Goal: Task Accomplishment & Management: Use online tool/utility

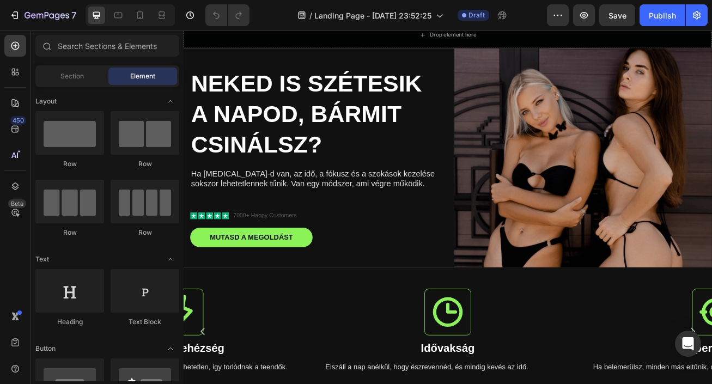
scroll to position [25, 0]
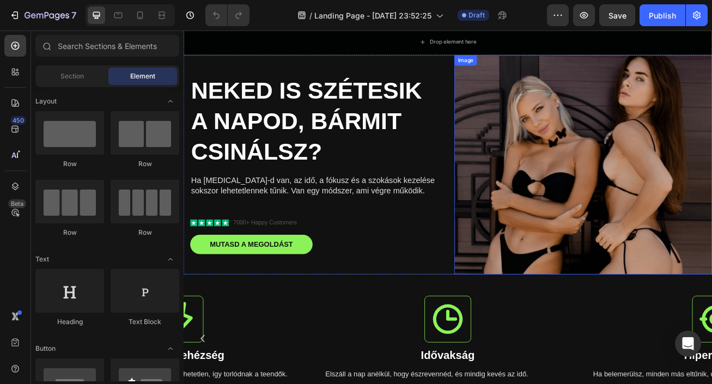
click at [690, 130] on img at bounding box center [678, 196] width 319 height 271
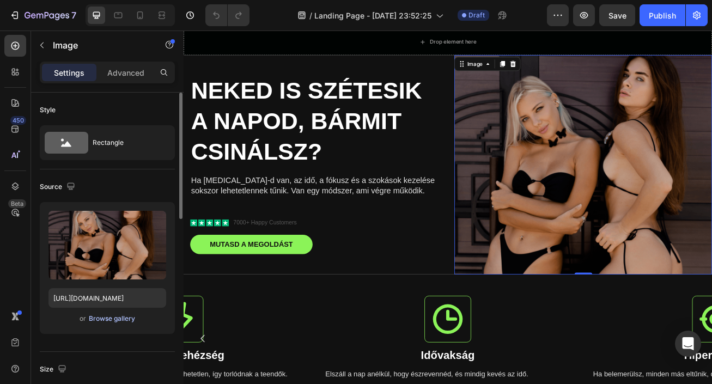
click at [100, 317] on div "Browse gallery" at bounding box center [112, 319] width 46 height 10
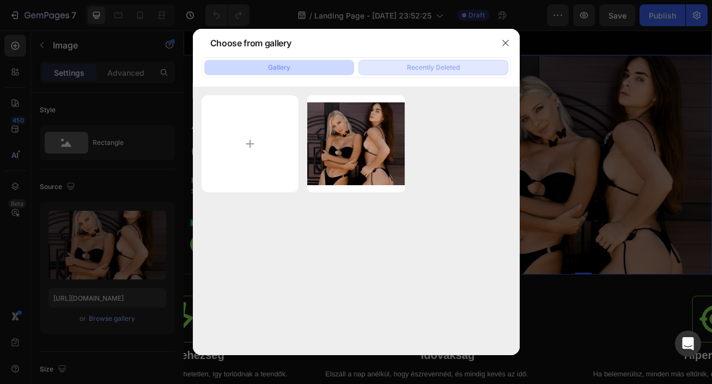
click at [407, 65] on div "Recently Deleted" at bounding box center [433, 68] width 53 height 10
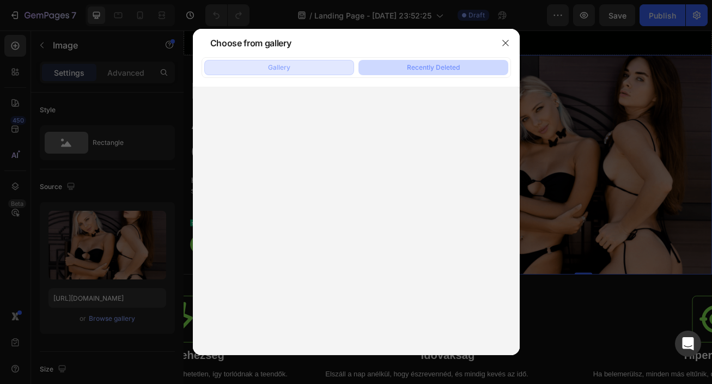
click at [348, 67] on button "Gallery" at bounding box center [279, 67] width 150 height 15
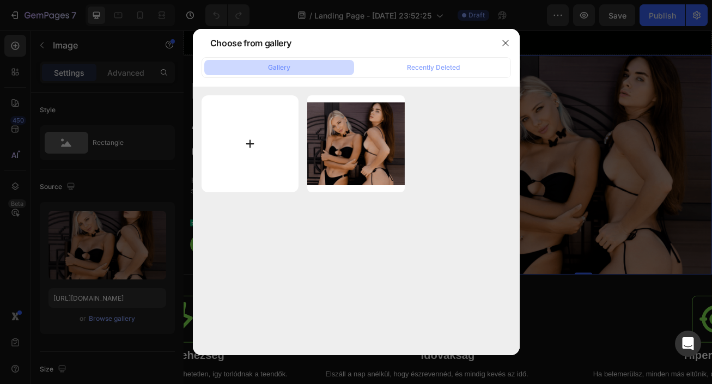
click at [254, 128] on input "file" at bounding box center [251, 144] width 98 height 98
type input "C:\fakepath\Névtelen terv (1).png"
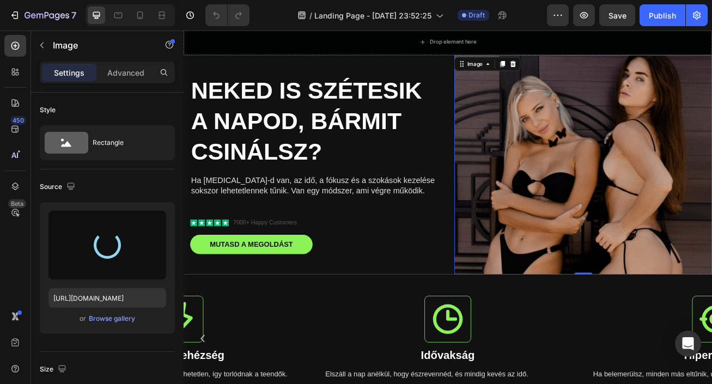
type input "[URL][DOMAIN_NAME]"
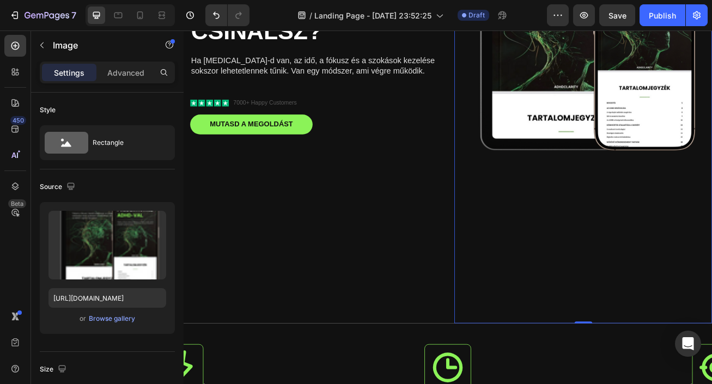
scroll to position [407, 0]
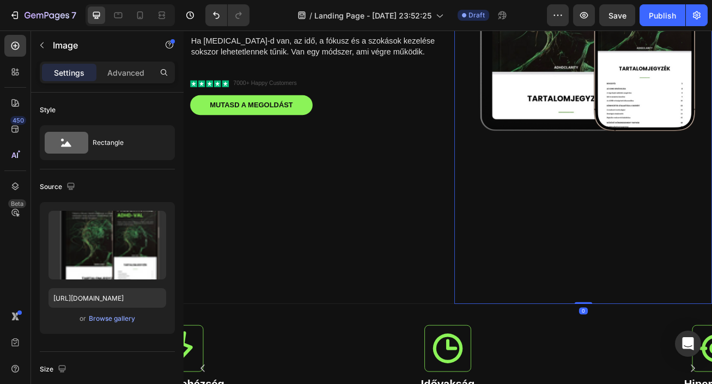
drag, startPoint x: 681, startPoint y: 368, endPoint x: 674, endPoint y: 233, distance: 135.9
click at [675, 225] on div "Image 0" at bounding box center [678, 24] width 319 height 690
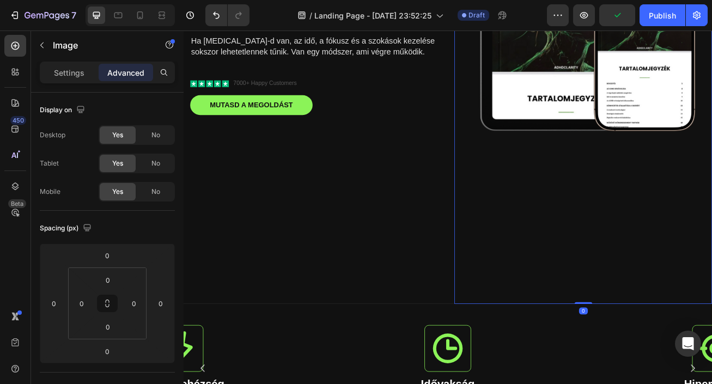
drag, startPoint x: 679, startPoint y: 366, endPoint x: 687, endPoint y: 190, distance: 175.7
click at [687, 190] on div "Image 0" at bounding box center [678, 24] width 319 height 690
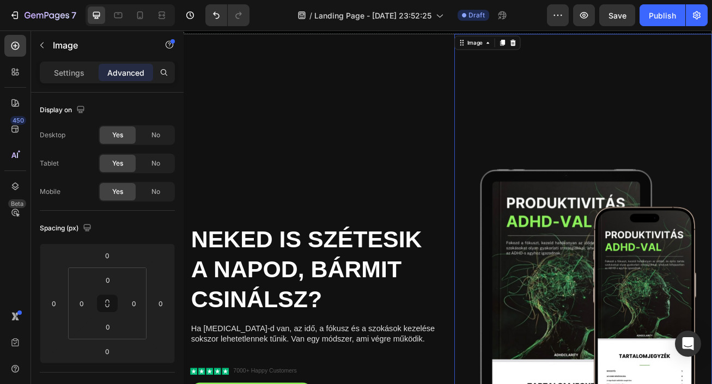
scroll to position [0, 0]
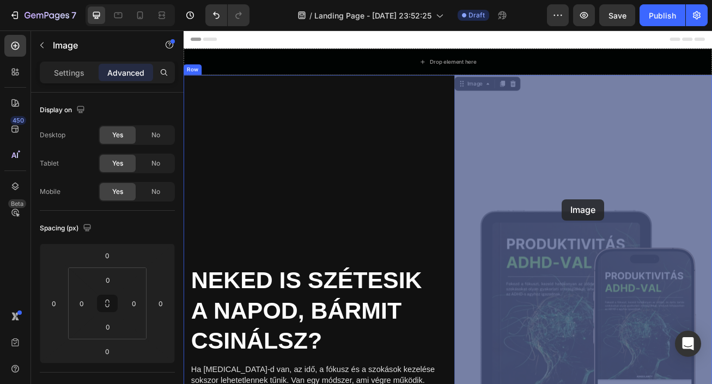
drag, startPoint x: 658, startPoint y: 280, endPoint x: 651, endPoint y: 242, distance: 38.7
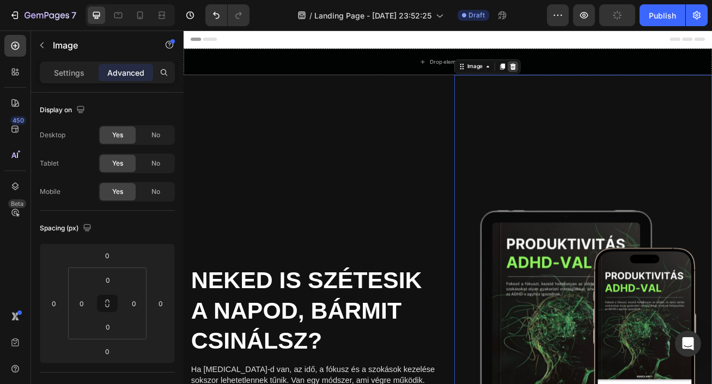
click at [591, 77] on icon at bounding box center [591, 75] width 7 height 8
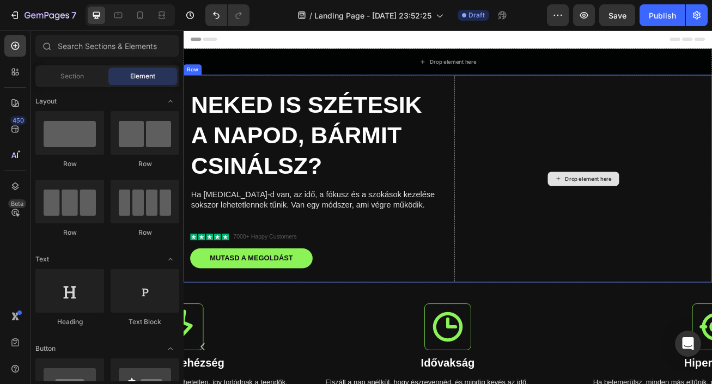
click at [664, 204] on div "Drop element here" at bounding box center [678, 214] width 319 height 257
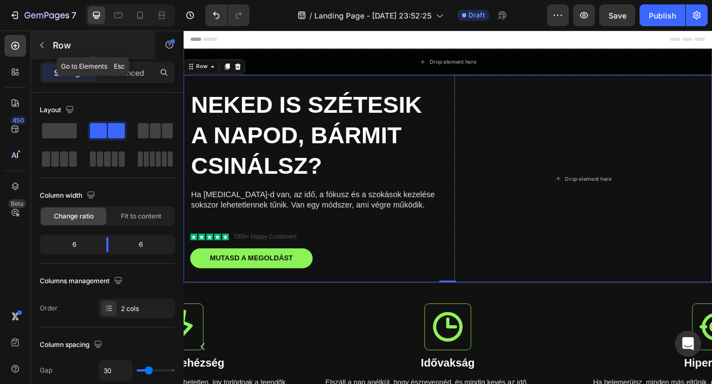
click at [44, 46] on icon "button" at bounding box center [42, 45] width 9 height 9
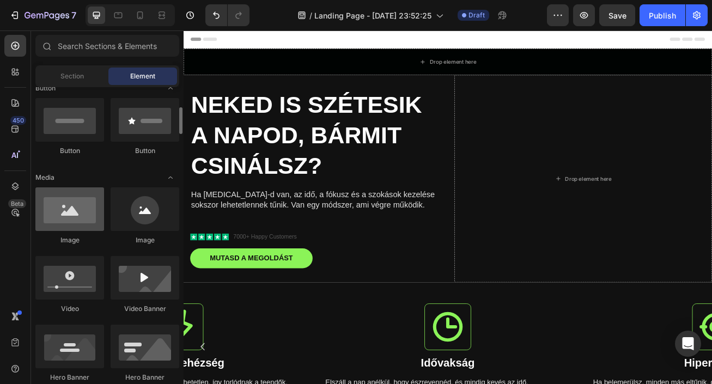
scroll to position [262, 0]
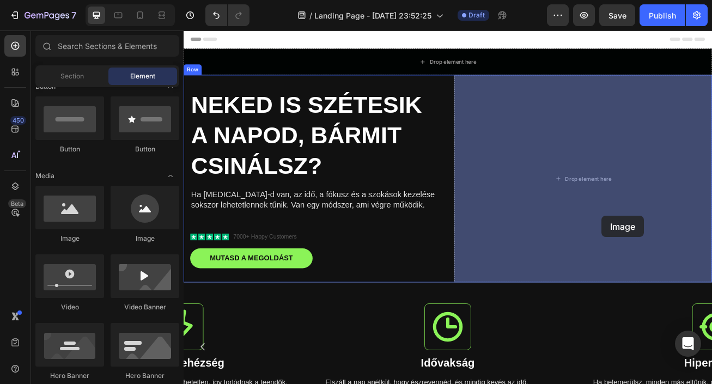
drag, startPoint x: 268, startPoint y: 257, endPoint x: 701, endPoint y: 259, distance: 433.3
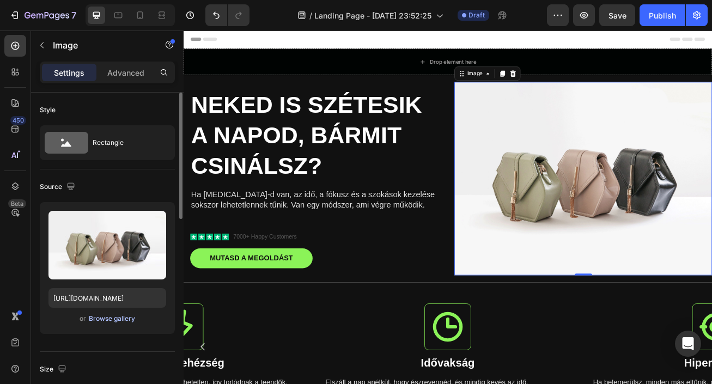
click at [106, 317] on div "Browse gallery" at bounding box center [112, 319] width 46 height 10
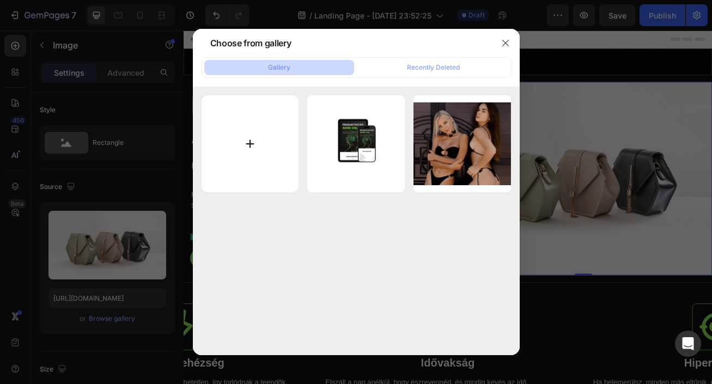
click at [259, 136] on input "file" at bounding box center [251, 144] width 98 height 98
type input "C:\fakepath\telómockup.png"
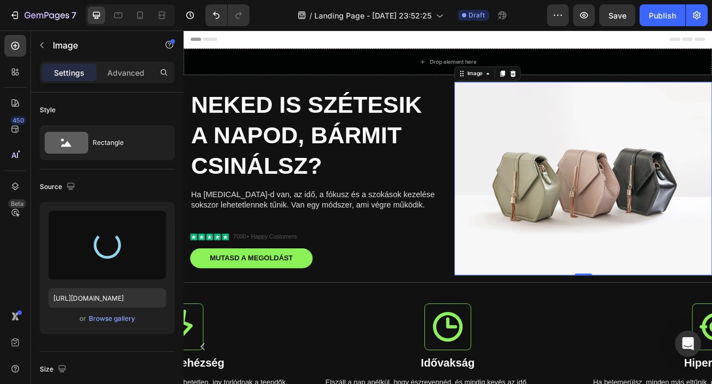
type input "[URL][DOMAIN_NAME]"
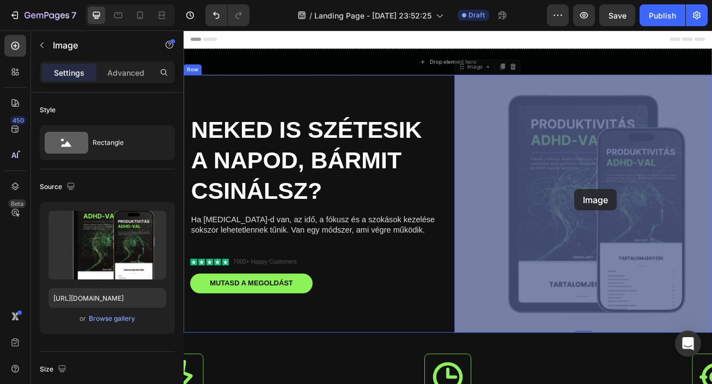
drag, startPoint x: 673, startPoint y: 227, endPoint x: 667, endPoint y: 227, distance: 6.0
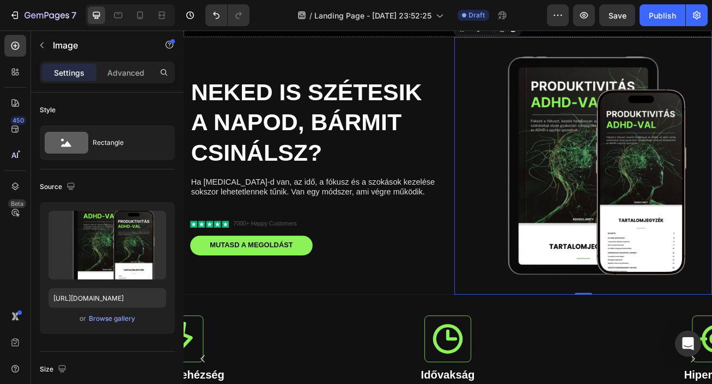
scroll to position [50, 0]
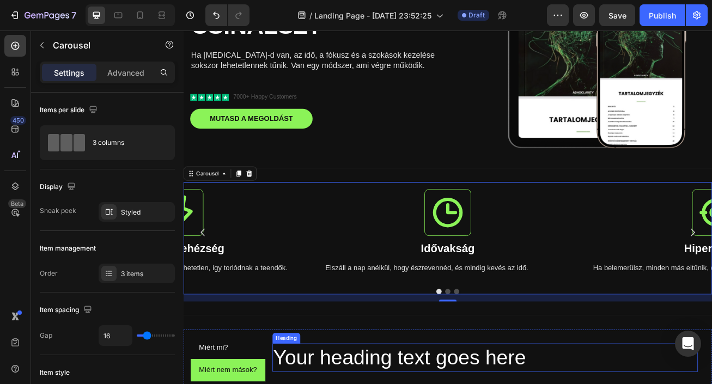
scroll to position [0, 0]
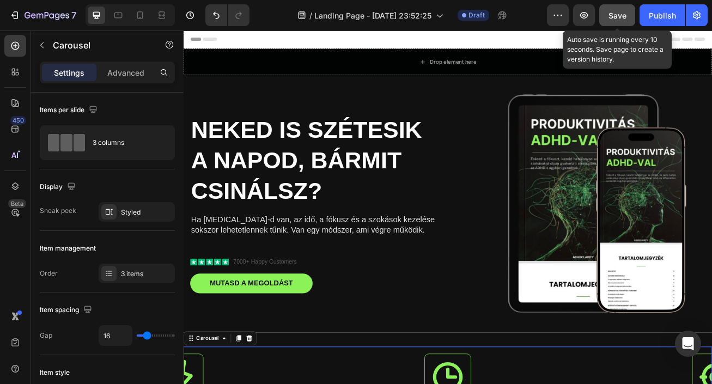
click at [609, 17] on span "Save" at bounding box center [618, 15] width 18 height 9
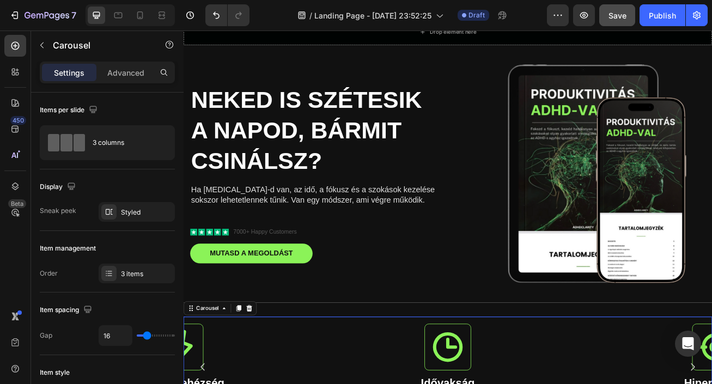
scroll to position [19, 0]
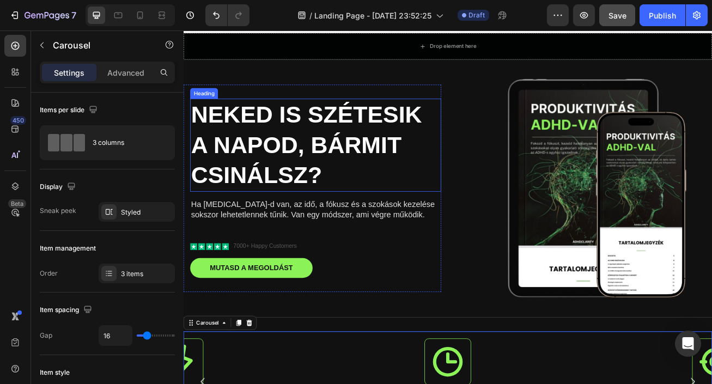
click at [307, 158] on h2 "NEKED IS SZÉTESIK A NAPOD, BÁRMIT CSINÁLSZ?" at bounding box center [347, 172] width 311 height 115
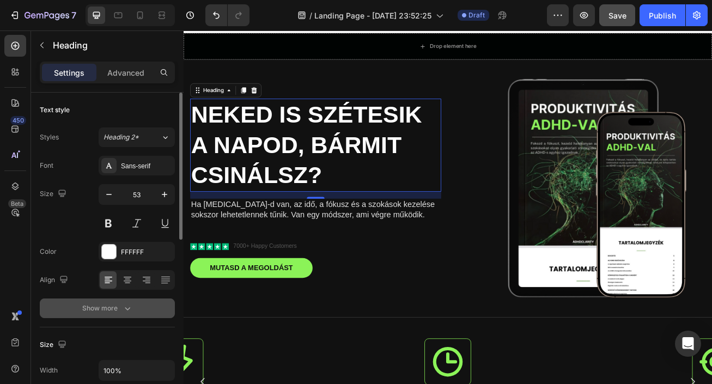
click at [136, 305] on button "Show more" at bounding box center [107, 309] width 135 height 20
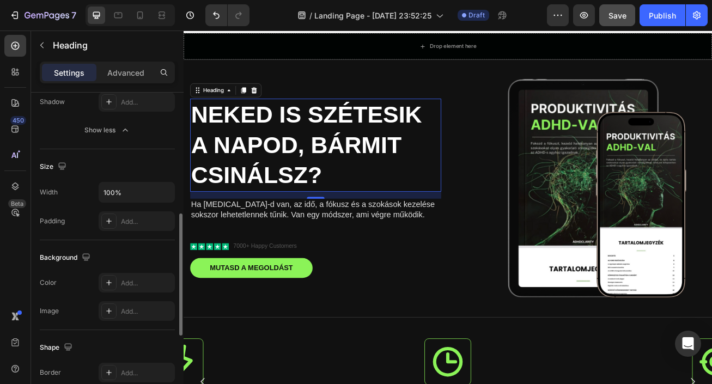
scroll to position [309, 0]
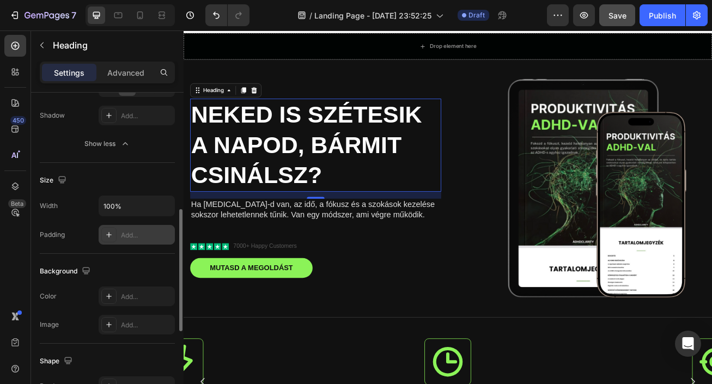
click at [141, 237] on div "Add..." at bounding box center [146, 236] width 51 height 10
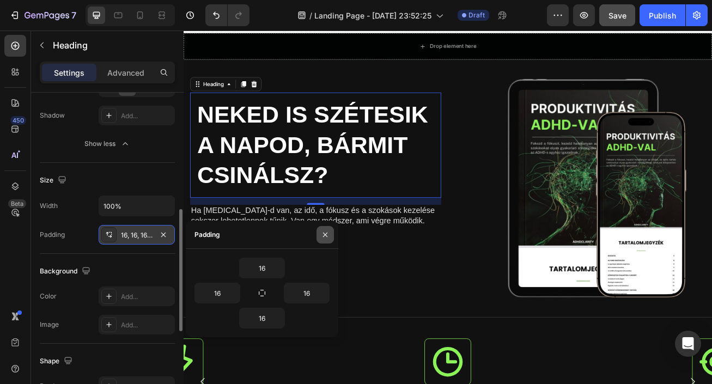
click at [326, 234] on icon "button" at bounding box center [325, 235] width 9 height 9
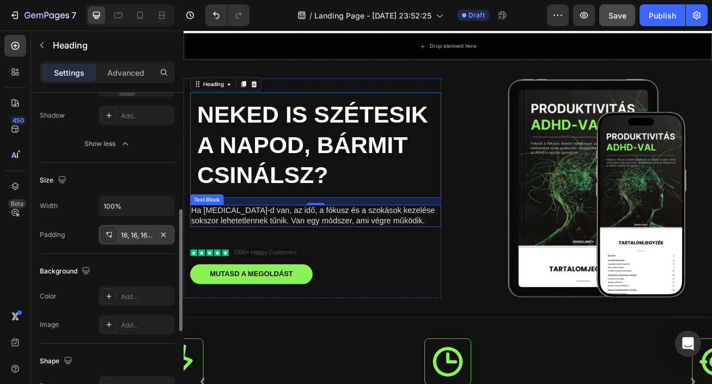
click at [355, 261] on p "Ha [MEDICAL_DATA]-d van, az idő, a fókusz és a szokások kezelése sokszor lehete…" at bounding box center [347, 260] width 309 height 26
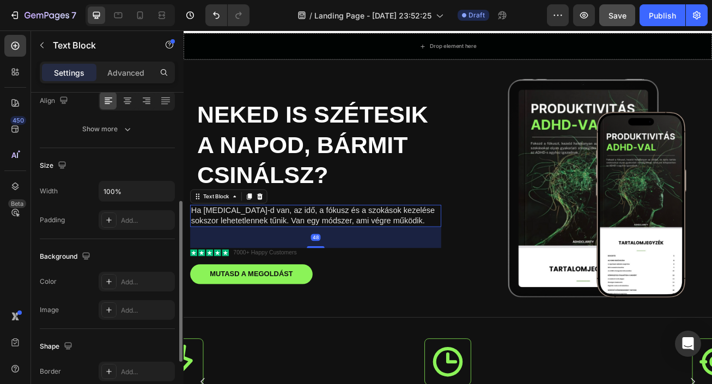
scroll to position [192, 0]
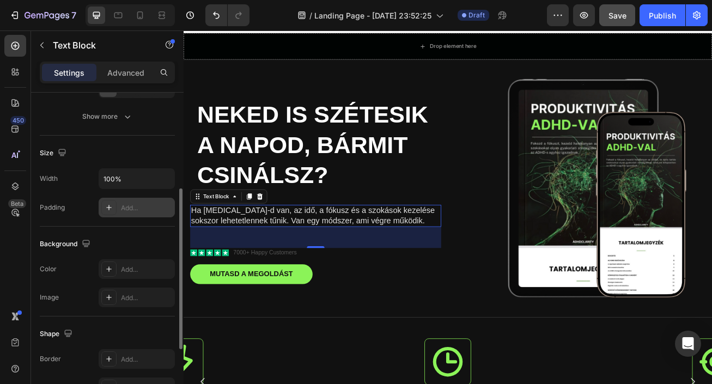
click at [141, 210] on div "Add..." at bounding box center [146, 208] width 51 height 10
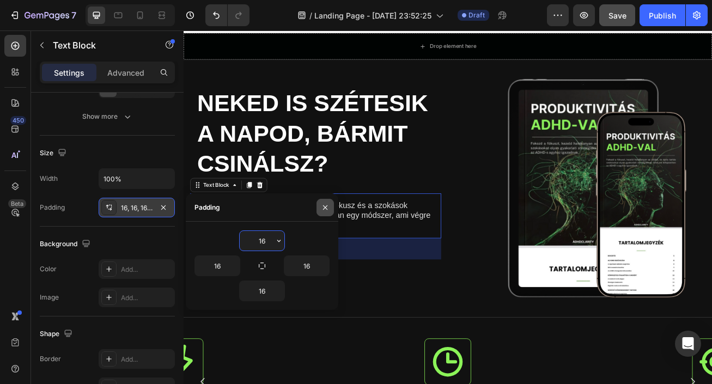
click at [324, 211] on icon "button" at bounding box center [325, 207] width 9 height 9
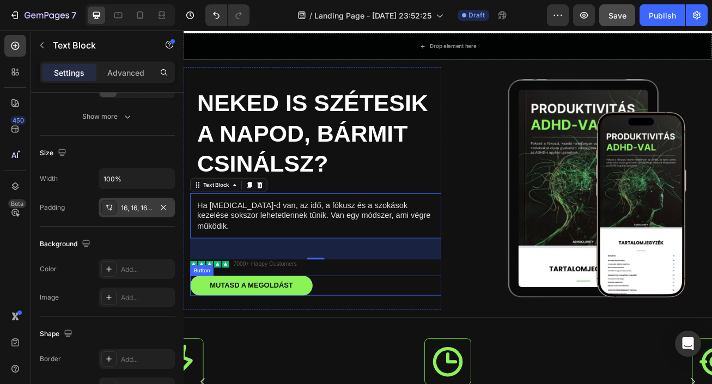
click at [445, 352] on div "MUTASD A MEGOLDÁST [PERSON_NAME]" at bounding box center [347, 346] width 311 height 25
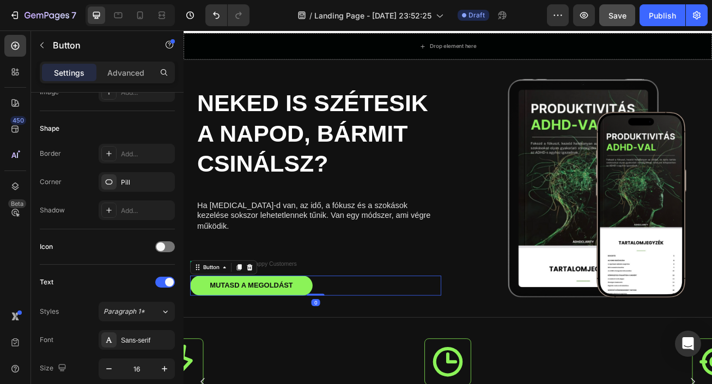
scroll to position [0, 0]
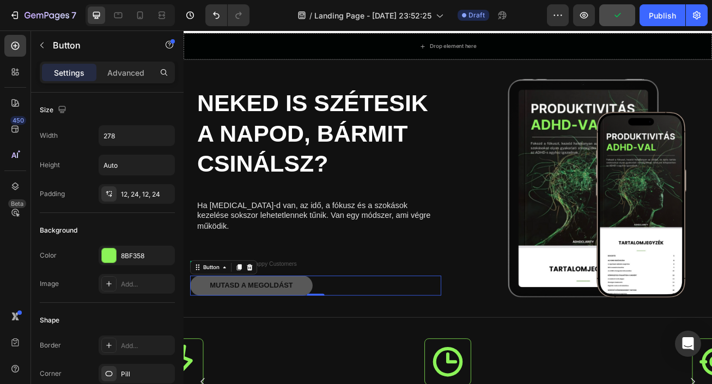
click at [328, 342] on button "MUTASD A MEGOLDÁST" at bounding box center [268, 346] width 152 height 25
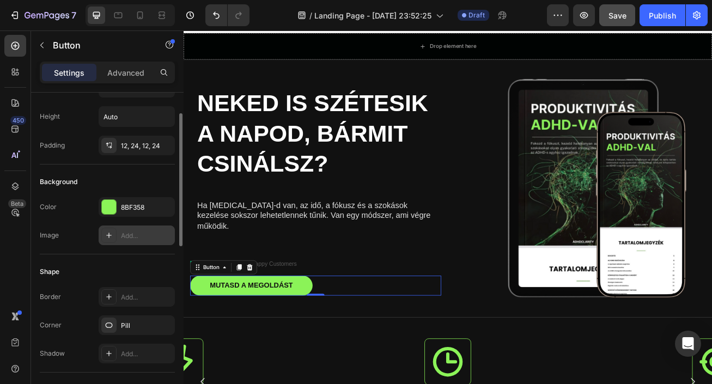
scroll to position [46, 0]
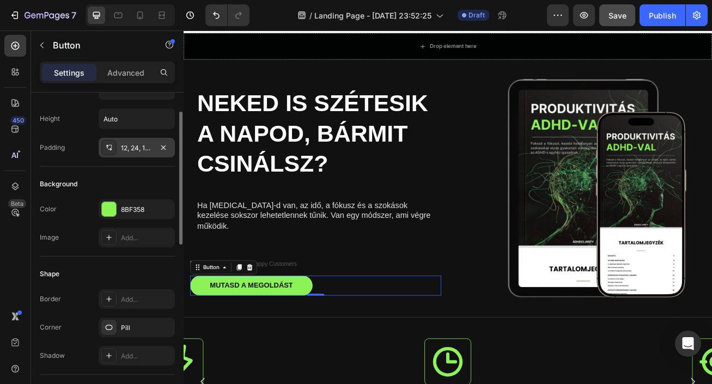
click at [140, 146] on div "12, 24, 12, 24" at bounding box center [137, 148] width 32 height 10
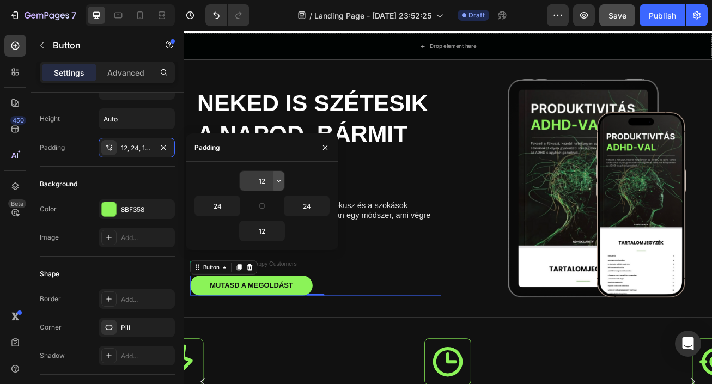
click at [276, 185] on icon "button" at bounding box center [279, 181] width 9 height 9
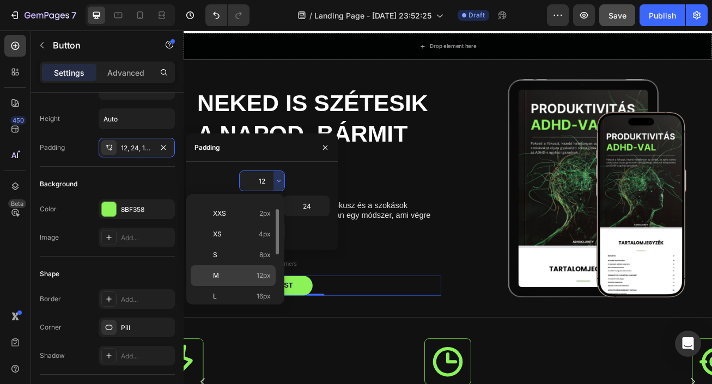
scroll to position [19, 0]
click at [239, 293] on p "L 16px" at bounding box center [242, 294] width 58 height 10
type input "16"
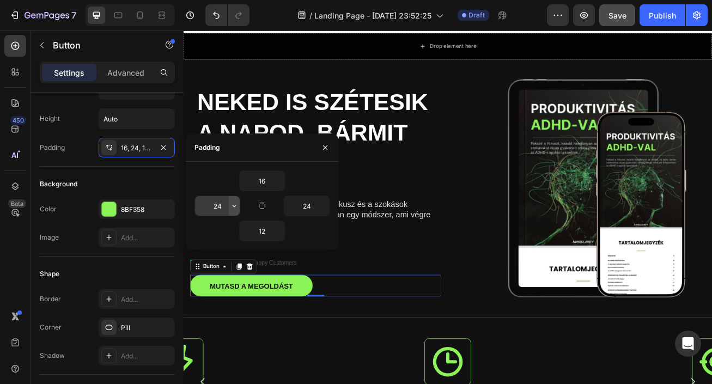
click at [230, 213] on button "button" at bounding box center [234, 206] width 11 height 20
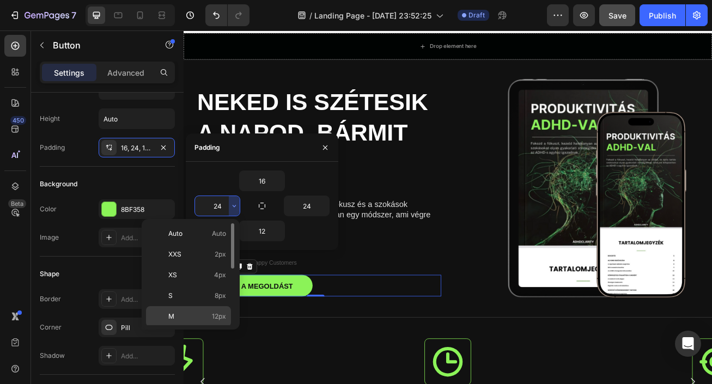
scroll to position [21, 0]
click at [196, 311] on p "L 16px" at bounding box center [197, 316] width 58 height 10
type input "16"
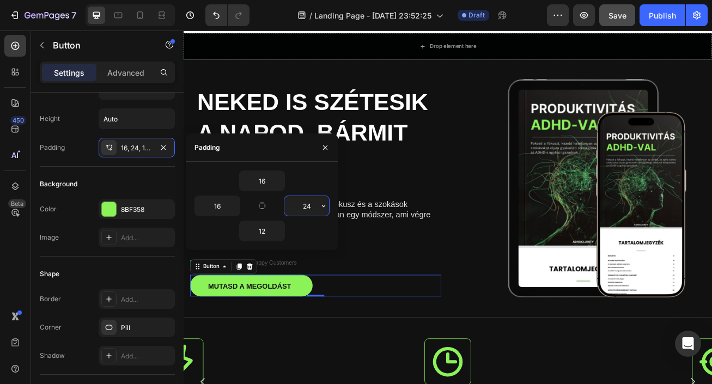
click at [300, 212] on input "24" at bounding box center [307, 206] width 45 height 20
click at [321, 208] on icon "button" at bounding box center [323, 206] width 9 height 9
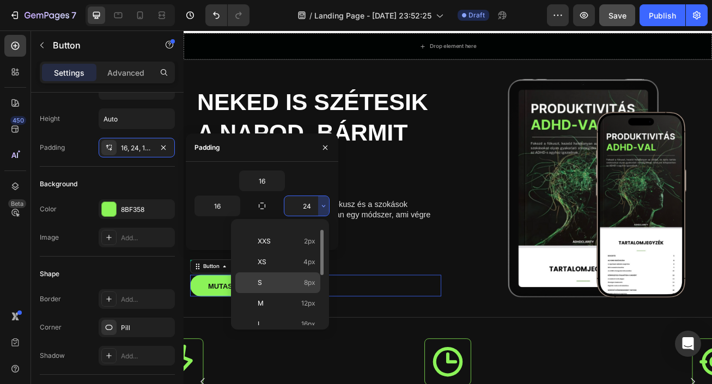
scroll to position [14, 0]
click at [286, 323] on p "L 16px" at bounding box center [287, 324] width 58 height 10
type input "16"
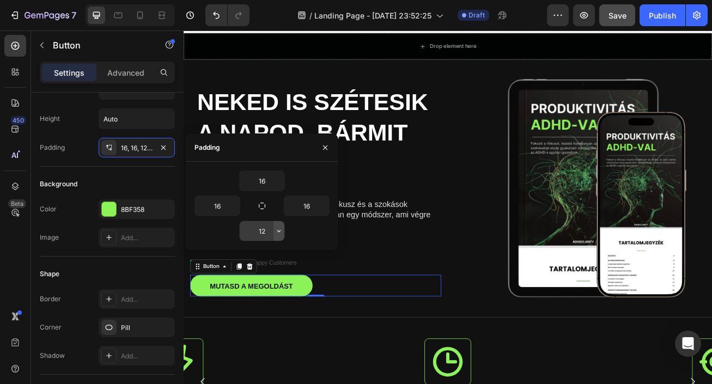
click at [274, 237] on button "button" at bounding box center [279, 231] width 11 height 20
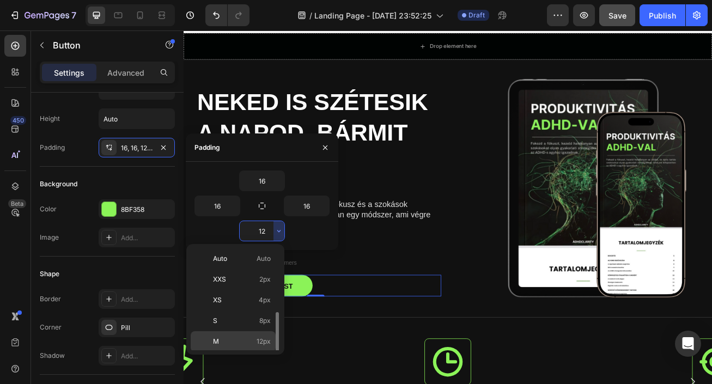
scroll to position [49, 0]
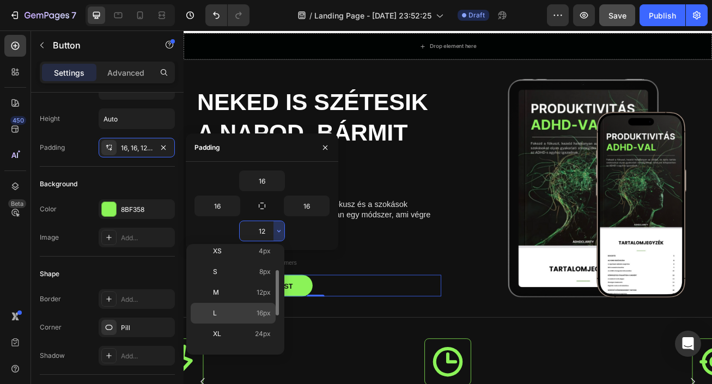
click at [249, 324] on div "L 16px" at bounding box center [233, 334] width 85 height 21
type input "16"
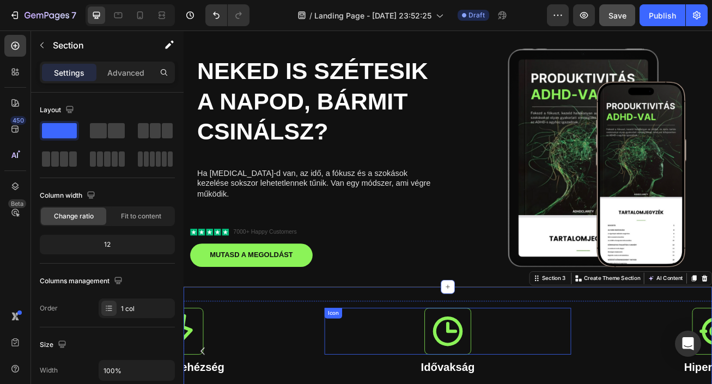
scroll to position [58, 0]
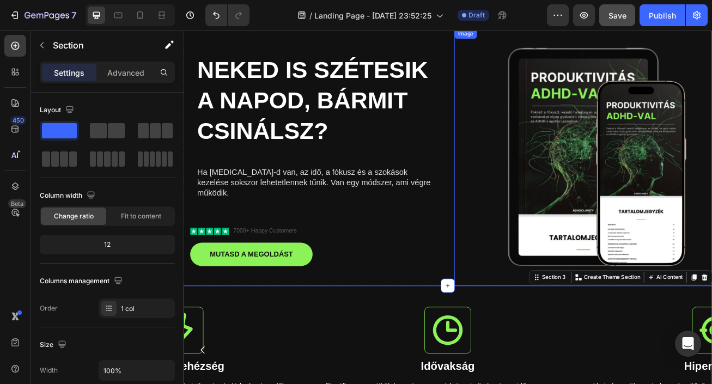
click at [664, 236] on img at bounding box center [678, 187] width 319 height 319
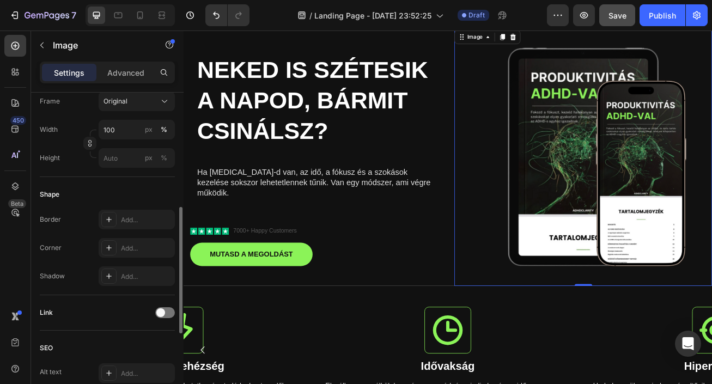
scroll to position [285, 0]
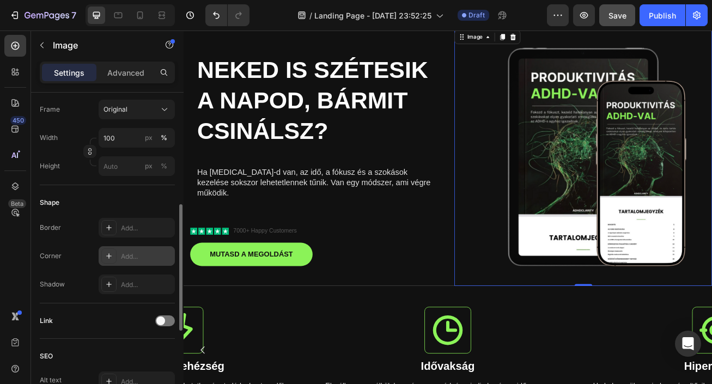
click at [127, 260] on div "Add..." at bounding box center [146, 257] width 51 height 10
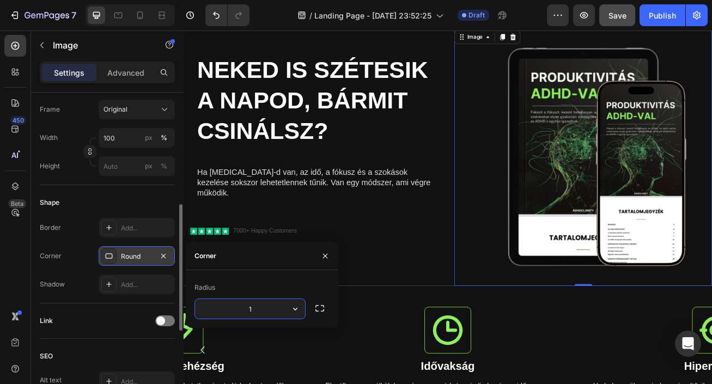
type input "10"
click at [323, 255] on icon "button" at bounding box center [325, 256] width 9 height 9
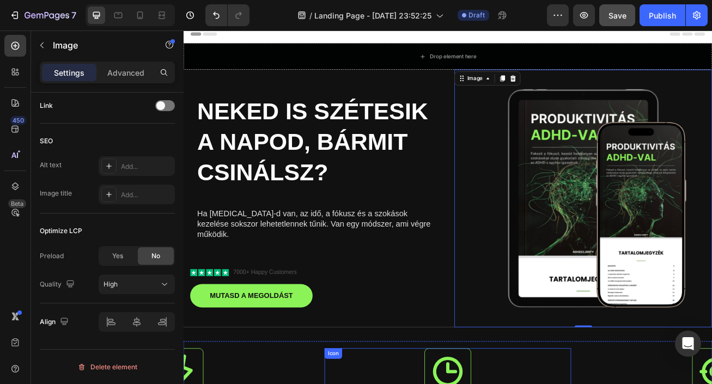
scroll to position [0, 0]
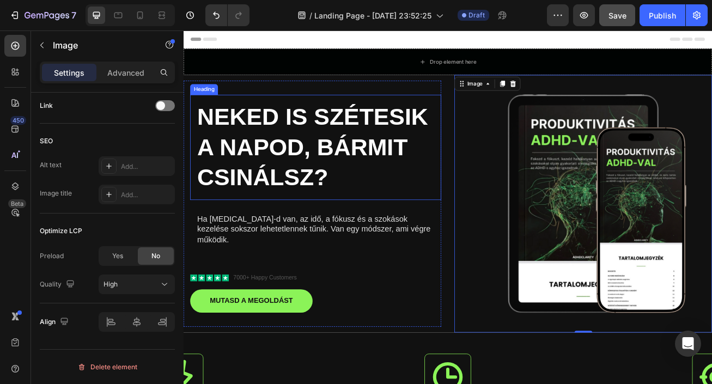
click at [322, 203] on h2 "NEKED IS SZÉTESIK A NAPOD, BÁRMIT CSINÁLSZ?" at bounding box center [347, 175] width 311 height 130
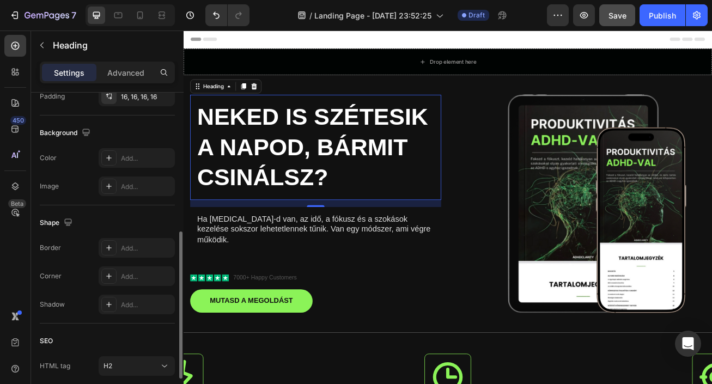
scroll to position [305, 0]
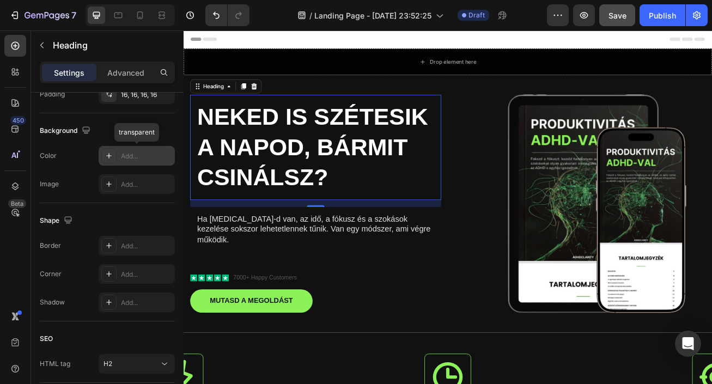
click at [151, 162] on div "Add..." at bounding box center [137, 156] width 76 height 20
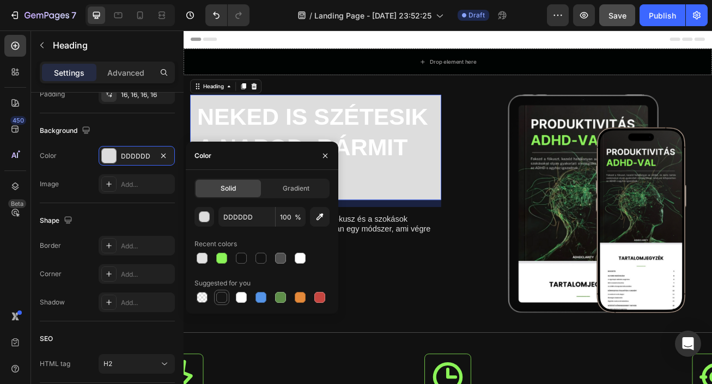
click at [222, 294] on div at bounding box center [221, 297] width 11 height 11
type input "151515"
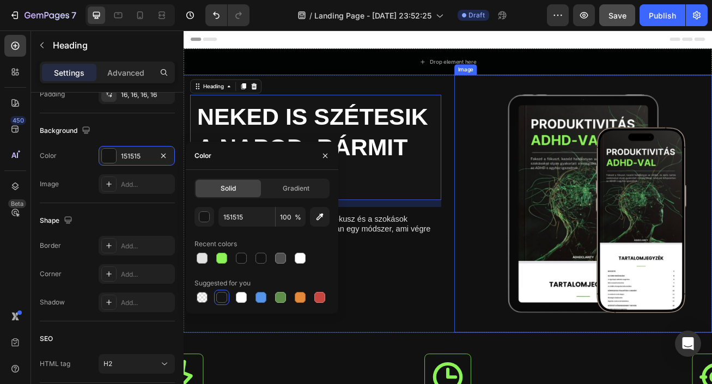
click at [529, 329] on img at bounding box center [678, 245] width 319 height 319
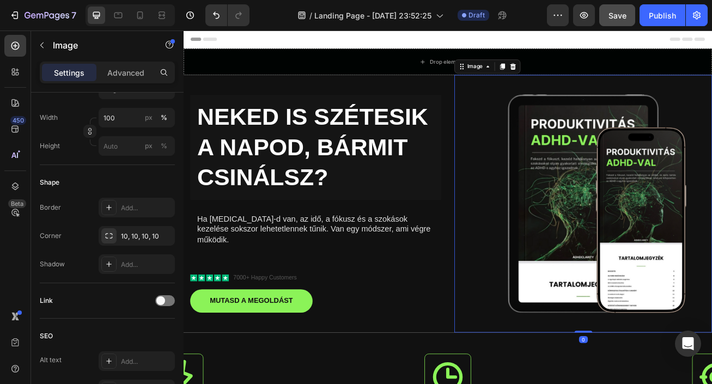
scroll to position [0, 0]
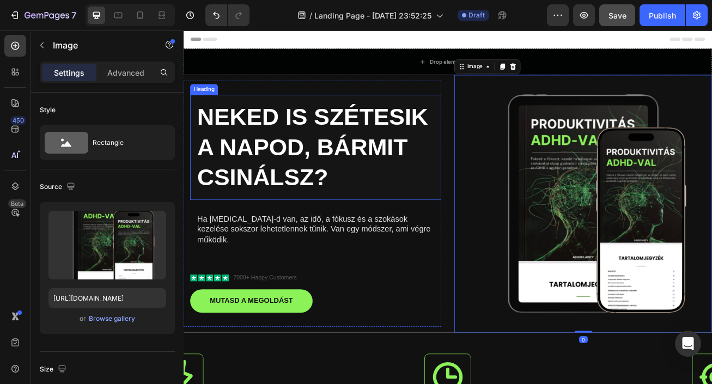
click at [465, 234] on h2 "NEKED IS SZÉTESIK A NAPOD, BÁRMIT CSINÁLSZ?" at bounding box center [347, 175] width 311 height 130
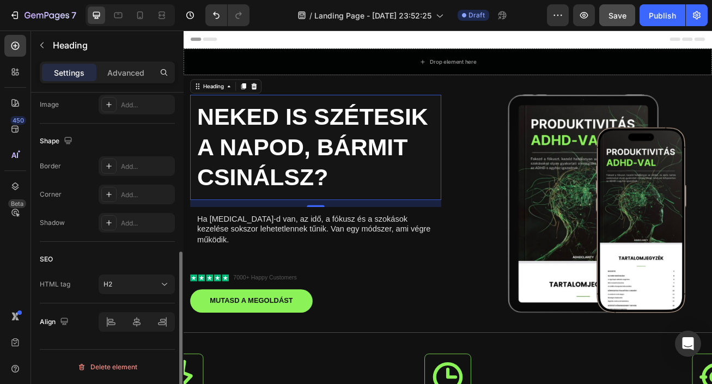
scroll to position [353, 0]
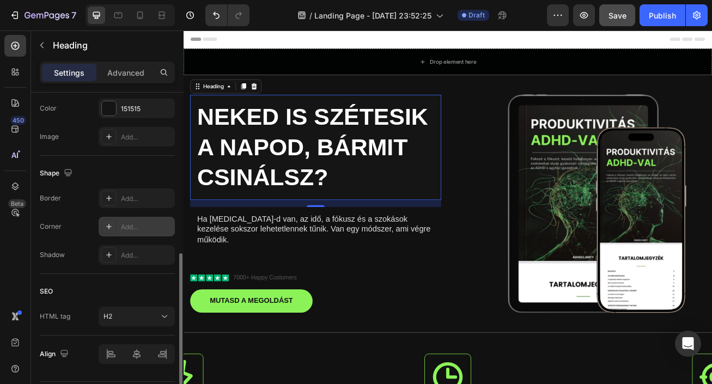
click at [137, 231] on div "Add..." at bounding box center [146, 227] width 51 height 10
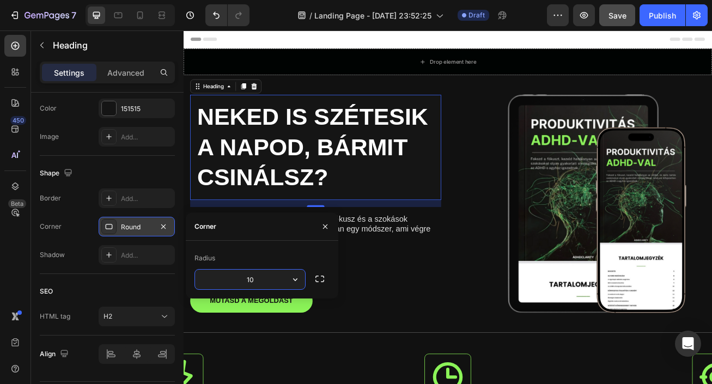
type input "10"
click at [431, 353] on div "MUTASD A MEGOLDÁST [PERSON_NAME]" at bounding box center [347, 365] width 311 height 29
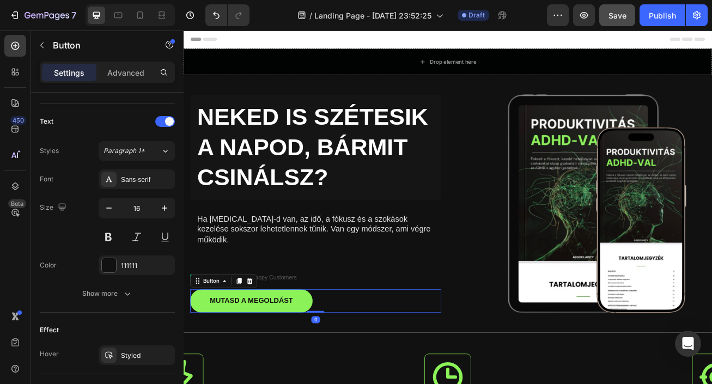
scroll to position [0, 0]
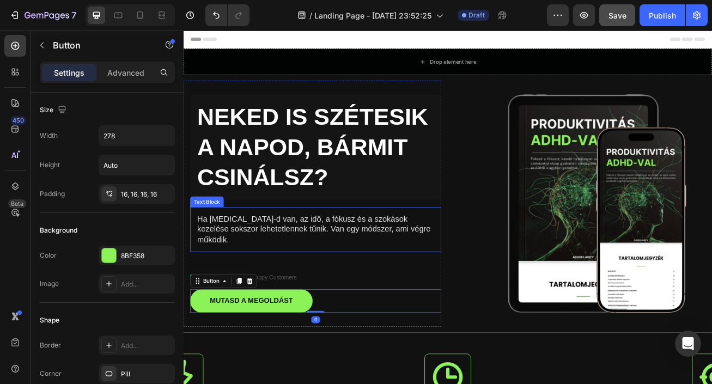
click at [389, 285] on p "Ha [MEDICAL_DATA]-d van, az idő, a fókusz és a szokások kezelése sokszor lehete…" at bounding box center [347, 277] width 293 height 38
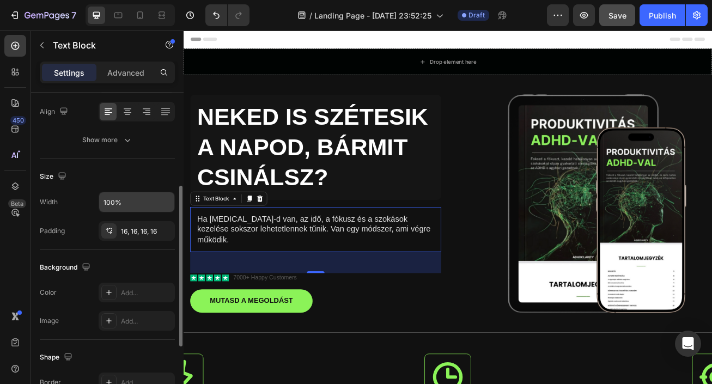
scroll to position [175, 0]
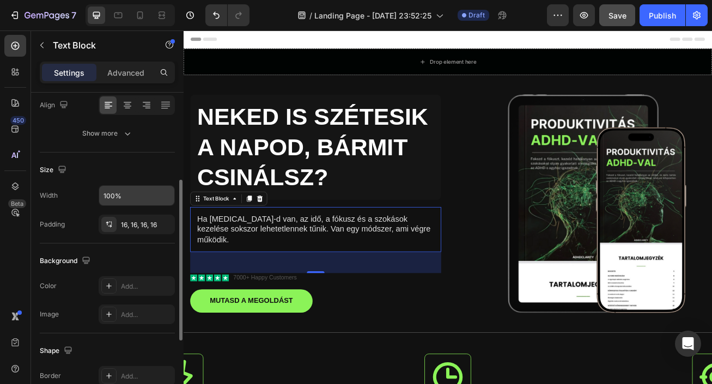
click at [124, 282] on div "Add..." at bounding box center [146, 287] width 51 height 10
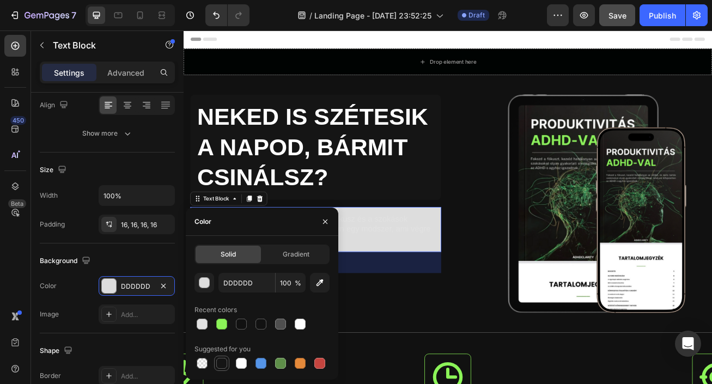
click at [221, 367] on div at bounding box center [221, 363] width 11 height 11
type input "151515"
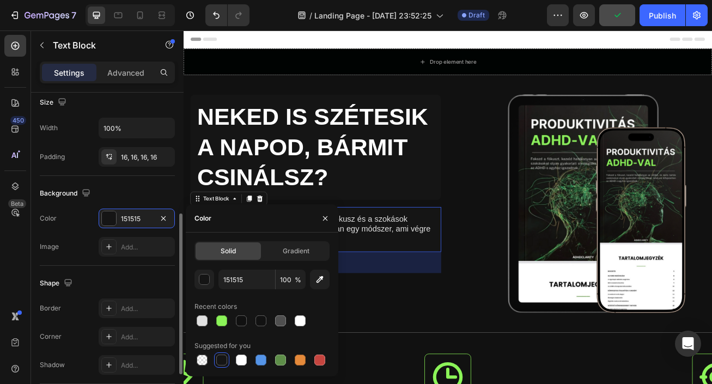
scroll to position [251, 0]
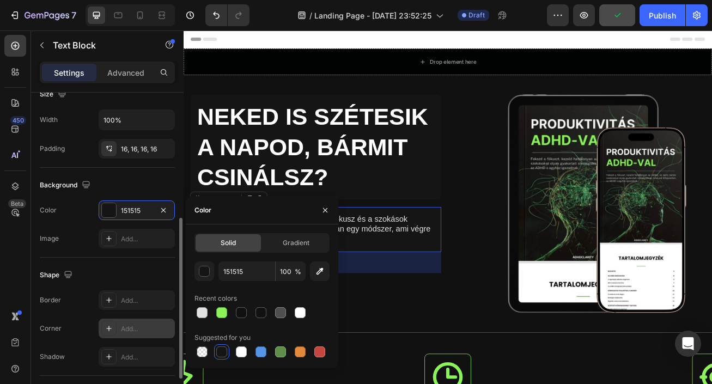
click at [141, 332] on div "Add..." at bounding box center [146, 329] width 51 height 10
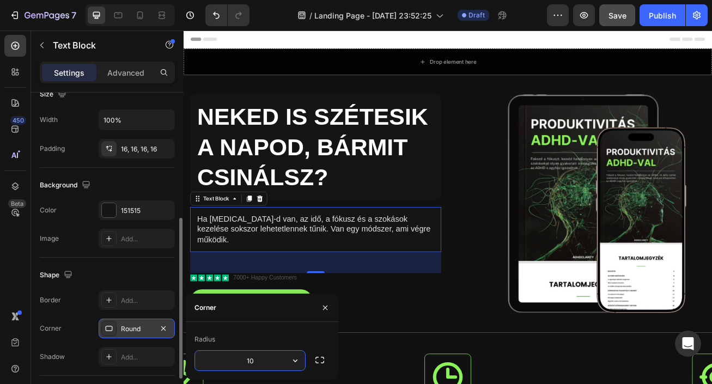
type input "10"
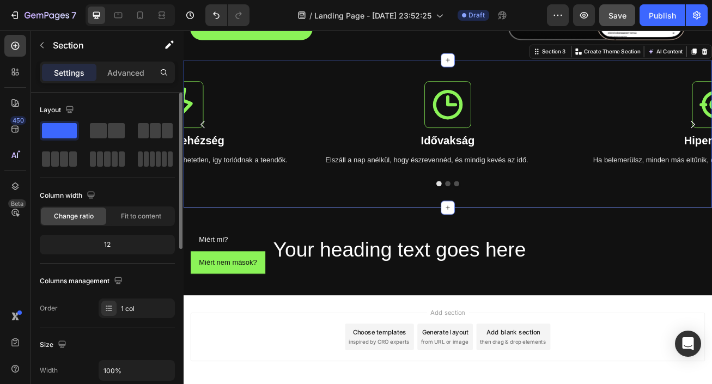
scroll to position [340, 0]
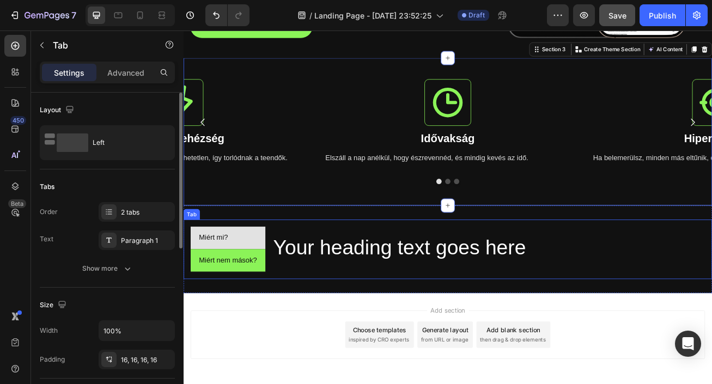
click at [236, 276] on li "Miért mi?" at bounding box center [238, 287] width 93 height 28
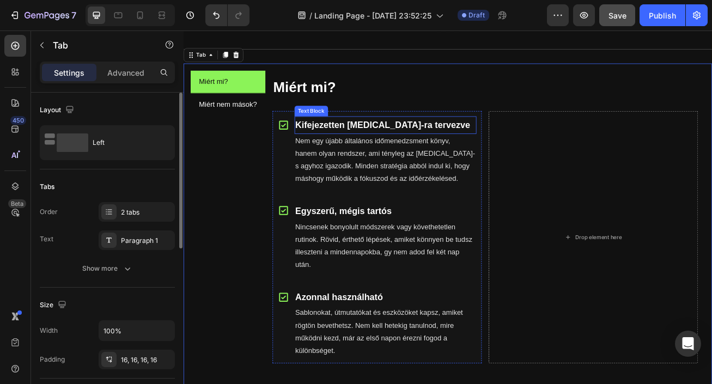
scroll to position [539, 0]
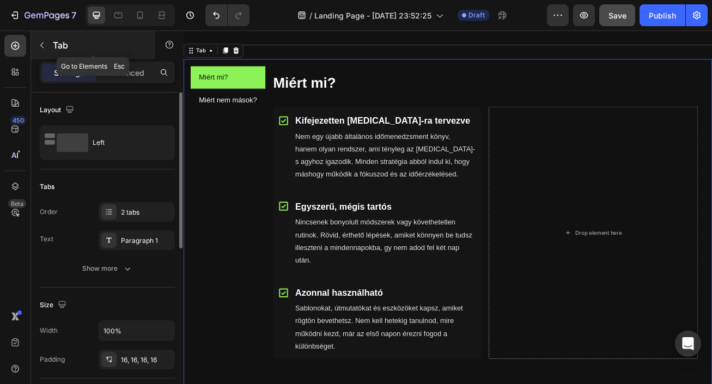
click at [39, 46] on icon "button" at bounding box center [42, 45] width 9 height 9
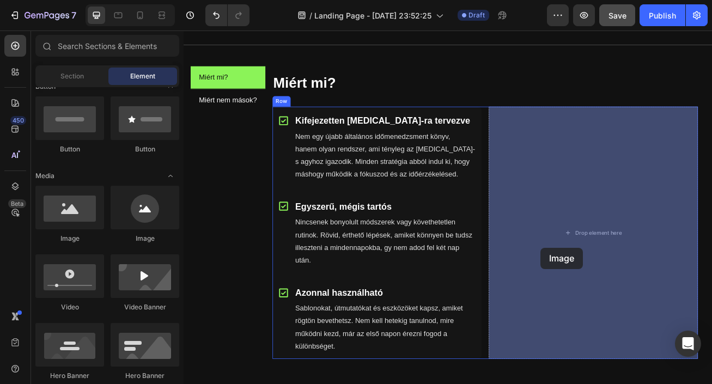
drag, startPoint x: 270, startPoint y: 247, endPoint x: 625, endPoint y: 299, distance: 359.1
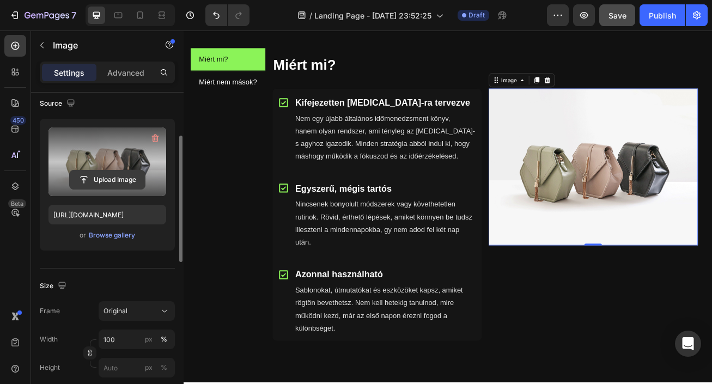
scroll to position [74, 0]
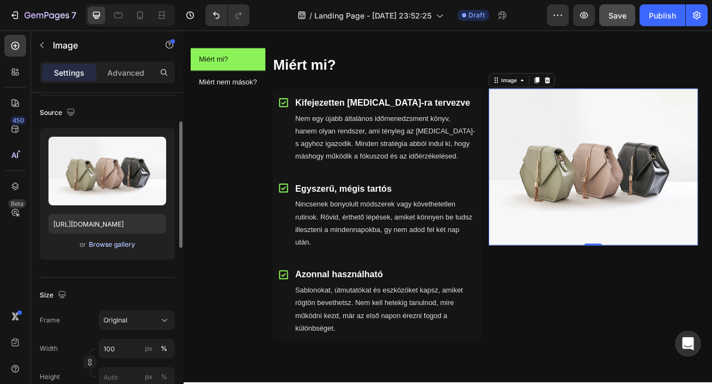
click at [113, 244] on div "Browse gallery" at bounding box center [112, 245] width 46 height 10
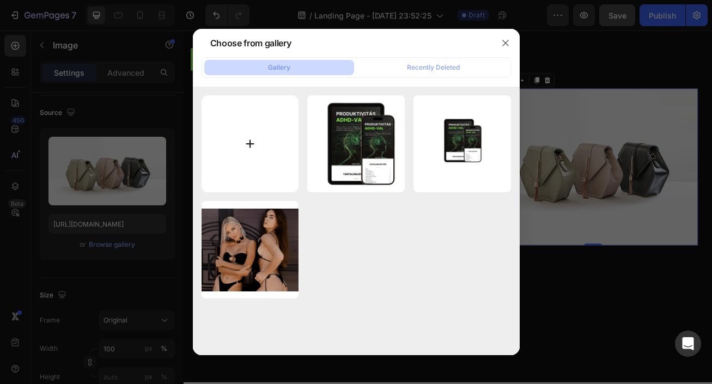
click at [271, 156] on input "file" at bounding box center [251, 144] width 98 height 98
type input "C:\fakepath\telómockup másolat.png"
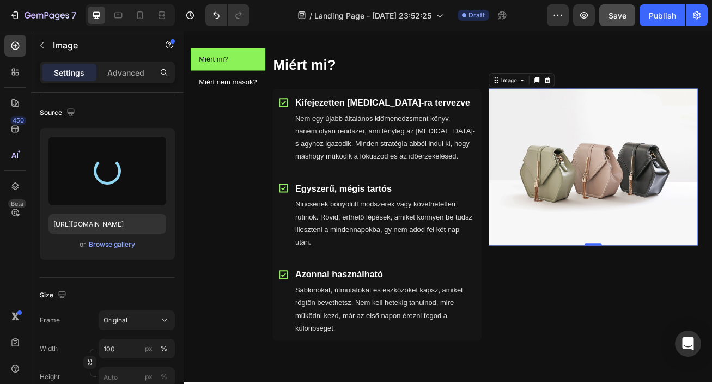
type input "[URL][DOMAIN_NAME]"
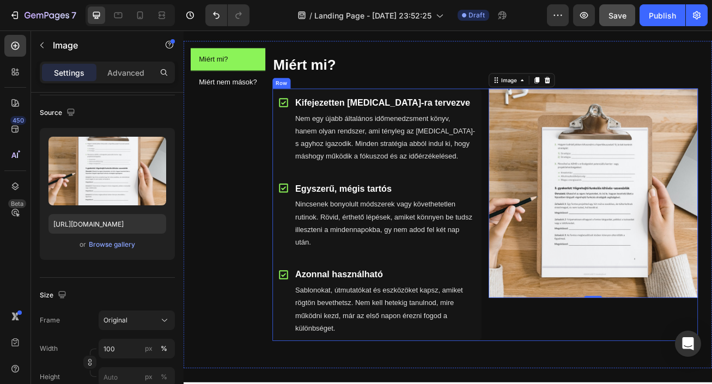
click at [620, 384] on div "Image 0" at bounding box center [690, 258] width 259 height 313
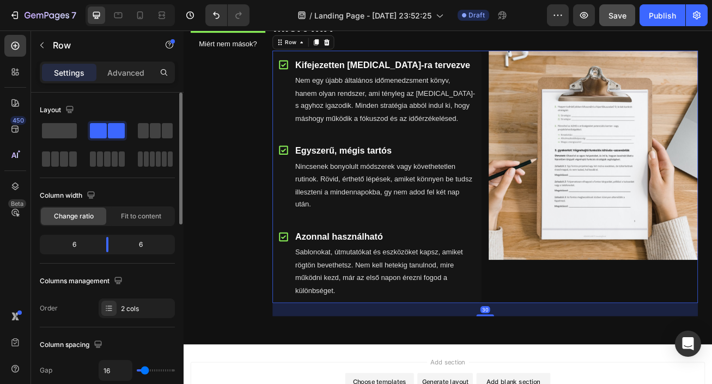
scroll to position [609, 0]
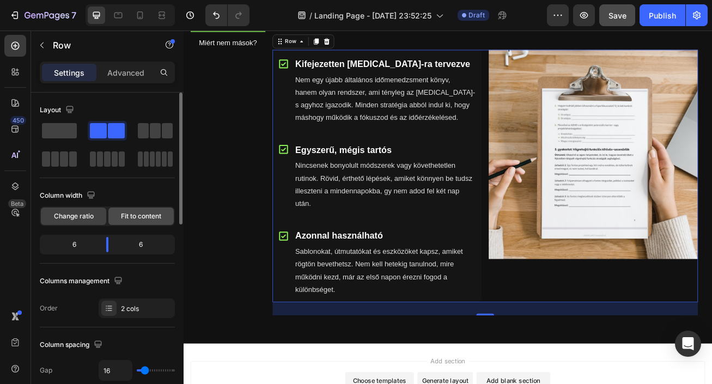
click at [152, 215] on span "Fit to content" at bounding box center [141, 216] width 40 height 10
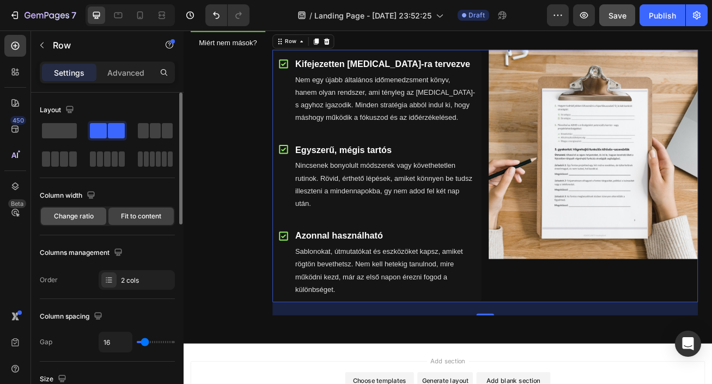
click at [94, 214] on div "Change ratio" at bounding box center [73, 216] width 65 height 17
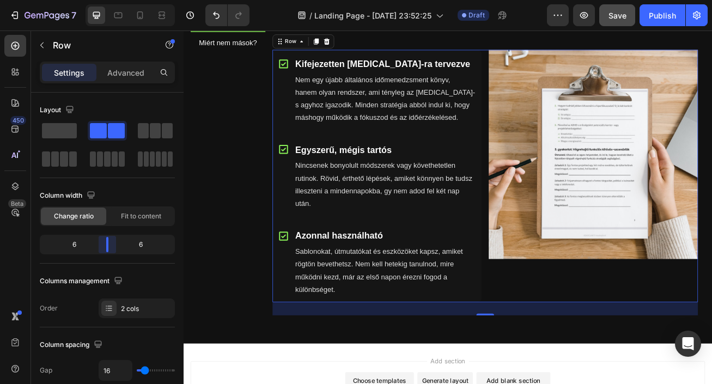
click at [113, 0] on body "7 / Landing Page - [DATE] 23:52:25 Draft Preview Save Publish 450 Beta Sections…" at bounding box center [356, 0] width 712 height 0
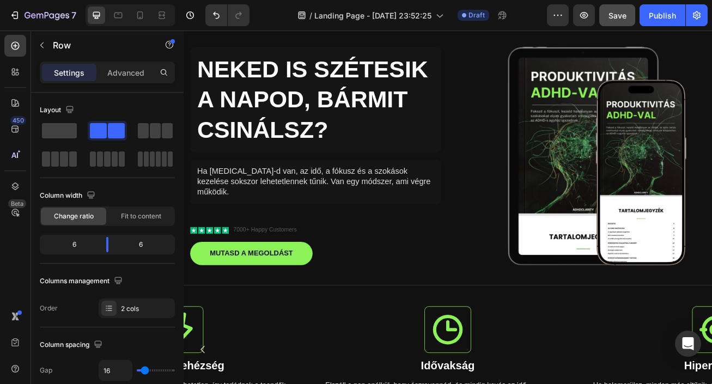
scroll to position [53, 0]
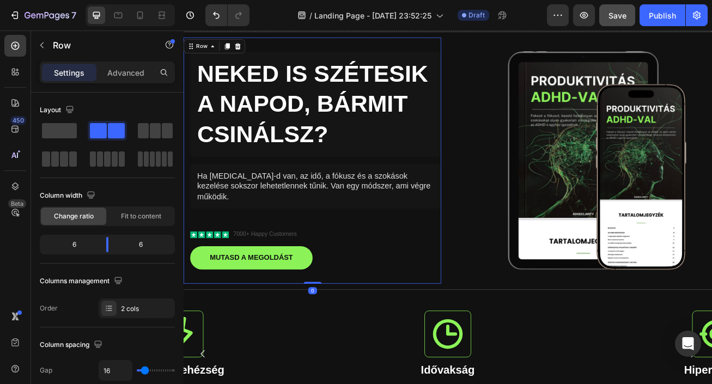
click at [489, 255] on div "NEKED IS SZÉTESIK A NAPOD, BÁRMIT CSINÁLSZ? Heading Ha [MEDICAL_DATA]-d van, az…" at bounding box center [347, 192] width 311 height 270
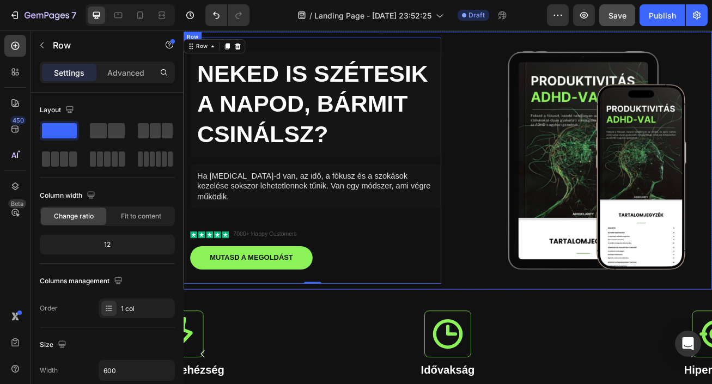
click at [507, 45] on div "NEKED IS SZÉTESIK A NAPOD, BÁRMIT CSINÁLSZ? Heading Ha [MEDICAL_DATA]-d van, az…" at bounding box center [511, 191] width 654 height 319
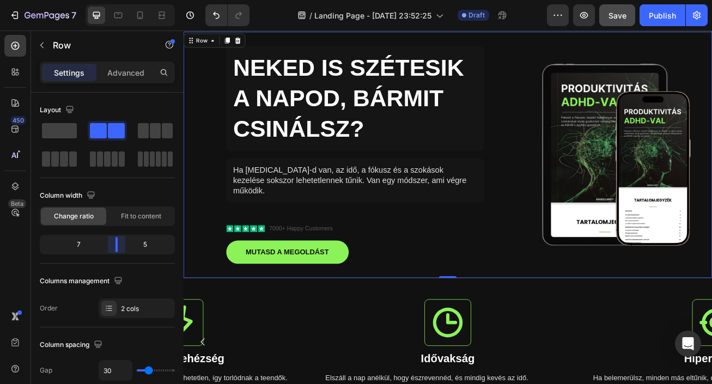
drag, startPoint x: 108, startPoint y: 245, endPoint x: 117, endPoint y: 245, distance: 8.7
click at [117, 0] on body "7 / Landing Page - [DATE] 23:52:25 Draft Preview Save Publish 450 Beta Sections…" at bounding box center [356, 0] width 712 height 0
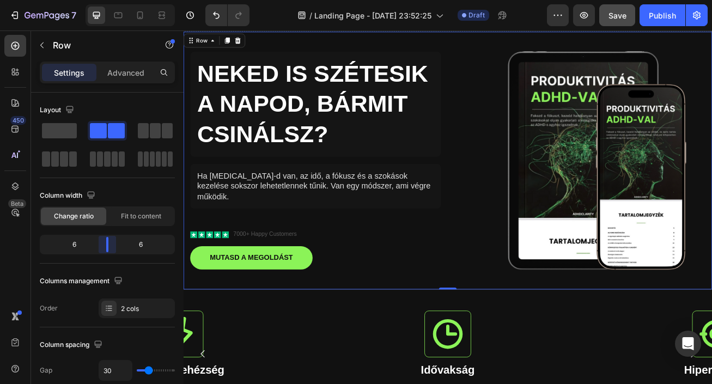
drag, startPoint x: 116, startPoint y: 245, endPoint x: 106, endPoint y: 245, distance: 10.4
click at [106, 0] on body "7 / Landing Page - [DATE] 23:52:25 Draft Preview Save Publish 450 Beta Sections…" at bounding box center [356, 0] width 712 height 0
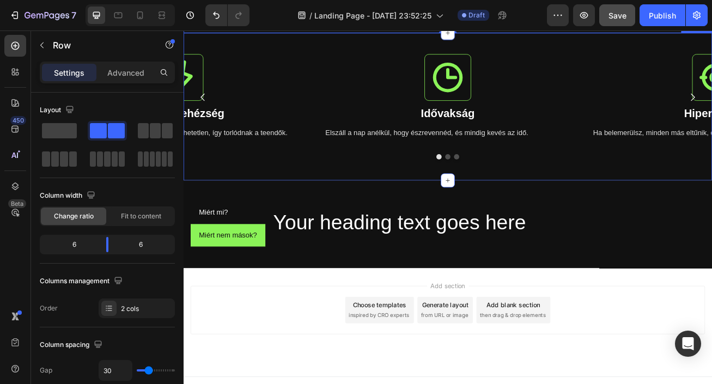
scroll to position [384, 0]
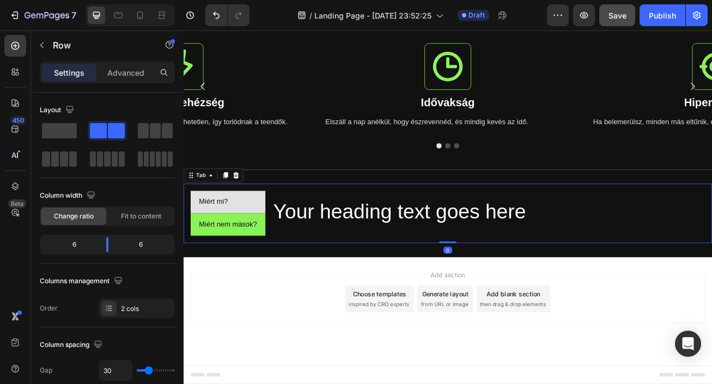
click at [243, 250] on li "Miért mi?" at bounding box center [238, 243] width 93 height 28
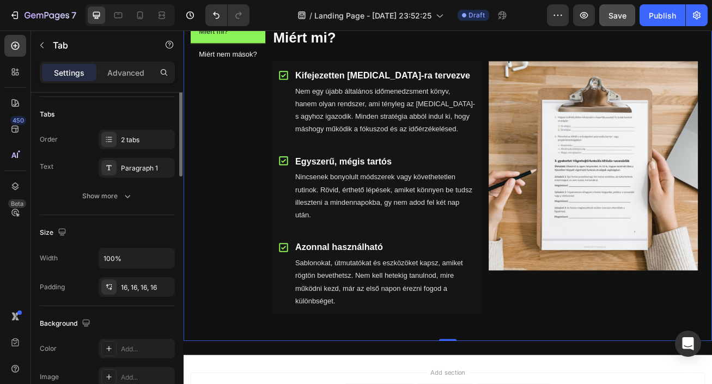
scroll to position [0, 0]
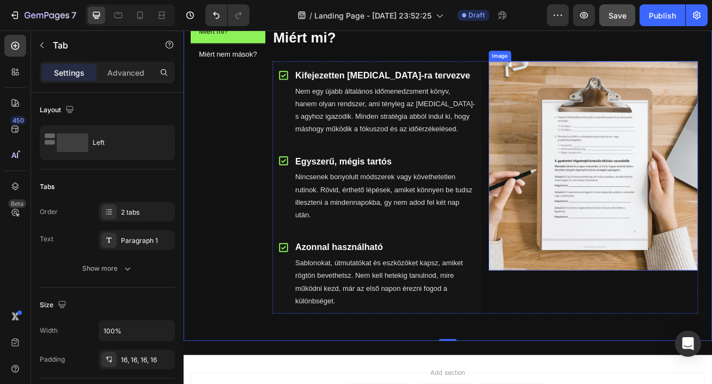
click at [656, 268] on img at bounding box center [690, 198] width 259 height 259
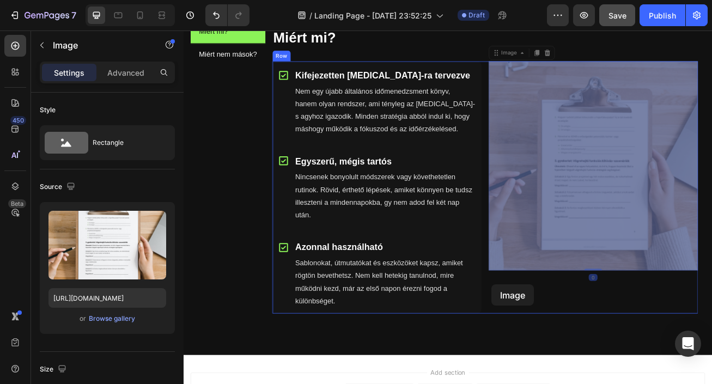
drag, startPoint x: 563, startPoint y: 325, endPoint x: 565, endPoint y: 346, distance: 20.8
click at [565, 346] on div "Header Miért mi? Miért nem mások? Miért mi? Heading Icon Kifejezetten [MEDICAL_…" at bounding box center [511, 12] width 654 height 1153
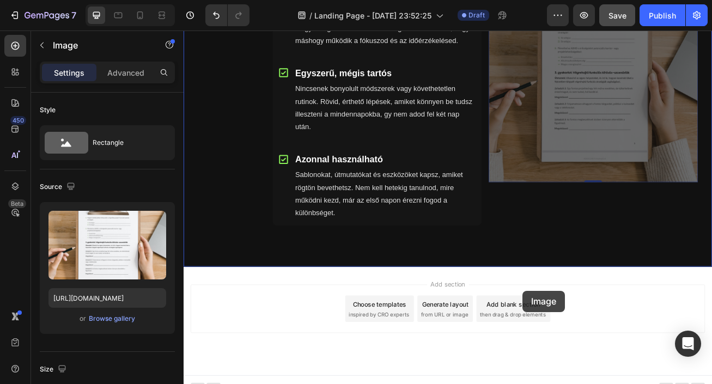
scroll to position [716, 0]
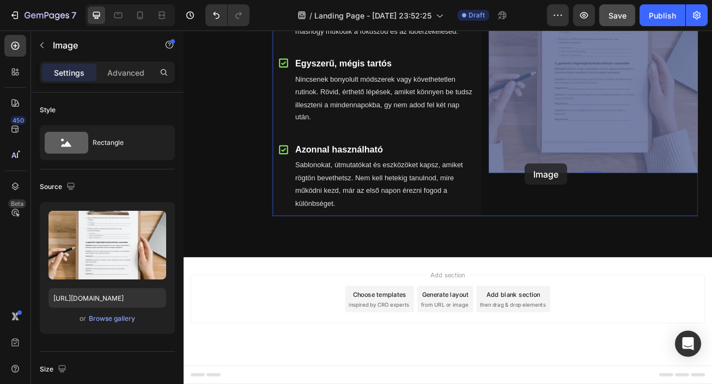
drag, startPoint x: 603, startPoint y: 288, endPoint x: 606, endPoint y: 197, distance: 90.5
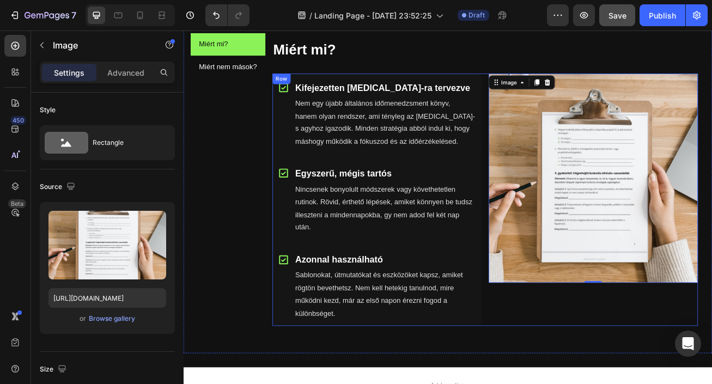
scroll to position [571, 0]
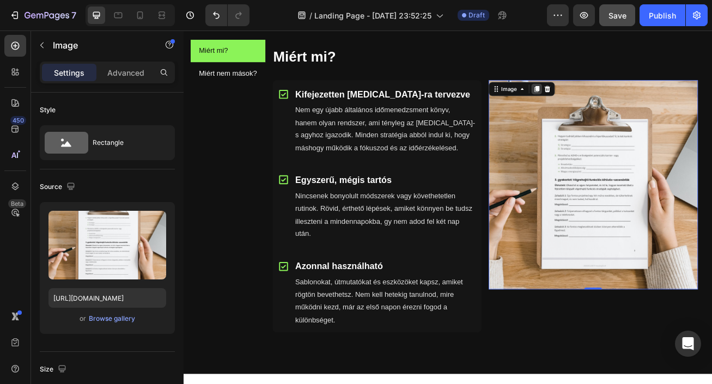
click at [621, 105] on icon at bounding box center [621, 103] width 6 height 8
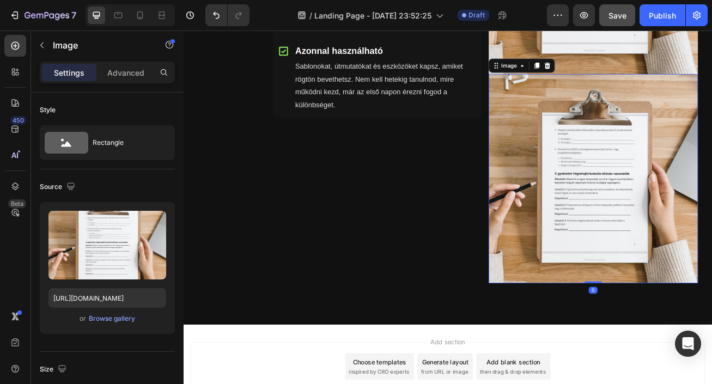
scroll to position [854, 0]
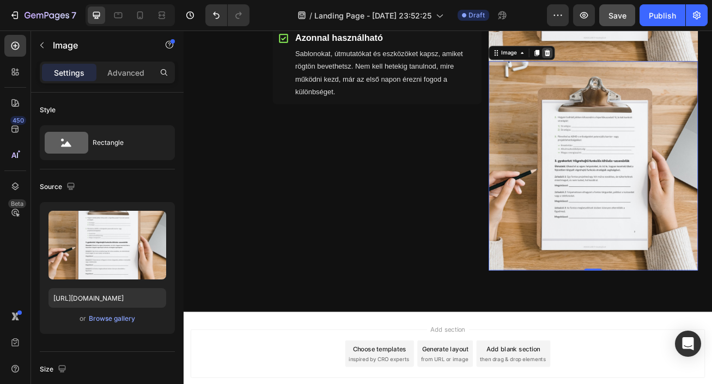
click at [633, 55] on icon at bounding box center [634, 58] width 9 height 9
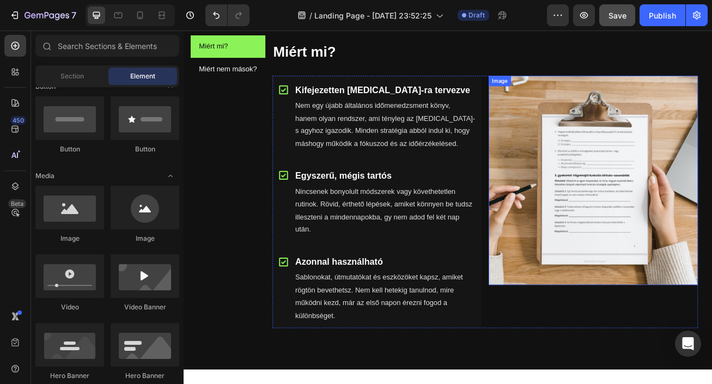
scroll to position [574, 0]
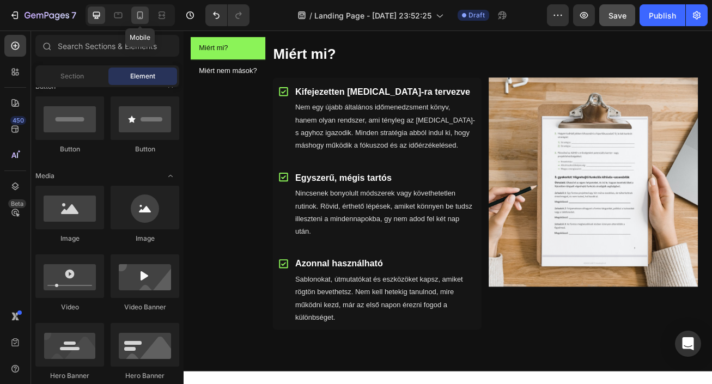
click at [144, 17] on icon at bounding box center [140, 15] width 11 height 11
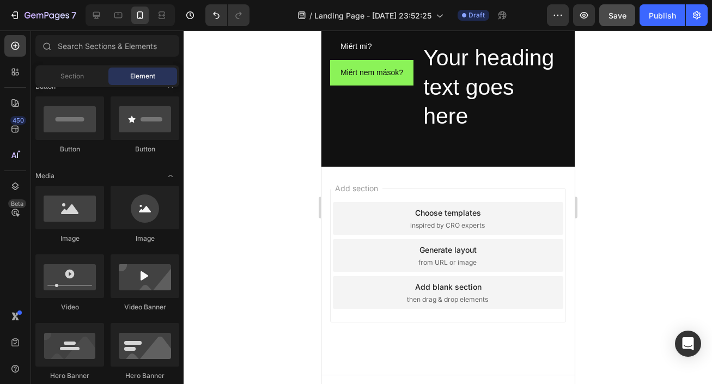
scroll to position [769, 0]
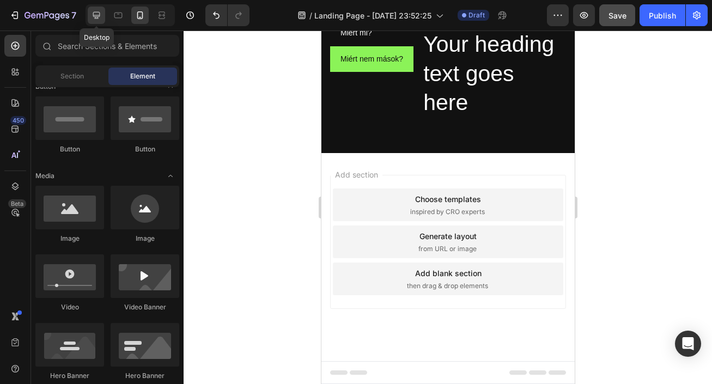
click at [91, 13] on icon at bounding box center [96, 15] width 11 height 11
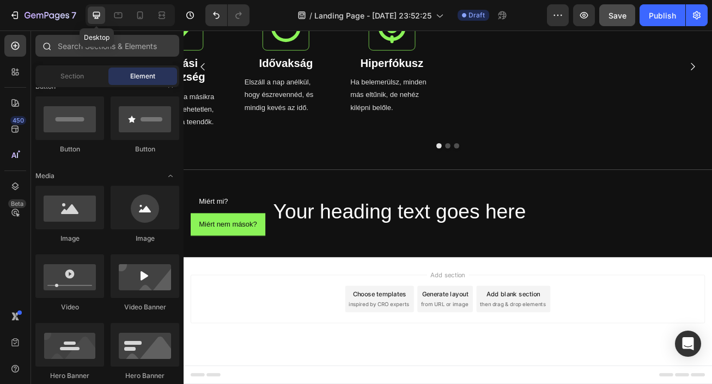
scroll to position [536, 0]
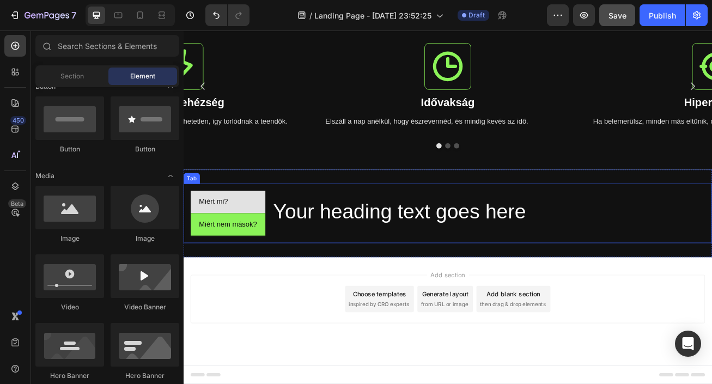
click at [253, 250] on li "Miért mi?" at bounding box center [238, 243] width 93 height 28
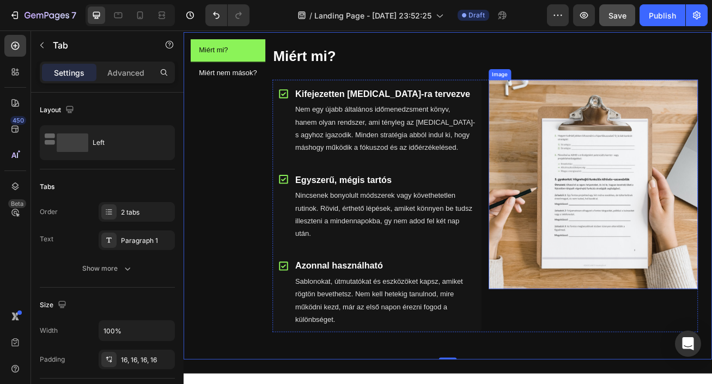
scroll to position [726, 0]
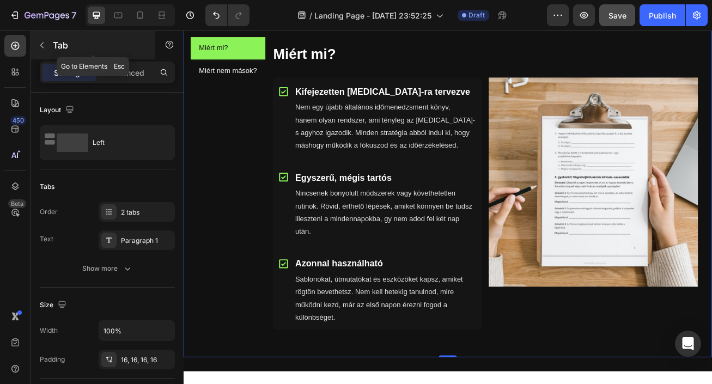
click at [44, 45] on icon "button" at bounding box center [42, 45] width 9 height 9
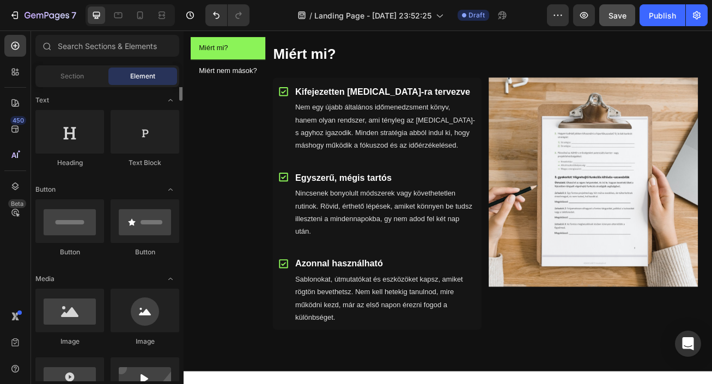
scroll to position [133, 0]
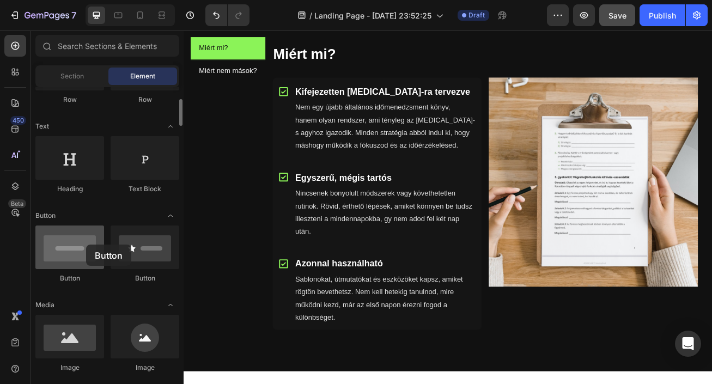
drag, startPoint x: 76, startPoint y: 257, endPoint x: 83, endPoint y: 244, distance: 15.1
click at [83, 244] on div at bounding box center [69, 248] width 69 height 44
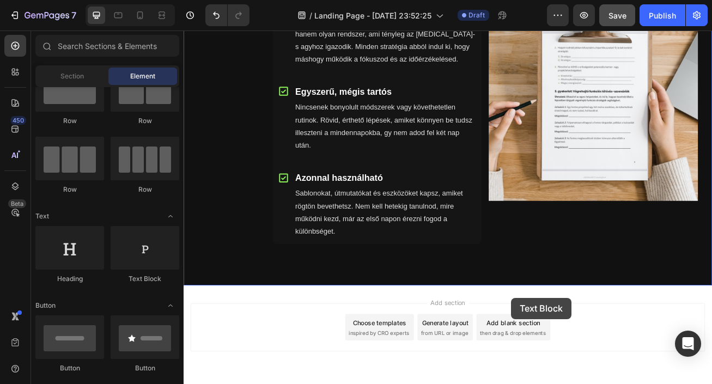
scroll to position [859, 0]
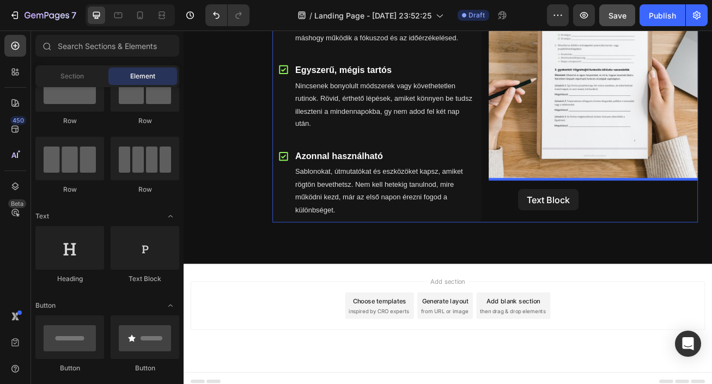
drag, startPoint x: 304, startPoint y: 286, endPoint x: 597, endPoint y: 227, distance: 299.1
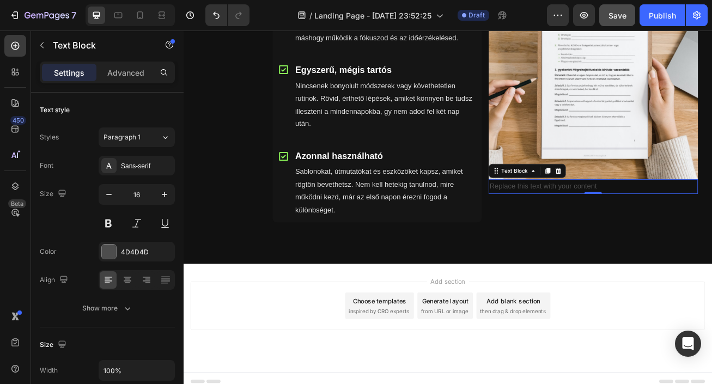
click at [646, 224] on div "Replace this text with your content" at bounding box center [690, 224] width 259 height 18
click at [646, 224] on p "Replace this text with your content" at bounding box center [691, 224] width 257 height 16
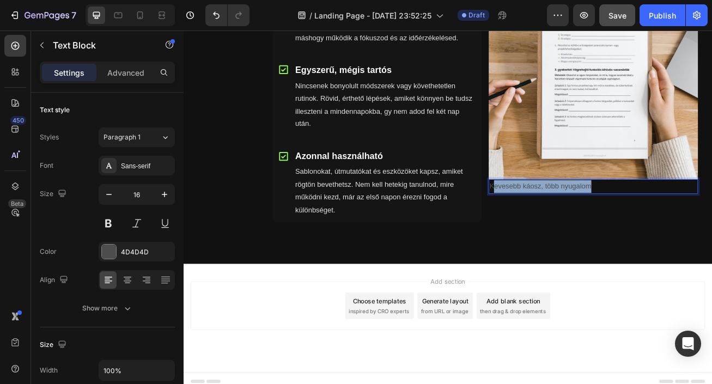
drag, startPoint x: 690, startPoint y: 222, endPoint x: 566, endPoint y: 223, distance: 123.7
click at [566, 223] on p "Kevesebb káosz, több nyugalom" at bounding box center [691, 224] width 257 height 16
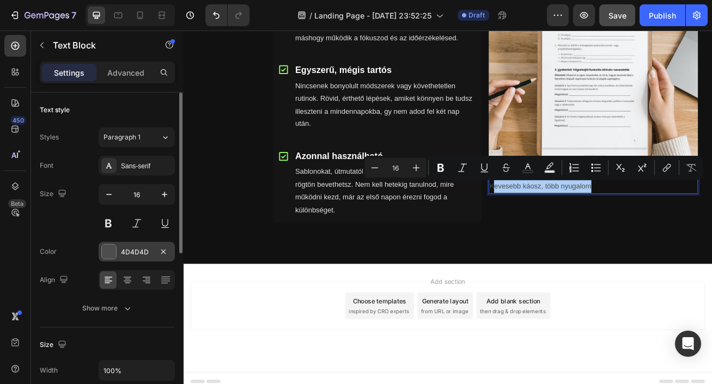
click at [131, 256] on div "4D4D4D" at bounding box center [137, 252] width 32 height 10
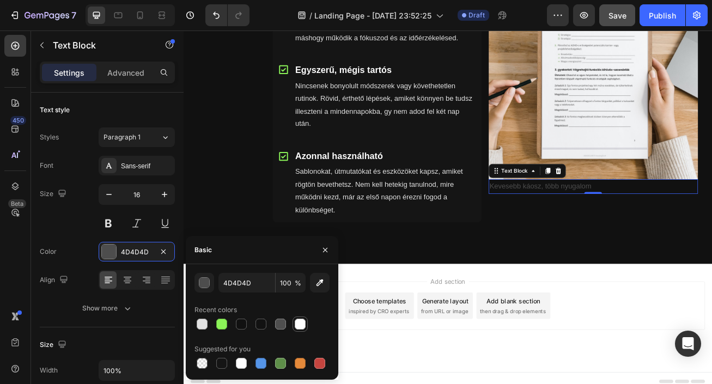
click at [302, 326] on div at bounding box center [300, 324] width 11 height 11
type input "FFFFFF"
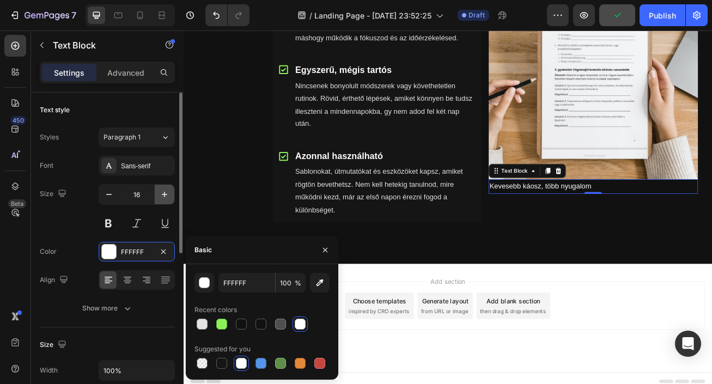
click at [165, 190] on icon "button" at bounding box center [164, 194] width 11 height 11
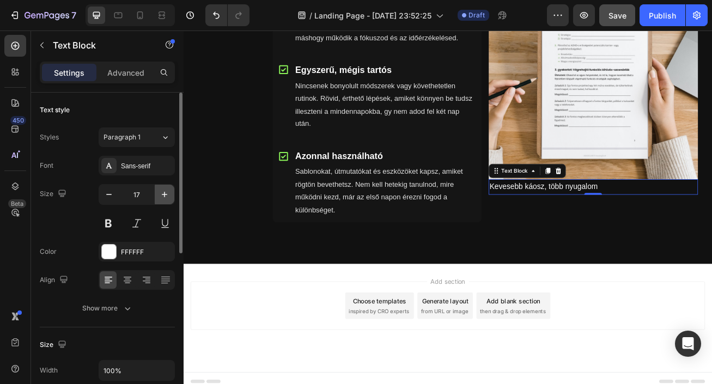
click at [165, 198] on icon "button" at bounding box center [164, 194] width 11 height 11
type input "18"
click at [109, 227] on button at bounding box center [109, 224] width 20 height 20
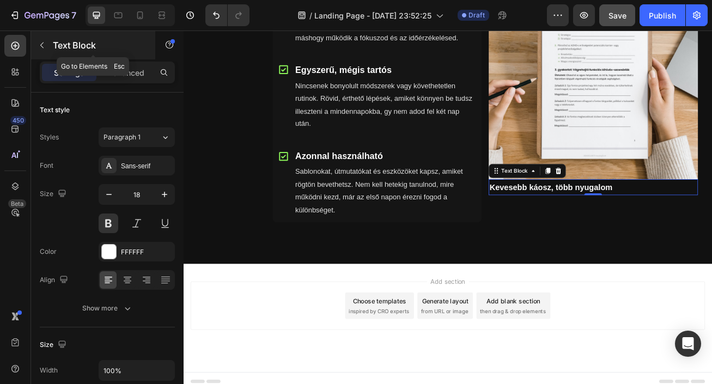
click at [40, 46] on icon "button" at bounding box center [42, 45] width 9 height 9
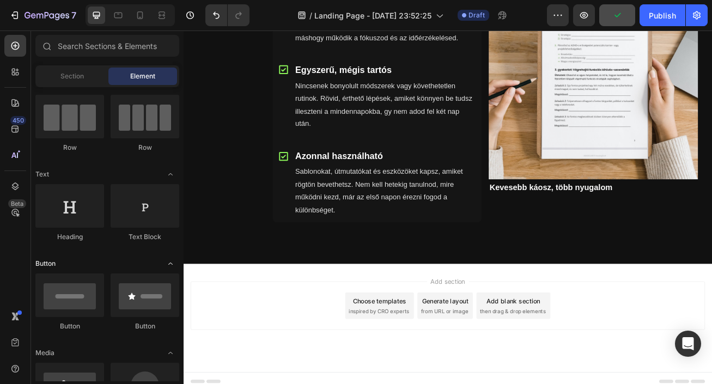
scroll to position [0, 0]
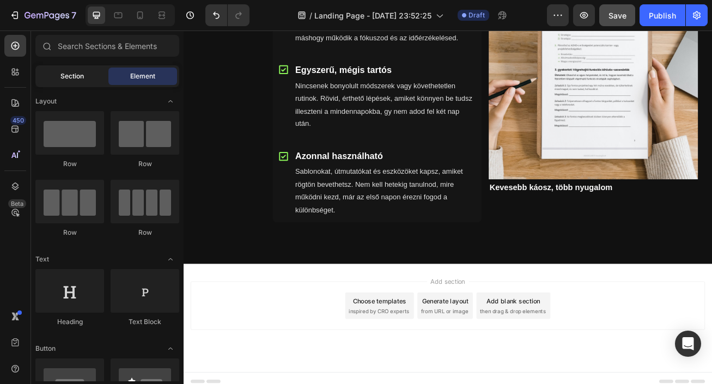
click at [88, 75] on div "Section" at bounding box center [72, 76] width 69 height 17
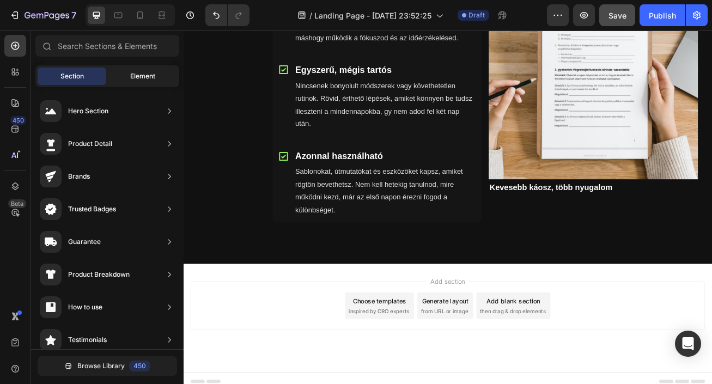
click at [120, 74] on div "Element" at bounding box center [142, 76] width 69 height 17
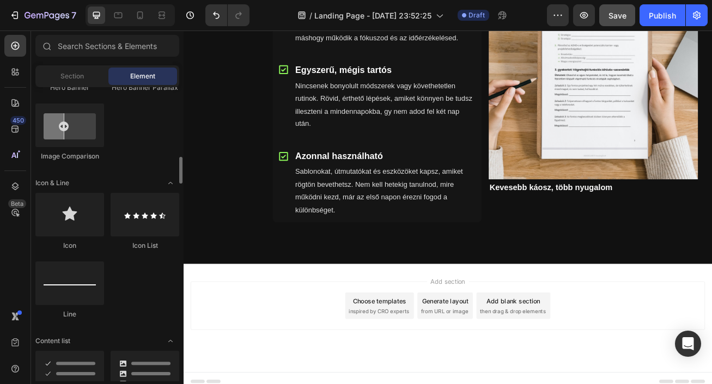
scroll to position [632, 0]
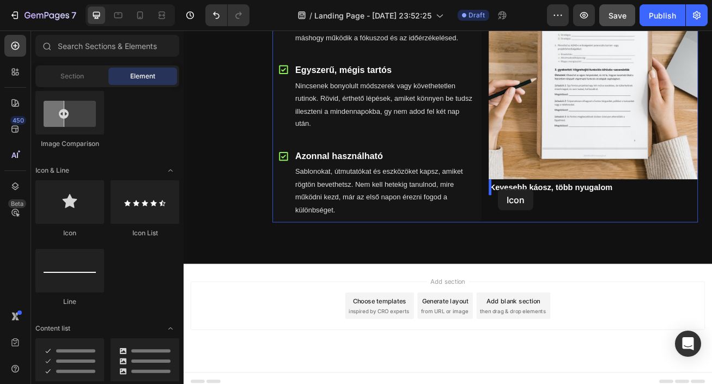
drag, startPoint x: 259, startPoint y: 239, endPoint x: 572, endPoint y: 227, distance: 313.1
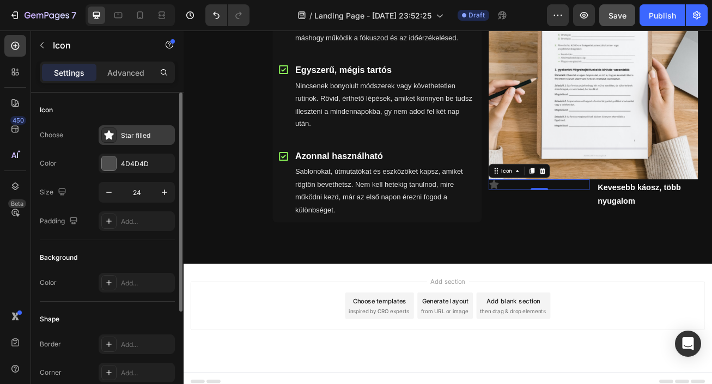
click at [131, 135] on div "Star filled" at bounding box center [146, 136] width 51 height 10
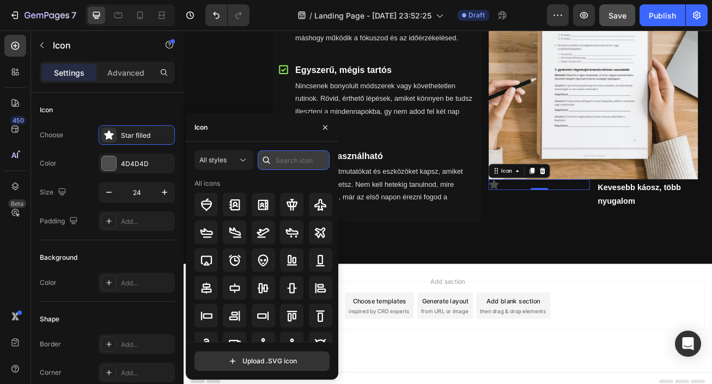
click at [282, 160] on input "text" at bounding box center [294, 160] width 72 height 20
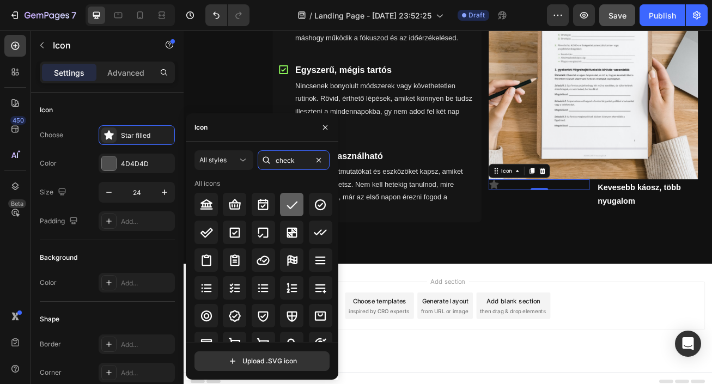
type input "check"
click at [294, 203] on icon at bounding box center [292, 205] width 11 height 8
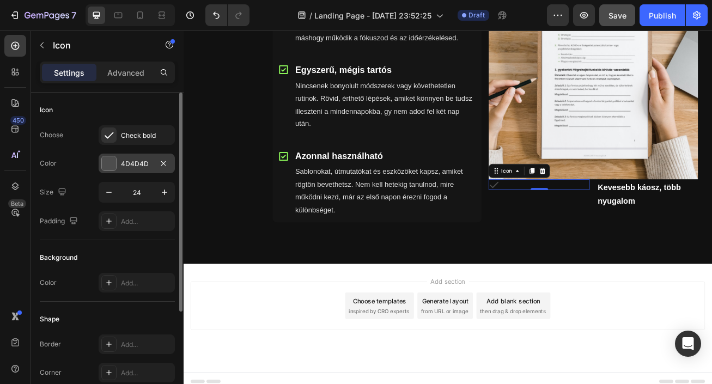
click at [131, 162] on div "4D4D4D" at bounding box center [137, 164] width 32 height 10
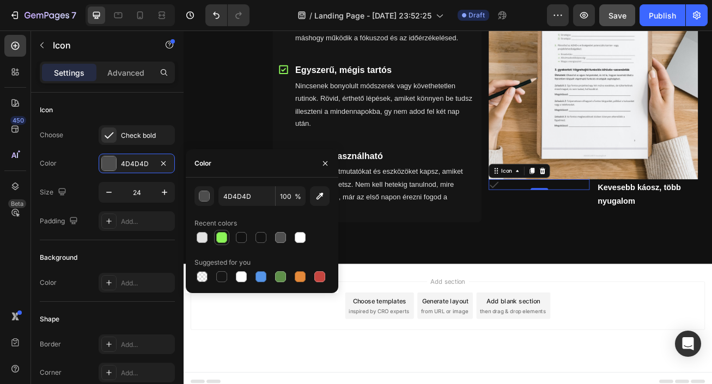
click at [223, 233] on div at bounding box center [221, 237] width 11 height 11
type input "8BF358"
click at [161, 192] on icon "button" at bounding box center [164, 192] width 11 height 11
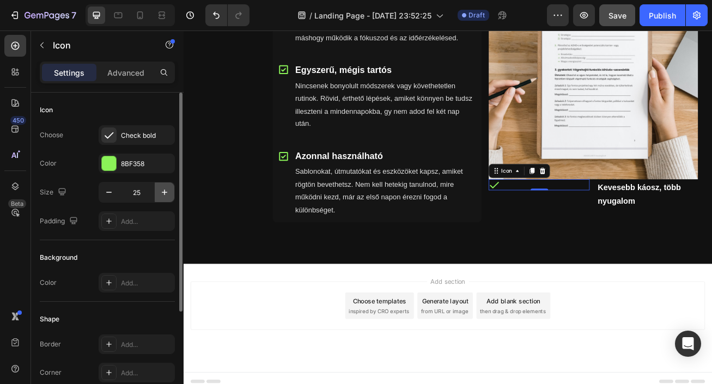
click at [161, 192] on icon "button" at bounding box center [164, 192] width 11 height 11
type input "26"
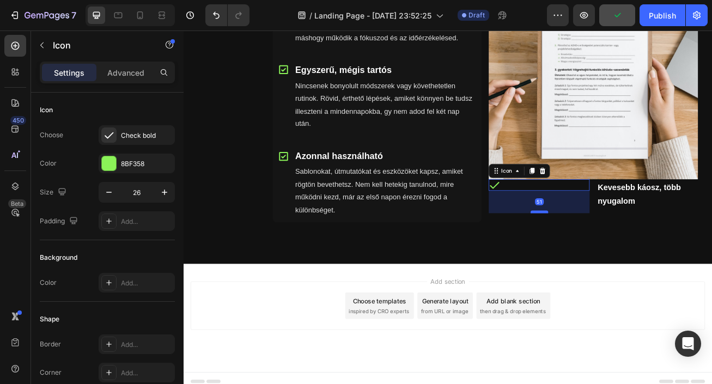
drag, startPoint x: 625, startPoint y: 227, endPoint x: 630, endPoint y: 255, distance: 28.2
click at [630, 255] on div at bounding box center [624, 254] width 22 height 3
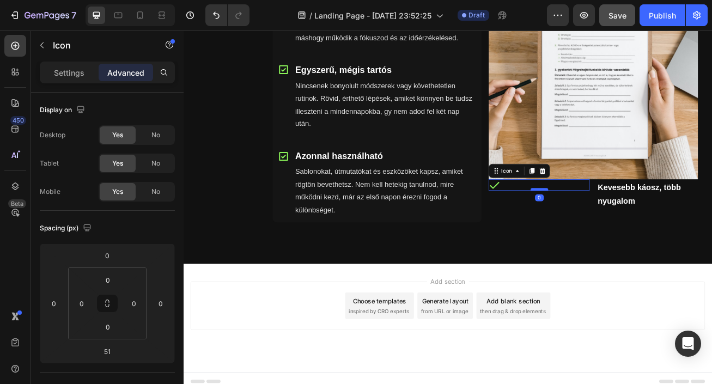
drag, startPoint x: 630, startPoint y: 255, endPoint x: 628, endPoint y: 227, distance: 27.8
click at [628, 227] on div at bounding box center [624, 227] width 22 height 3
type input "0"
click at [674, 241] on div "Icon 0" at bounding box center [623, 234] width 125 height 38
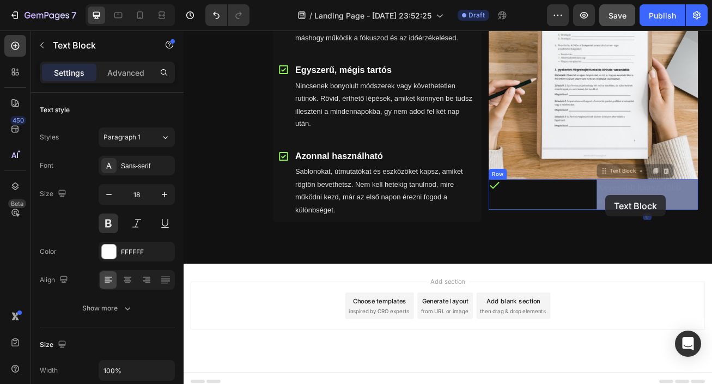
drag, startPoint x: 715, startPoint y: 234, endPoint x: 707, endPoint y: 234, distance: 7.1
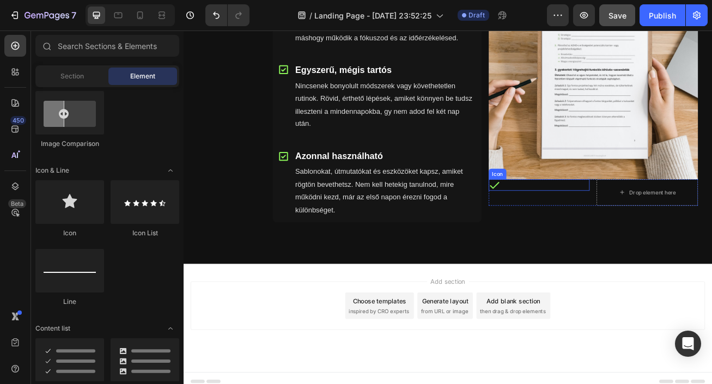
click at [568, 222] on icon at bounding box center [568, 222] width 14 height 14
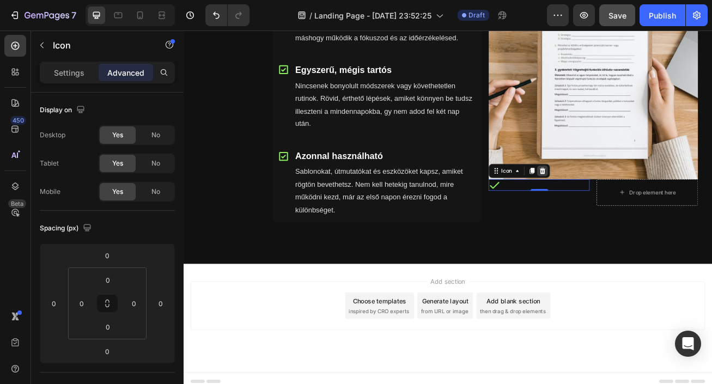
click at [627, 202] on icon at bounding box center [627, 205] width 7 height 8
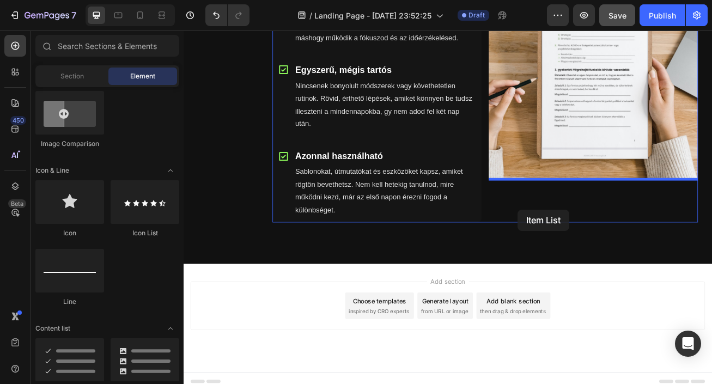
drag, startPoint x: 260, startPoint y: 380, endPoint x: 598, endPoint y: 251, distance: 362.1
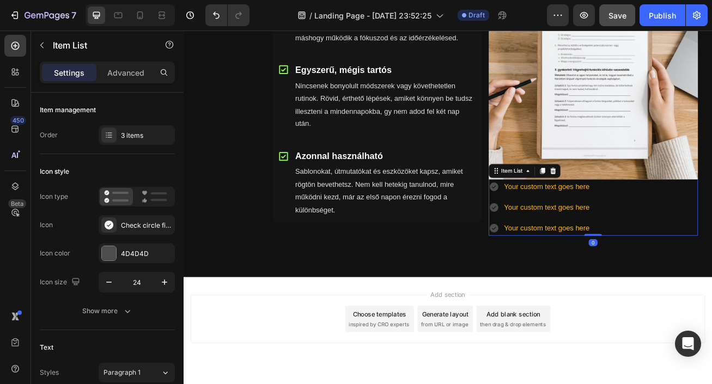
drag, startPoint x: 692, startPoint y: 282, endPoint x: 692, endPoint y: 263, distance: 18.5
click at [692, 263] on div "Your custom text goes here Your custom text goes here Your custom text goes her…" at bounding box center [690, 250] width 259 height 70
type input "100%"
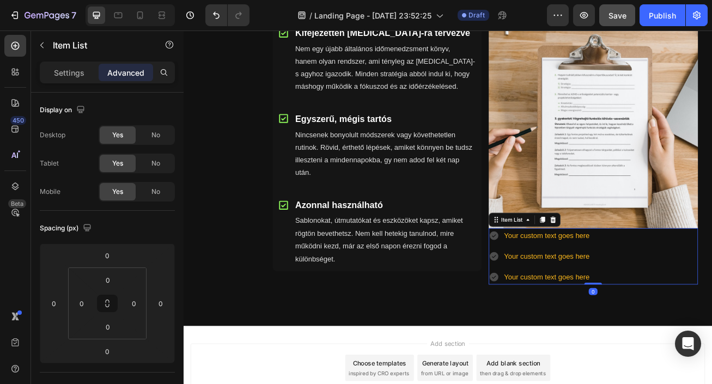
scroll to position [796, 0]
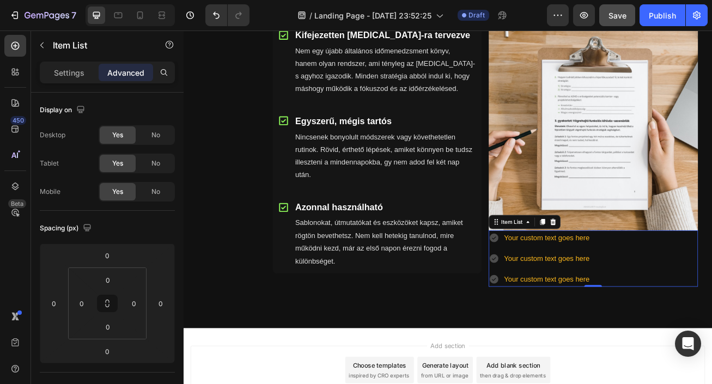
click at [695, 279] on div "Your custom text goes here Your custom text goes here Your custom text goes here" at bounding box center [690, 313] width 259 height 70
click at [699, 265] on img at bounding box center [690, 148] width 259 height 259
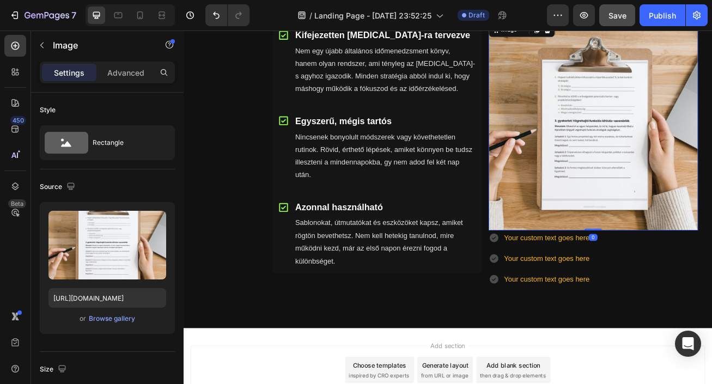
drag, startPoint x: 693, startPoint y: 277, endPoint x: 692, endPoint y: 269, distance: 8.2
click at [693, 269] on div "Image 0" at bounding box center [690, 148] width 259 height 259
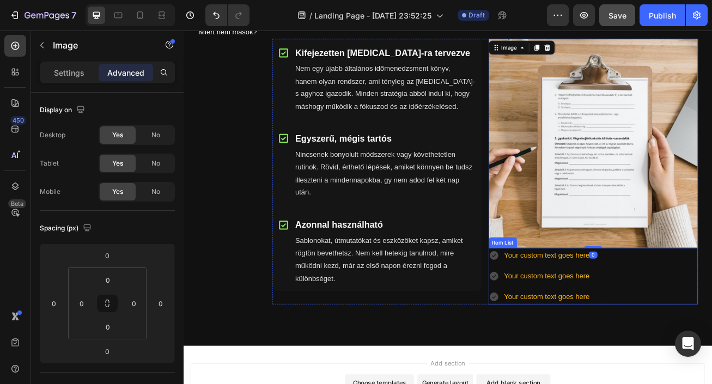
scroll to position [772, 0]
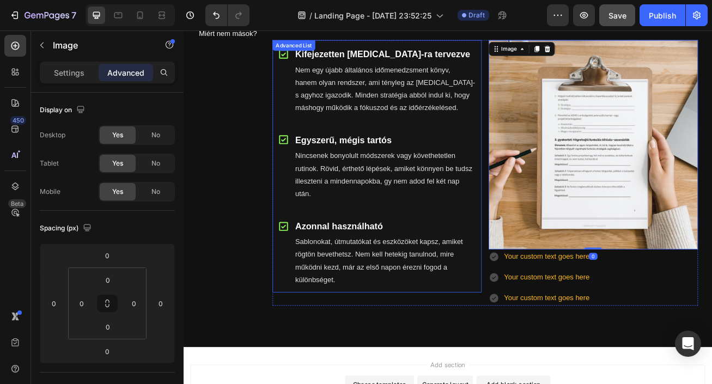
click at [482, 348] on div "Sablonokat, útmutatókat és eszközöket kapsz, amiket rögtön bevethetsz. Nem kell…" at bounding box center [433, 315] width 225 height 65
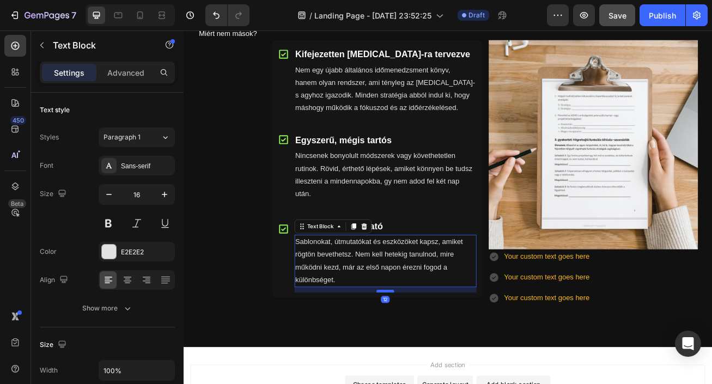
drag, startPoint x: 436, startPoint y: 347, endPoint x: 436, endPoint y: 353, distance: 6.5
click at [436, 353] on div at bounding box center [433, 353] width 22 height 3
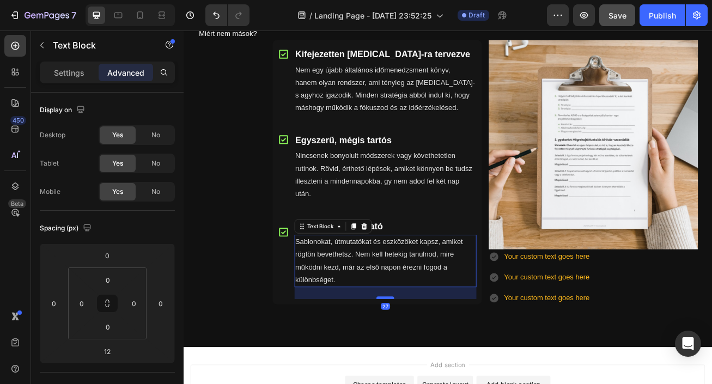
drag, startPoint x: 436, startPoint y: 354, endPoint x: 437, endPoint y: 362, distance: 8.2
click at [437, 362] on div at bounding box center [433, 361] width 22 height 3
type input "27"
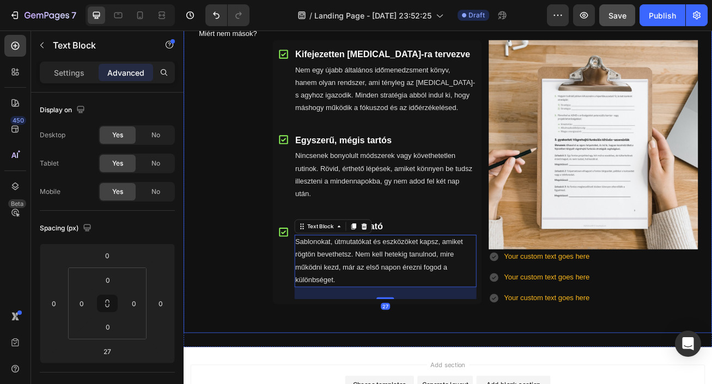
click at [519, 379] on div "Miért mi? Heading Icon Kifejezetten [MEDICAL_DATA]-ra tervezve Text Block Nem e…" at bounding box center [557, 194] width 527 height 386
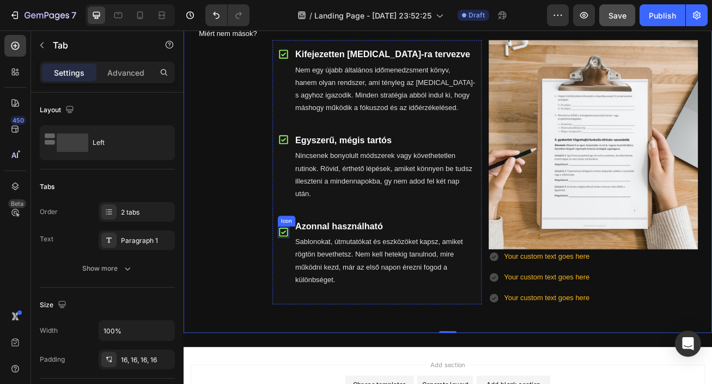
click at [307, 282] on icon at bounding box center [307, 280] width 14 height 14
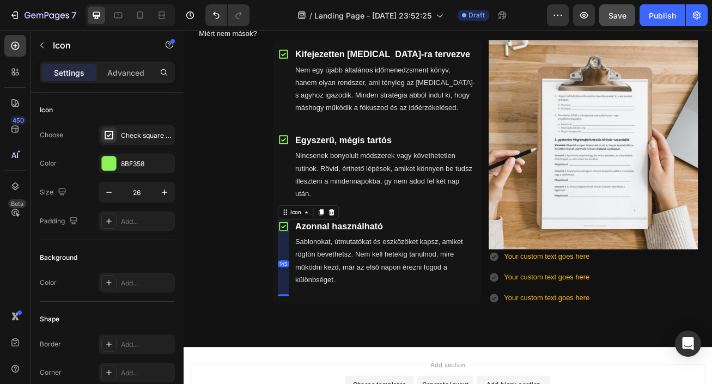
drag, startPoint x: 311, startPoint y: 350, endPoint x: 313, endPoint y: 365, distance: 14.9
click at [313, 365] on li "Icon 145 Azonnal használható Text Block Sablonokat, útmutatókat és eszközöket k…" at bounding box center [423, 312] width 259 height 114
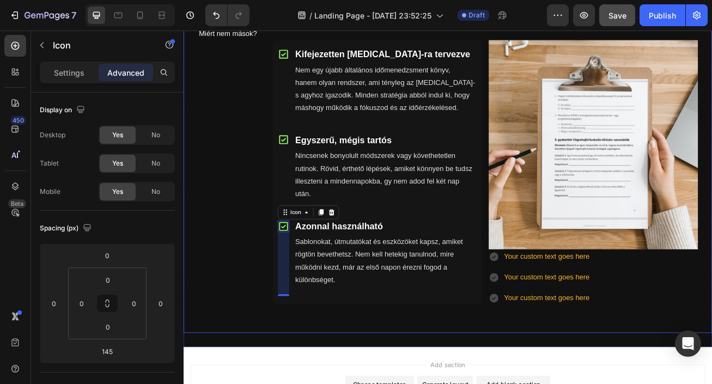
click at [565, 384] on div "Miért mi? Heading Icon Kifejezetten [MEDICAL_DATA]-ra tervezve Text Block Nem e…" at bounding box center [557, 194] width 544 height 404
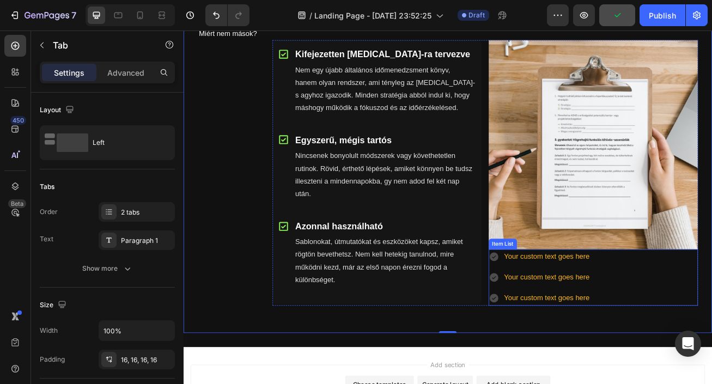
click at [610, 319] on div "Your custom text goes here" at bounding box center [633, 310] width 109 height 19
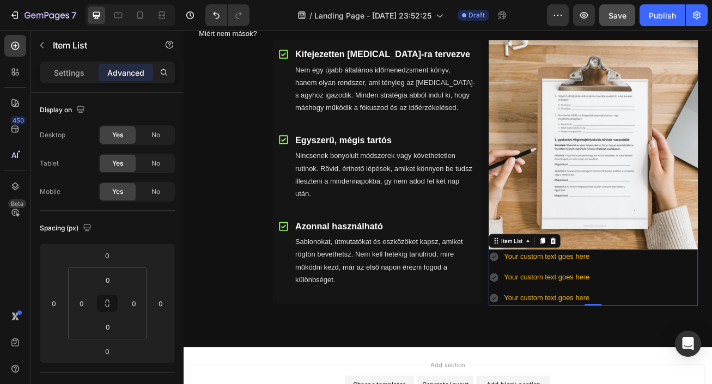
click at [570, 315] on icon at bounding box center [568, 311] width 11 height 11
click at [567, 312] on icon at bounding box center [567, 310] width 13 height 13
click at [563, 312] on icon at bounding box center [568, 311] width 11 height 11
click at [67, 69] on p "Settings" at bounding box center [69, 72] width 31 height 11
type input "8"
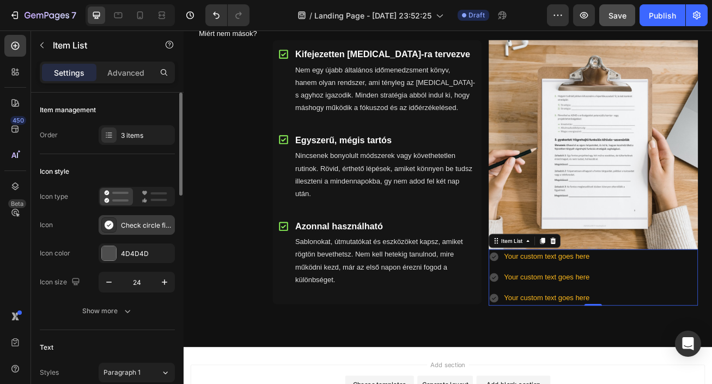
click at [118, 222] on div "Check circle filled" at bounding box center [137, 225] width 76 height 20
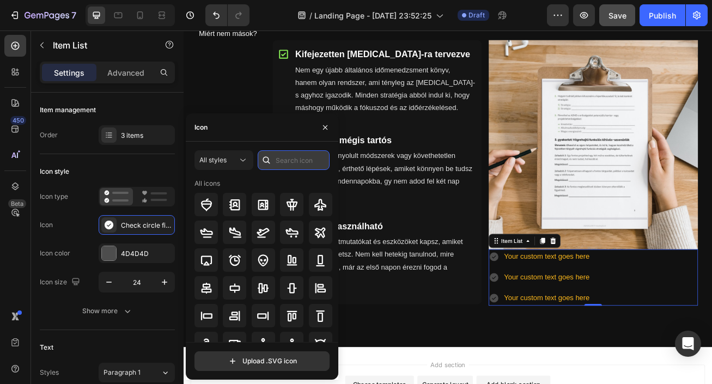
click at [298, 160] on input "text" at bounding box center [294, 160] width 72 height 20
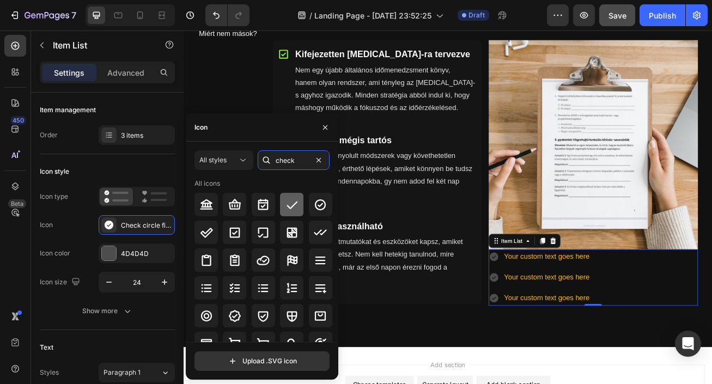
type input "check"
click at [293, 203] on icon at bounding box center [292, 205] width 11 height 8
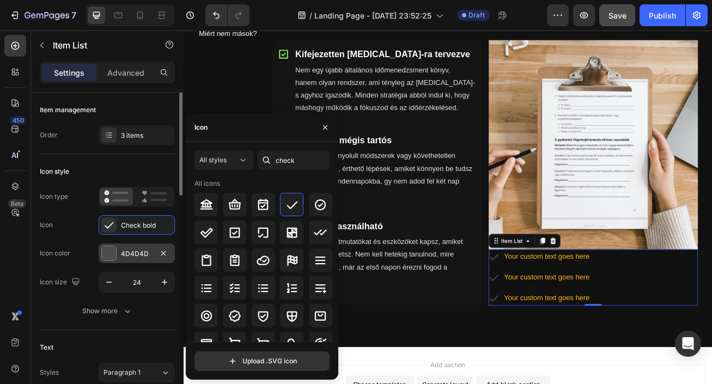
click at [135, 249] on div "4D4D4D" at bounding box center [137, 254] width 32 height 10
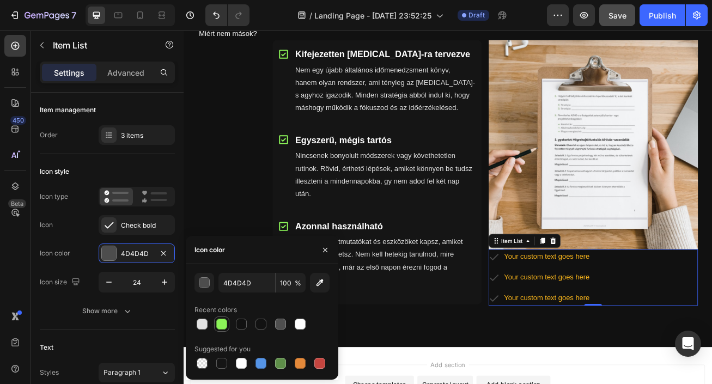
click at [220, 326] on div at bounding box center [221, 324] width 11 height 11
type input "8BF358"
click at [596, 314] on div "Your custom text goes here" at bounding box center [633, 310] width 109 height 19
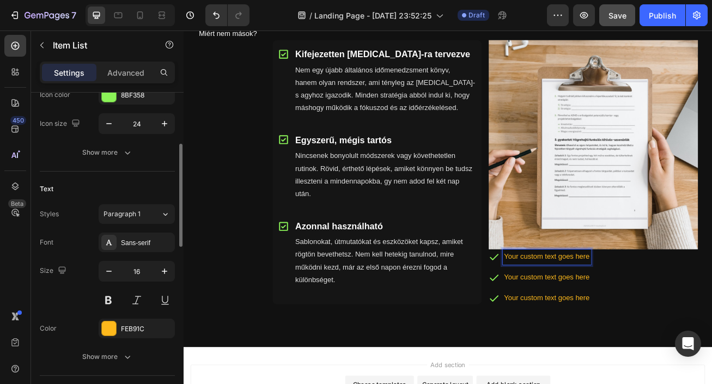
scroll to position [160, 0]
click at [149, 334] on div "FEB91C" at bounding box center [137, 328] width 76 height 20
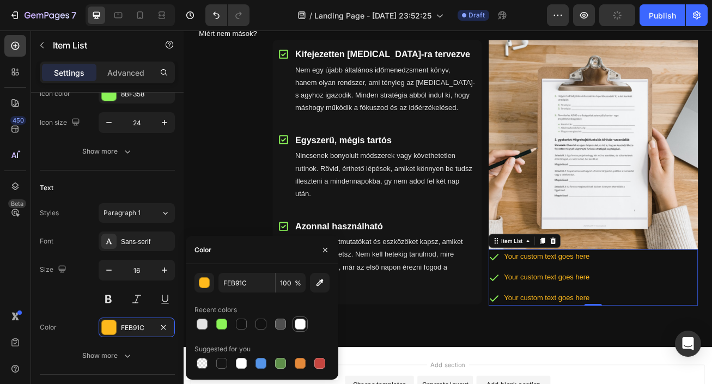
click at [302, 322] on div at bounding box center [300, 324] width 11 height 11
type input "FFFFFF"
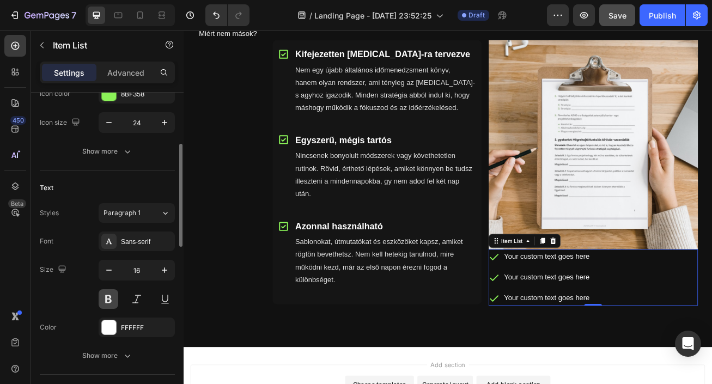
click at [111, 304] on button at bounding box center [109, 299] width 20 height 20
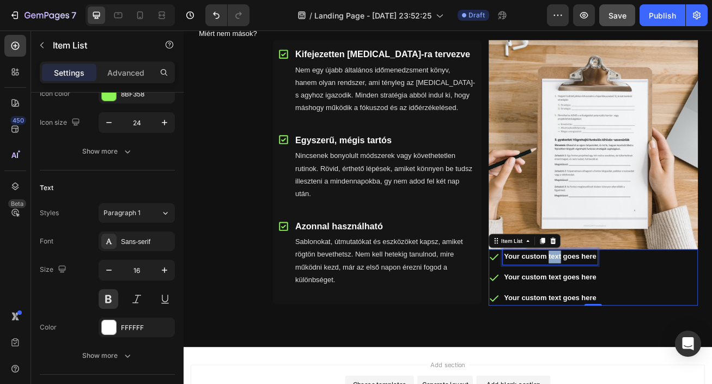
click at [639, 309] on p "Your custom text goes here" at bounding box center [637, 311] width 114 height 16
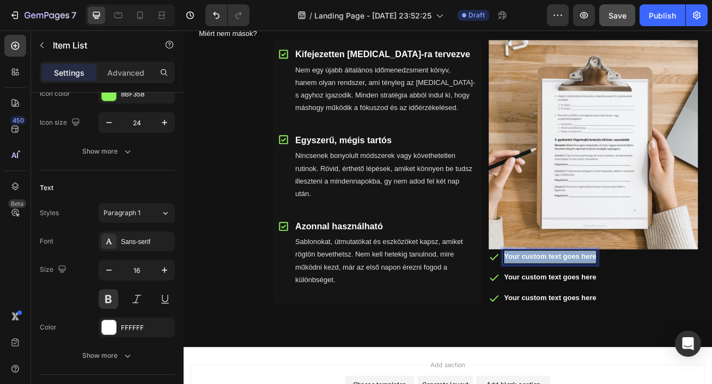
click at [639, 309] on p "Your custom text goes here" at bounding box center [637, 311] width 114 height 16
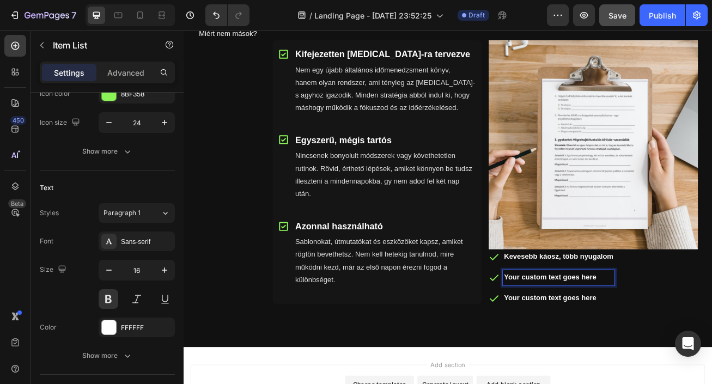
click at [615, 338] on p "Your custom text goes here" at bounding box center [647, 337] width 135 height 16
click at [618, 367] on p "Your custom text goes here" at bounding box center [680, 362] width 201 height 16
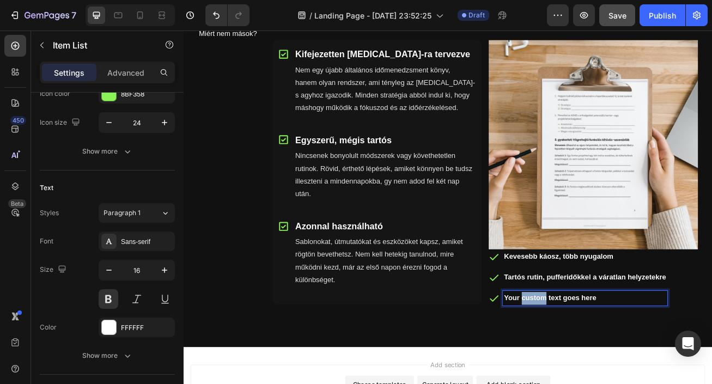
click at [618, 367] on p "Your custom text goes here" at bounding box center [680, 362] width 201 height 16
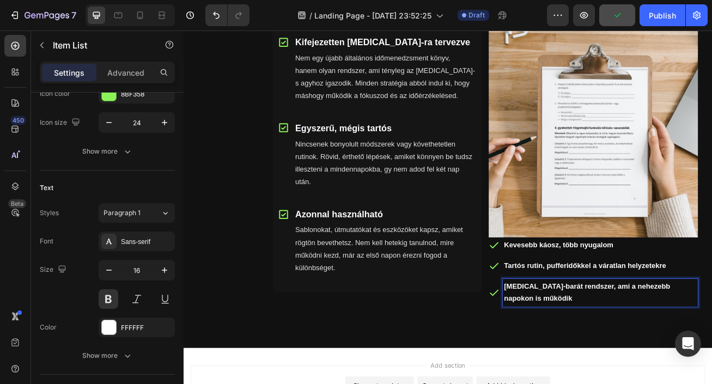
scroll to position [801, 0]
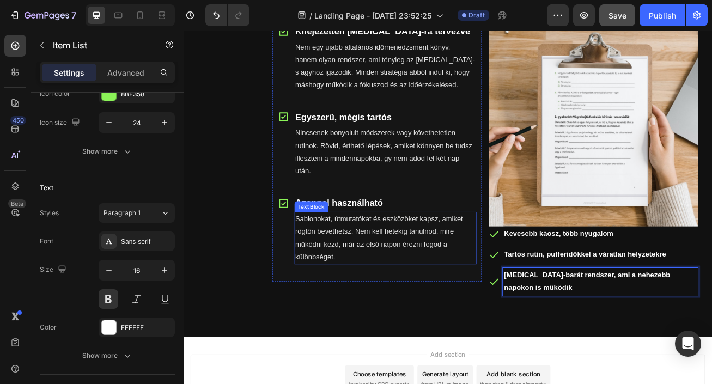
click at [451, 309] on p "Sablonokat, útmutatókat és eszközöket kapsz, amiket rögtön bevethetsz. Nem kell…" at bounding box center [433, 287] width 223 height 63
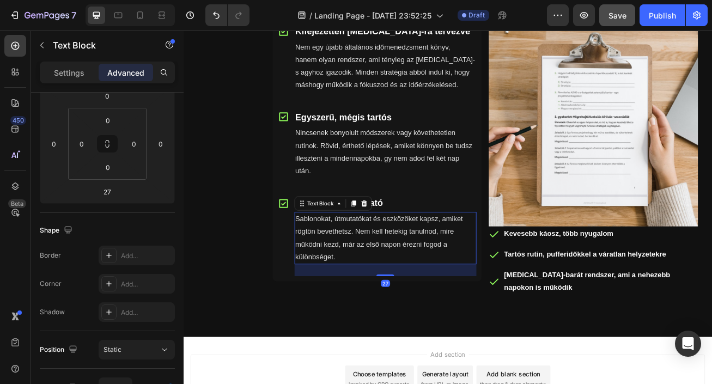
scroll to position [0, 0]
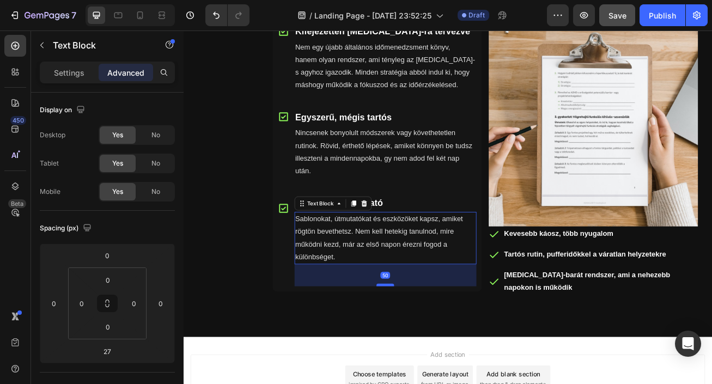
drag, startPoint x: 434, startPoint y: 332, endPoint x: 434, endPoint y: 345, distance: 12.5
click at [434, 345] on div at bounding box center [433, 345] width 22 height 3
type input "50"
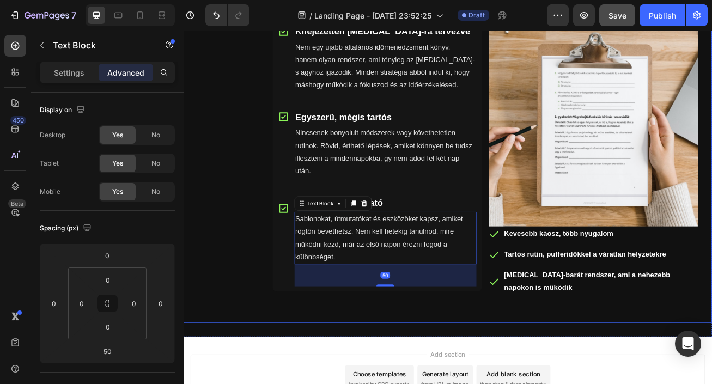
click at [487, 373] on div "Miért mi? Heading Icon Kifejezetten [MEDICAL_DATA]-ra tervezve Text Block Nem e…" at bounding box center [557, 174] width 527 height 402
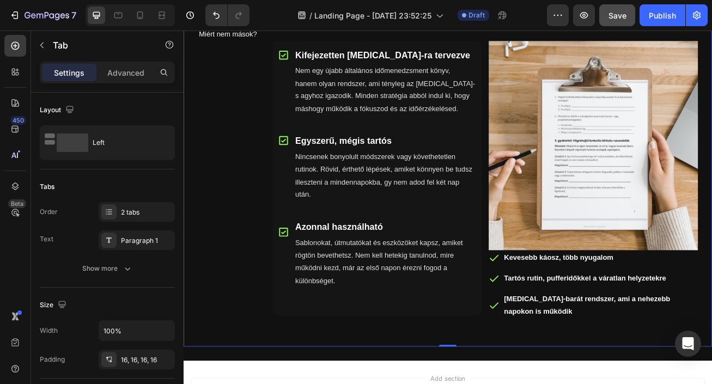
scroll to position [770, 0]
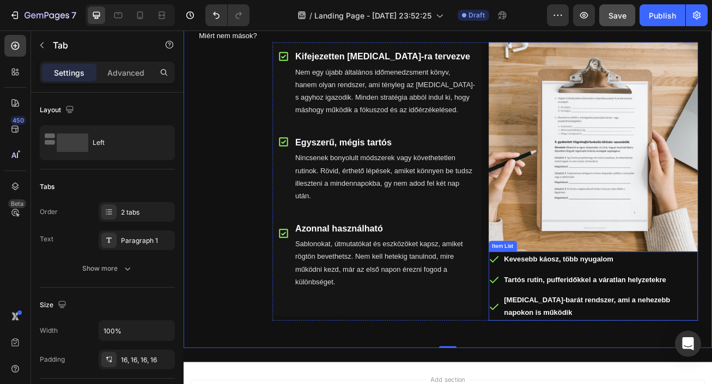
click at [565, 310] on icon at bounding box center [567, 313] width 13 height 13
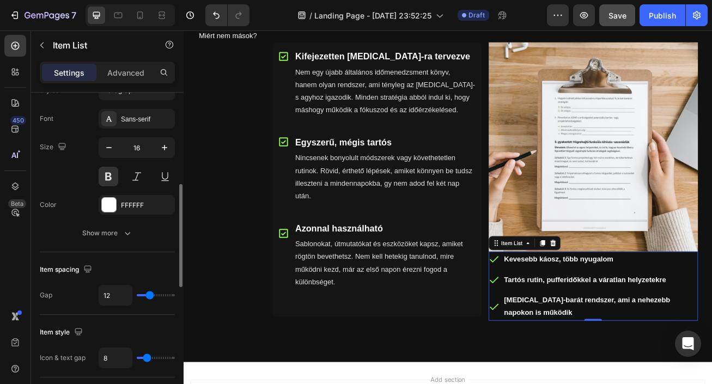
scroll to position [283, 0]
click at [116, 231] on div "Show more" at bounding box center [107, 232] width 51 height 11
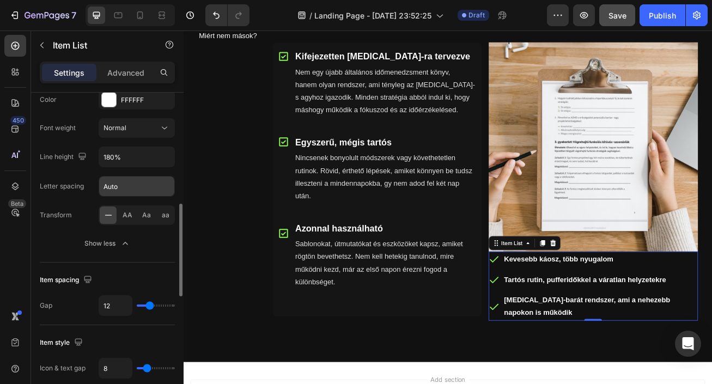
scroll to position [377, 0]
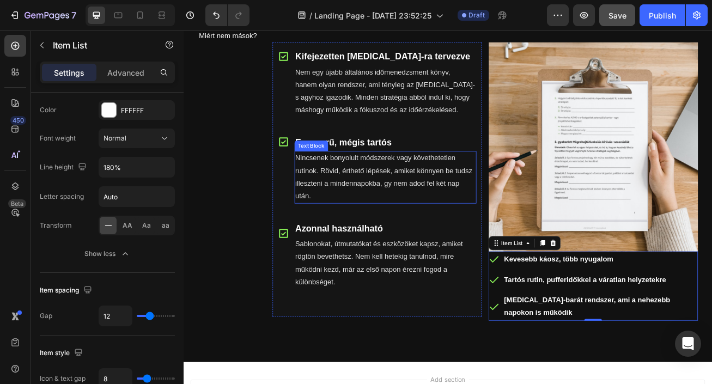
click at [398, 207] on p "Nincsenek bonyolult módszerek vagy követhetetlen rutinok. Rövid, érthető lépése…" at bounding box center [433, 212] width 223 height 63
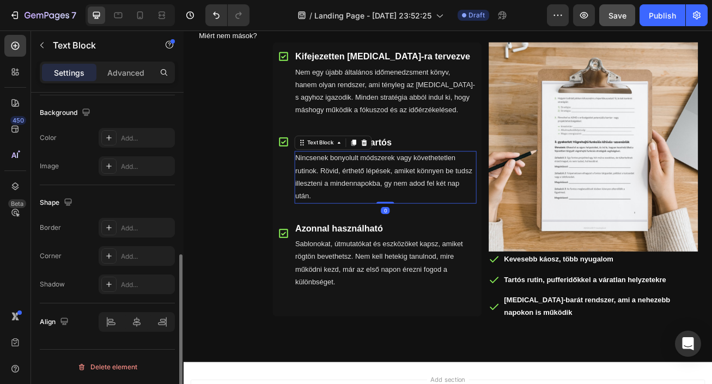
scroll to position [0, 0]
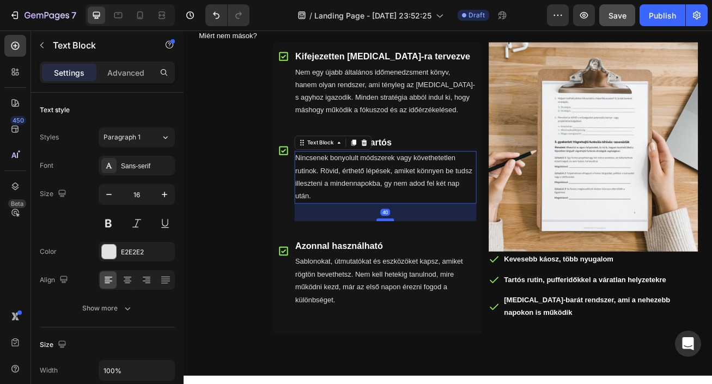
drag, startPoint x: 434, startPoint y: 242, endPoint x: 434, endPoint y: 264, distance: 21.8
click at [434, 264] on div at bounding box center [433, 264] width 22 height 3
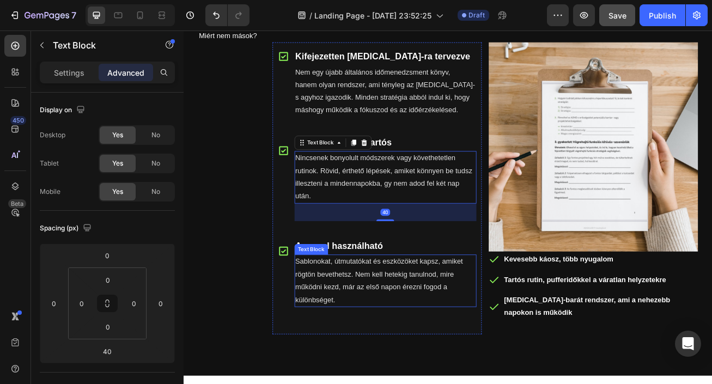
click at [419, 348] on p "Sablonokat, útmutatókat és eszközöket kapsz, amiket rögtön bevethetsz. Nem kell…" at bounding box center [433, 340] width 223 height 63
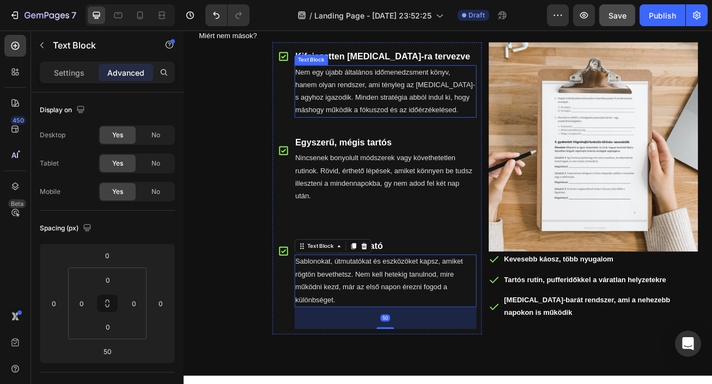
click at [415, 99] on p "Nem egy újabb általános időmenedzsment könyv, hanem olyan rendszer, ami tényleg…" at bounding box center [433, 106] width 223 height 63
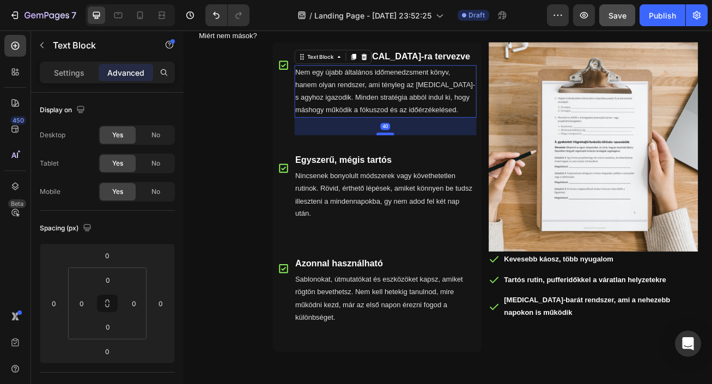
drag, startPoint x: 431, startPoint y: 137, endPoint x: 433, endPoint y: 159, distance: 21.9
click at [433, 159] on div at bounding box center [433, 158] width 22 height 3
type input "40"
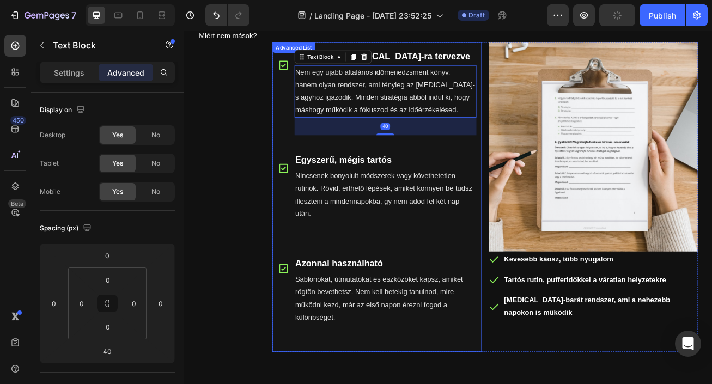
click at [455, 279] on div "Egyszerű, mégis tartós Text Block Nincsenek bonyolult módszerek vagy követhetet…" at bounding box center [433, 234] width 225 height 108
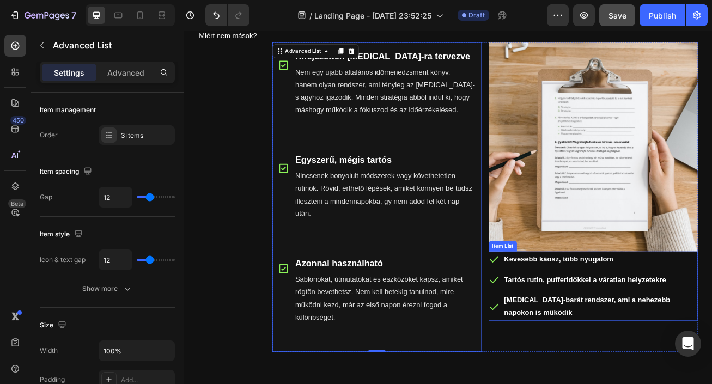
click at [572, 383] on div "[MEDICAL_DATA]-barát rendszer, ami a nehezebb napokon is működik" at bounding box center [690, 372] width 259 height 35
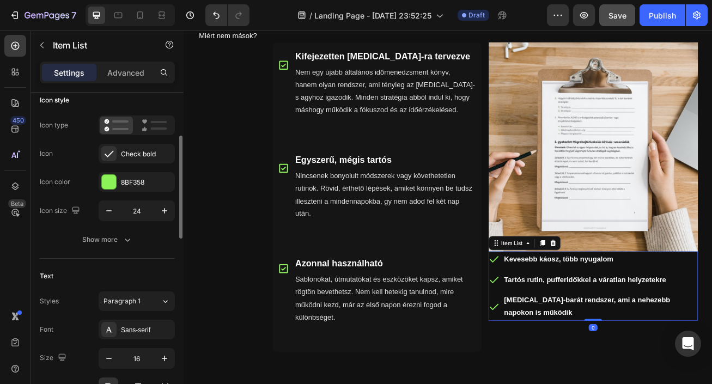
scroll to position [89, 0]
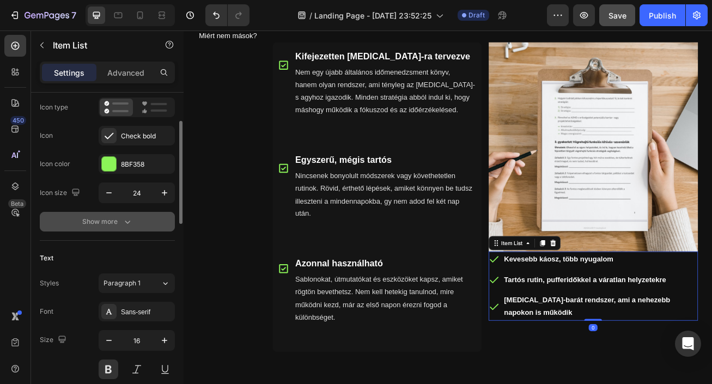
click at [129, 228] on button "Show more" at bounding box center [107, 222] width 135 height 20
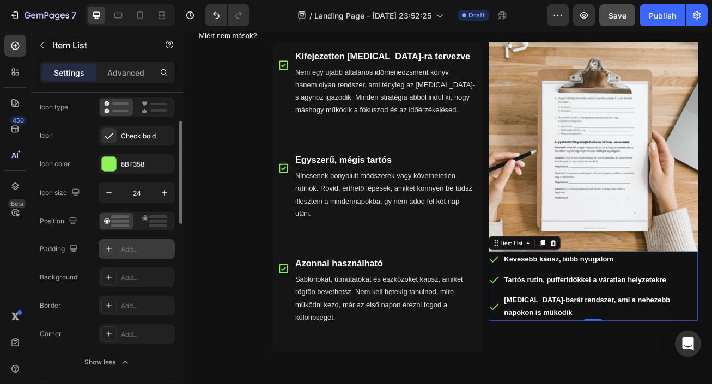
click at [122, 252] on div "Add..." at bounding box center [146, 250] width 51 height 10
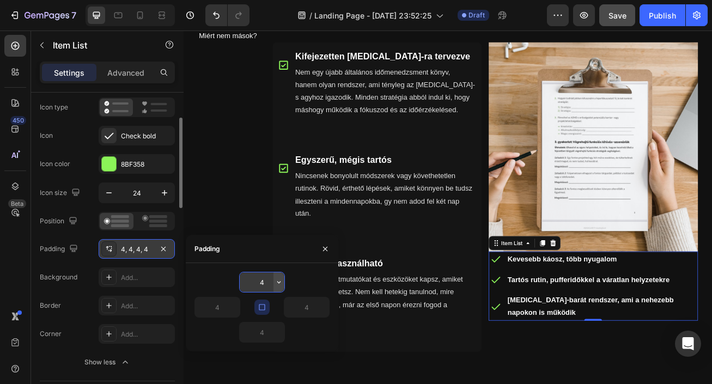
click at [279, 285] on icon "button" at bounding box center [279, 282] width 9 height 9
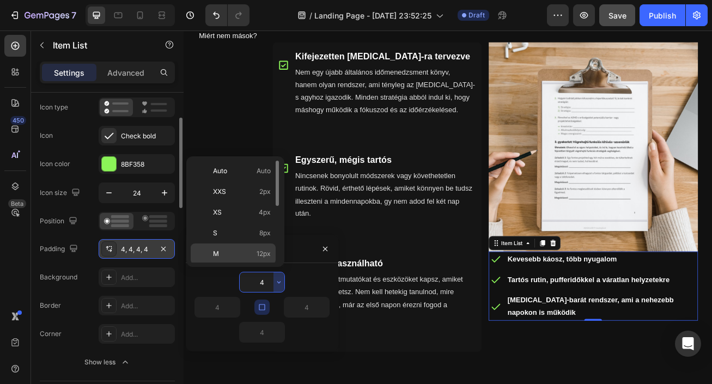
click at [238, 253] on p "M 12px" at bounding box center [242, 254] width 58 height 10
type input "12"
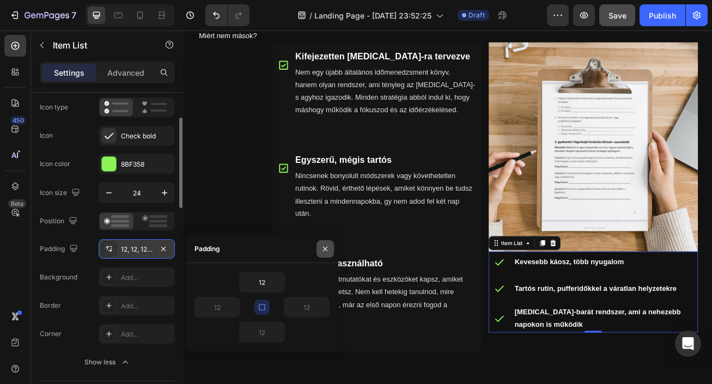
click at [328, 252] on icon "button" at bounding box center [325, 249] width 9 height 9
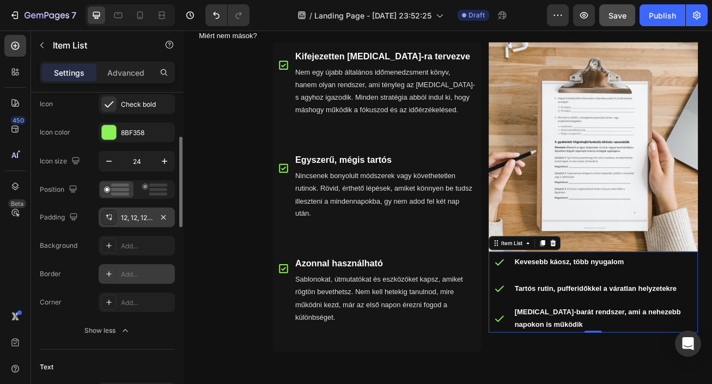
scroll to position [131, 0]
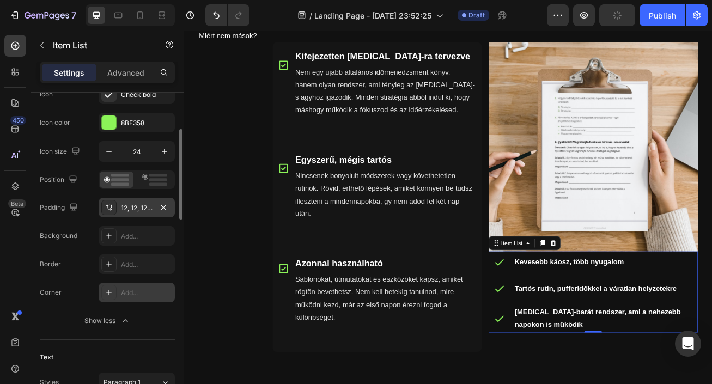
click at [146, 295] on div "Add..." at bounding box center [146, 293] width 51 height 10
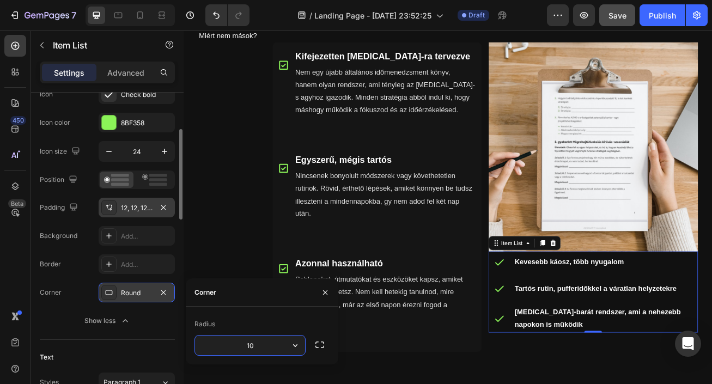
type input "10"
click at [139, 242] on div "Add..." at bounding box center [137, 236] width 76 height 20
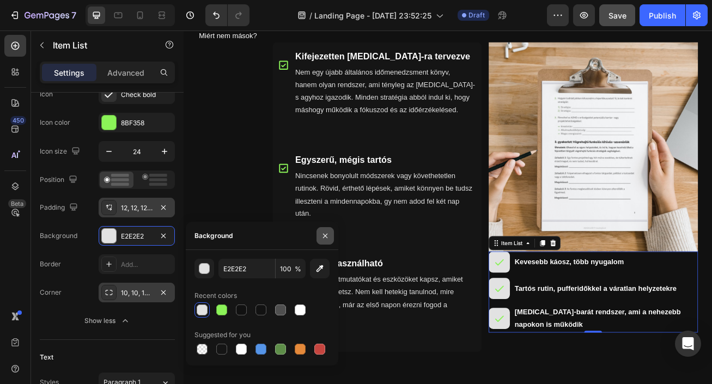
click at [324, 232] on icon "button" at bounding box center [325, 236] width 9 height 9
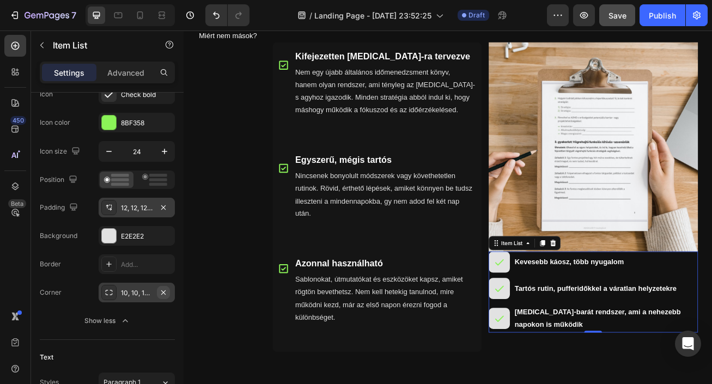
click at [166, 291] on icon "button" at bounding box center [163, 292] width 9 height 9
click at [165, 235] on icon "button" at bounding box center [163, 236] width 9 height 9
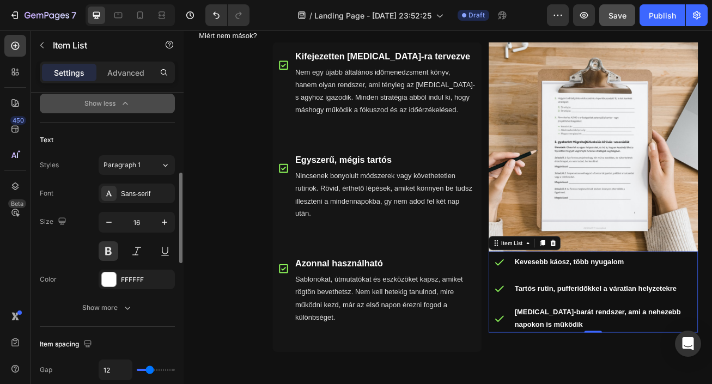
scroll to position [351, 0]
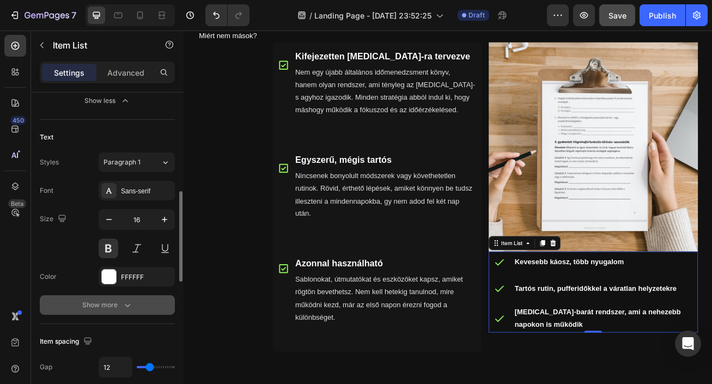
click at [134, 306] on button "Show more" at bounding box center [107, 305] width 135 height 20
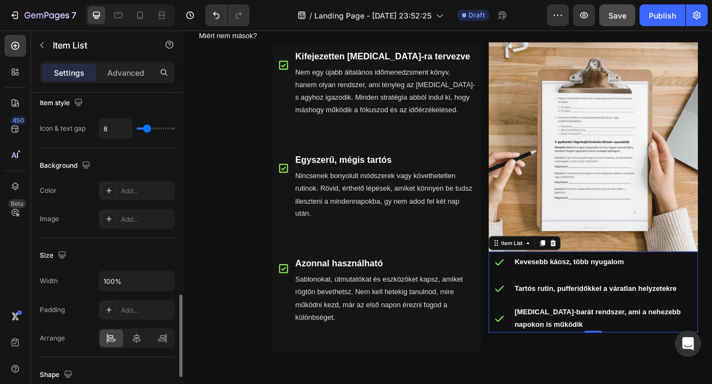
scroll to position [775, 0]
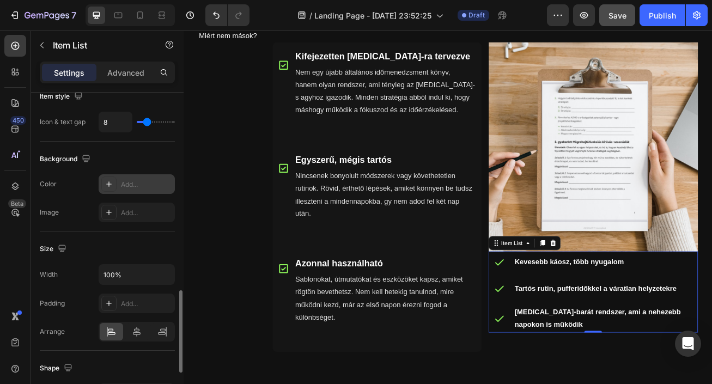
click at [132, 180] on div "Add..." at bounding box center [146, 185] width 51 height 10
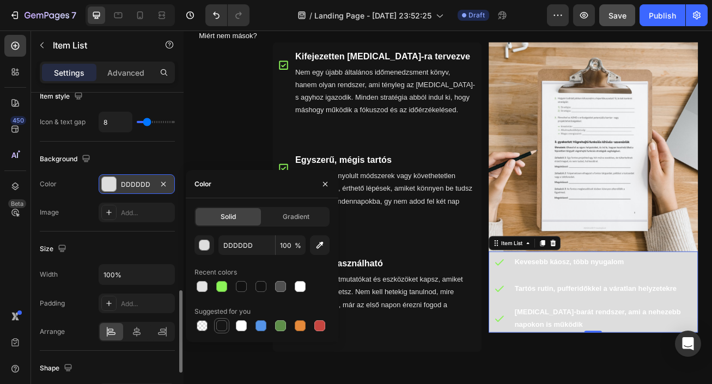
click at [218, 328] on div at bounding box center [221, 325] width 11 height 11
type input "151515"
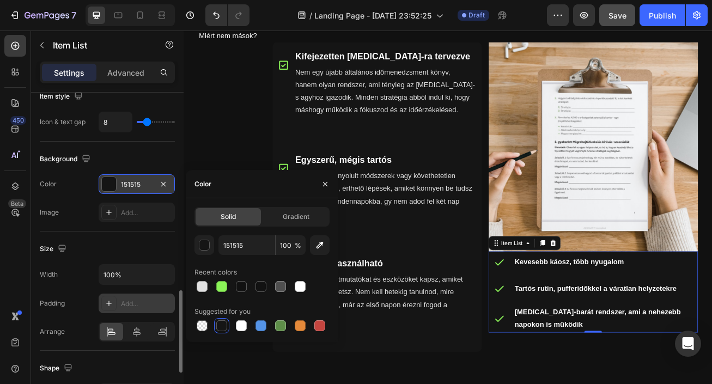
click at [132, 300] on div "Add..." at bounding box center [146, 304] width 51 height 10
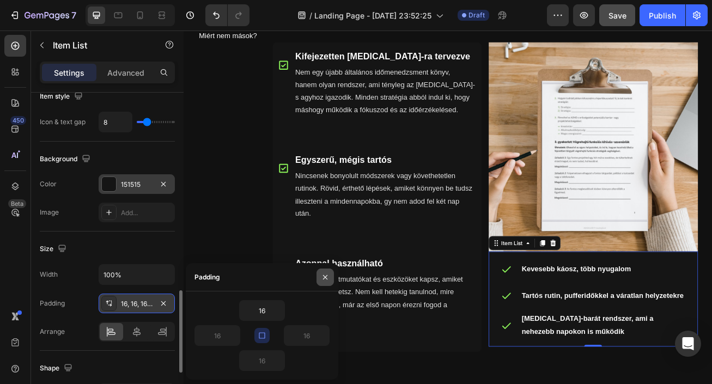
click at [324, 278] on icon "button" at bounding box center [325, 277] width 4 height 4
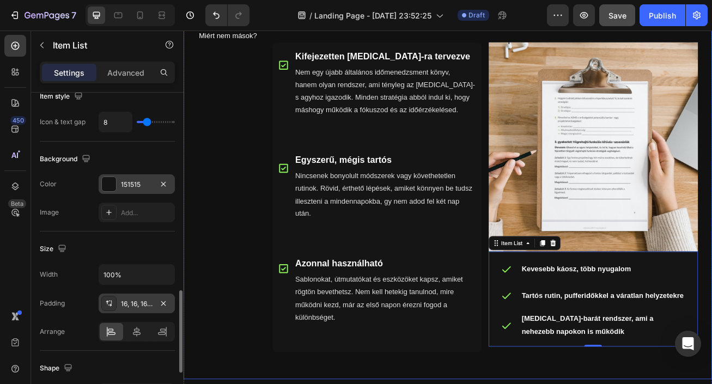
click at [628, 384] on div "Miért mi? Heading Icon Kifejezetten [MEDICAL_DATA]-ra tervezve Text Block Nem e…" at bounding box center [557, 224] width 527 height 441
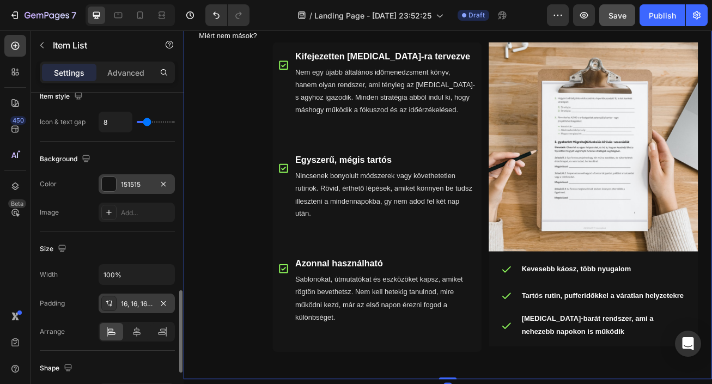
scroll to position [0, 0]
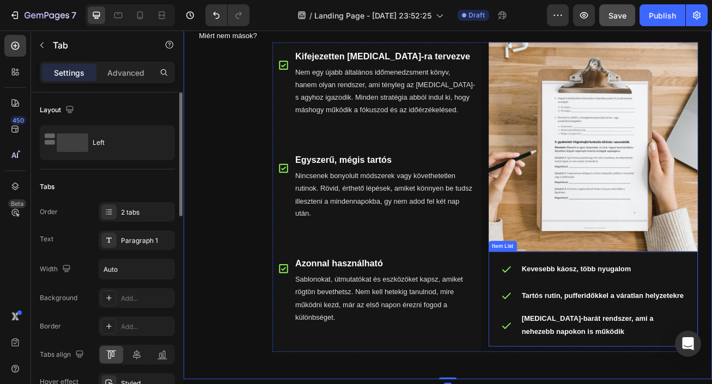
click at [577, 316] on div at bounding box center [583, 326] width 26 height 26
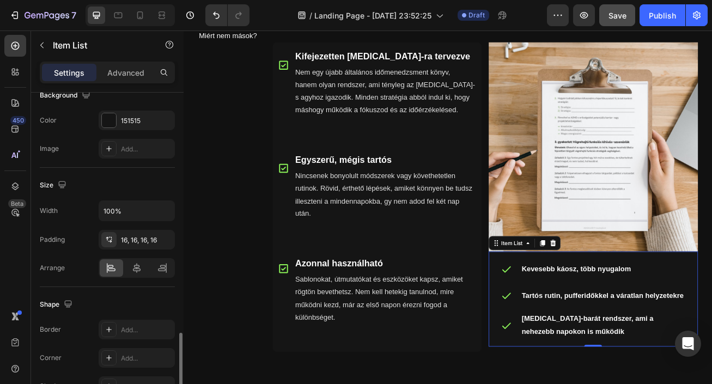
scroll to position [771, 0]
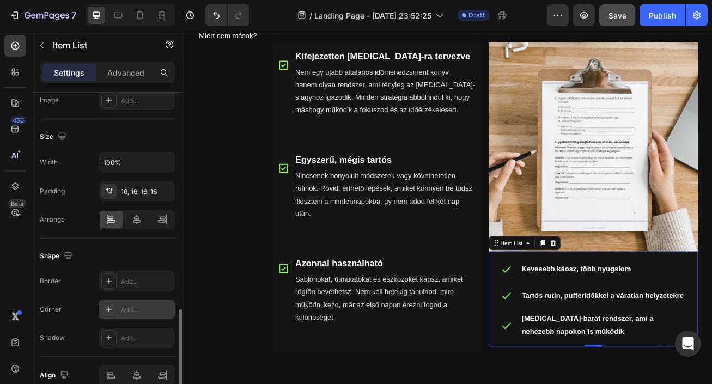
click at [144, 303] on div "Add..." at bounding box center [137, 310] width 76 height 20
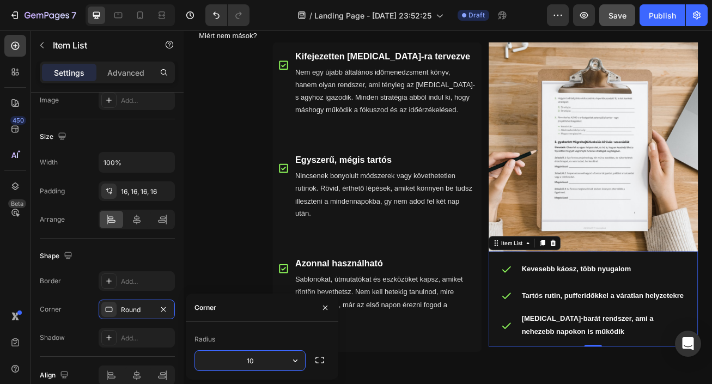
type input "10"
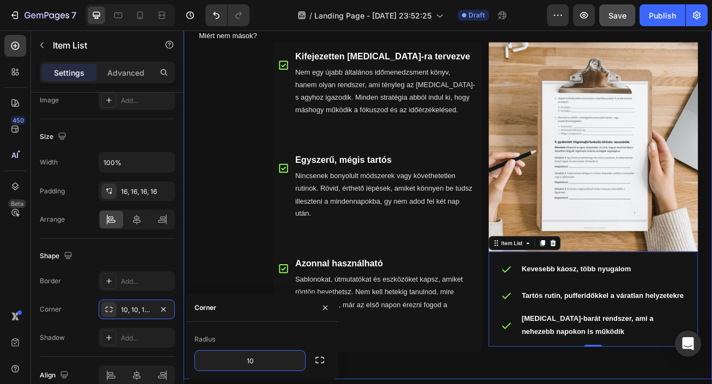
click at [421, 384] on div "Miért mi? Heading Icon Kifejezetten [MEDICAL_DATA]-ra tervezve Text Block Nem e…" at bounding box center [557, 224] width 527 height 441
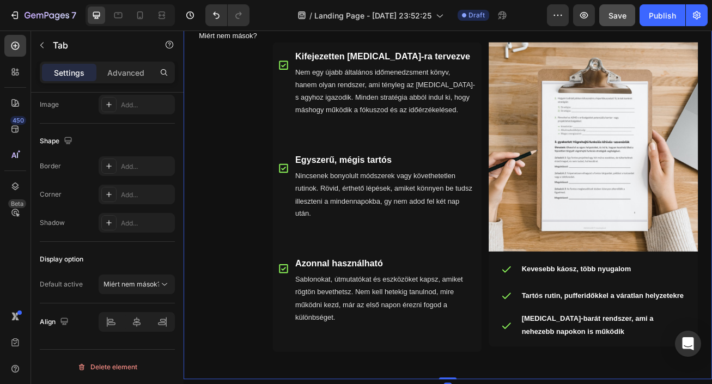
scroll to position [0, 0]
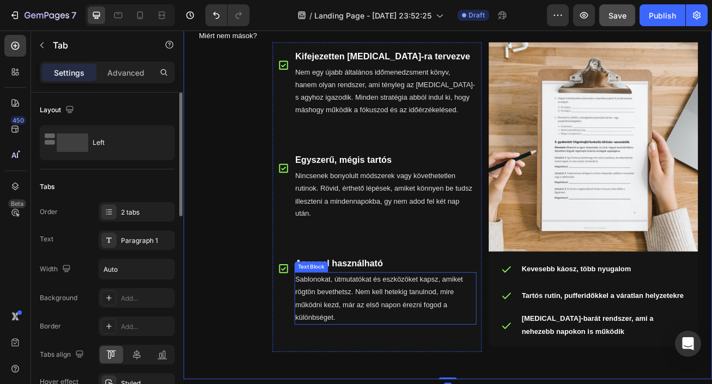
click at [409, 367] on p "Sablonokat, útmutatókat és eszközöket kapsz, amiket rögtön bevethetsz. Nem kell…" at bounding box center [433, 362] width 223 height 63
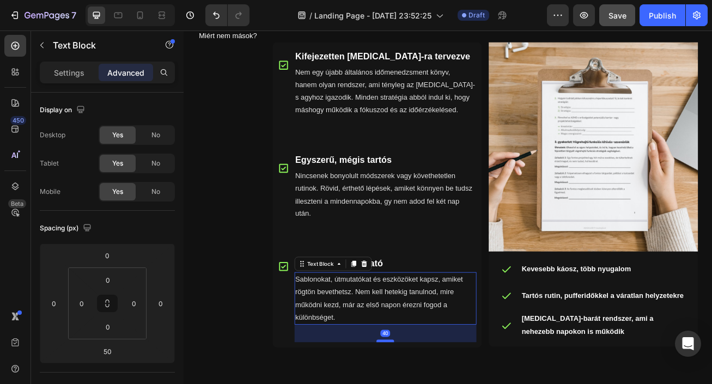
type input "40"
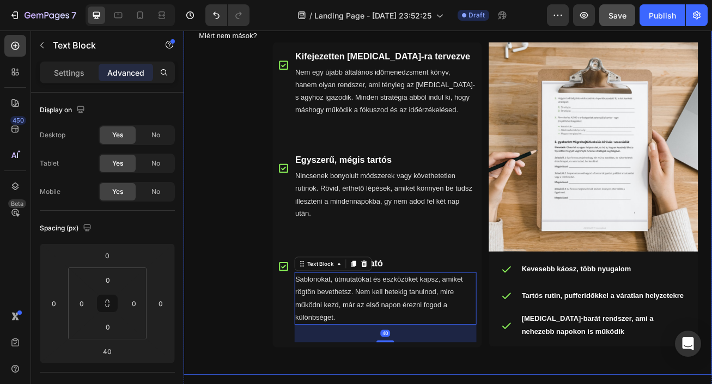
click at [556, 384] on div "Miért mi? Heading Icon Kifejezetten [MEDICAL_DATA]-ra tervezve Text Block Nem e…" at bounding box center [557, 221] width 544 height 453
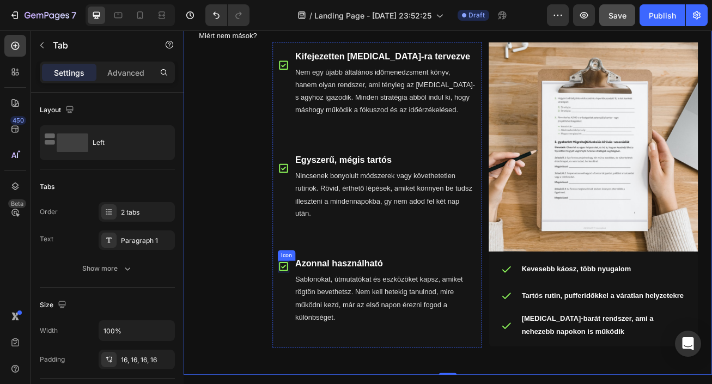
click at [305, 322] on icon at bounding box center [307, 323] width 14 height 14
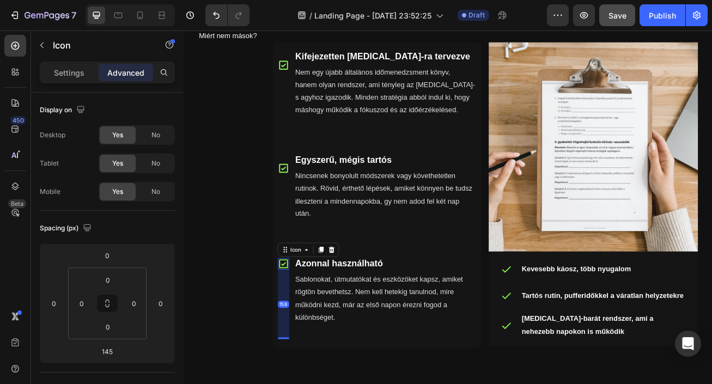
drag, startPoint x: 309, startPoint y: 406, endPoint x: 309, endPoint y: 413, distance: 7.1
click at [309, 384] on li "Icon 158 Azonnal használható Text Block Sablonokat, útmutatókat és eszközöket k…" at bounding box center [423, 362] width 259 height 122
type input "158"
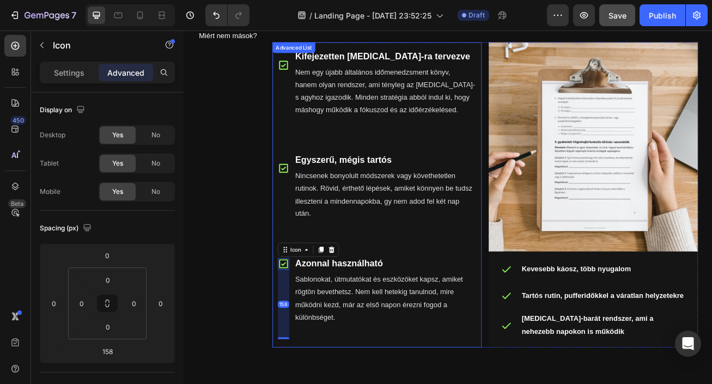
click at [306, 208] on div "Icon" at bounding box center [307, 234] width 14 height 80
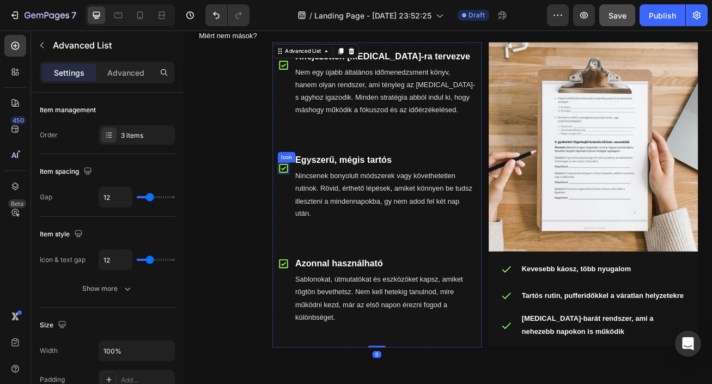
click at [306, 202] on icon at bounding box center [307, 201] width 14 height 14
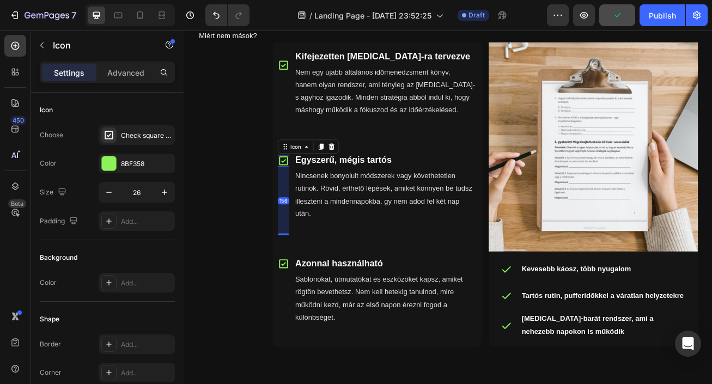
drag, startPoint x: 308, startPoint y: 273, endPoint x: 309, endPoint y: 292, distance: 19.1
click at [309, 292] on li "Icon 156 Egyszerű, mégis tartós Text Block Nincsenek bonyolult módszerek vagy k…" at bounding box center [423, 234] width 259 height 122
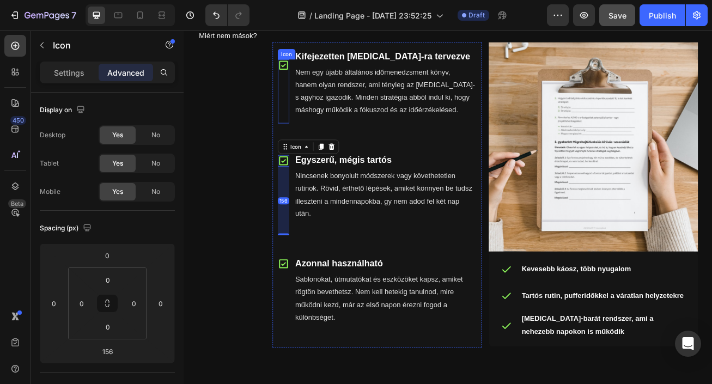
click at [307, 72] on icon at bounding box center [307, 73] width 14 height 14
drag, startPoint x: 307, startPoint y: 209, endPoint x: 309, endPoint y: 230, distance: 21.3
click at [309, 156] on div "158" at bounding box center [307, 156] width 14 height 0
type input "158"
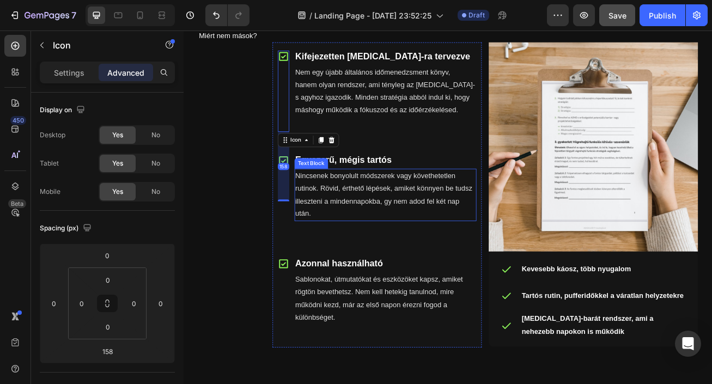
click at [389, 252] on p "Nincsenek bonyolult módszerek vagy követhetetlen rutinok. Rövid, érthető lépése…" at bounding box center [433, 234] width 223 height 63
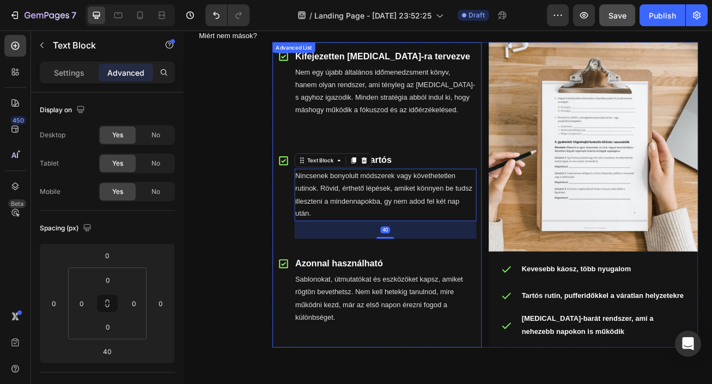
click at [500, 300] on ul "Icon Kifejezetten [MEDICAL_DATA]-ra tervezve Text Block Nem egy újabb általános…" at bounding box center [423, 234] width 259 height 378
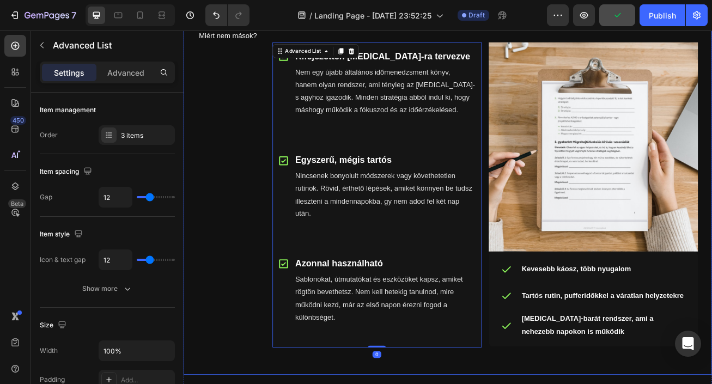
click at [611, 384] on div "Miért mi? Heading Icon Kifejezetten [MEDICAL_DATA]-ra tervezve Text Block Nem e…" at bounding box center [557, 221] width 544 height 453
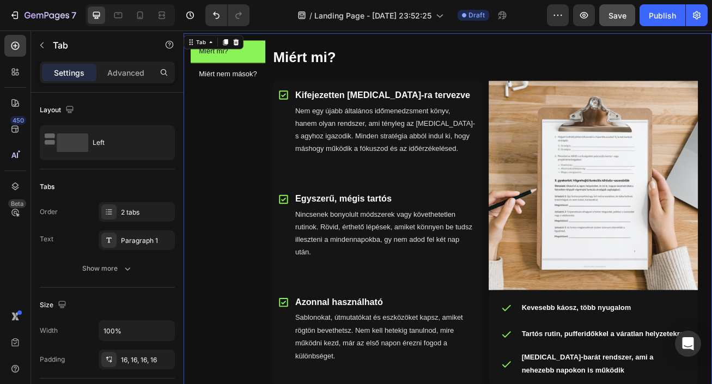
scroll to position [606, 0]
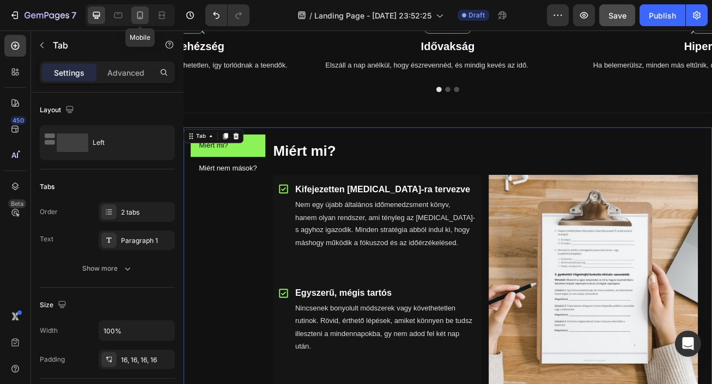
click at [137, 11] on icon at bounding box center [140, 15] width 11 height 11
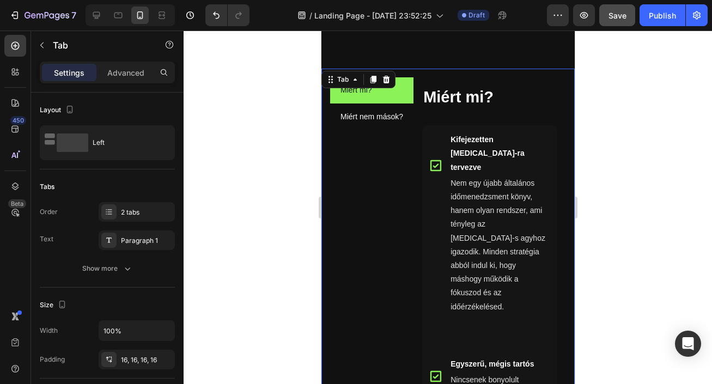
scroll to position [718, 0]
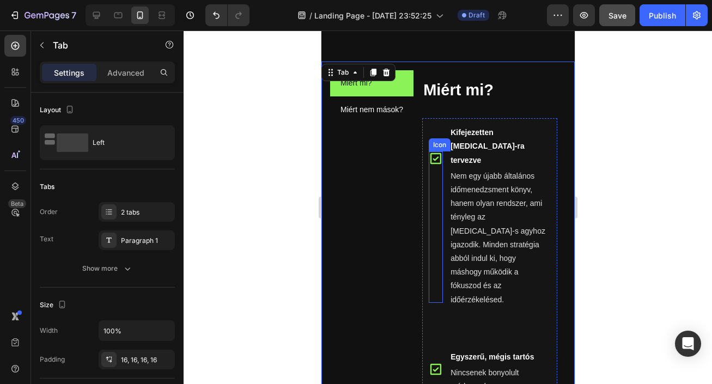
click at [436, 152] on icon at bounding box center [435, 159] width 14 height 14
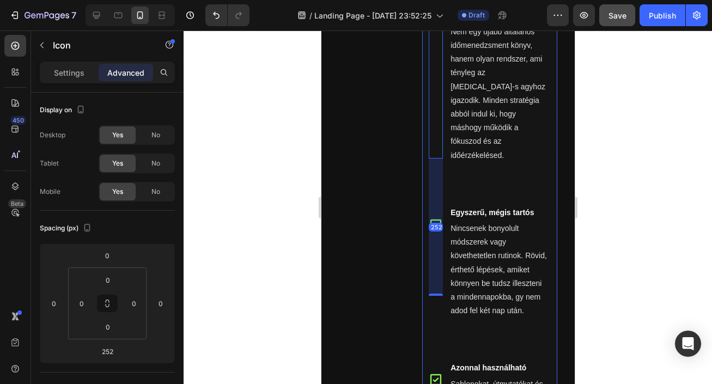
scroll to position [863, 0]
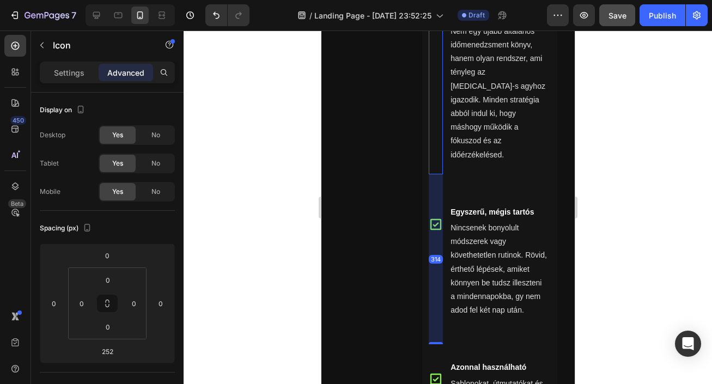
drag, startPoint x: 437, startPoint y: 280, endPoint x: 438, endPoint y: 311, distance: 31.7
click at [438, 174] on div "314" at bounding box center [435, 174] width 14 height 0
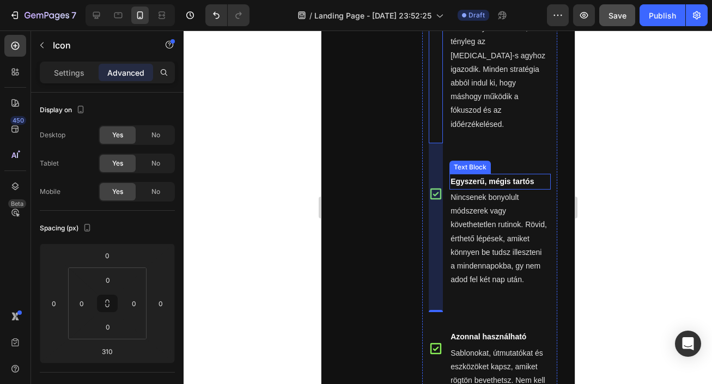
scroll to position [896, 0]
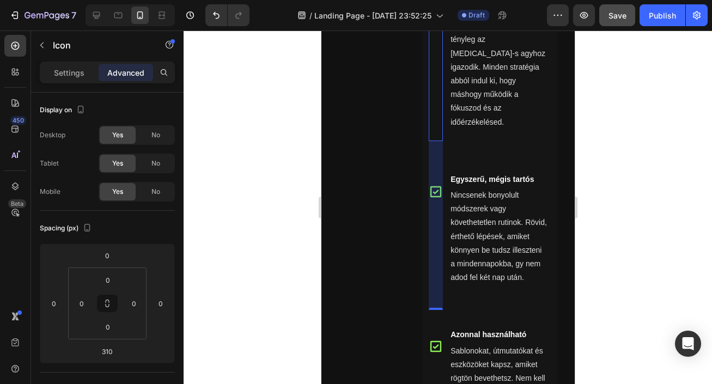
click at [434, 296] on div "310" at bounding box center [435, 225] width 14 height 169
drag, startPoint x: 436, startPoint y: 299, endPoint x: 436, endPoint y: 292, distance: 7.1
click at [436, 292] on ul "Icon 299 Kifejezetten [MEDICAL_DATA]-ra tervezve Text Block Nem egy újabb által…" at bounding box center [489, 205] width 135 height 529
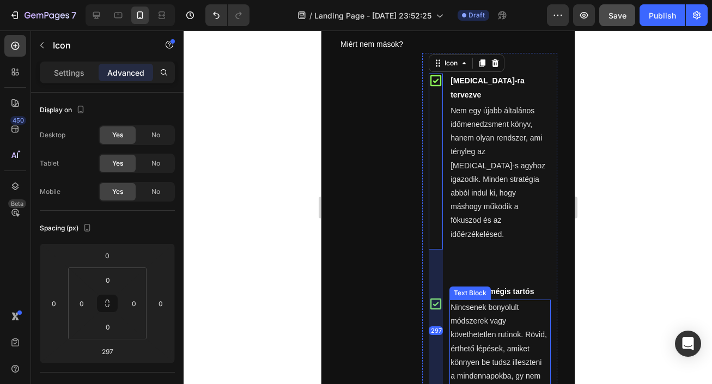
scroll to position [845, 0]
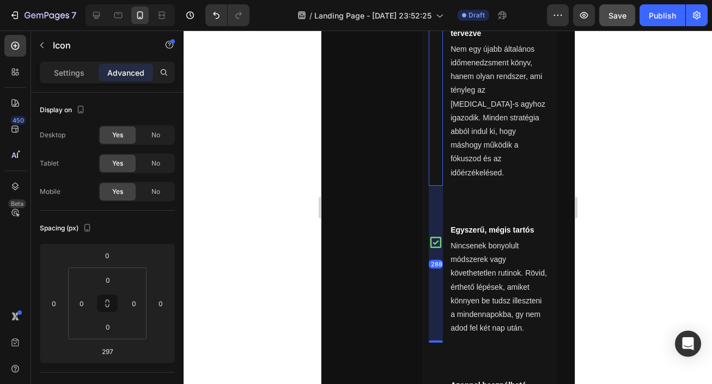
drag, startPoint x: 432, startPoint y: 334, endPoint x: 432, endPoint y: 328, distance: 6.0
click at [432, 328] on ul "Icon 288 Kifejezetten [MEDICAL_DATA]-ra tervezve Text Block Nem egy újabb által…" at bounding box center [489, 255] width 135 height 529
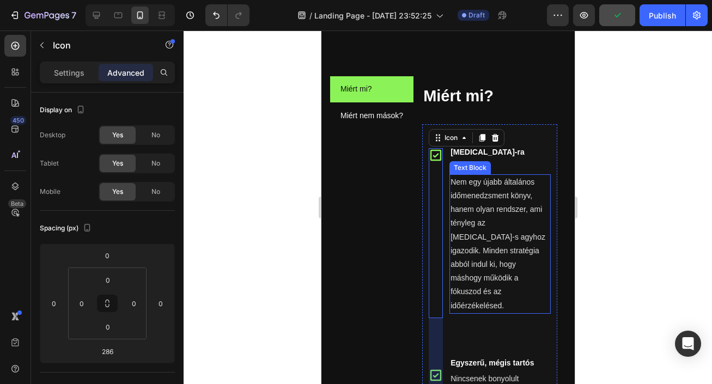
scroll to position [840, 0]
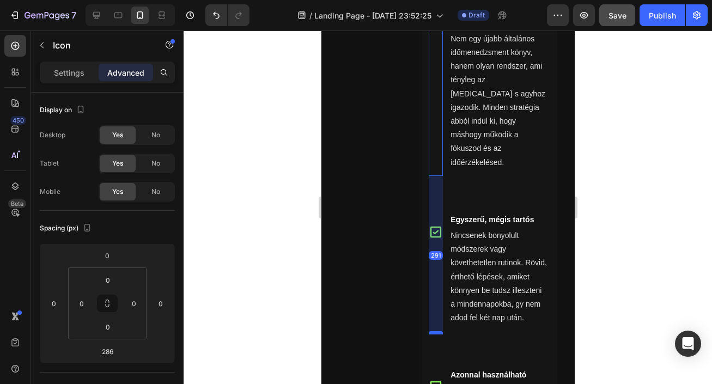
click at [433, 331] on div at bounding box center [435, 332] width 14 height 3
type input "291"
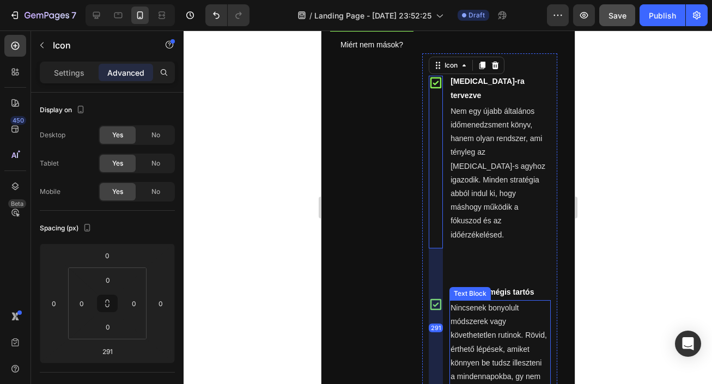
scroll to position [770, 0]
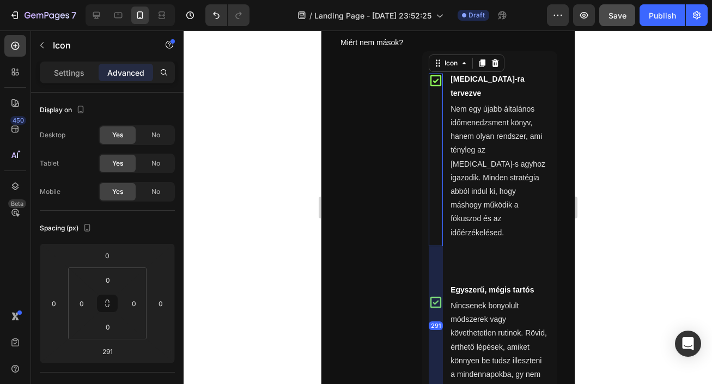
click at [436, 274] on div "291" at bounding box center [435, 325] width 14 height 159
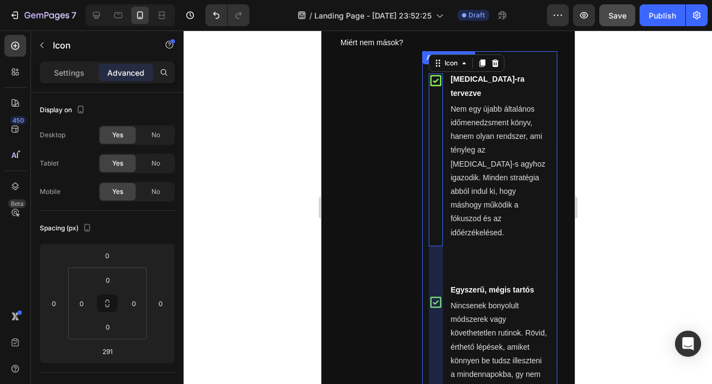
click at [530, 223] on div "Kifejezetten [MEDICAL_DATA]-ra tervezve Text Block Nem egy újabb általános időm…" at bounding box center [499, 160] width 101 height 205
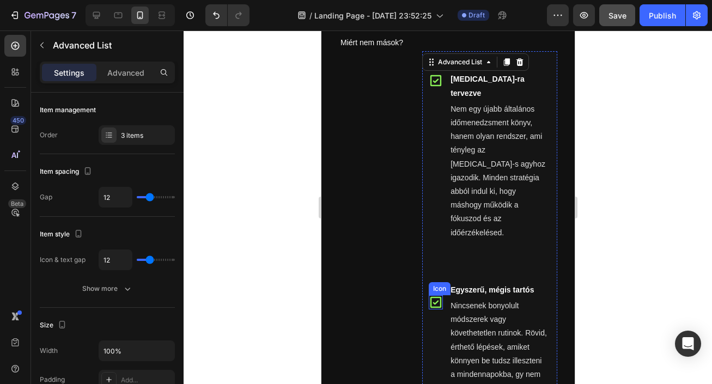
click at [431, 295] on icon at bounding box center [435, 302] width 14 height 14
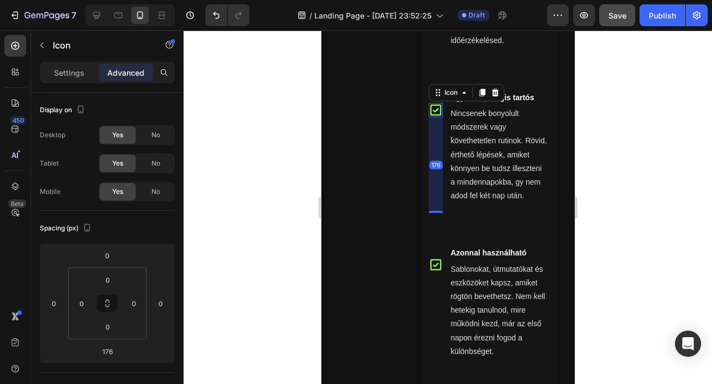
scroll to position [960, 0]
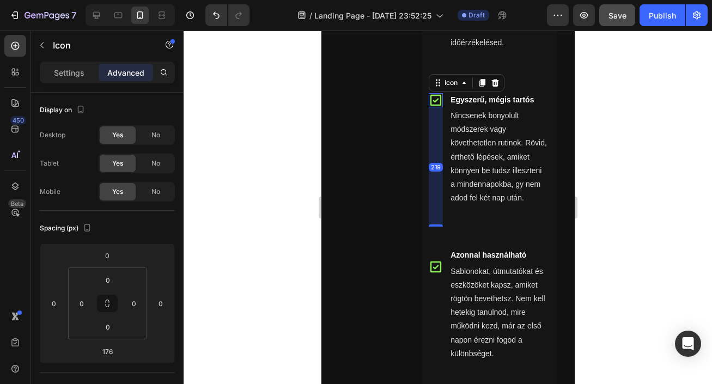
drag, startPoint x: 436, startPoint y: 186, endPoint x: 437, endPoint y: 209, distance: 23.5
click at [437, 209] on ul "Icon Kifejezetten [MEDICAL_DATA]-ra tervezve Text Block Nem egy újabb általános…" at bounding box center [489, 125] width 135 height 529
type input "219"
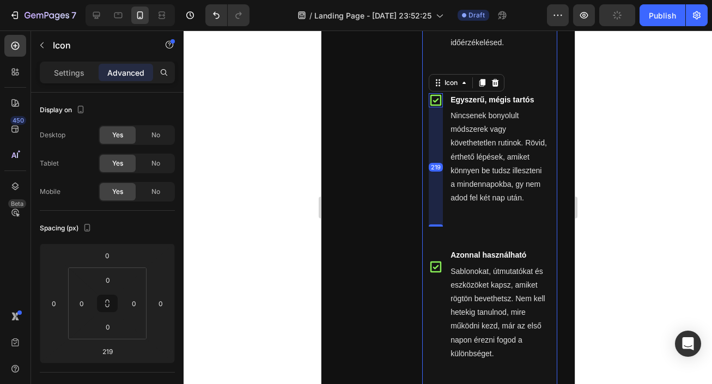
click at [433, 260] on icon at bounding box center [435, 267] width 14 height 14
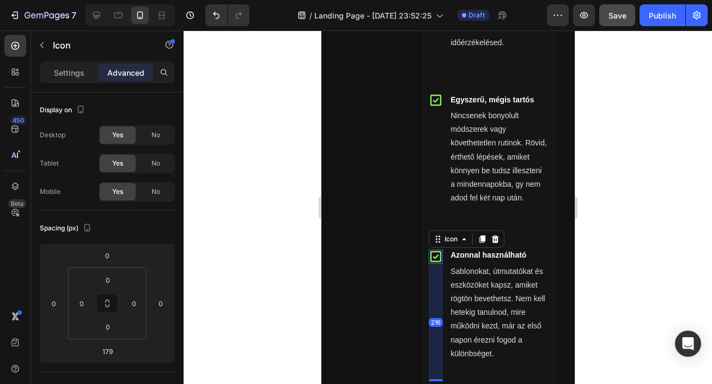
drag, startPoint x: 435, startPoint y: 343, endPoint x: 437, endPoint y: 363, distance: 20.3
click at [437, 363] on div "Icon Kifejezetten [MEDICAL_DATA]-ra tervezve Text Block Nem egy újabb általános…" at bounding box center [489, 279] width 135 height 837
type input "216"
click at [603, 312] on div at bounding box center [448, 208] width 529 height 354
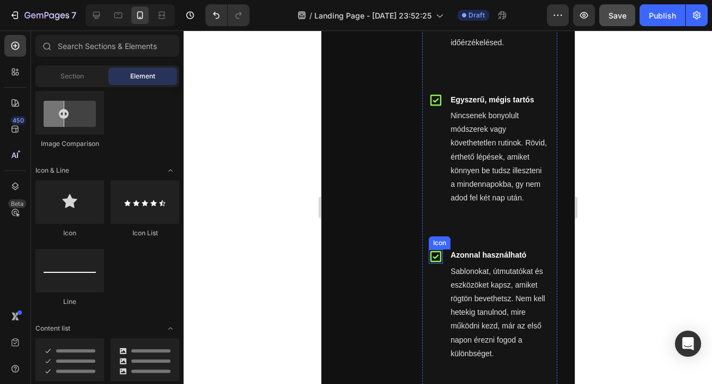
click at [439, 251] on icon at bounding box center [435, 256] width 11 height 11
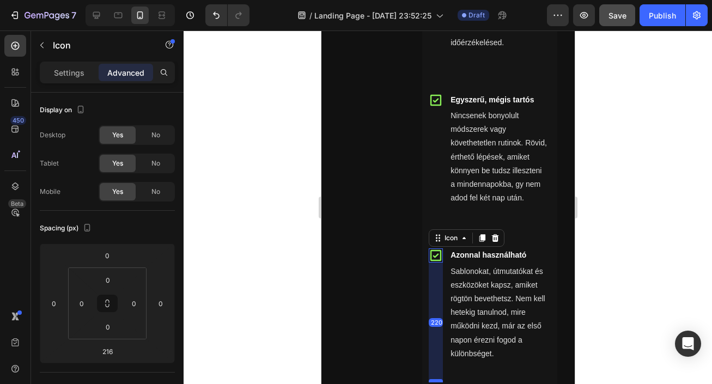
click at [436, 379] on div at bounding box center [435, 380] width 14 height 3
type input "220"
click at [661, 265] on div at bounding box center [448, 208] width 529 height 354
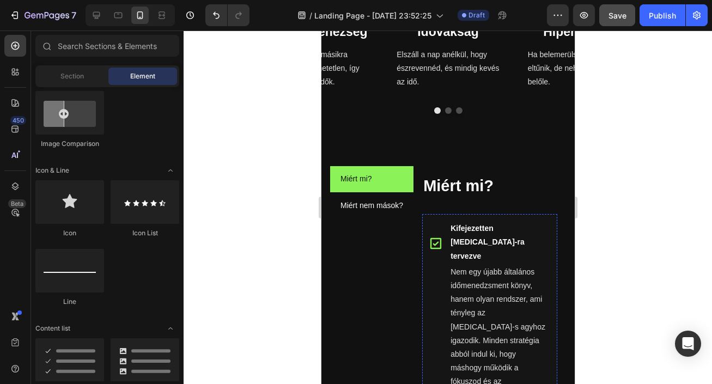
scroll to position [622, 0]
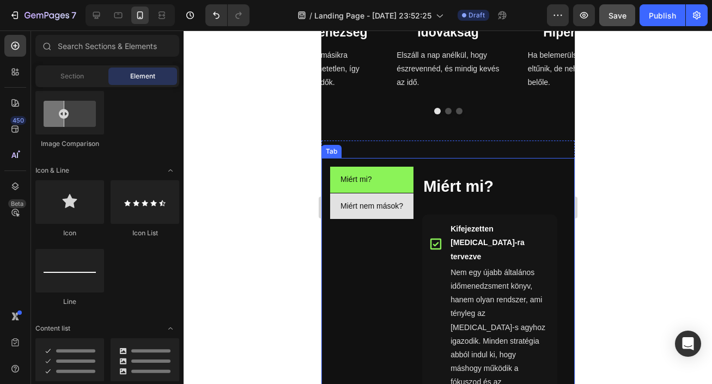
click at [412, 210] on li "Miért nem mások?" at bounding box center [371, 206] width 83 height 26
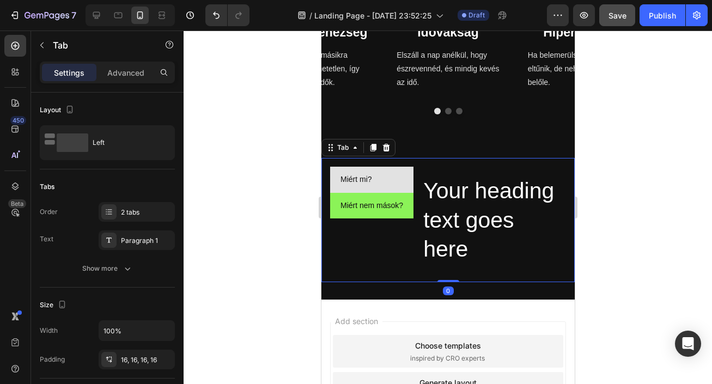
click at [385, 179] on li "Miért mi?" at bounding box center [371, 180] width 83 height 26
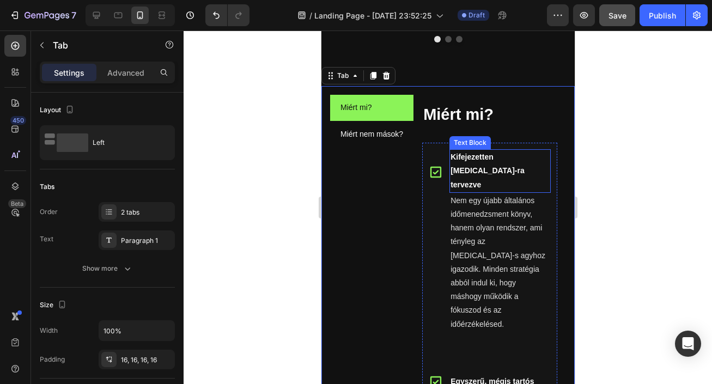
scroll to position [437, 0]
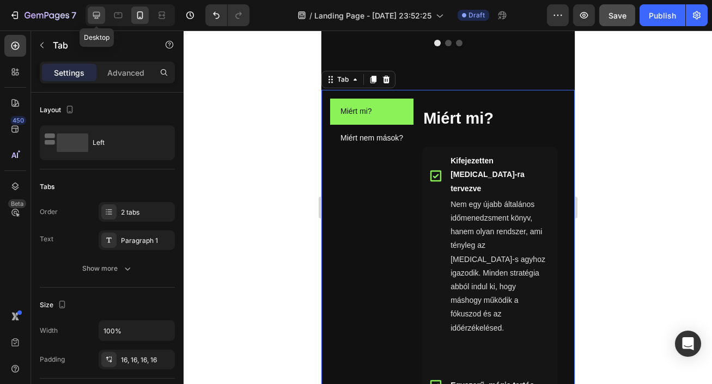
click at [98, 16] on icon at bounding box center [96, 15] width 11 height 11
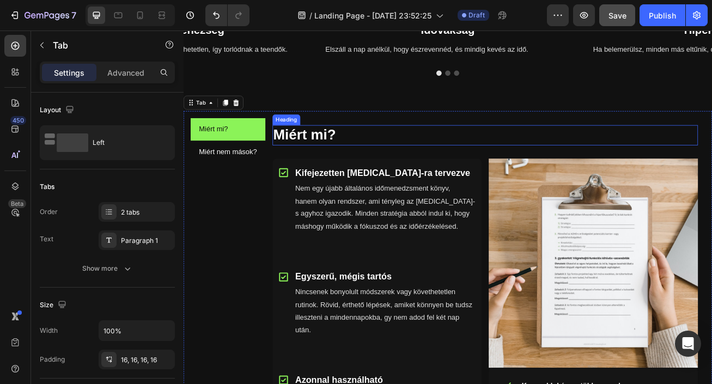
scroll to position [480, 0]
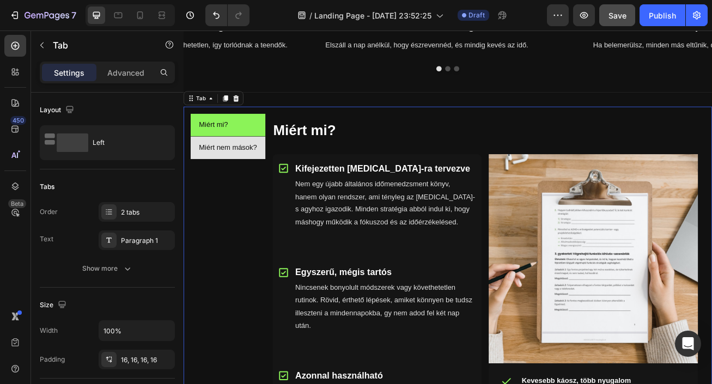
click at [237, 180] on p "Miért nem mások?" at bounding box center [239, 176] width 72 height 16
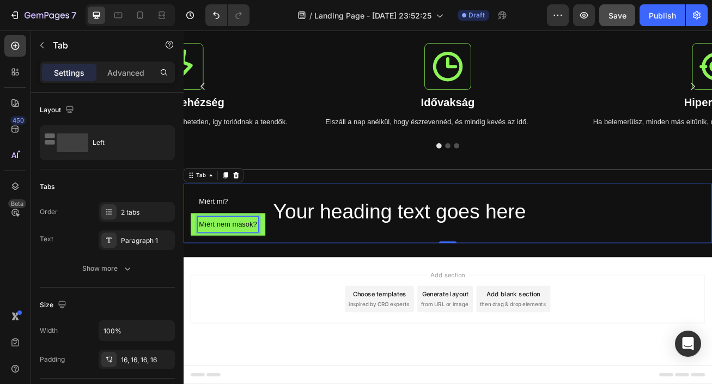
scroll to position [384, 0]
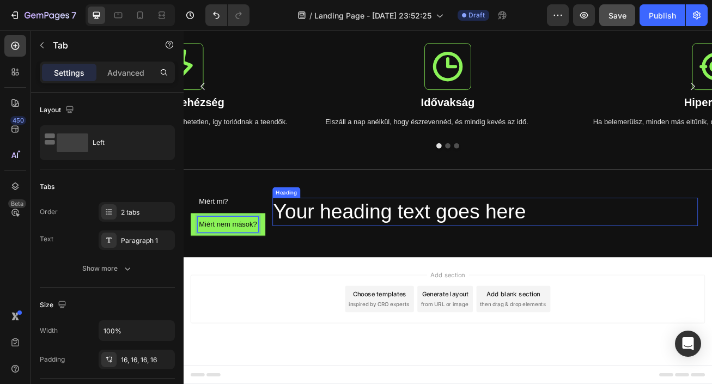
click at [425, 260] on h2 "Your heading text goes here" at bounding box center [557, 255] width 527 height 35
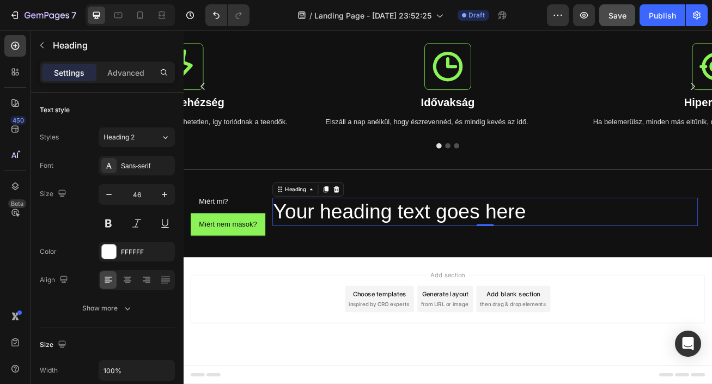
click at [459, 257] on h2 "Your heading text goes here" at bounding box center [557, 255] width 527 height 35
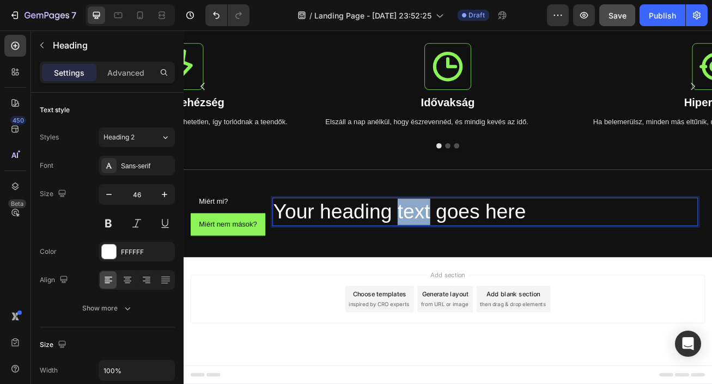
click at [459, 257] on p "Your heading text goes here" at bounding box center [557, 255] width 524 height 33
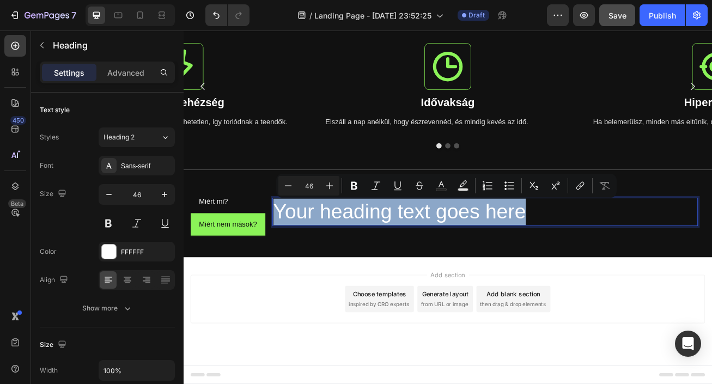
click at [459, 257] on p "Your heading text goes here" at bounding box center [557, 255] width 524 height 33
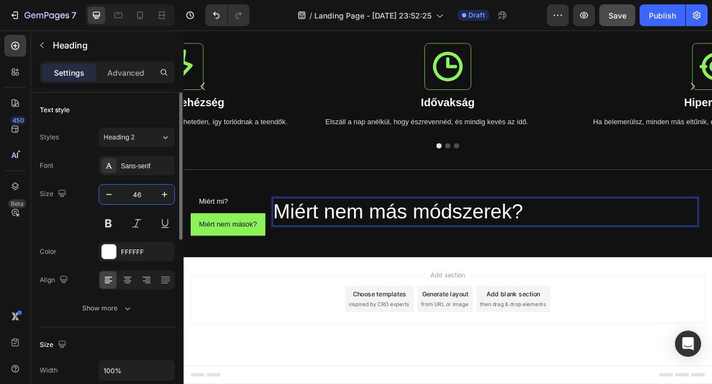
click at [149, 197] on input "46" at bounding box center [137, 195] width 36 height 20
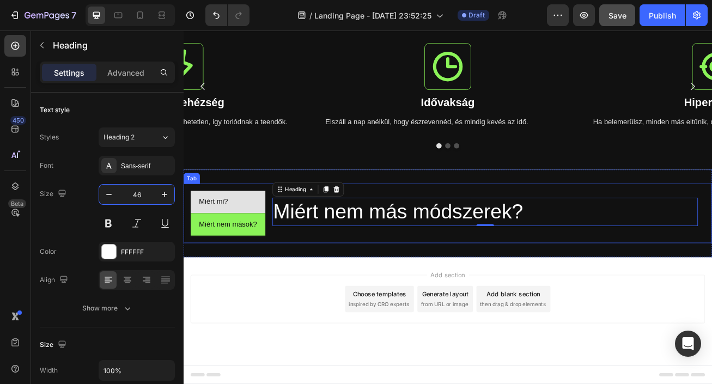
click at [255, 245] on li "Miért mi?" at bounding box center [238, 243] width 93 height 28
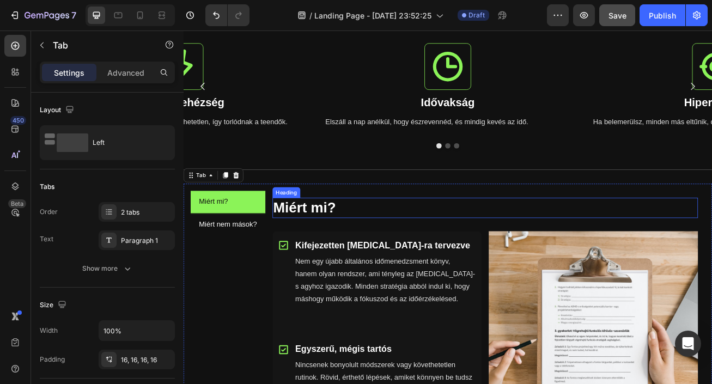
click at [323, 255] on h2 "Miért mi?" at bounding box center [557, 250] width 527 height 25
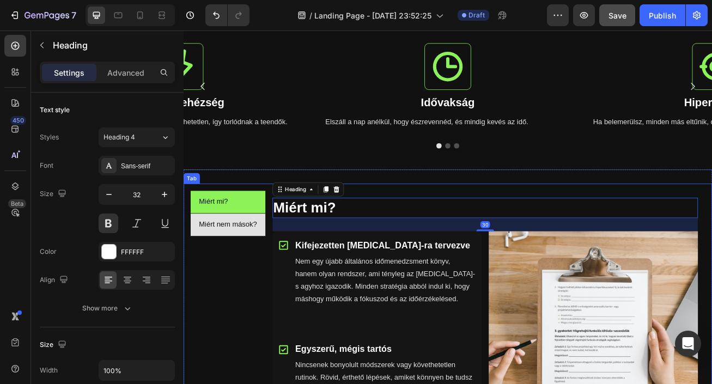
click at [251, 269] on p "Miért nem mások?" at bounding box center [239, 271] width 72 height 16
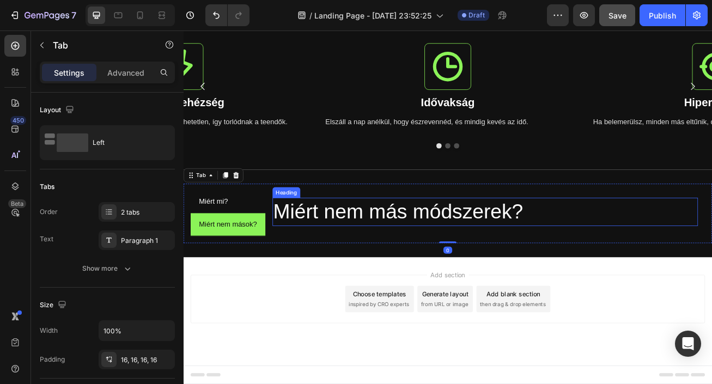
click at [312, 249] on p "Miért nem más módszerek?" at bounding box center [557, 255] width 524 height 33
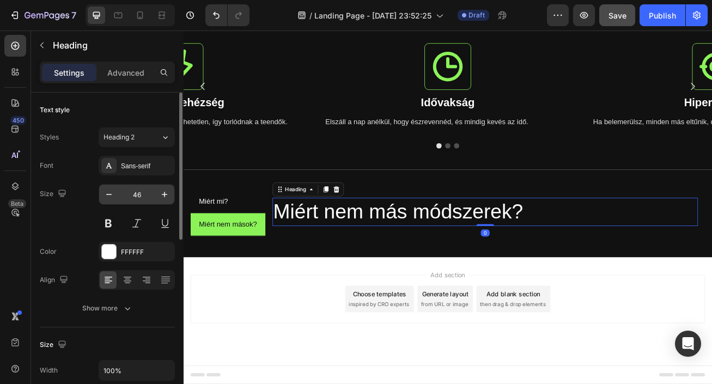
click at [140, 195] on input "46" at bounding box center [137, 195] width 36 height 20
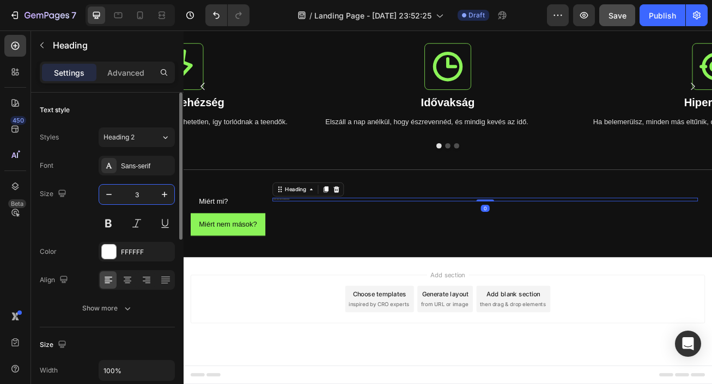
type input "32"
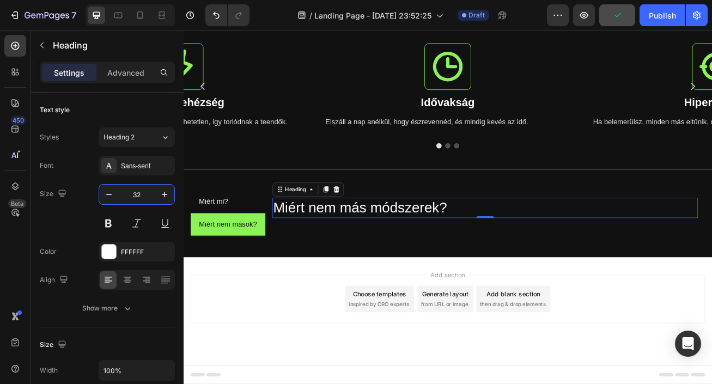
click at [296, 326] on div "Add section Choose templates inspired by CRO experts Generate layout from URL o…" at bounding box center [511, 378] width 654 height 134
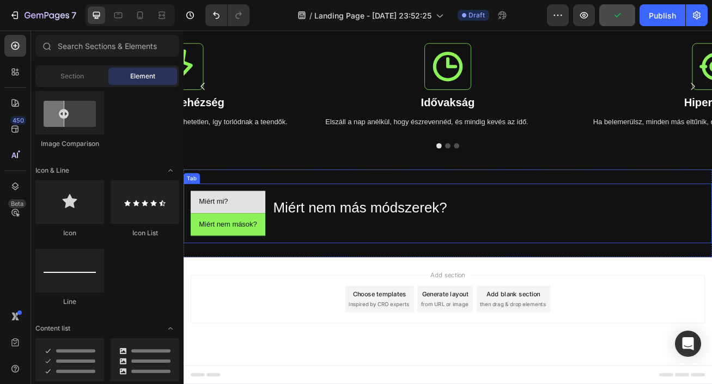
click at [263, 241] on li "Miért mi?" at bounding box center [238, 243] width 93 height 28
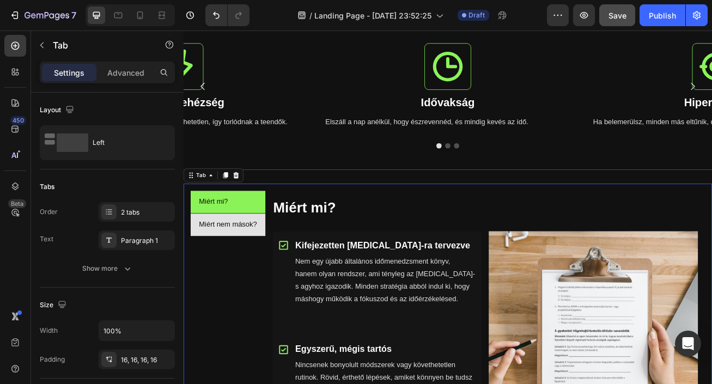
click at [277, 276] on li "Miért nem mások?" at bounding box center [238, 271] width 93 height 28
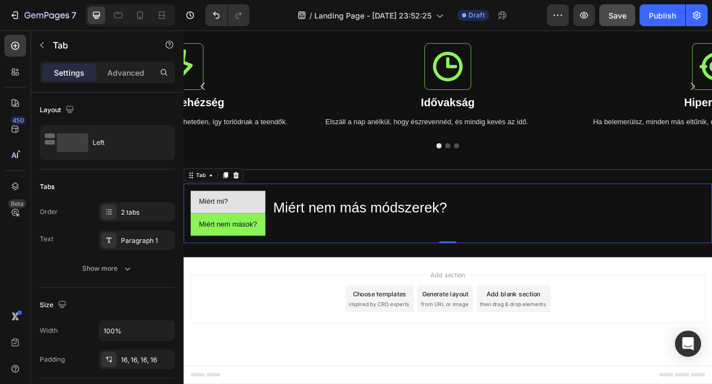
click at [258, 249] on li "Miért mi?" at bounding box center [238, 243] width 93 height 28
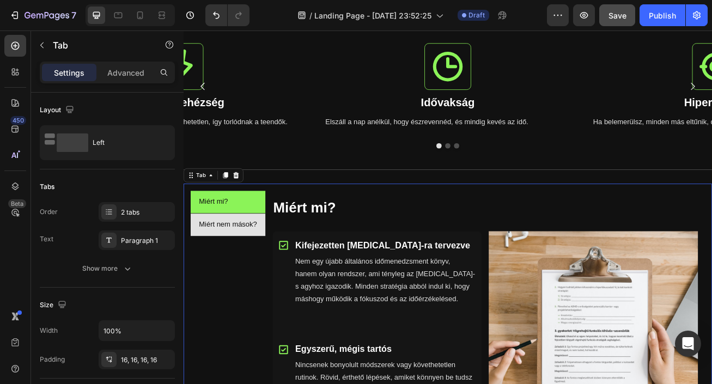
click at [270, 262] on div "Miért nem mások?" at bounding box center [238, 271] width 75 height 19
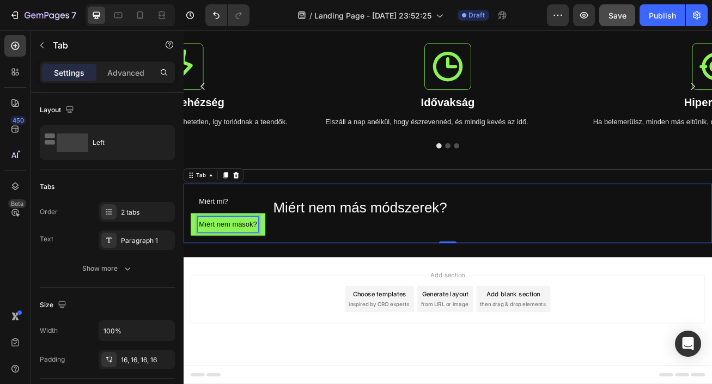
scroll to position [384, 0]
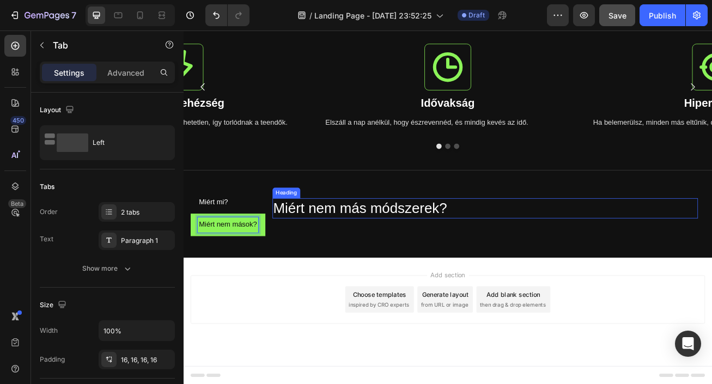
click at [380, 253] on p "Miért nem más módszerek?" at bounding box center [557, 250] width 524 height 23
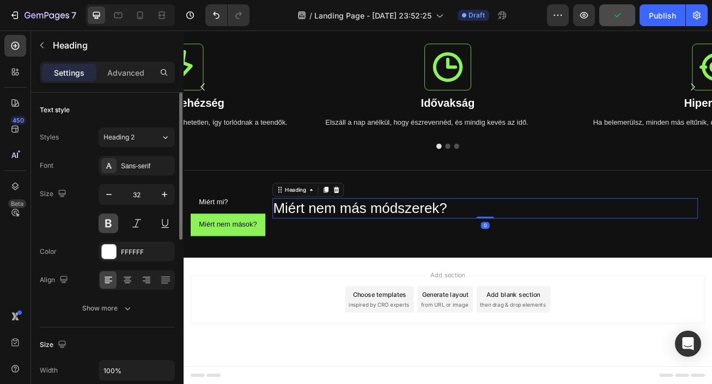
click at [108, 225] on button at bounding box center [109, 224] width 20 height 20
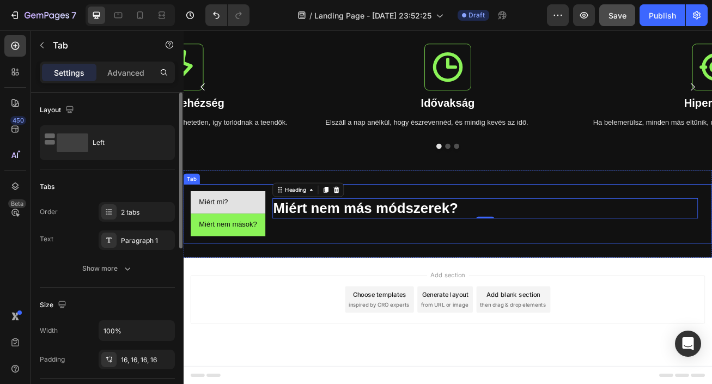
click at [249, 234] on li "Miért mi?" at bounding box center [238, 243] width 93 height 28
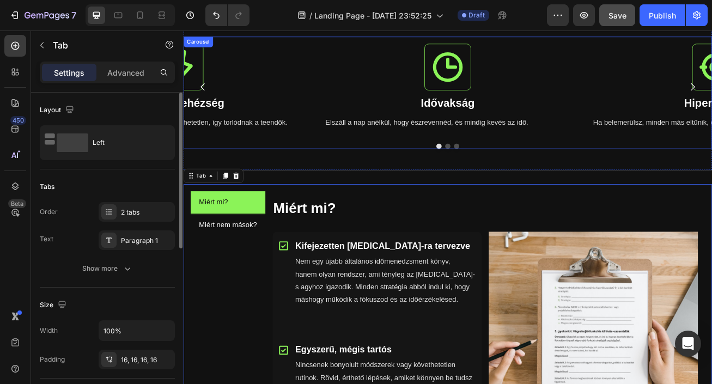
scroll to position [332, 0]
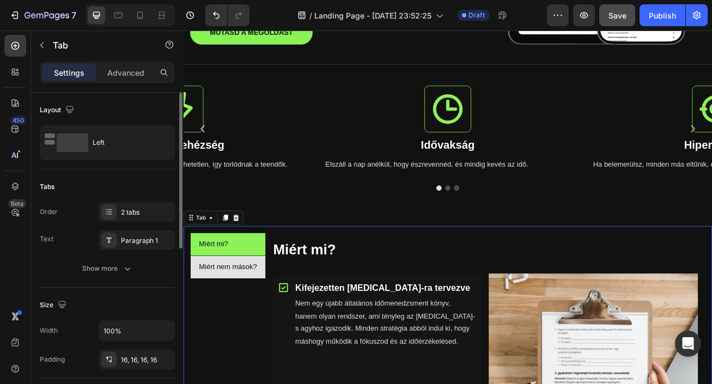
click at [279, 330] on li "Miért nem mások?" at bounding box center [238, 324] width 93 height 28
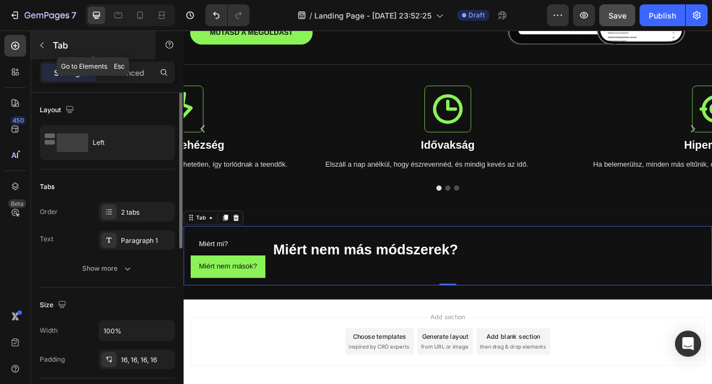
click at [44, 44] on icon "button" at bounding box center [42, 45] width 9 height 9
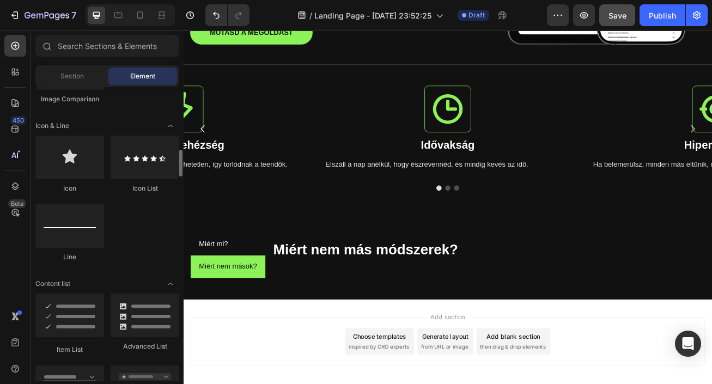
scroll to position [678, 0]
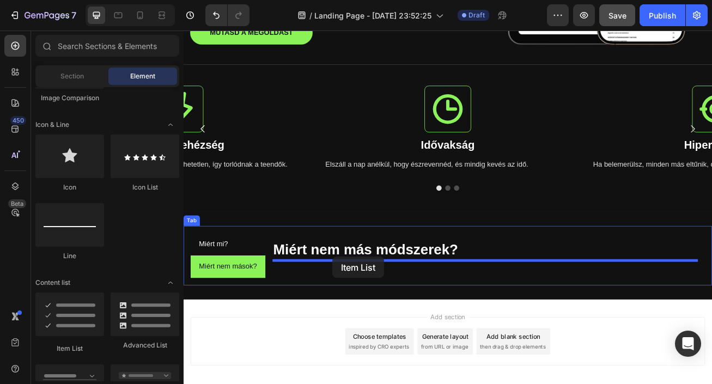
drag, startPoint x: 259, startPoint y: 347, endPoint x: 367, endPoint y: 314, distance: 113.4
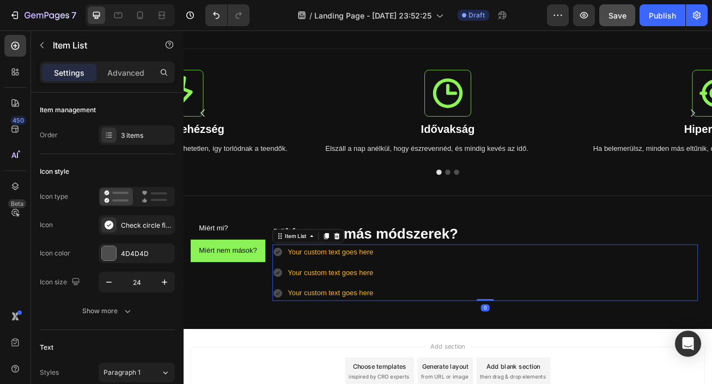
scroll to position [356, 0]
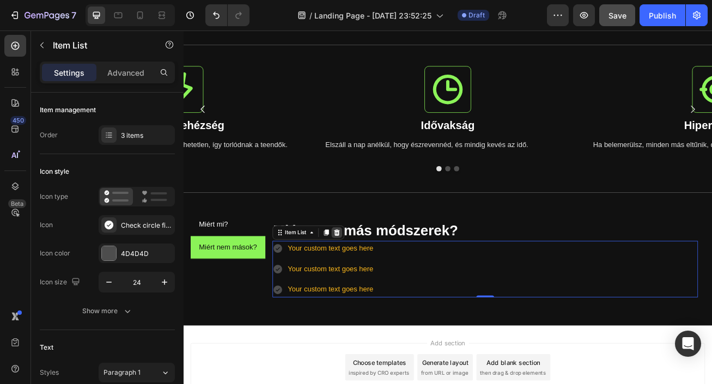
click at [376, 279] on icon at bounding box center [373, 281] width 7 height 8
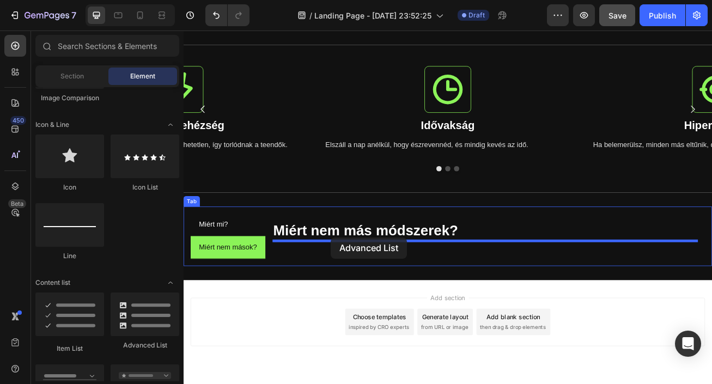
drag, startPoint x: 316, startPoint y: 348, endPoint x: 366, endPoint y: 288, distance: 78.2
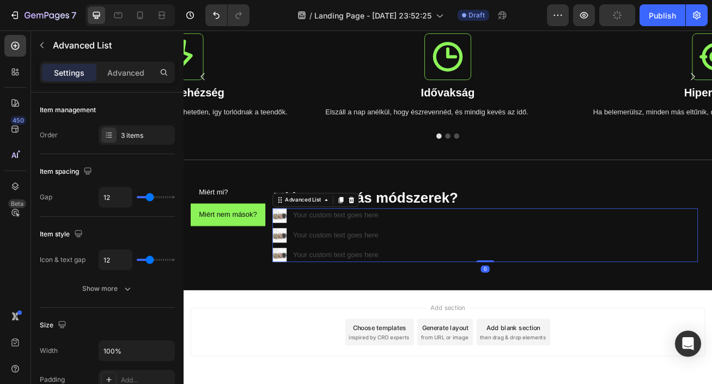
scroll to position [401, 0]
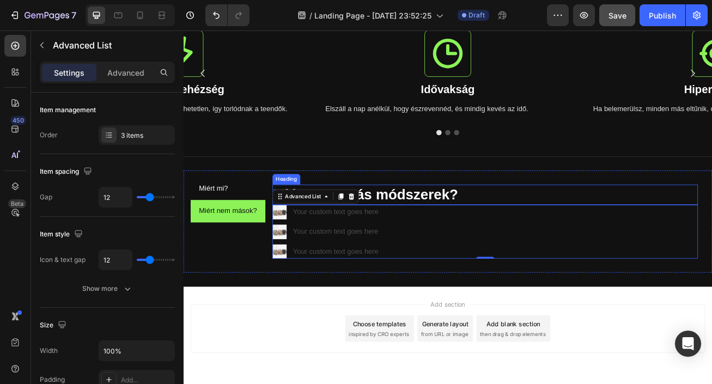
click at [680, 222] on p "Miért nem más módszerek?" at bounding box center [557, 233] width 524 height 23
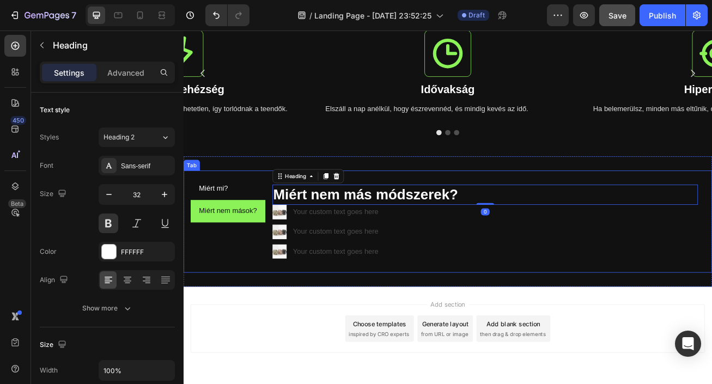
click at [628, 215] on div "Miért mi? Heading Icon Kifejezetten [MEDICAL_DATA]-ra tervezve Text Block Nem e…" at bounding box center [557, 267] width 544 height 109
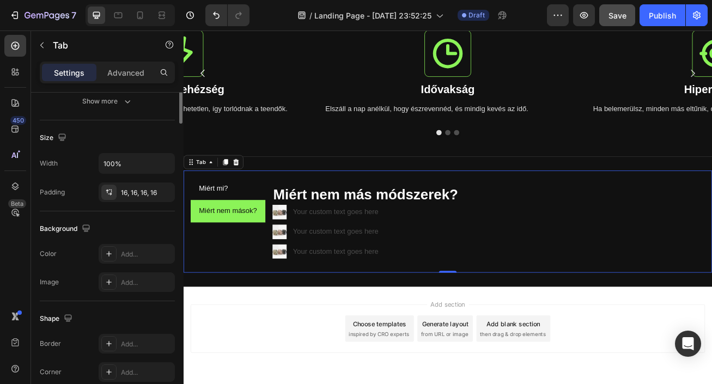
scroll to position [0, 0]
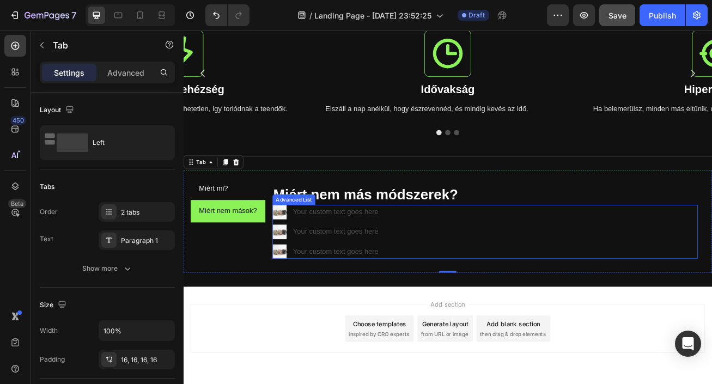
click at [463, 266] on div "Image Your custom text goes here Text Block Image Your custom text goes here Te…" at bounding box center [557, 279] width 527 height 66
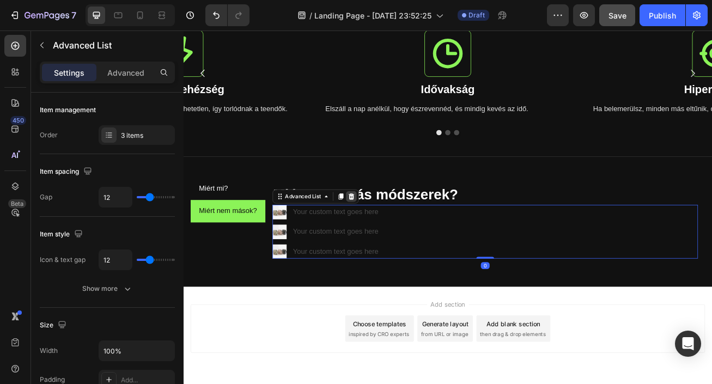
click at [391, 237] on icon at bounding box center [391, 236] width 7 height 8
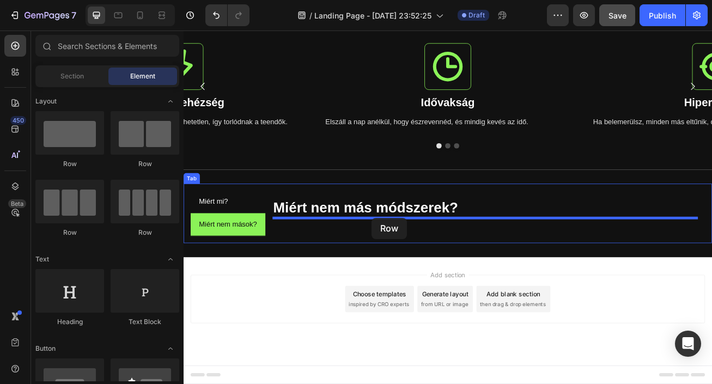
drag, startPoint x: 331, startPoint y: 170, endPoint x: 416, endPoint y: 262, distance: 125.7
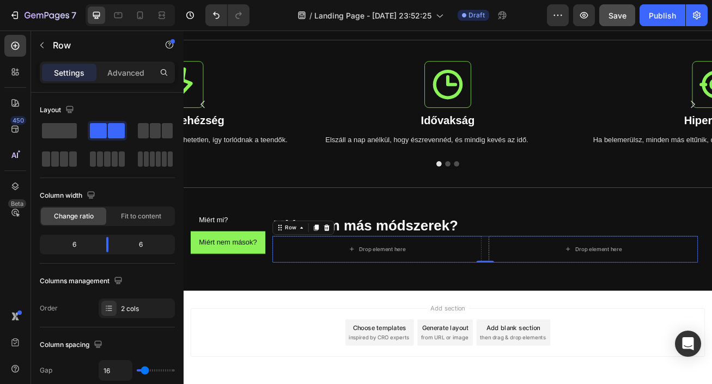
scroll to position [403, 0]
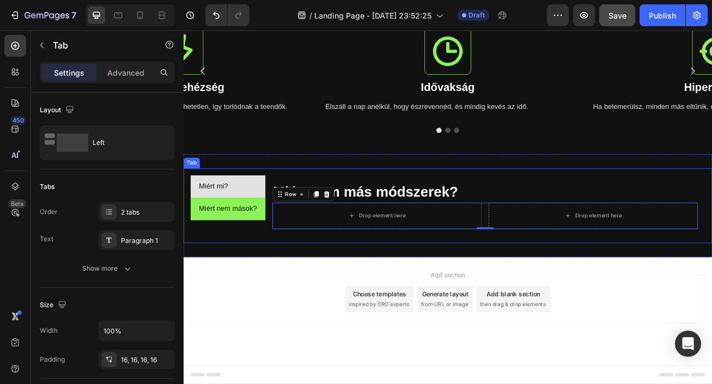
click at [246, 227] on li "Miért mi?" at bounding box center [238, 224] width 93 height 28
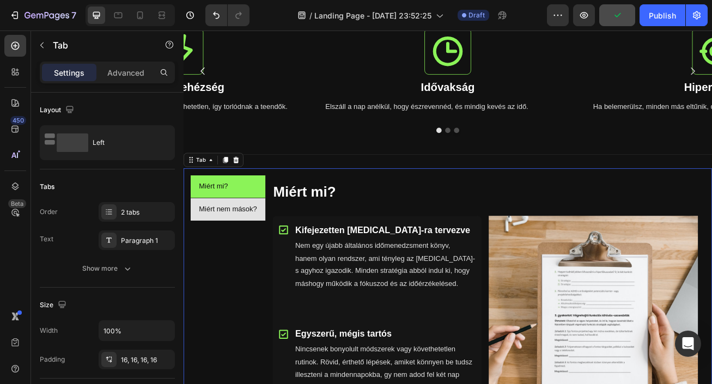
click at [277, 262] on li "Miért nem mások?" at bounding box center [238, 252] width 93 height 28
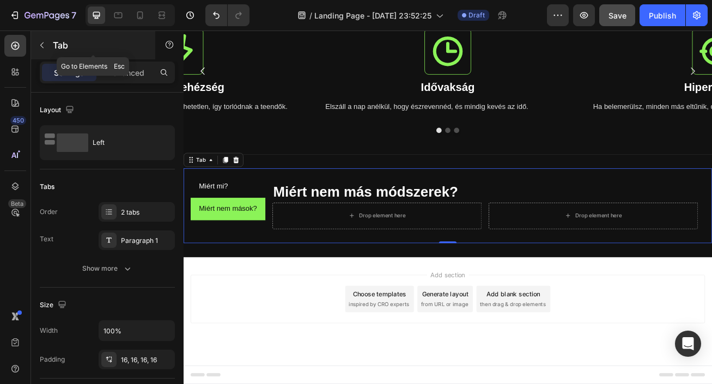
click at [41, 47] on icon "button" at bounding box center [42, 45] width 9 height 9
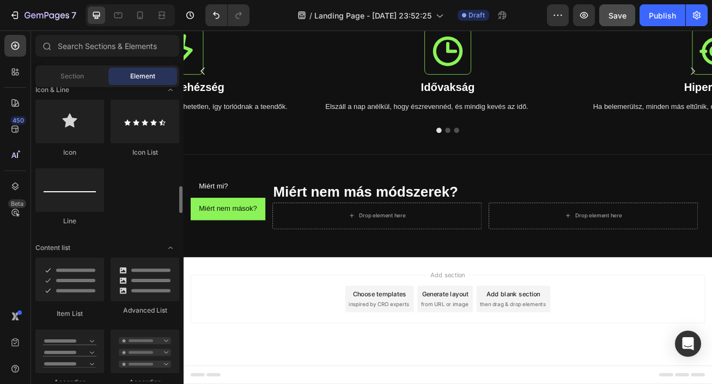
scroll to position [746, 0]
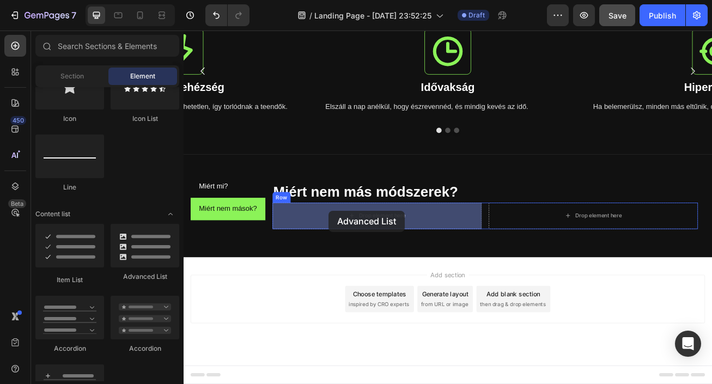
drag, startPoint x: 313, startPoint y: 282, endPoint x: 363, endPoint y: 254, distance: 56.9
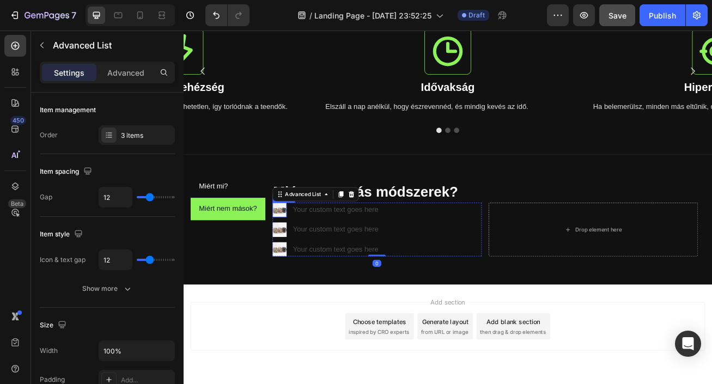
click at [306, 257] on img at bounding box center [303, 253] width 18 height 18
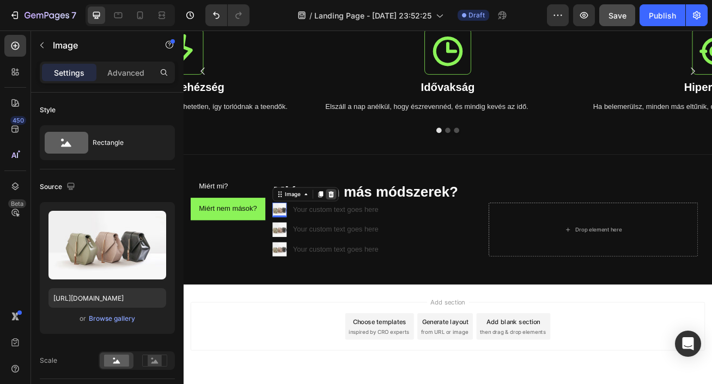
click at [367, 236] on icon at bounding box center [365, 233] width 7 height 8
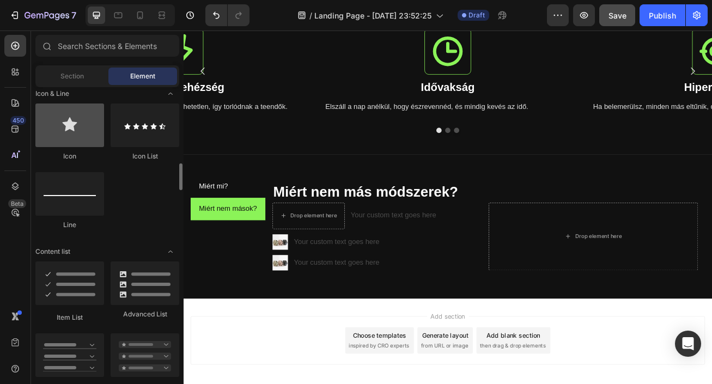
scroll to position [701, 0]
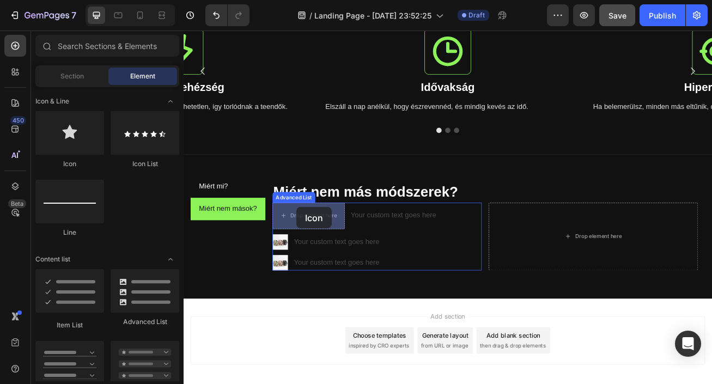
drag, startPoint x: 251, startPoint y: 157, endPoint x: 323, endPoint y: 249, distance: 116.9
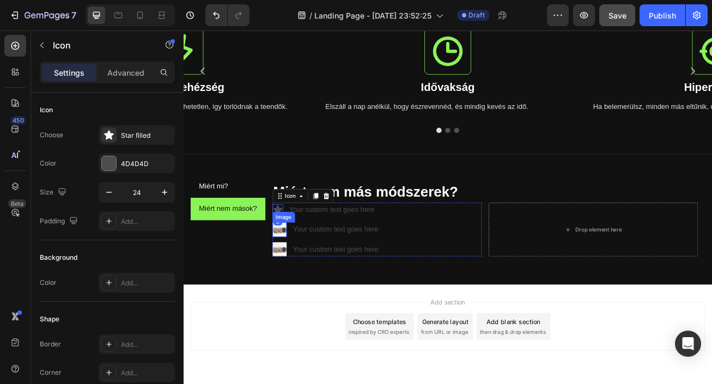
click at [305, 278] on img at bounding box center [303, 277] width 18 height 18
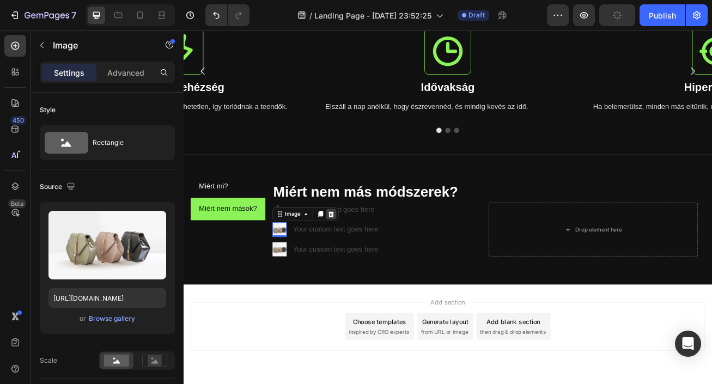
click at [367, 262] on icon at bounding box center [366, 257] width 9 height 9
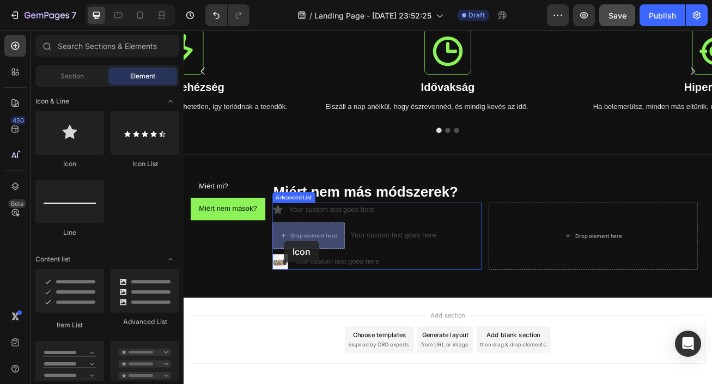
drag, startPoint x: 264, startPoint y: 170, endPoint x: 306, endPoint y: 285, distance: 122.6
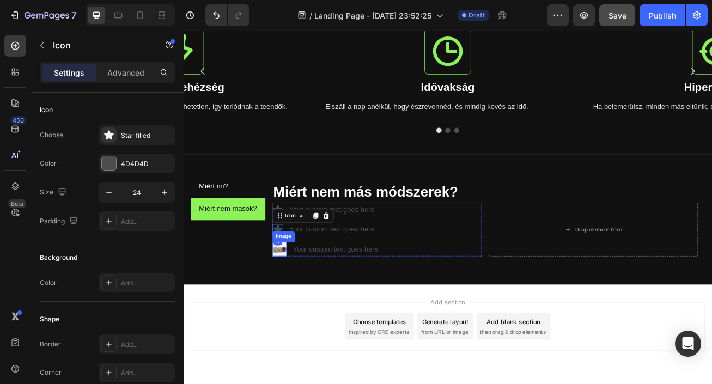
click at [308, 299] on img at bounding box center [303, 301] width 18 height 18
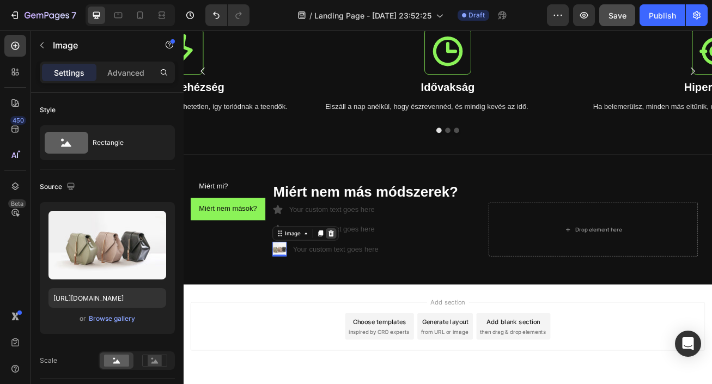
click at [369, 283] on icon at bounding box center [366, 281] width 9 height 9
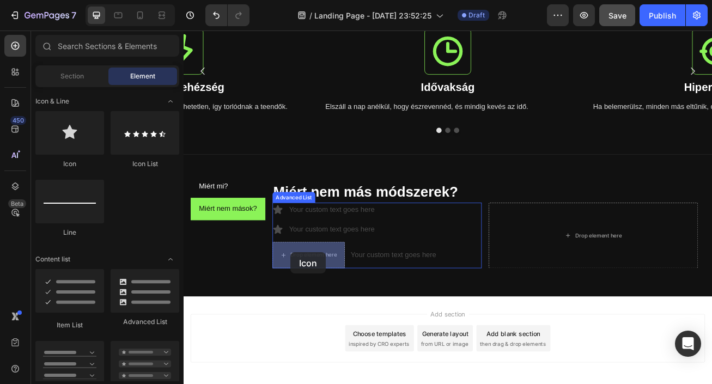
drag, startPoint x: 231, startPoint y: 159, endPoint x: 316, endPoint y: 305, distance: 169.0
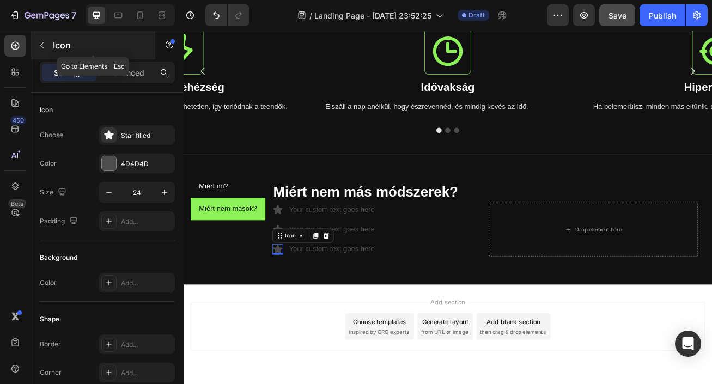
click at [46, 48] on button "button" at bounding box center [41, 45] width 17 height 17
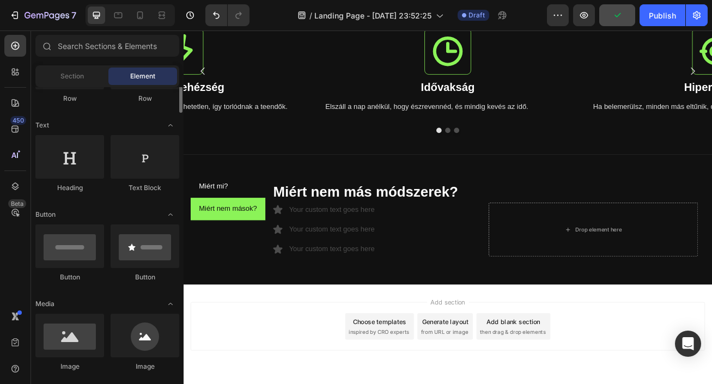
scroll to position [113, 0]
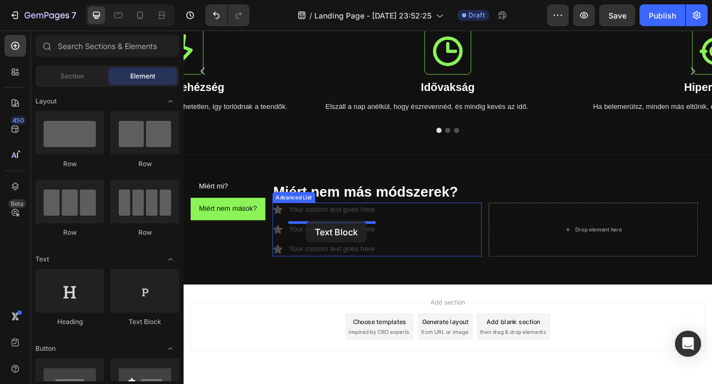
scroll to position [113, 0]
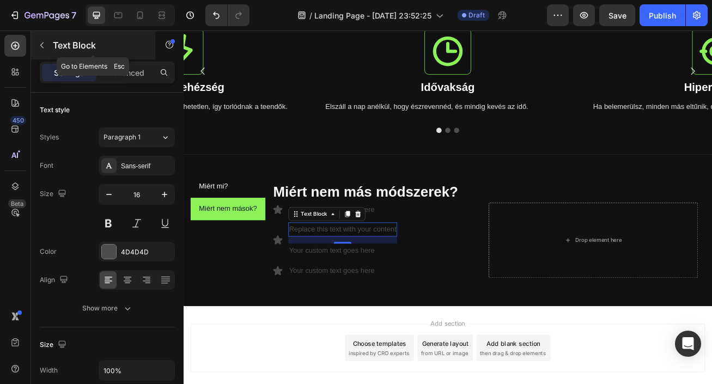
click at [46, 47] on icon "button" at bounding box center [42, 45] width 9 height 9
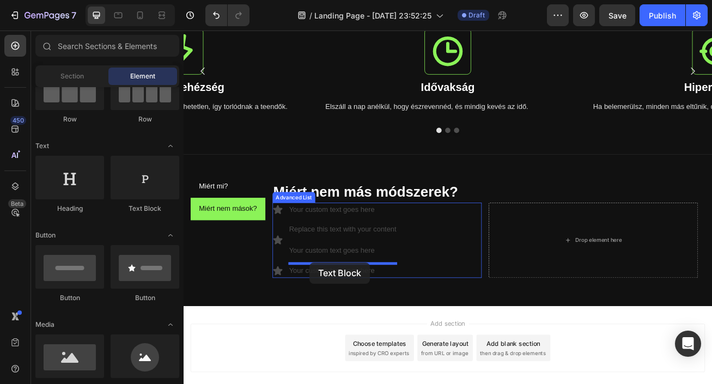
drag, startPoint x: 328, startPoint y: 215, endPoint x: 340, endPoint y: 318, distance: 103.1
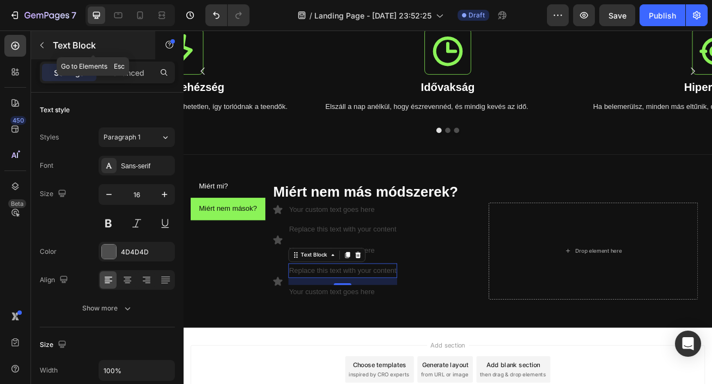
click at [41, 46] on icon "button" at bounding box center [42, 45] width 9 height 9
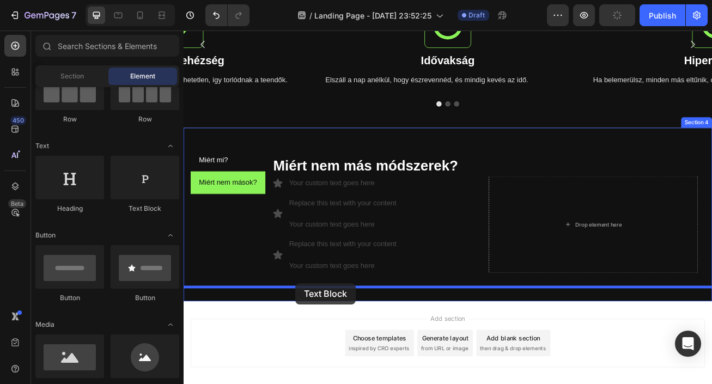
scroll to position [491, 0]
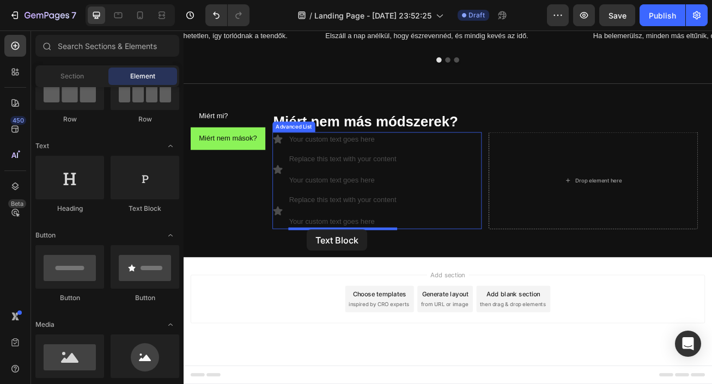
drag, startPoint x: 329, startPoint y: 211, endPoint x: 336, endPoint y: 277, distance: 65.7
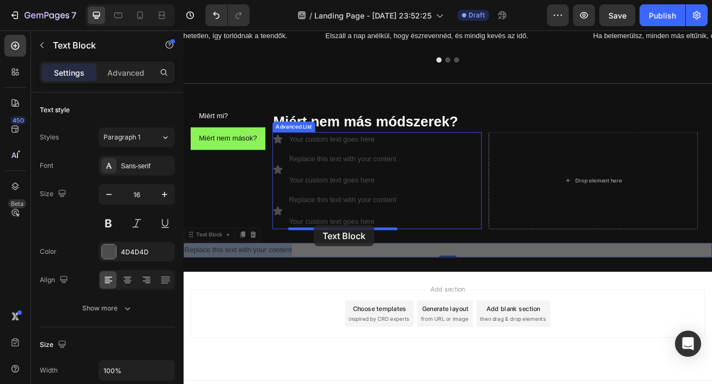
drag, startPoint x: 317, startPoint y: 305, endPoint x: 345, endPoint y: 273, distance: 42.9
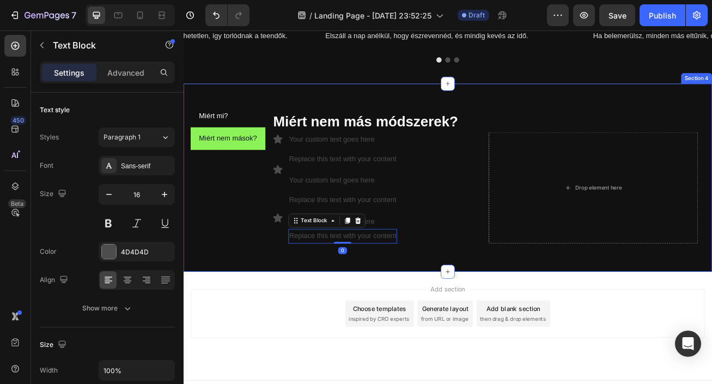
click at [503, 315] on div "Miért mi? Miért nem mások? Miért mi? Heading Icon Kifejezetten [MEDICAL_DATA]-r…" at bounding box center [511, 212] width 654 height 232
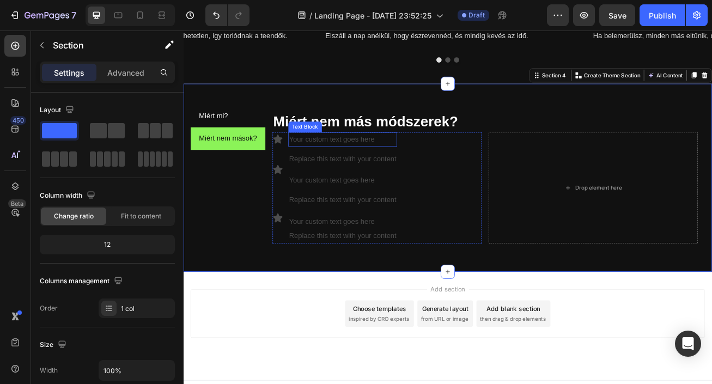
click at [406, 168] on div "Your custom text goes here" at bounding box center [380, 165] width 135 height 18
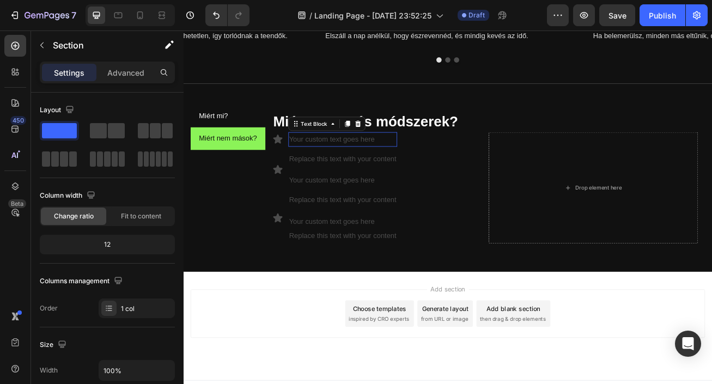
click at [406, 168] on div "Your custom text goes here" at bounding box center [380, 165] width 135 height 18
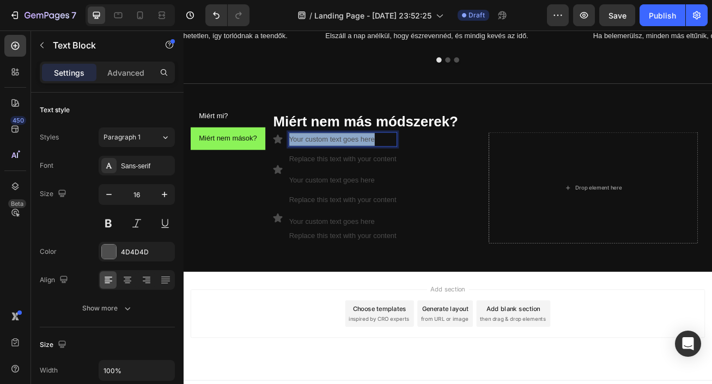
click at [406, 168] on p "Your custom text goes here" at bounding box center [381, 166] width 133 height 16
drag, startPoint x: 439, startPoint y: 165, endPoint x: 404, endPoint y: 170, distance: 34.7
click at [404, 170] on p "Általános tippek, nem ADHD-ra" at bounding box center [398, 166] width 167 height 16
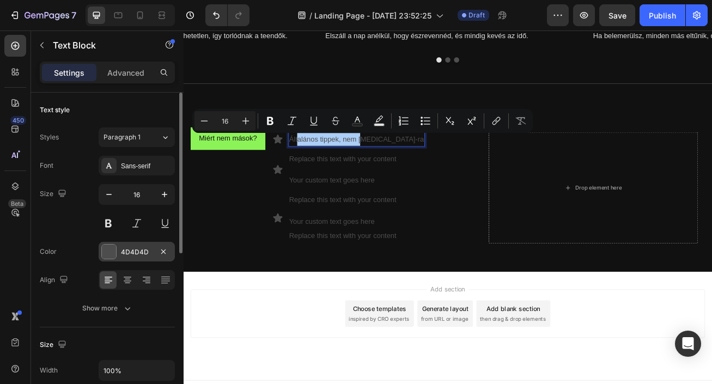
click at [136, 247] on div "4D4D4D" at bounding box center [137, 252] width 32 height 10
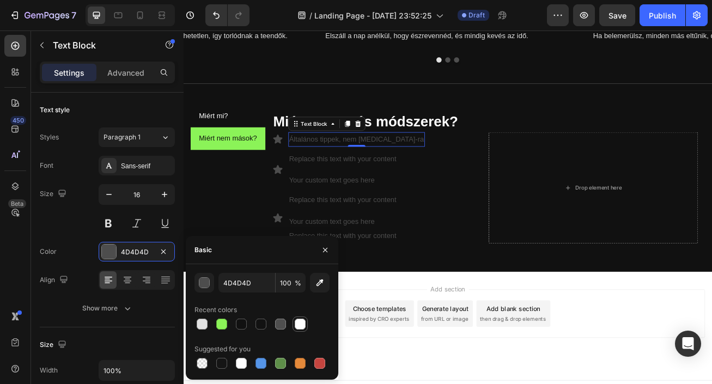
click at [302, 328] on div at bounding box center [300, 324] width 11 height 11
type input "FFFFFF"
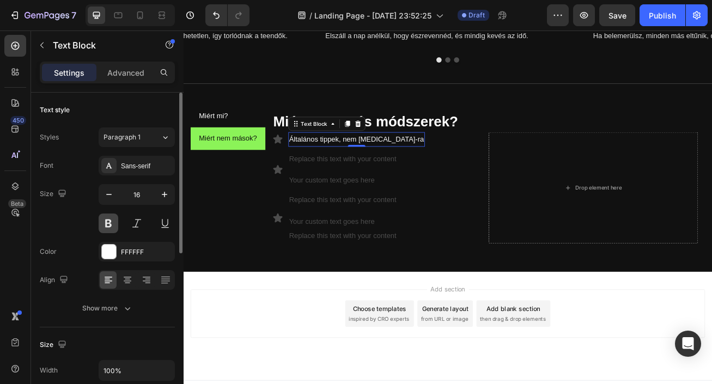
click at [109, 221] on button at bounding box center [109, 224] width 20 height 20
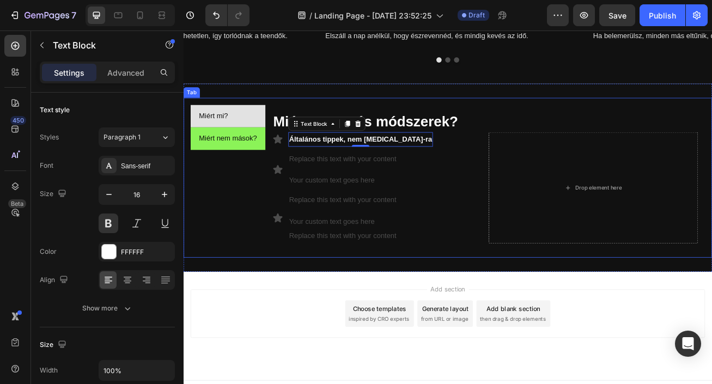
click at [251, 142] on li "Miért mi?" at bounding box center [238, 137] width 93 height 28
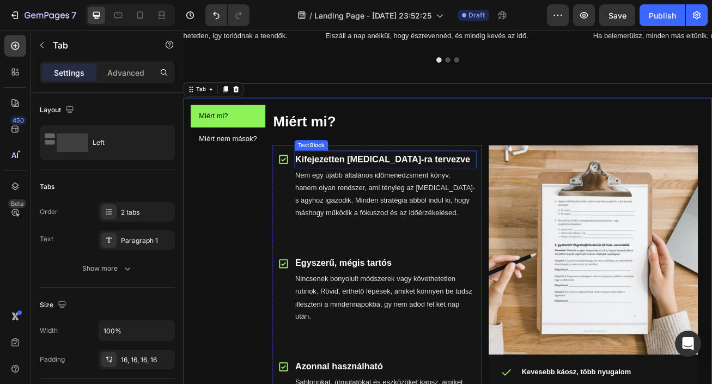
click at [362, 188] on p "Kifejezetten [MEDICAL_DATA]-ra tervezve" at bounding box center [433, 190] width 223 height 20
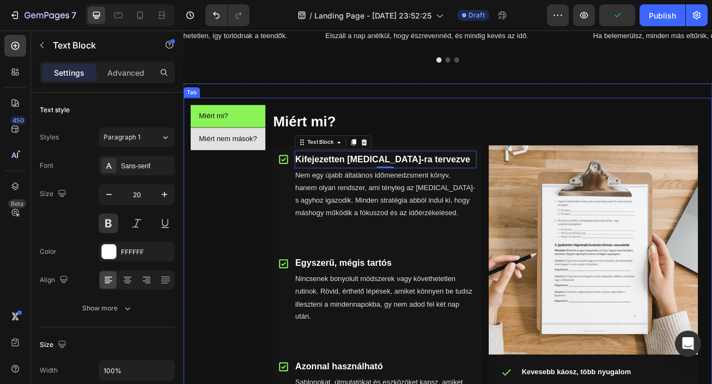
click at [266, 168] on p "Miért nem mások?" at bounding box center [239, 165] width 72 height 16
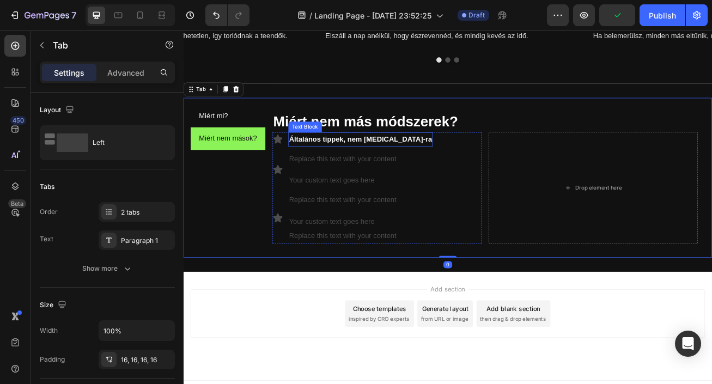
click at [344, 164] on p "Általános tippek, nem ADHD-ra" at bounding box center [403, 166] width 177 height 16
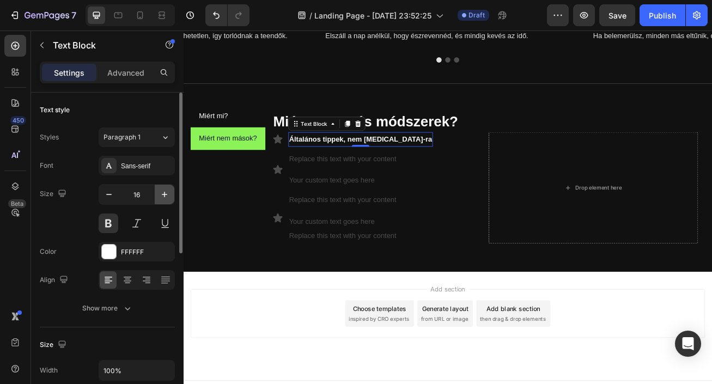
click at [165, 190] on icon "button" at bounding box center [164, 194] width 11 height 11
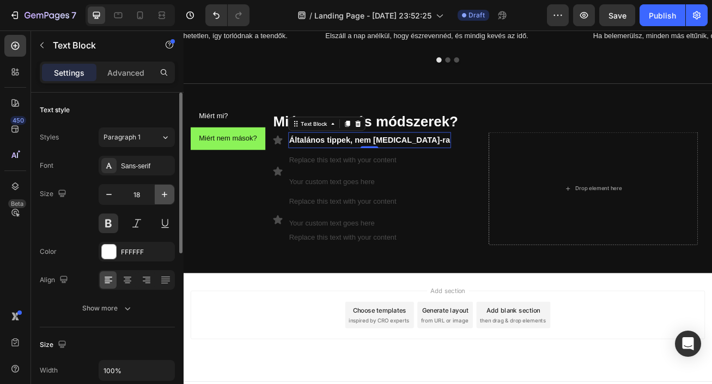
click at [165, 190] on icon "button" at bounding box center [164, 194] width 11 height 11
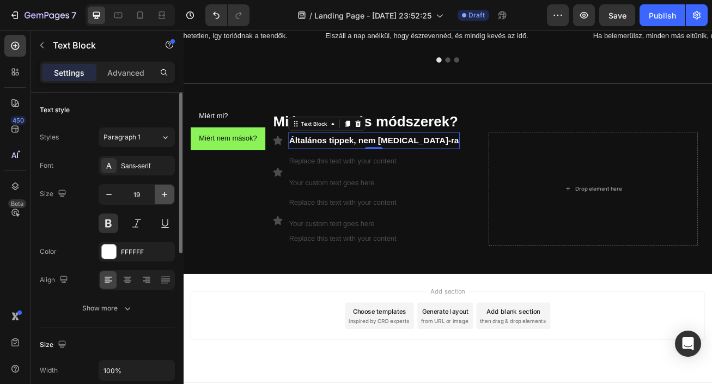
click at [165, 190] on icon "button" at bounding box center [164, 194] width 11 height 11
type input "20"
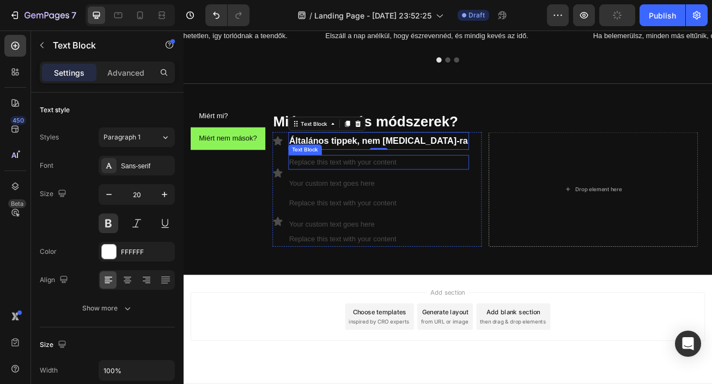
click at [421, 194] on div "Replace this text with your content" at bounding box center [424, 194] width 223 height 18
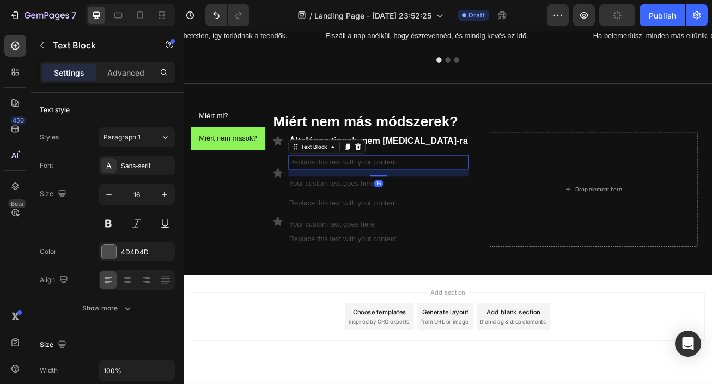
click at [421, 194] on div "Replace this text with your content" at bounding box center [424, 194] width 223 height 18
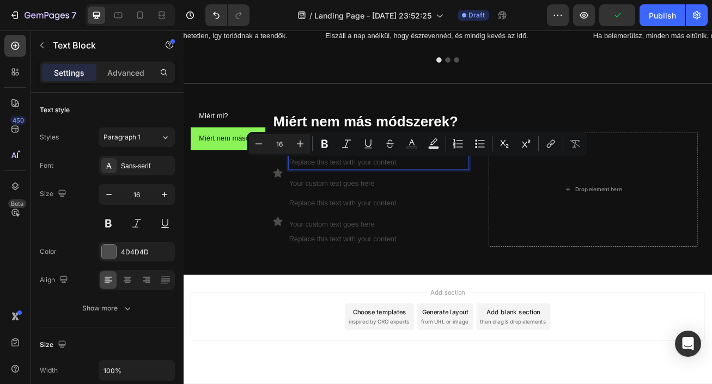
click at [447, 194] on p "Replace this text with your content" at bounding box center [425, 194] width 221 height 16
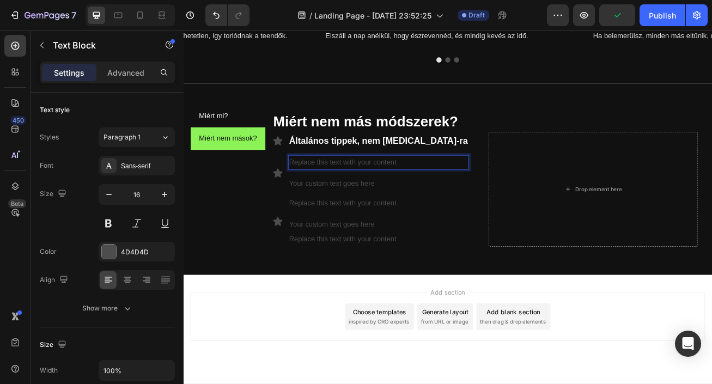
click at [447, 194] on p "Replace this text with your content" at bounding box center [425, 194] width 221 height 16
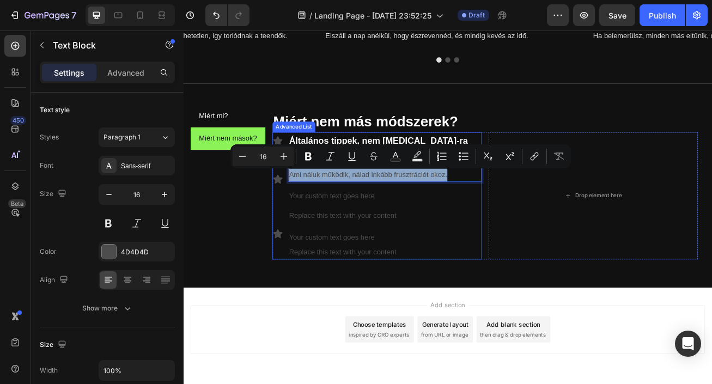
drag, startPoint x: 521, startPoint y: 211, endPoint x: 295, endPoint y: 207, distance: 225.2
click at [294, 206] on li "Icon A legtöbb könyv és tréning neurotipikus embereknek készült. Ami náluk műkö…" at bounding box center [423, 215] width 259 height 60
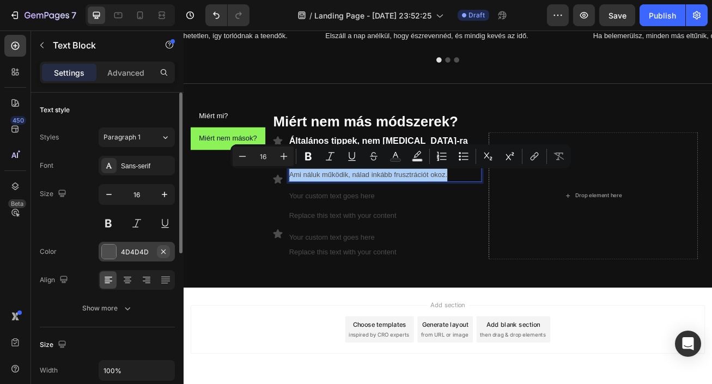
click at [157, 249] on button "button" at bounding box center [163, 251] width 13 height 13
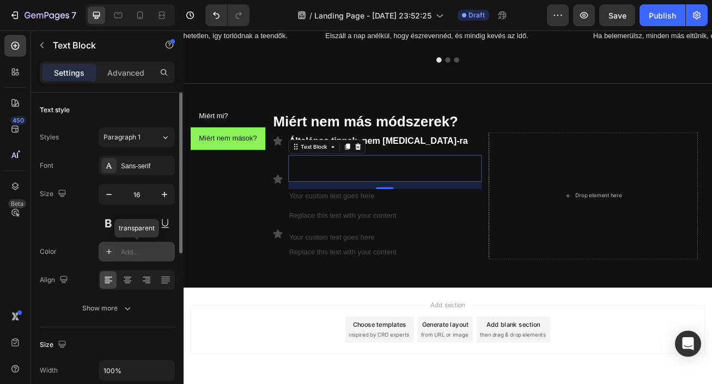
click at [142, 251] on div "Add..." at bounding box center [146, 252] width 51 height 10
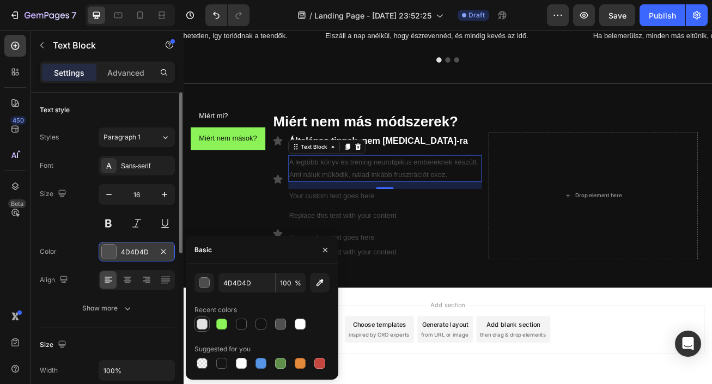
click at [199, 322] on div at bounding box center [202, 324] width 11 height 11
type input "E2E2E2"
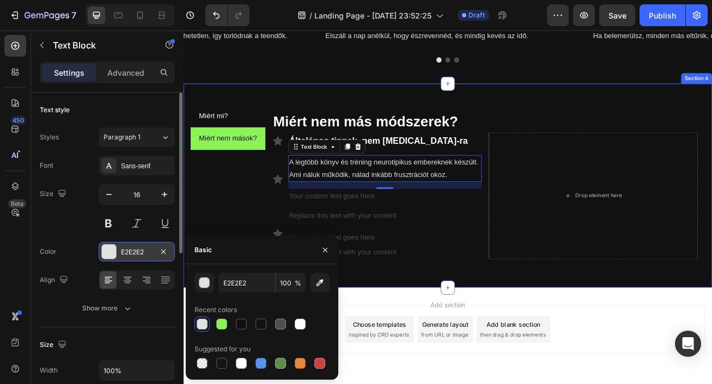
click at [433, 336] on div "Miért mi? Miért nem mások? Miért mi? Heading Icon Kifejezetten ADHD-ra tervezve…" at bounding box center [511, 222] width 654 height 252
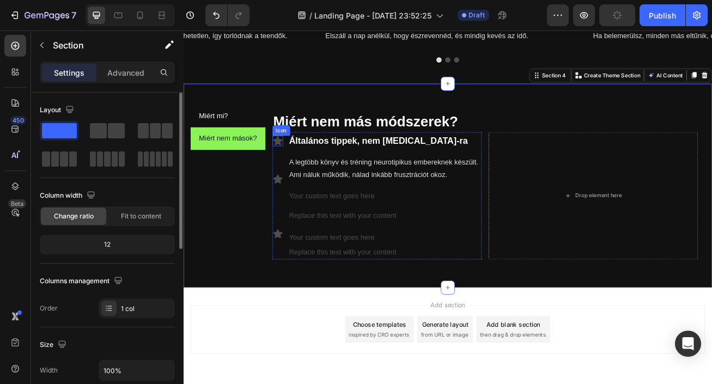
click at [300, 168] on icon at bounding box center [299, 166] width 11 height 11
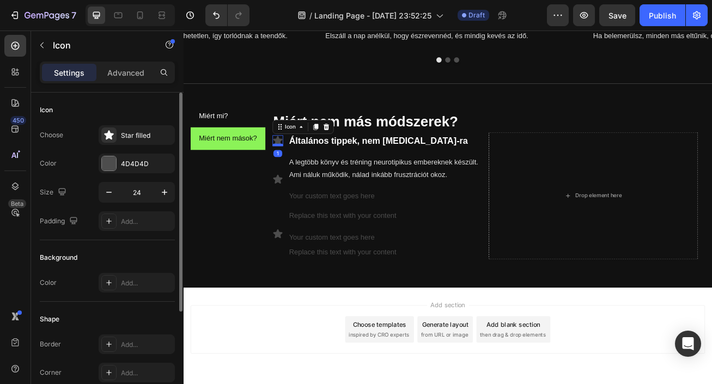
click at [301, 172] on div at bounding box center [300, 172] width 13 height 3
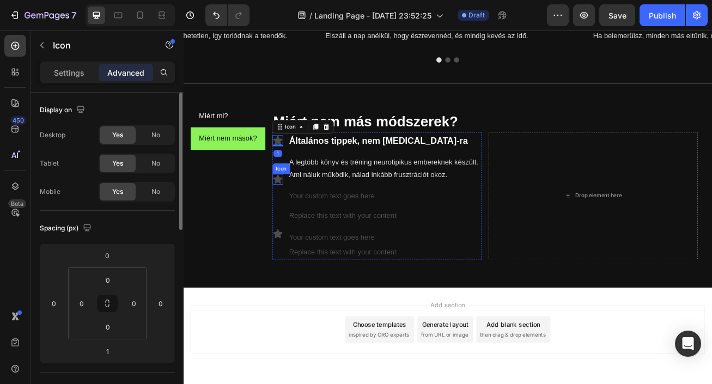
click at [301, 216] on icon at bounding box center [299, 214] width 11 height 11
drag, startPoint x: 303, startPoint y: 219, endPoint x: 303, endPoint y: 213, distance: 6.0
click at [303, 212] on div "Icon 0" at bounding box center [300, 214] width 13 height 13
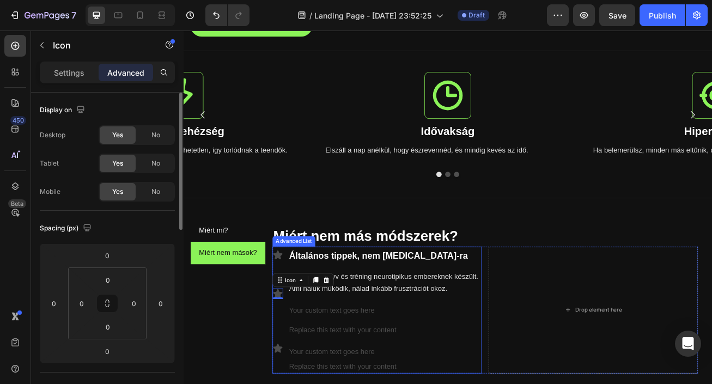
scroll to position [346, 0]
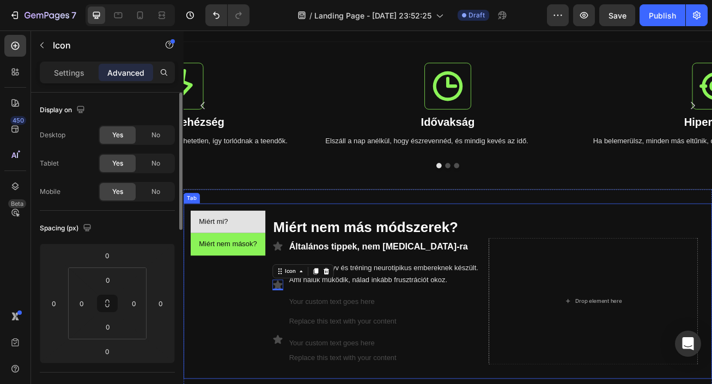
click at [270, 281] on li "Miért mi?" at bounding box center [238, 267] width 93 height 28
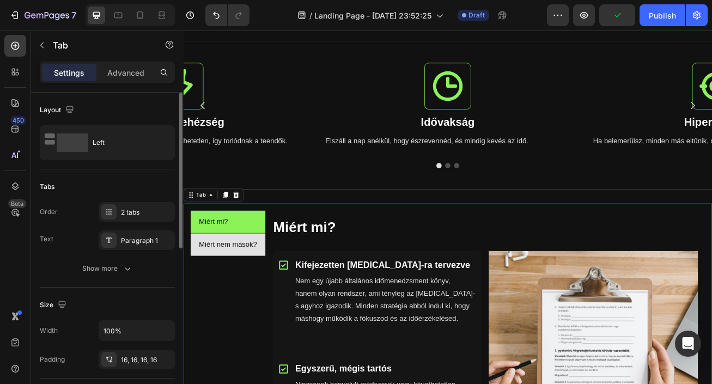
click at [277, 310] on li "Miért nem mások?" at bounding box center [238, 296] width 93 height 28
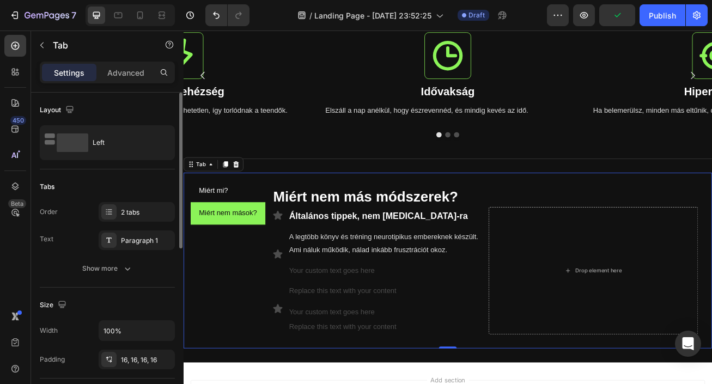
scroll to position [401, 0]
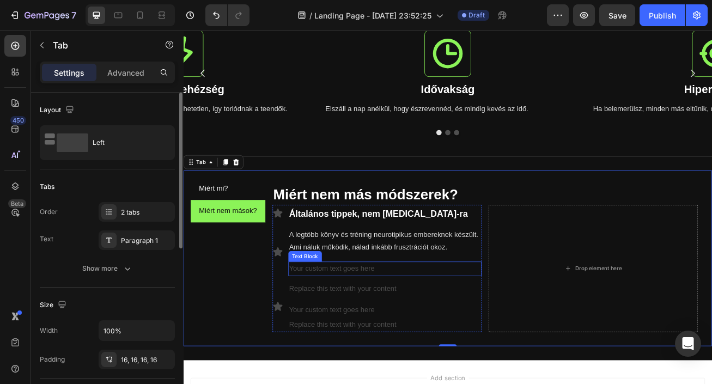
click at [359, 328] on div "Your custom text goes here" at bounding box center [432, 326] width 239 height 18
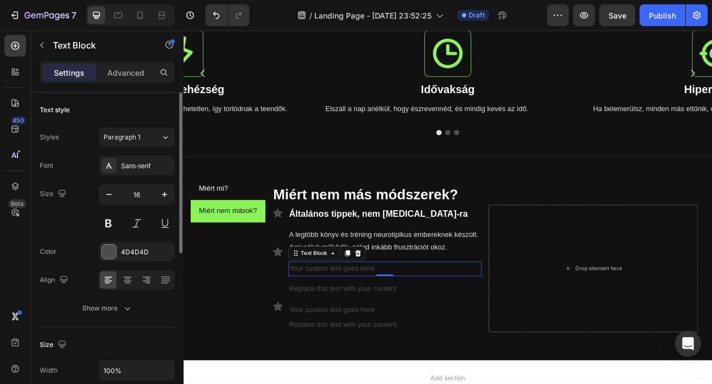
click at [421, 326] on div "Your custom text goes here" at bounding box center [432, 326] width 239 height 18
click at [421, 326] on p "Your custom text goes here" at bounding box center [433, 326] width 237 height 16
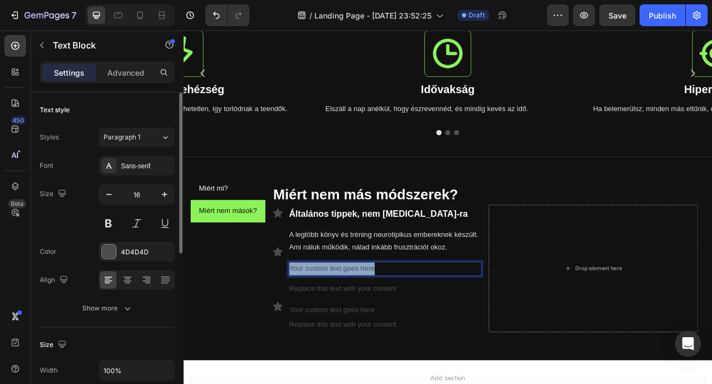
click at [421, 326] on p "Your custom text goes here" at bounding box center [433, 326] width 237 height 16
click at [412, 322] on p "Túl bonyolult rendszerek" at bounding box center [433, 326] width 237 height 16
click at [127, 252] on div "4D4D4D" at bounding box center [137, 252] width 32 height 10
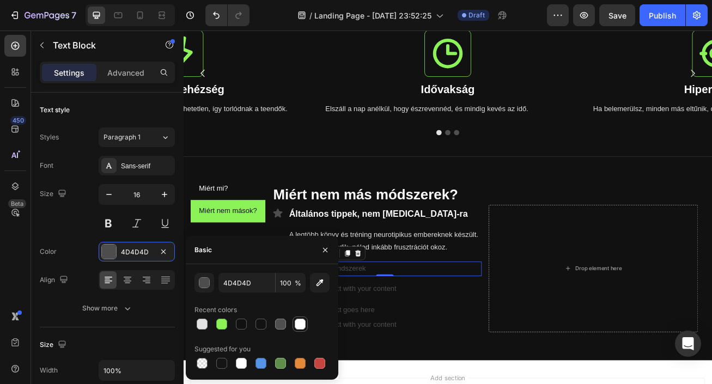
click at [295, 323] on div at bounding box center [300, 324] width 11 height 11
type input "FFFFFF"
click at [162, 199] on icon "button" at bounding box center [164, 194] width 11 height 11
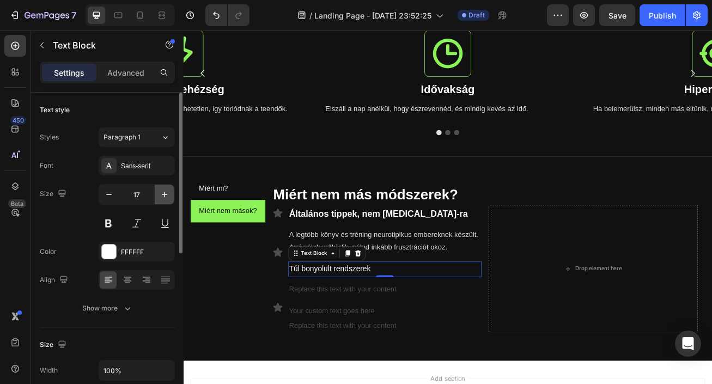
click at [162, 199] on icon "button" at bounding box center [164, 194] width 11 height 11
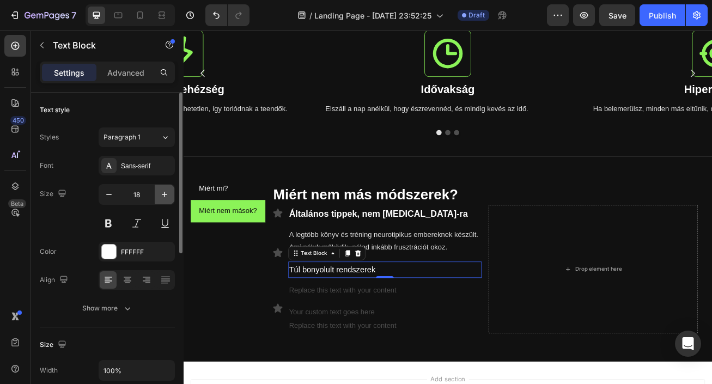
click at [162, 199] on icon "button" at bounding box center [164, 194] width 11 height 11
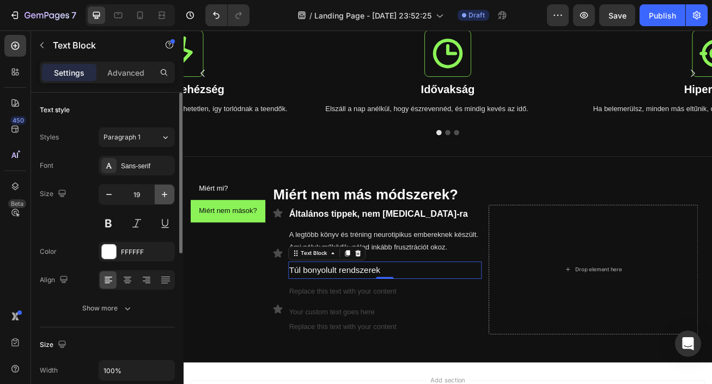
type input "20"
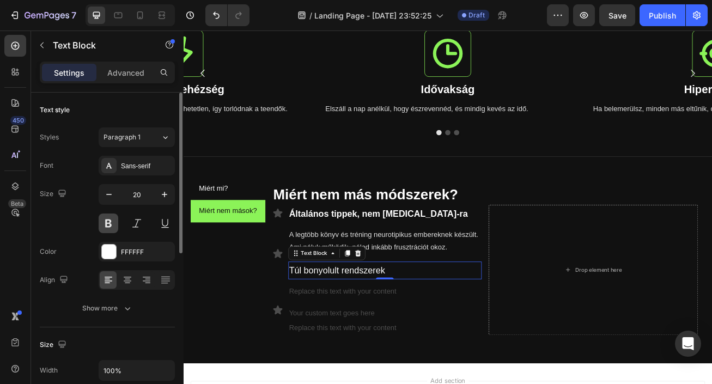
click at [113, 221] on button at bounding box center [109, 224] width 20 height 20
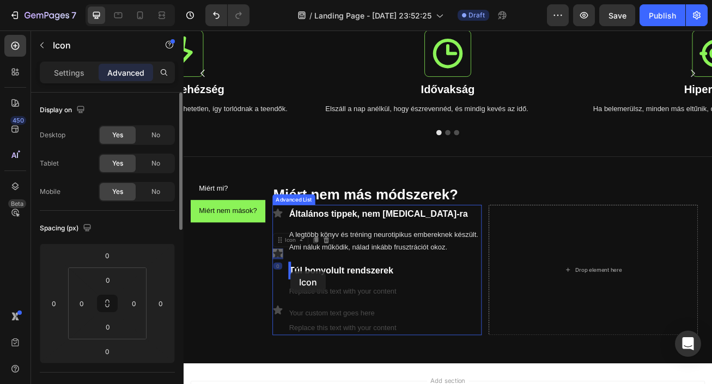
drag, startPoint x: 305, startPoint y: 308, endPoint x: 316, endPoint y: 329, distance: 23.7
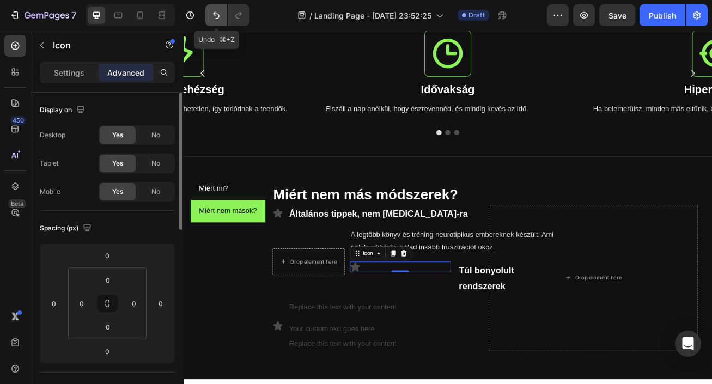
click at [216, 19] on icon "Undo/Redo" at bounding box center [216, 15] width 11 height 11
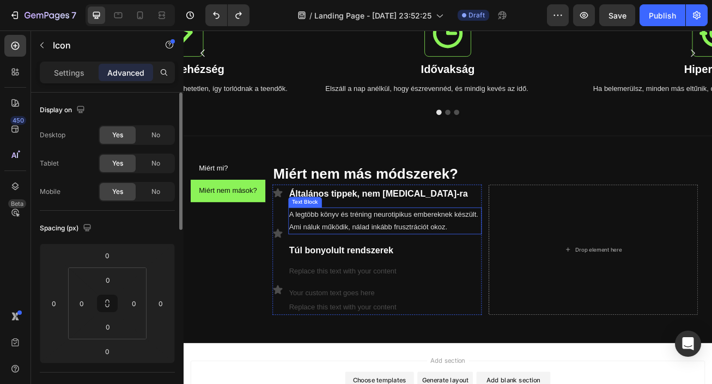
scroll to position [431, 0]
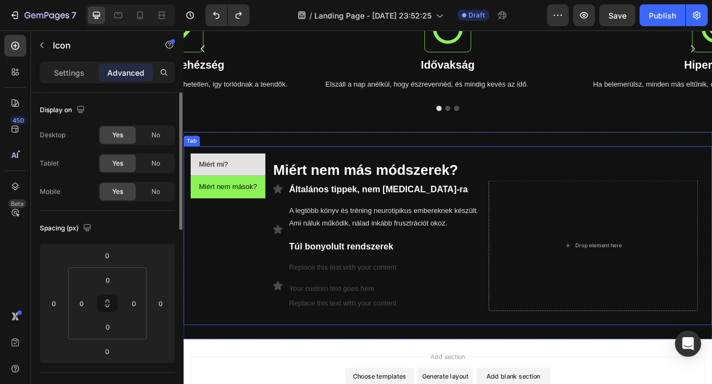
click at [262, 200] on li "Miért mi?" at bounding box center [238, 197] width 93 height 28
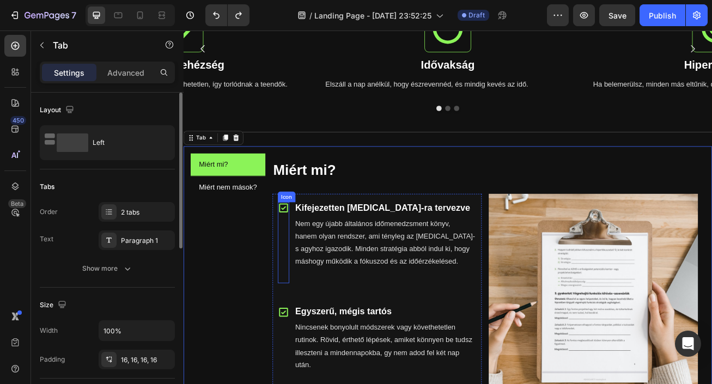
click at [309, 250] on icon at bounding box center [306, 250] width 11 height 11
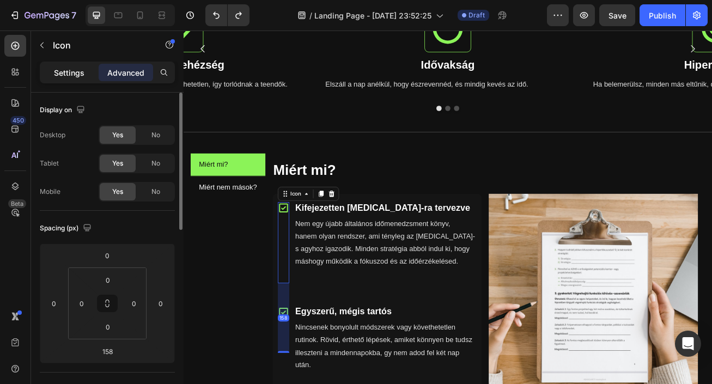
click at [76, 71] on p "Settings" at bounding box center [69, 72] width 31 height 11
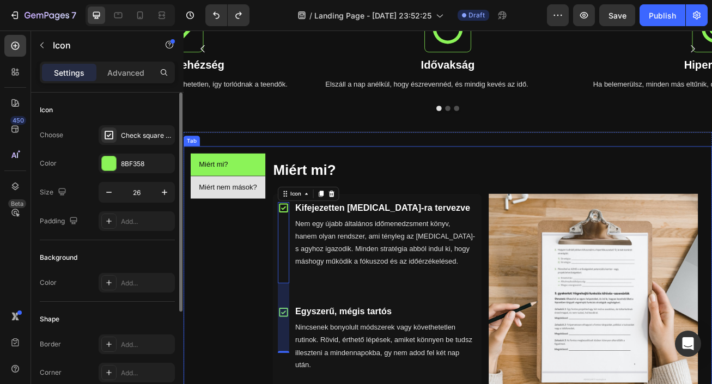
click at [272, 235] on li "Miért nem mások?" at bounding box center [238, 225] width 93 height 28
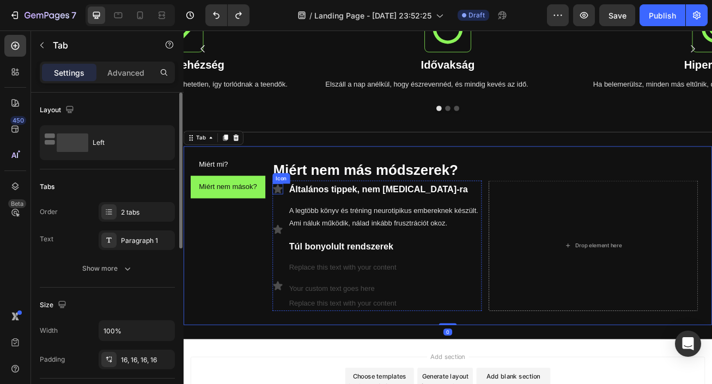
click at [303, 228] on icon at bounding box center [299, 226] width 11 height 11
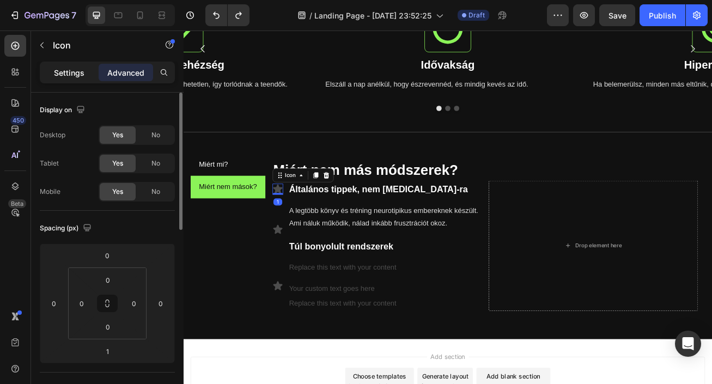
click at [65, 75] on p "Settings" at bounding box center [69, 72] width 31 height 11
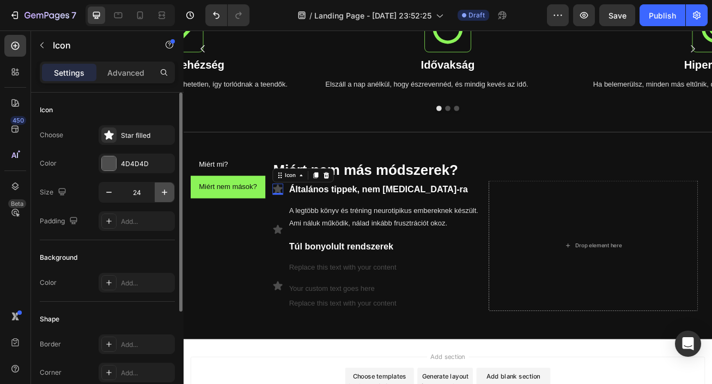
click at [165, 189] on icon "button" at bounding box center [164, 192] width 11 height 11
type input "26"
click at [301, 274] on icon at bounding box center [299, 276] width 11 height 11
click at [165, 197] on icon "button" at bounding box center [164, 192] width 11 height 11
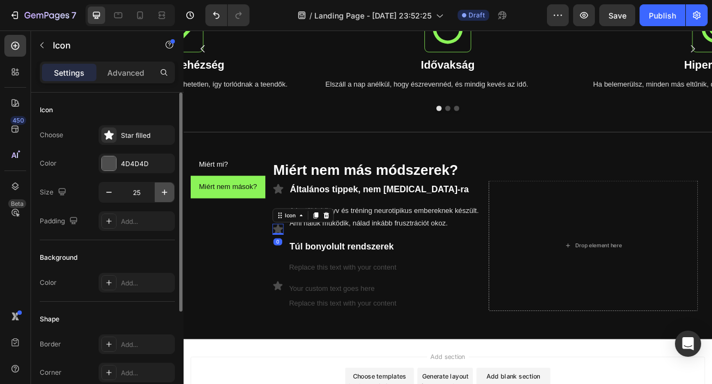
click at [165, 197] on icon "button" at bounding box center [164, 192] width 11 height 11
type input "26"
click at [302, 347] on icon at bounding box center [299, 346] width 11 height 11
click at [167, 192] on icon "button" at bounding box center [164, 192] width 11 height 11
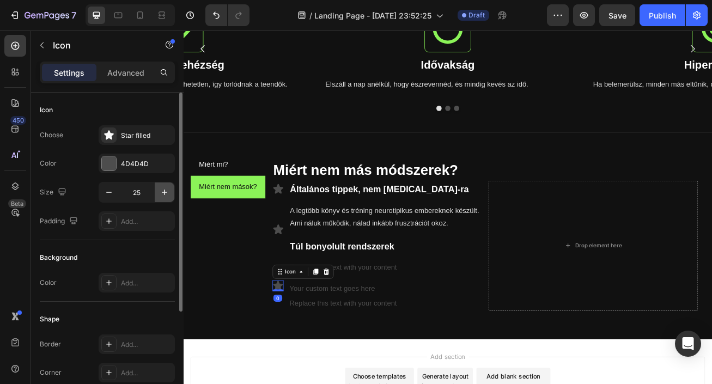
type input "26"
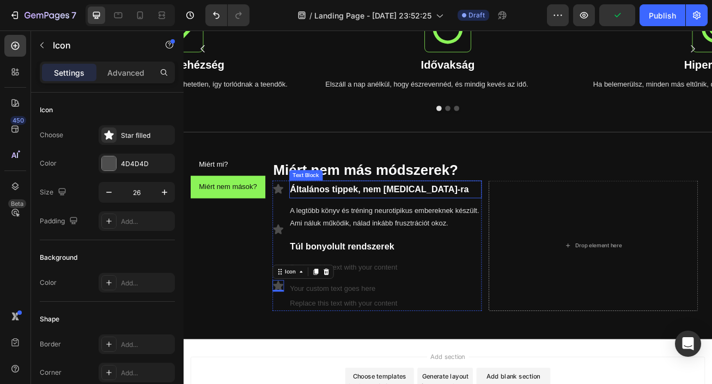
click at [423, 227] on p "Általános tippek, nem ADHD-ra" at bounding box center [434, 227] width 236 height 20
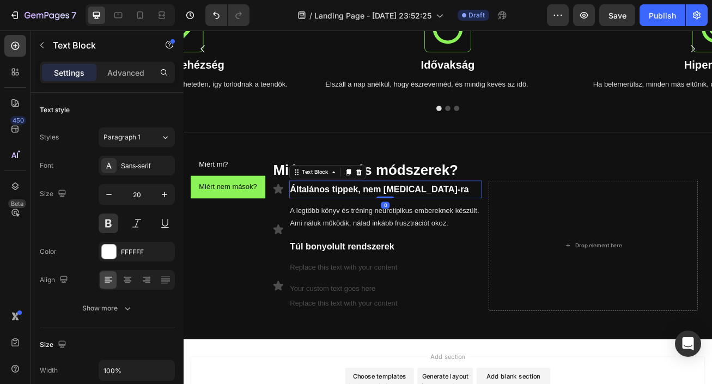
click at [436, 232] on div "Általános tippek, nem ADHD-ra Text Block 0" at bounding box center [434, 227] width 238 height 22
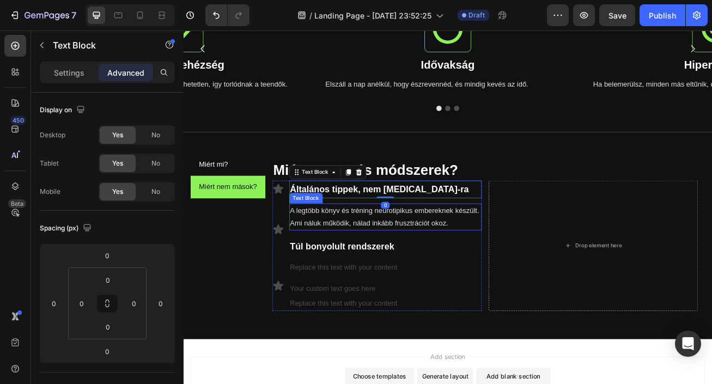
click at [429, 268] on p "A legtöbb könyv és tréning neurotipikus embereknek készült. Ami náluk működik, …" at bounding box center [434, 262] width 236 height 32
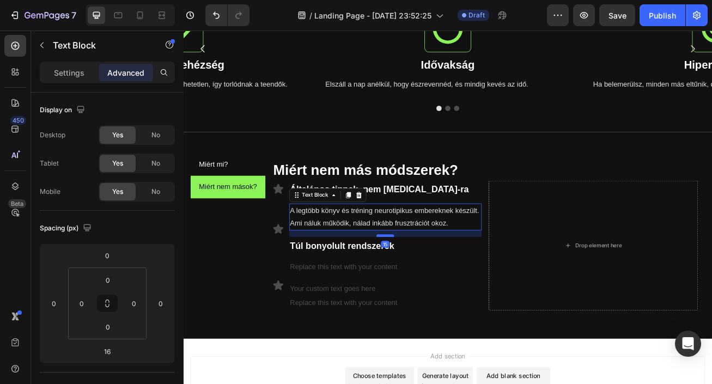
click at [435, 285] on div at bounding box center [433, 284] width 22 height 3
type input "15"
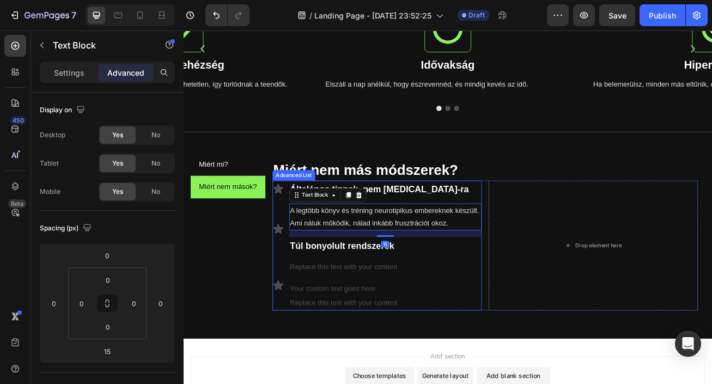
click at [303, 252] on li "Icon A legtöbb könyv és tréning neurotipikus embereknek készült. Ami náluk műkö…" at bounding box center [423, 277] width 259 height 64
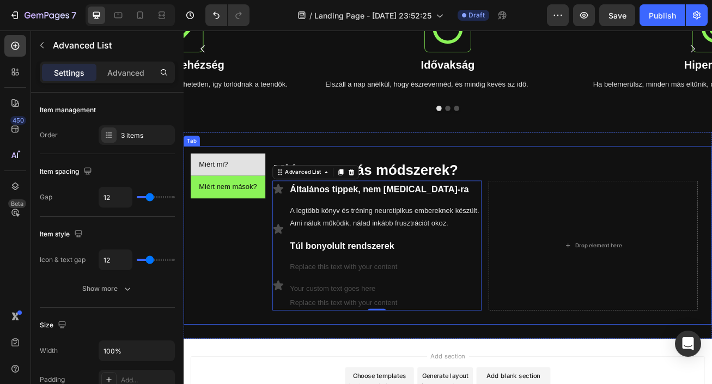
click at [254, 196] on li "Miért mi?" at bounding box center [238, 197] width 93 height 28
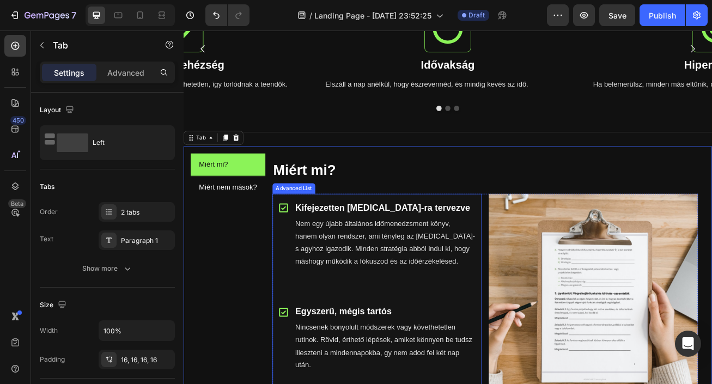
click at [327, 338] on div "Kifejezetten [MEDICAL_DATA]-ra tervezve Text Block Nem egy újabb általános időm…" at bounding box center [433, 293] width 225 height 108
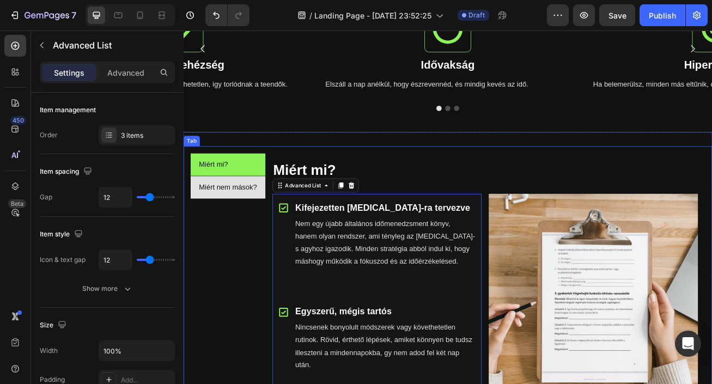
click at [265, 237] on li "Miért nem mások?" at bounding box center [238, 225] width 93 height 28
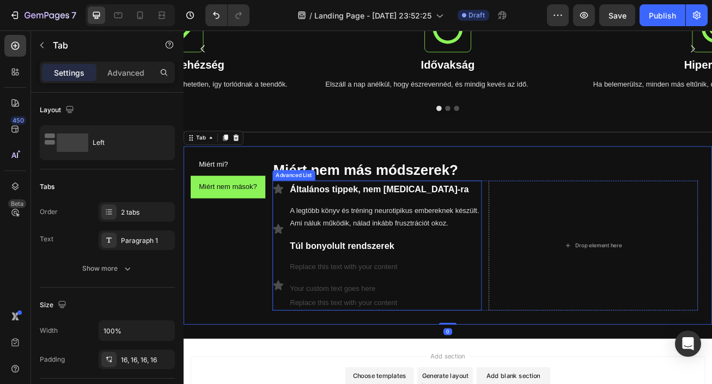
click at [299, 249] on li "Icon A legtöbb könyv és tréning neurotipikus embereknek készült. Ami náluk műkö…" at bounding box center [423, 277] width 259 height 64
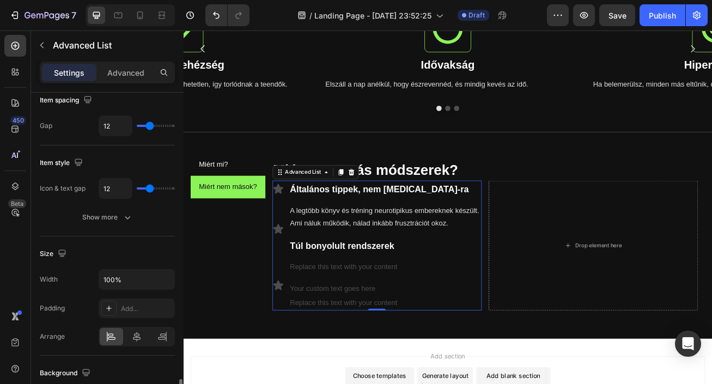
scroll to position [0, 0]
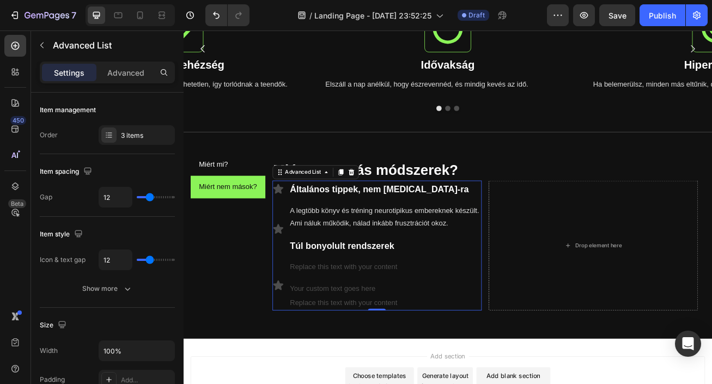
click at [307, 250] on li "Icon A legtöbb könyv és tréning neurotipikus embereknek készült. Ami náluk műkö…" at bounding box center [423, 277] width 259 height 64
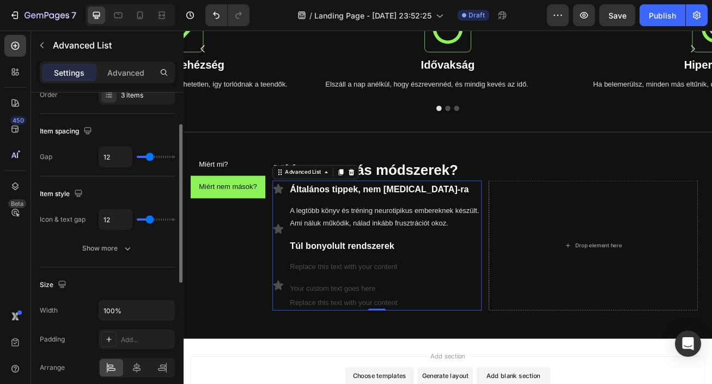
scroll to position [49, 0]
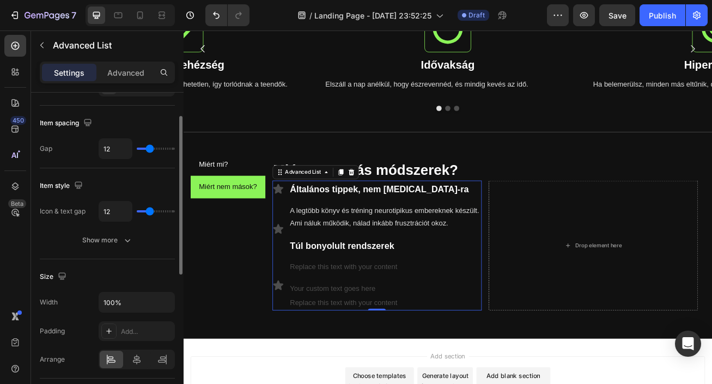
click at [117, 235] on div "Show more" at bounding box center [107, 240] width 51 height 11
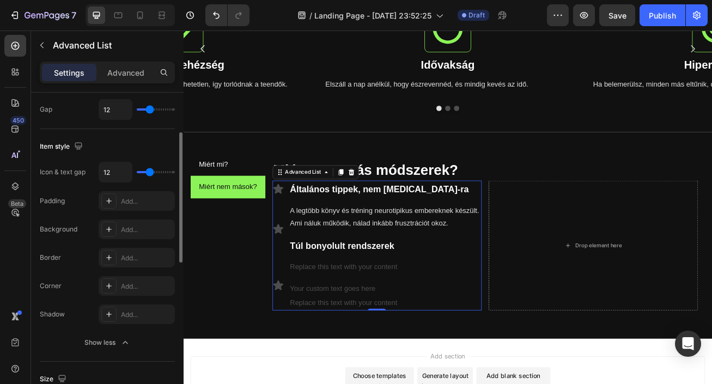
scroll to position [91, 0]
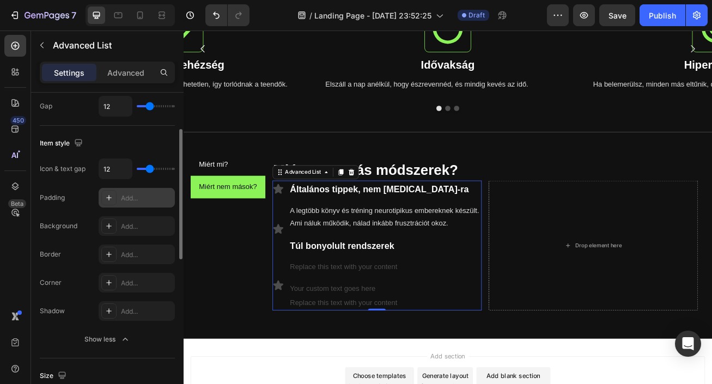
click at [130, 197] on div "Add..." at bounding box center [146, 198] width 51 height 10
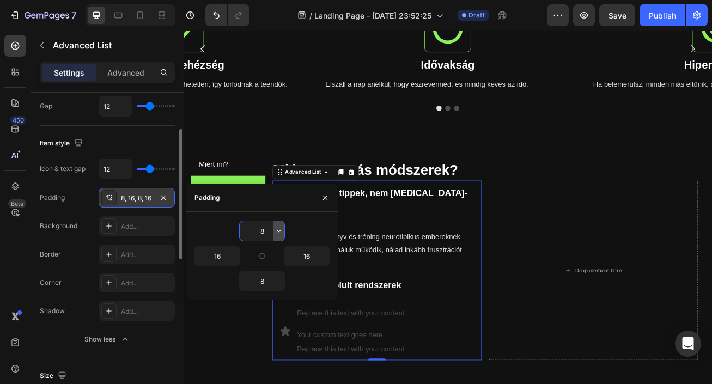
click at [277, 232] on icon "button" at bounding box center [279, 231] width 9 height 9
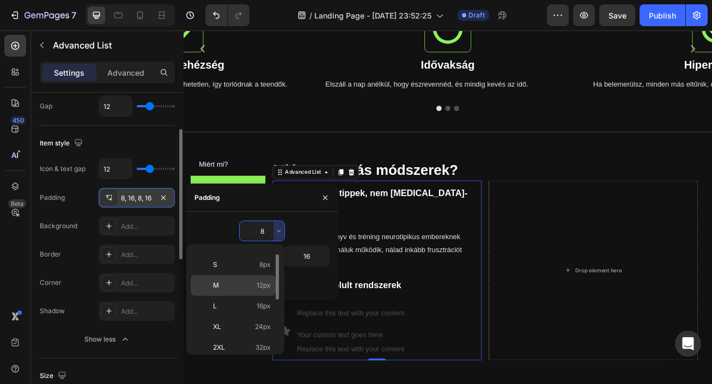
scroll to position [57, 0]
click at [240, 305] on p "L 16px" at bounding box center [242, 305] width 58 height 10
type input "16"
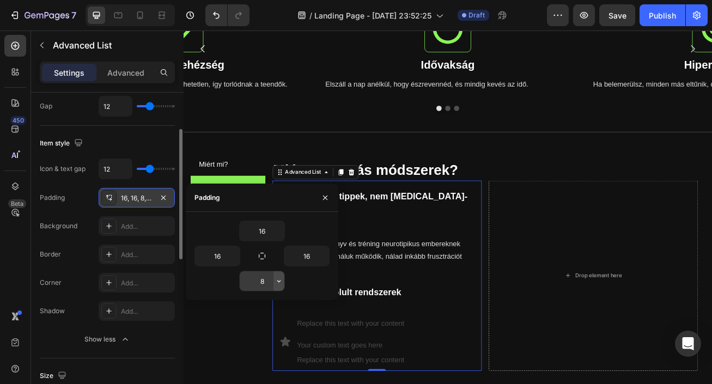
click at [281, 283] on icon "button" at bounding box center [279, 281] width 9 height 9
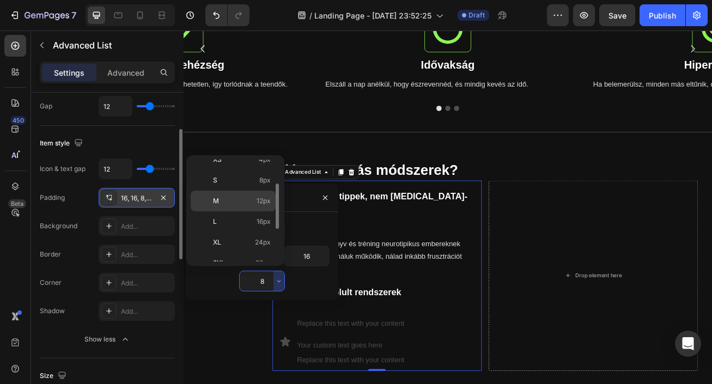
scroll to position [52, 0]
click at [249, 225] on p "L 16px" at bounding box center [242, 221] width 58 height 10
type input "16"
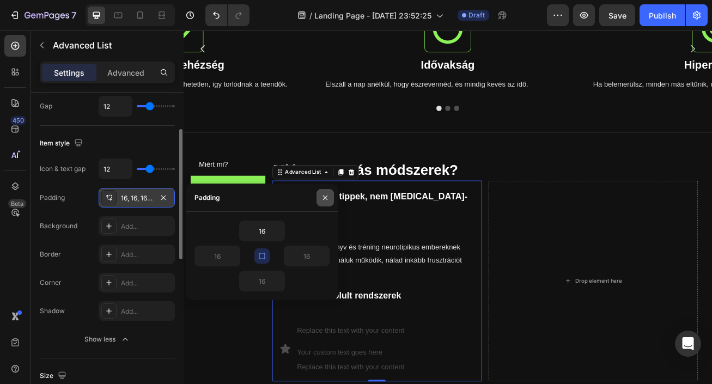
click at [326, 202] on button "button" at bounding box center [325, 197] width 17 height 17
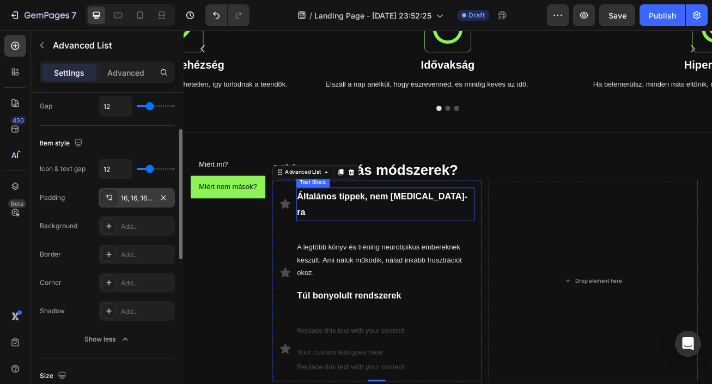
click at [413, 240] on p "Általános tippek, nem ADHD-ra" at bounding box center [433, 245] width 219 height 39
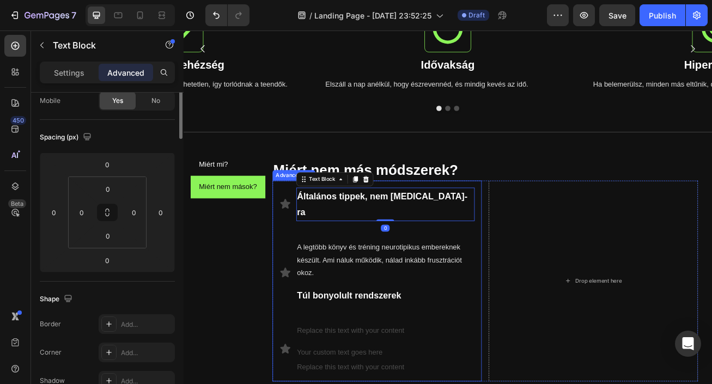
scroll to position [0, 0]
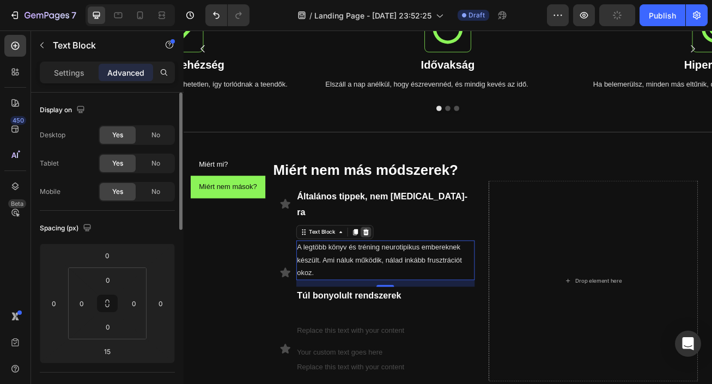
click at [407, 276] on icon at bounding box center [409, 280] width 9 height 9
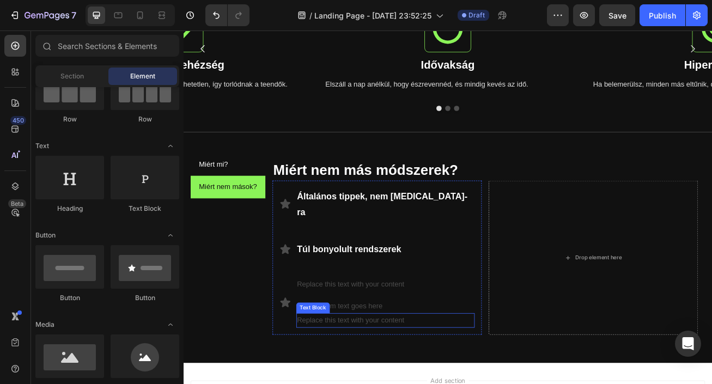
click at [378, 380] on div "Replace this text with your content" at bounding box center [433, 389] width 221 height 18
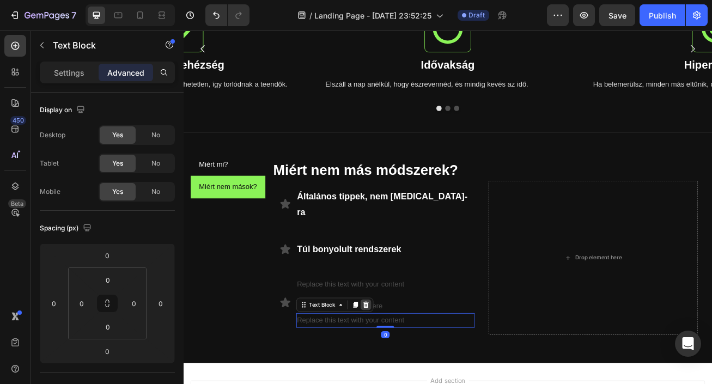
click at [410, 366] on icon at bounding box center [409, 370] width 7 height 8
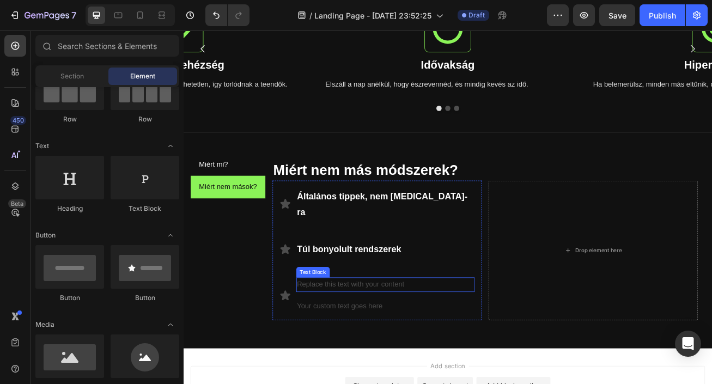
click at [412, 336] on div "Replace this text with your content" at bounding box center [433, 345] width 221 height 18
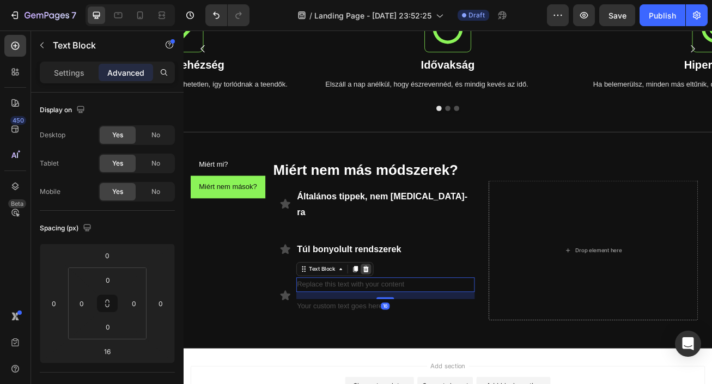
click at [413, 322] on icon at bounding box center [409, 326] width 9 height 9
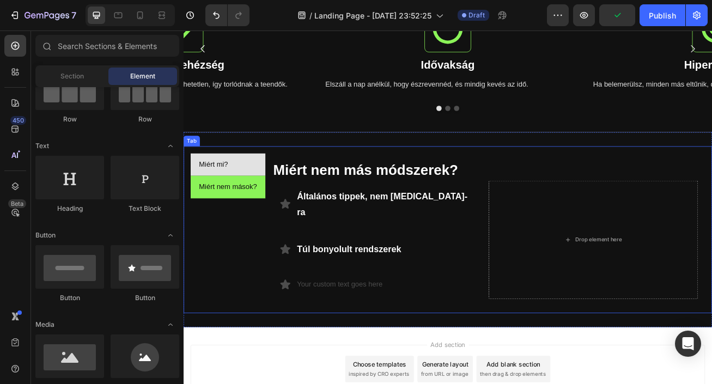
click at [247, 198] on li "Miért mi?" at bounding box center [238, 197] width 93 height 28
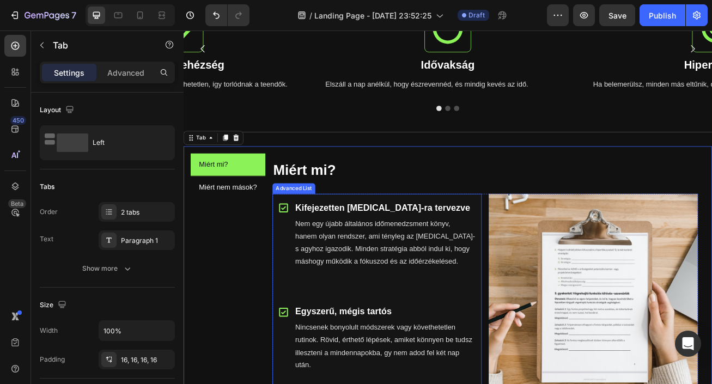
click at [309, 300] on div "Icon" at bounding box center [307, 293] width 14 height 100
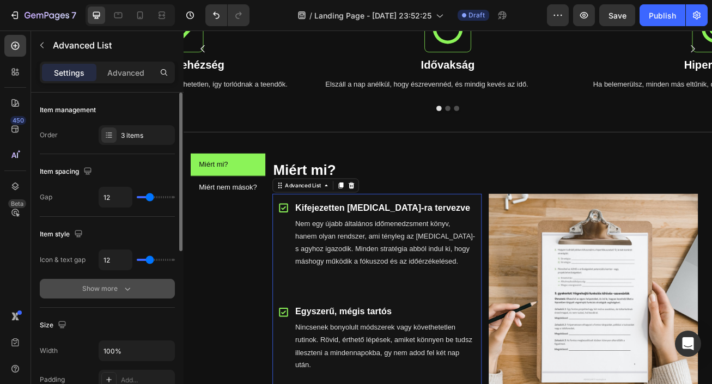
click at [120, 291] on div "Show more" at bounding box center [107, 288] width 51 height 11
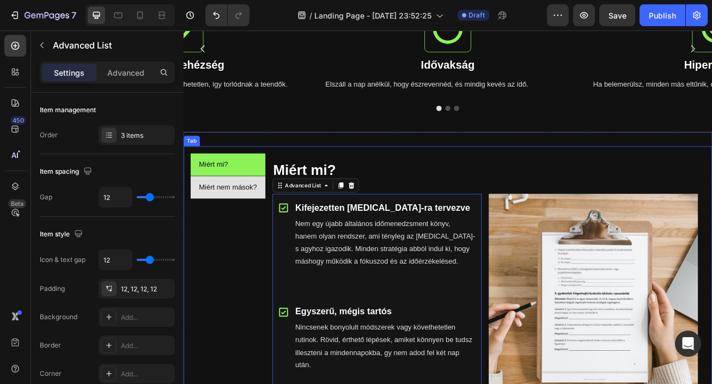
click at [275, 227] on div "Miért nem mások?" at bounding box center [238, 224] width 75 height 19
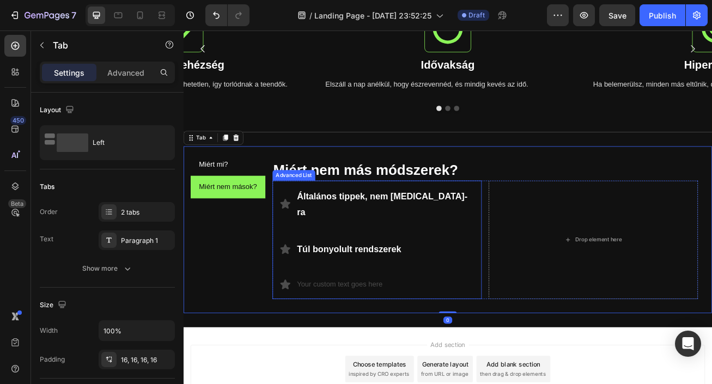
click at [322, 255] on li "Icon Általános tippek, nem ADHD-ra Text Block" at bounding box center [423, 245] width 259 height 59
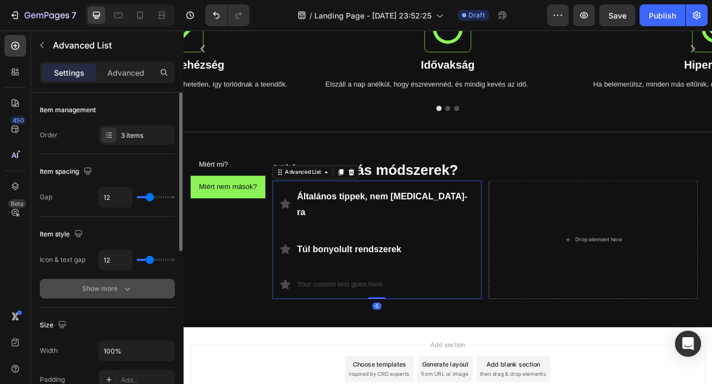
click at [91, 288] on div "Show more" at bounding box center [107, 288] width 51 height 11
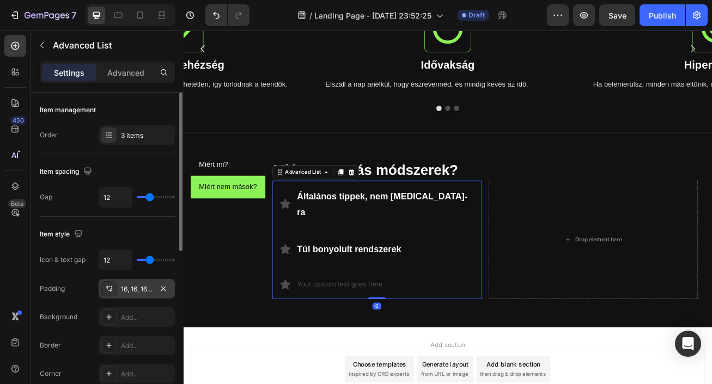
click at [140, 287] on div "16, 16, 16, 16" at bounding box center [137, 290] width 32 height 10
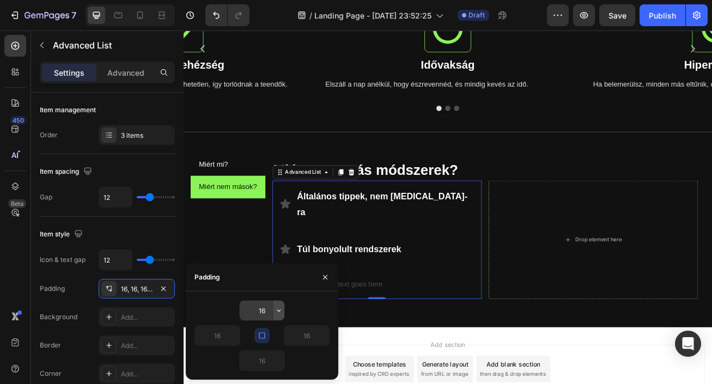
click at [276, 309] on icon "button" at bounding box center [279, 310] width 9 height 9
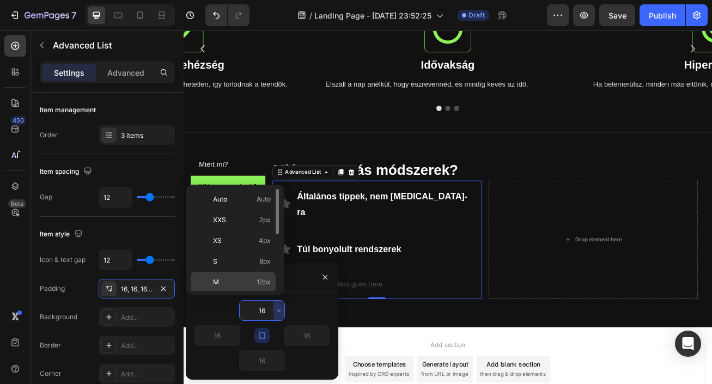
click at [263, 293] on div "M 12px" at bounding box center [233, 303] width 85 height 21
type input "12"
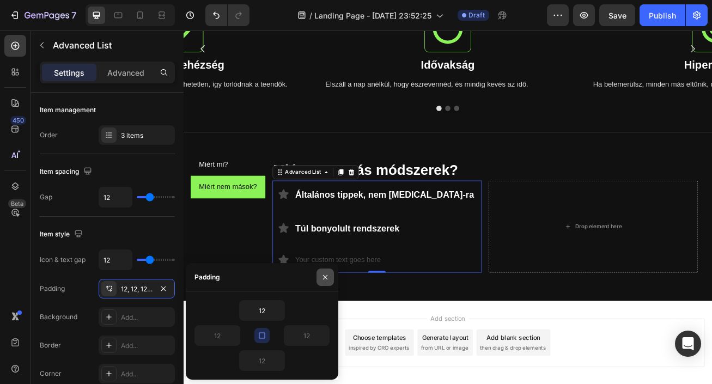
click at [326, 279] on icon "button" at bounding box center [325, 277] width 9 height 9
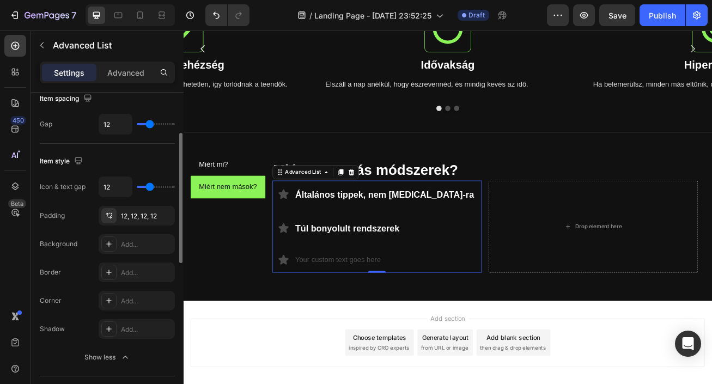
scroll to position [87, 0]
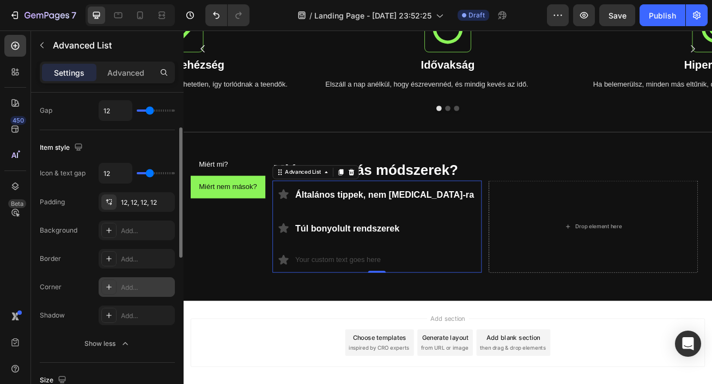
click at [146, 286] on div "Add..." at bounding box center [146, 288] width 51 height 10
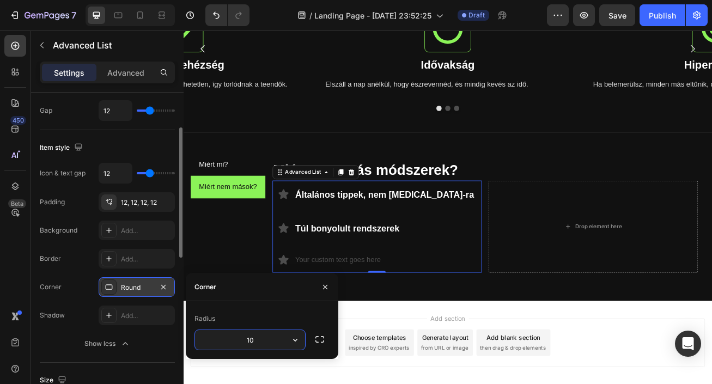
type input "10"
click at [142, 226] on div "Add..." at bounding box center [146, 231] width 51 height 10
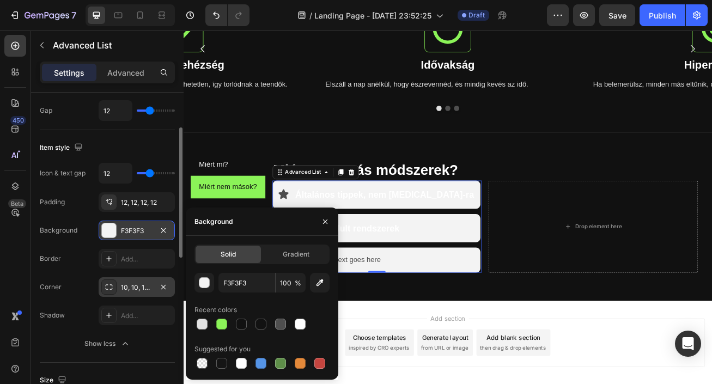
click at [536, 263] on div "Icon Általános tippek, nem ADHD-ra Text Block Icon Túl bonyolult rendszerek Tex…" at bounding box center [423, 273] width 259 height 114
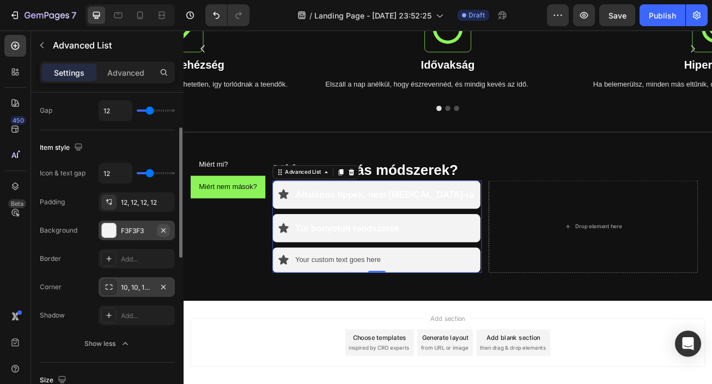
click at [165, 230] on icon "button" at bounding box center [163, 230] width 9 height 9
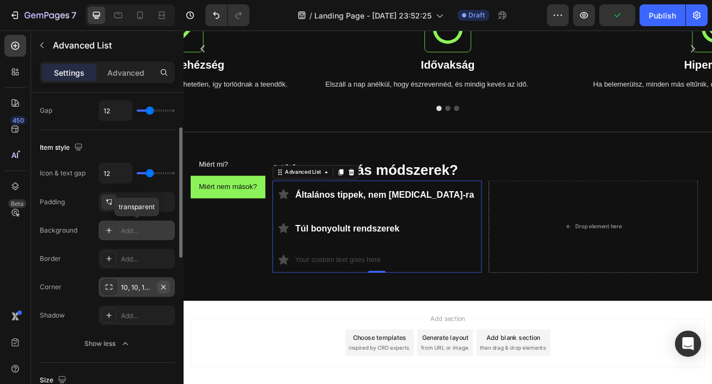
click at [165, 288] on icon "button" at bounding box center [163, 287] width 4 height 4
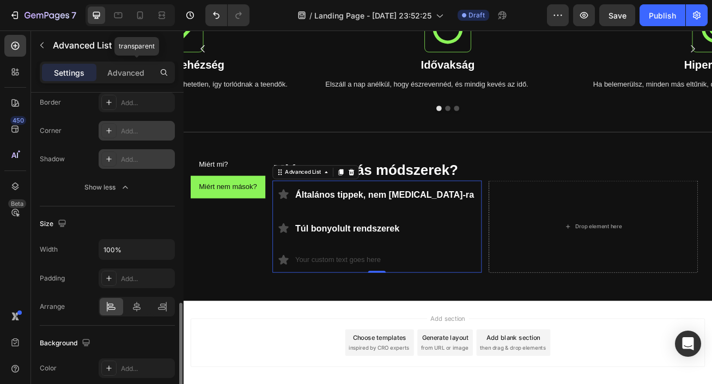
scroll to position [323, 0]
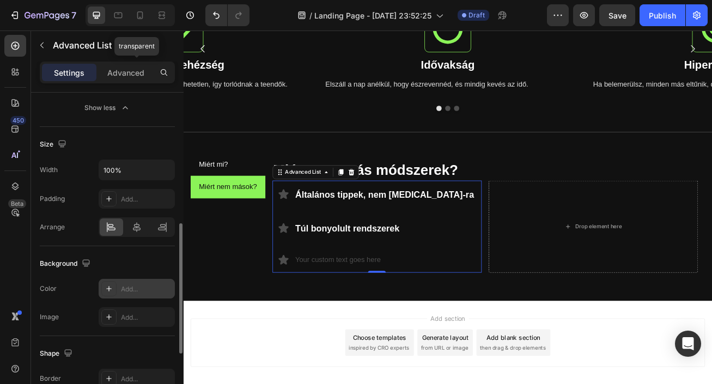
click at [140, 288] on div "Add..." at bounding box center [146, 290] width 51 height 10
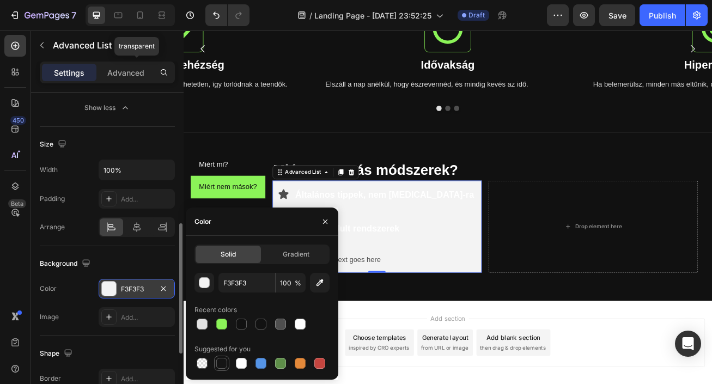
click at [219, 367] on div at bounding box center [221, 363] width 11 height 11
type input "151515"
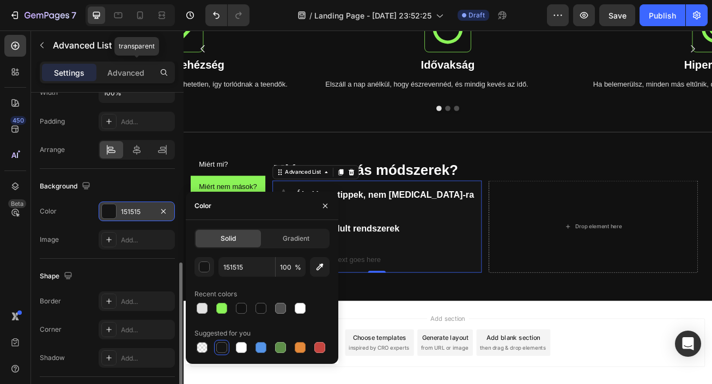
scroll to position [418, 0]
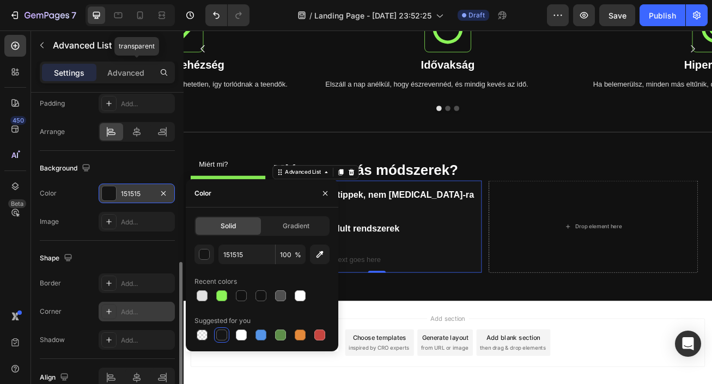
click at [131, 318] on div "Add..." at bounding box center [137, 312] width 76 height 20
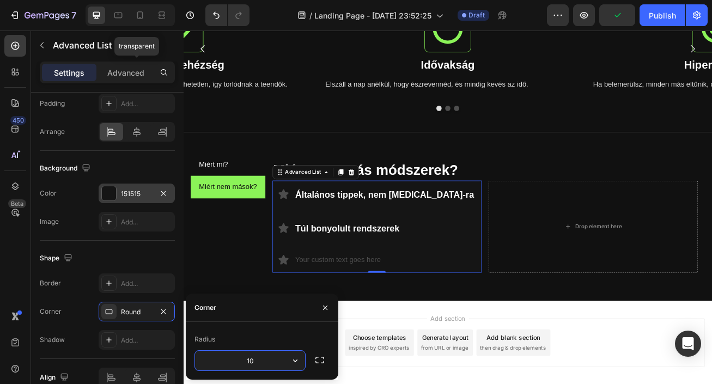
type input "10"
click at [329, 310] on icon "button" at bounding box center [325, 308] width 9 height 9
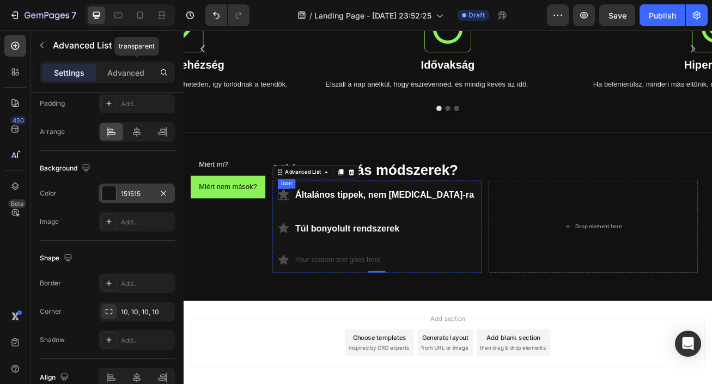
click at [311, 235] on icon at bounding box center [307, 233] width 14 height 14
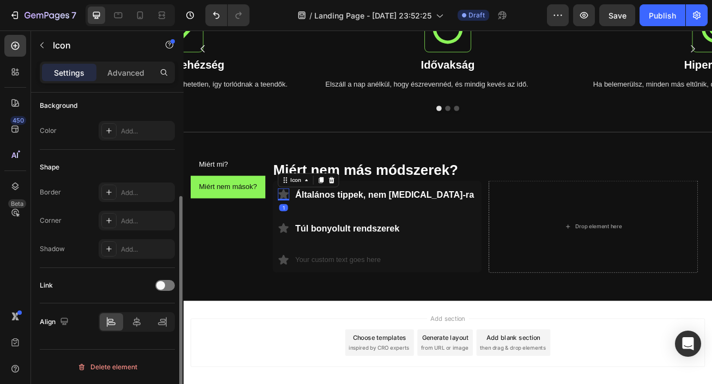
scroll to position [0, 0]
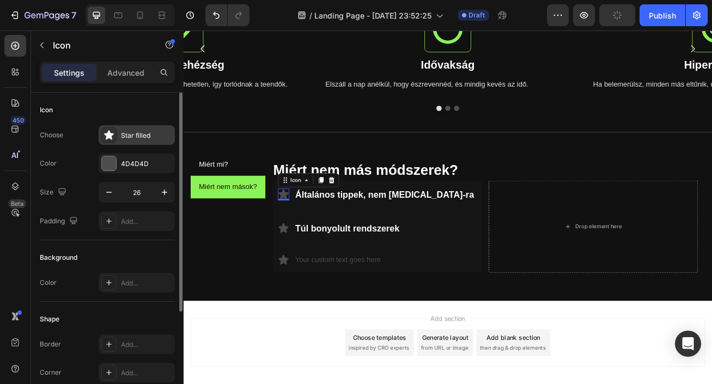
click at [139, 135] on div "Star filled" at bounding box center [146, 136] width 51 height 10
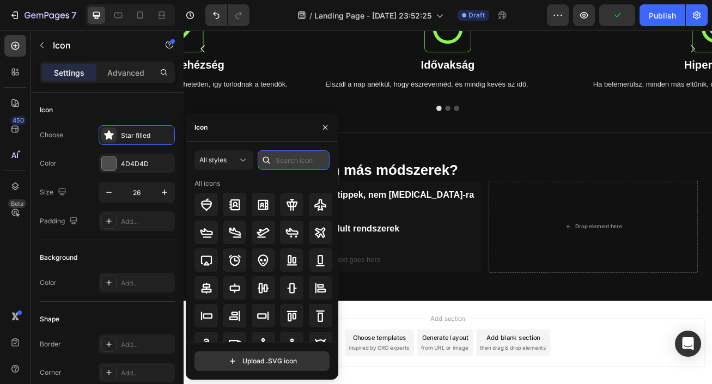
click at [277, 153] on input "text" at bounding box center [294, 160] width 72 height 20
type input "x"
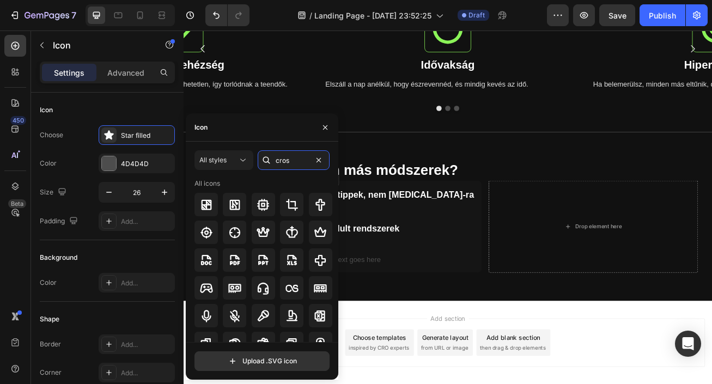
type input "cross"
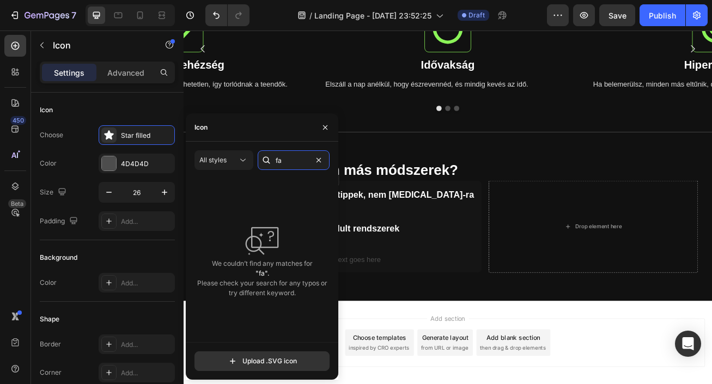
type input "f"
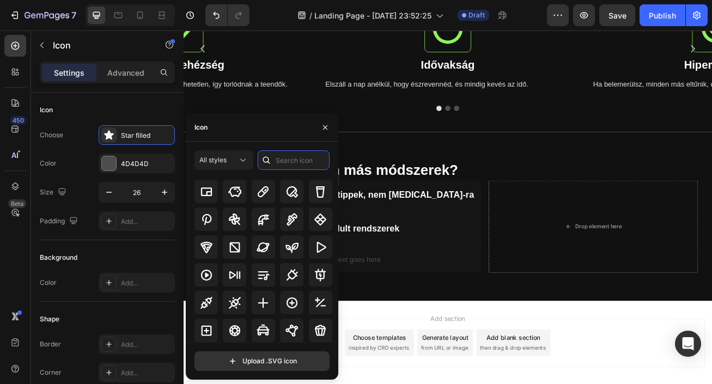
scroll to position [5063, 0]
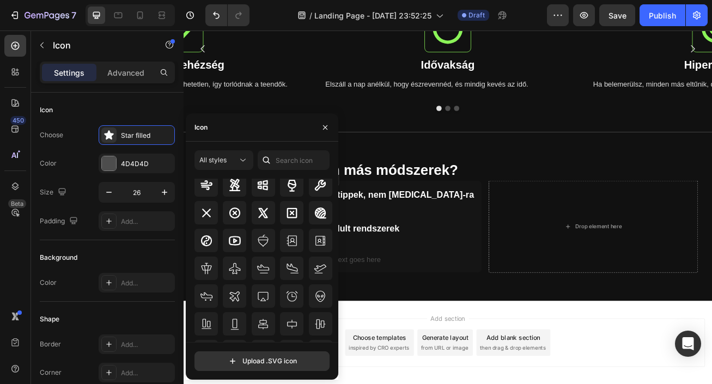
scroll to position [7065, 0]
click at [205, 209] on icon at bounding box center [206, 211] width 13 height 13
click at [324, 124] on icon "button" at bounding box center [325, 127] width 9 height 9
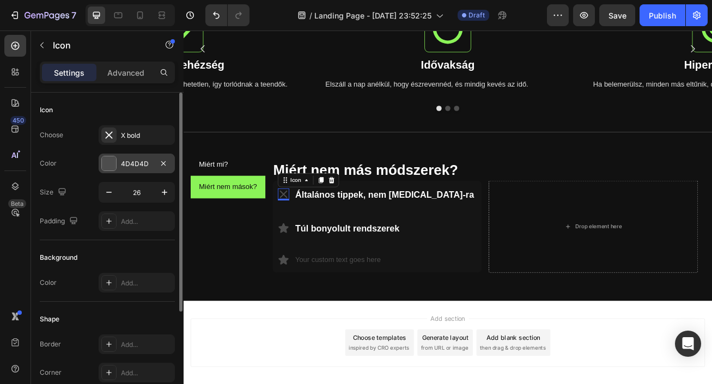
click at [129, 162] on div "4D4D4D" at bounding box center [137, 164] width 32 height 10
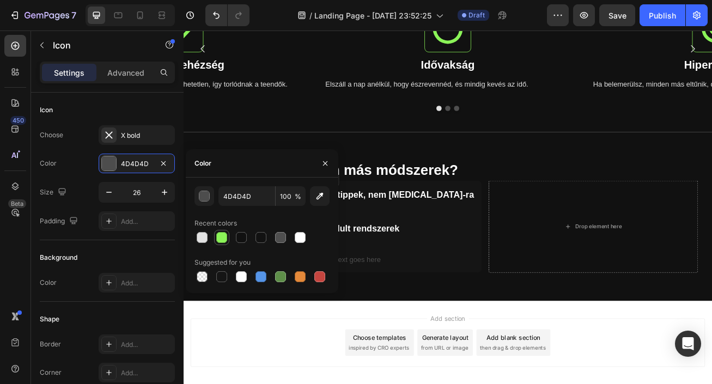
click at [223, 234] on div at bounding box center [221, 237] width 11 height 11
type input "8BF358"
click at [323, 161] on icon "button" at bounding box center [325, 163] width 4 height 4
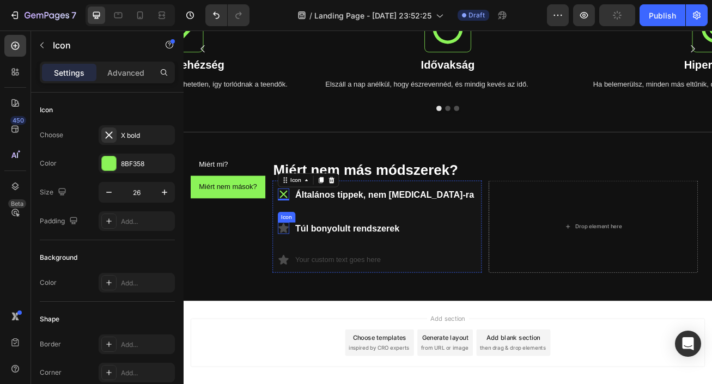
click at [311, 274] on icon at bounding box center [307, 275] width 13 height 12
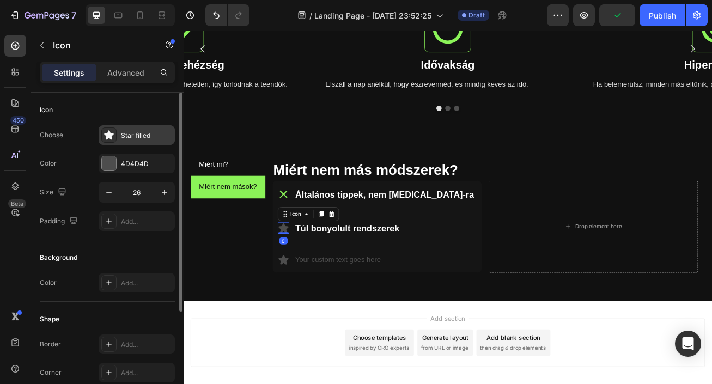
click at [152, 133] on div "Star filled" at bounding box center [146, 136] width 51 height 10
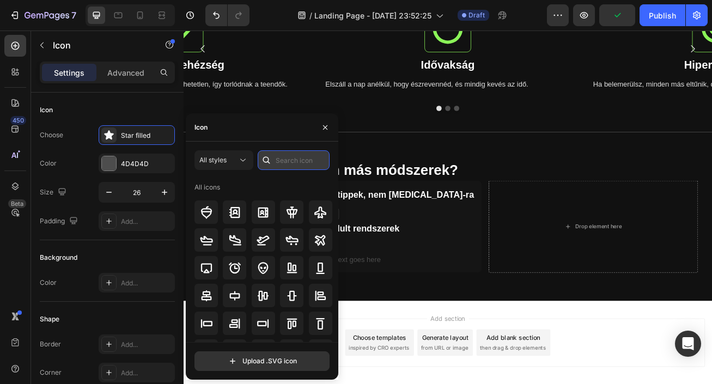
click at [288, 156] on input "text" at bounding box center [294, 160] width 72 height 20
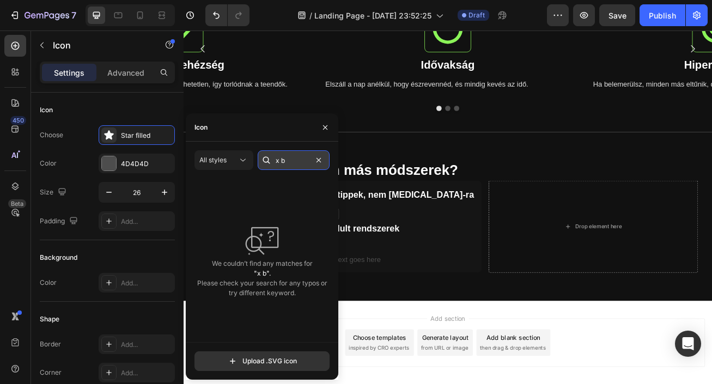
type input "x"
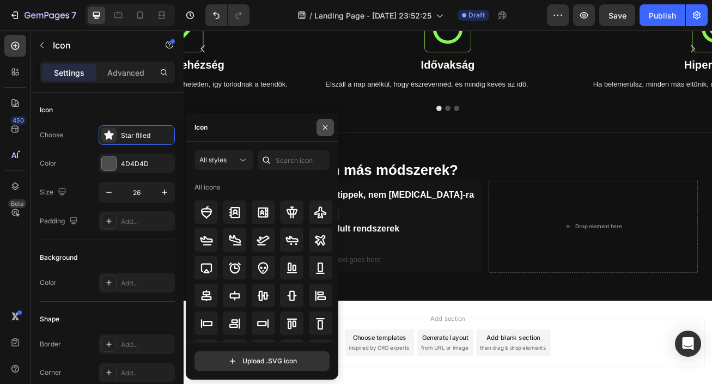
click at [323, 125] on icon "button" at bounding box center [325, 127] width 9 height 9
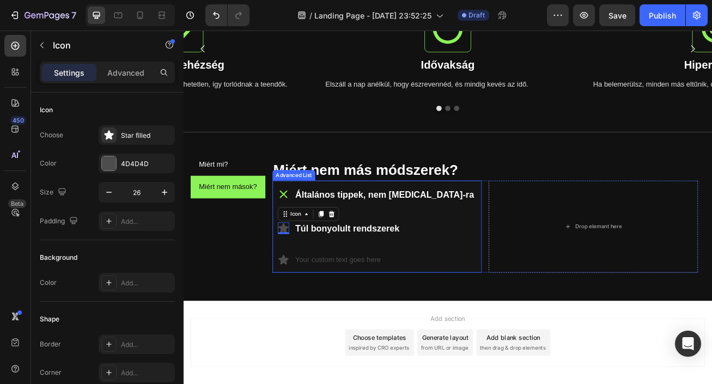
click at [307, 239] on icon at bounding box center [307, 233] width 14 height 14
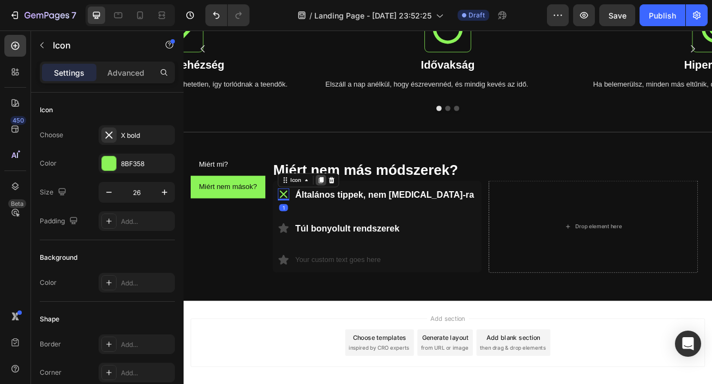
click at [352, 216] on icon at bounding box center [353, 217] width 6 height 8
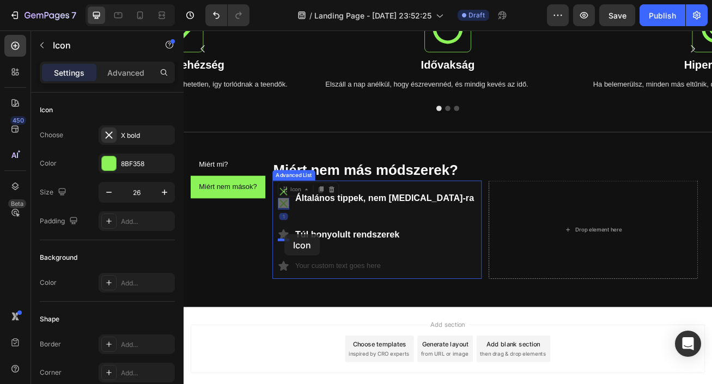
drag, startPoint x: 307, startPoint y: 243, endPoint x: 309, endPoint y: 283, distance: 39.8
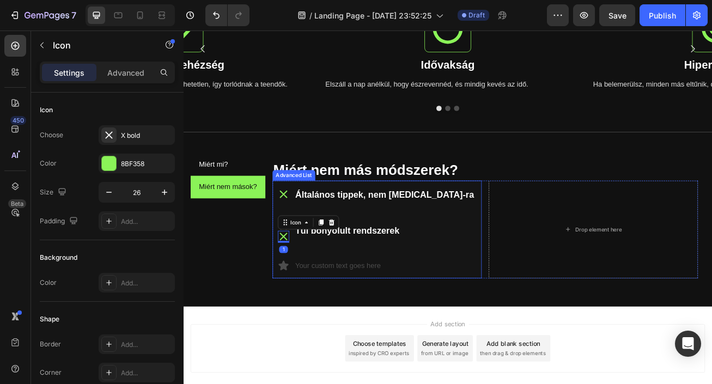
click at [389, 302] on ul "Icon Általános tippek, nem ADHD-ra Text Block Icon Icon 1 Túl bonyolult rendsze…" at bounding box center [422, 276] width 257 height 121
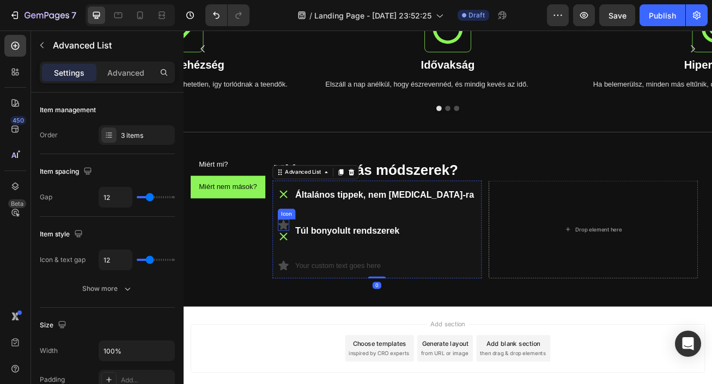
click at [309, 269] on icon at bounding box center [307, 271] width 13 height 12
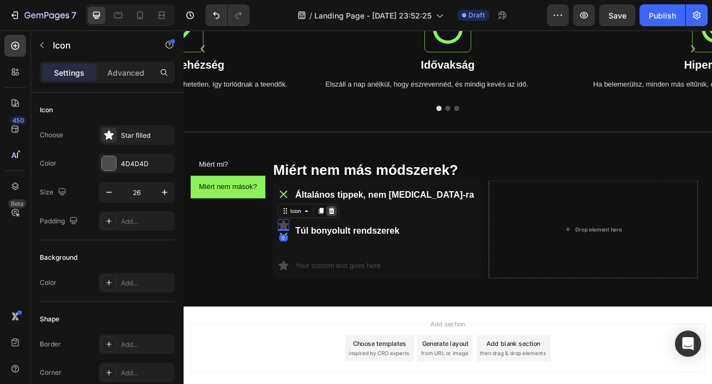
click at [365, 255] on icon at bounding box center [366, 254] width 9 height 9
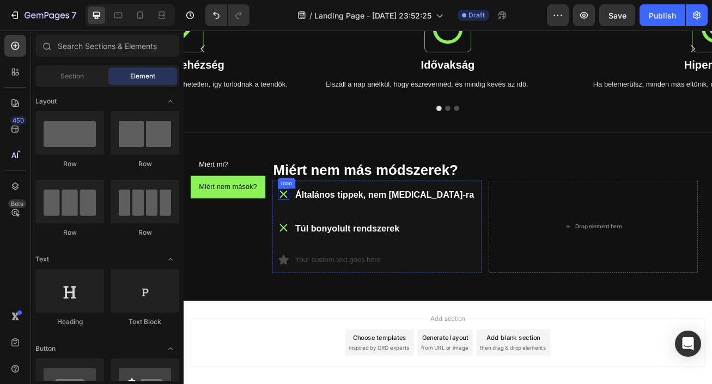
click at [305, 233] on icon at bounding box center [307, 233] width 14 height 14
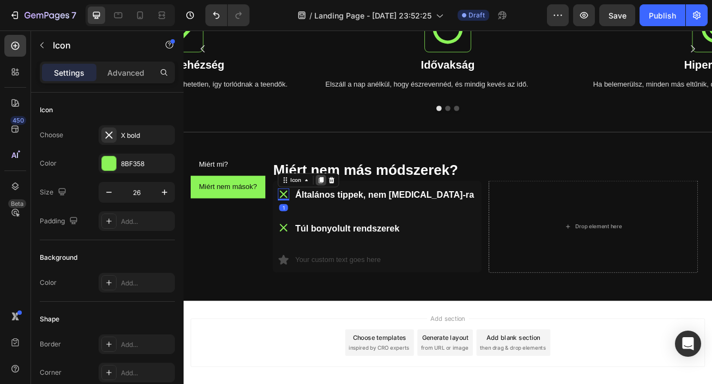
click at [356, 218] on icon at bounding box center [353, 217] width 6 height 8
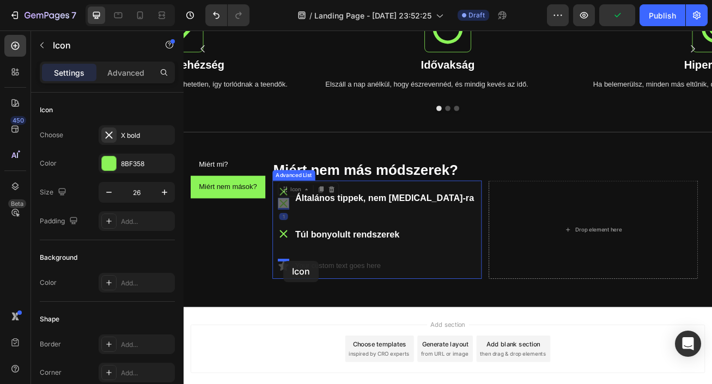
drag, startPoint x: 312, startPoint y: 245, endPoint x: 307, endPoint y: 316, distance: 71.1
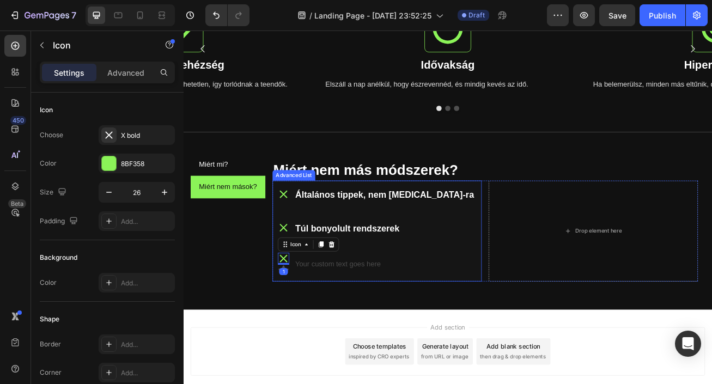
click at [317, 338] on li "Icon 1 Icon Your custom text goes here Text Block" at bounding box center [422, 320] width 257 height 42
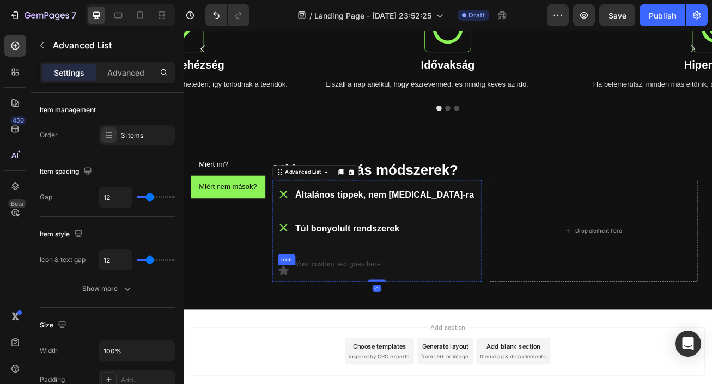
click at [309, 330] on icon at bounding box center [307, 328] width 13 height 12
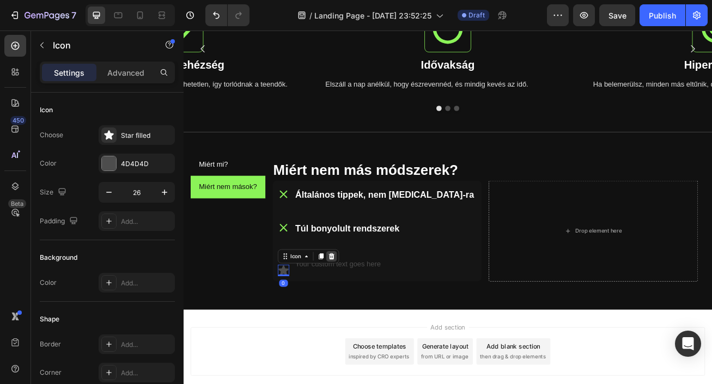
click at [363, 309] on icon at bounding box center [366, 310] width 9 height 9
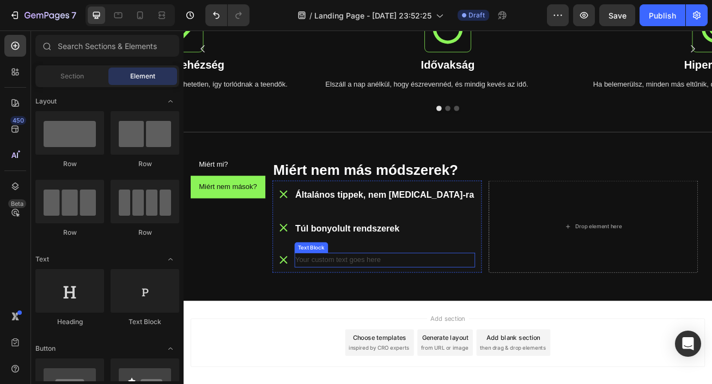
click at [364, 315] on div "Your custom text goes here" at bounding box center [432, 315] width 223 height 18
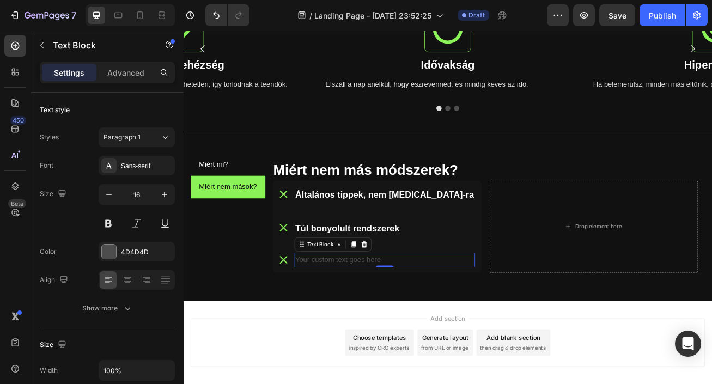
click at [346, 307] on div "Your custom text goes here" at bounding box center [432, 315] width 223 height 18
click at [346, 307] on p "Your custom text goes here" at bounding box center [432, 315] width 221 height 16
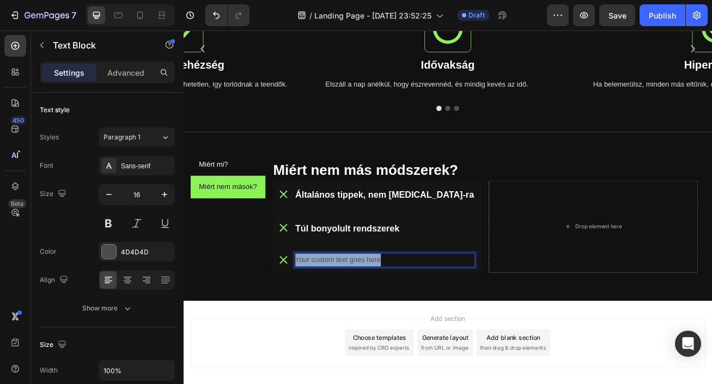
click at [346, 307] on p "Your custom text goes here" at bounding box center [432, 315] width 221 height 16
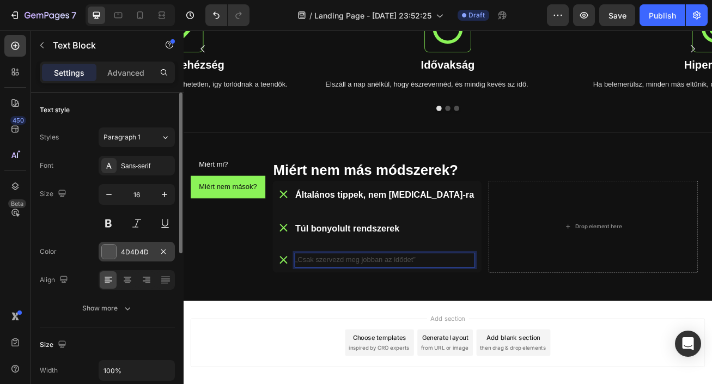
click at [141, 250] on div "4D4D4D" at bounding box center [137, 252] width 32 height 10
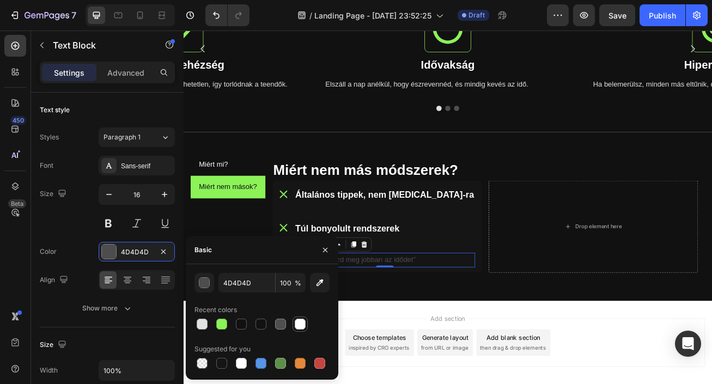
click at [298, 322] on div at bounding box center [300, 324] width 11 height 11
type input "FFFFFF"
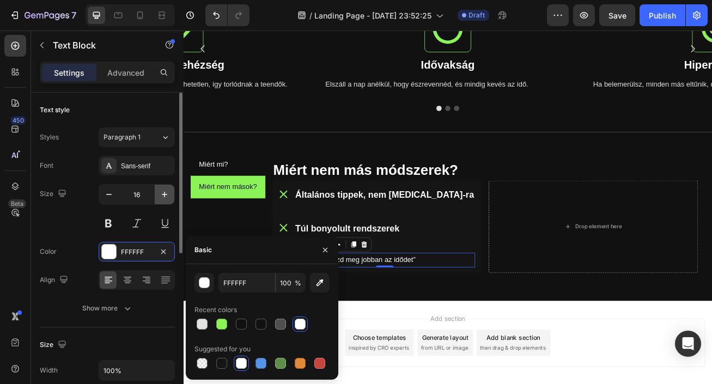
click at [162, 197] on icon "button" at bounding box center [164, 194] width 11 height 11
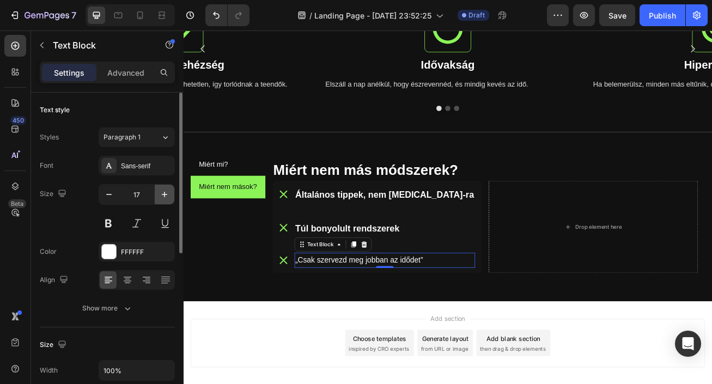
click at [162, 197] on icon "button" at bounding box center [164, 194] width 11 height 11
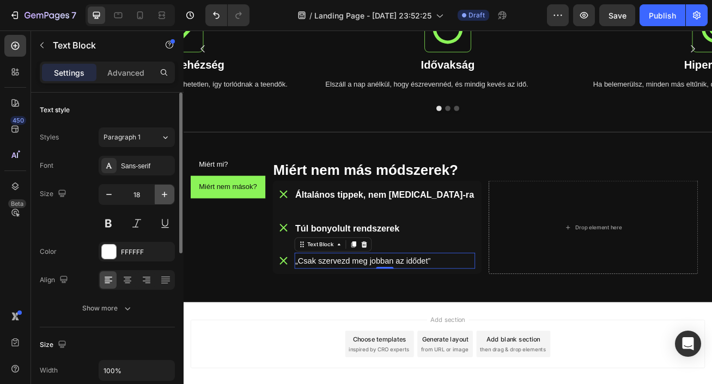
click at [162, 197] on icon "button" at bounding box center [164, 194] width 11 height 11
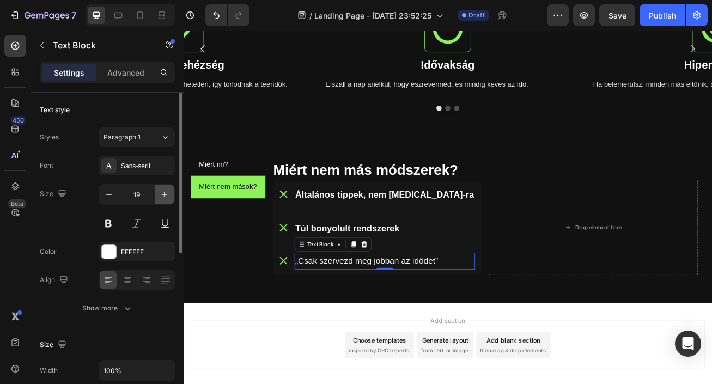
click at [162, 196] on icon "button" at bounding box center [164, 194] width 11 height 11
type input "20"
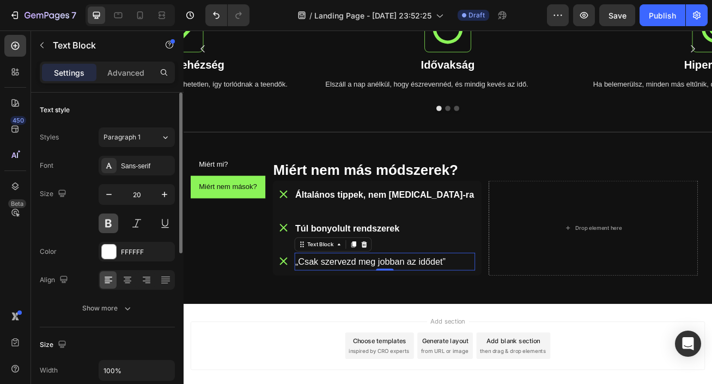
click at [111, 222] on button at bounding box center [109, 224] width 20 height 20
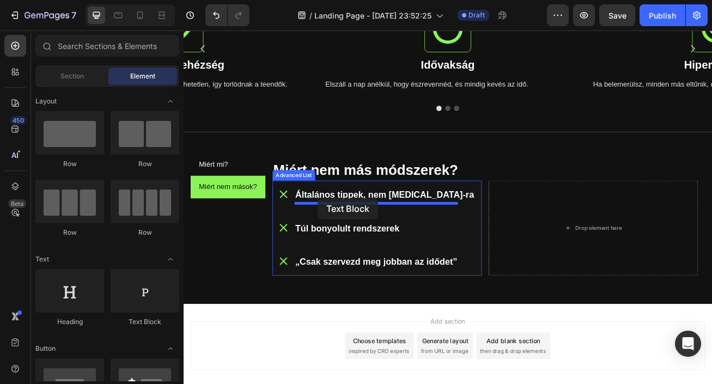
drag, startPoint x: 325, startPoint y: 211, endPoint x: 349, endPoint y: 238, distance: 36.3
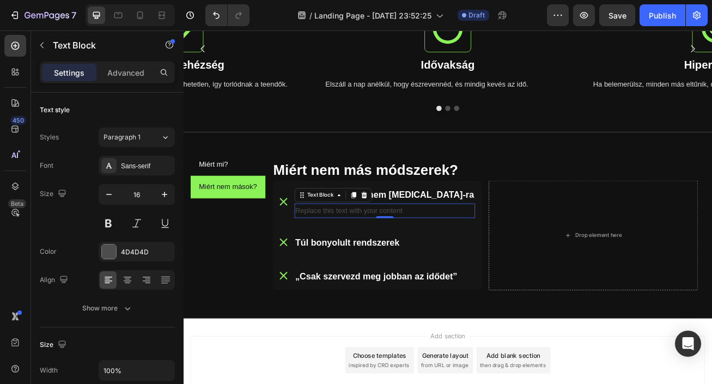
click at [452, 254] on div "Replace this text with your content" at bounding box center [432, 254] width 223 height 18
click at [452, 254] on p "Replace this text with your content" at bounding box center [432, 254] width 221 height 16
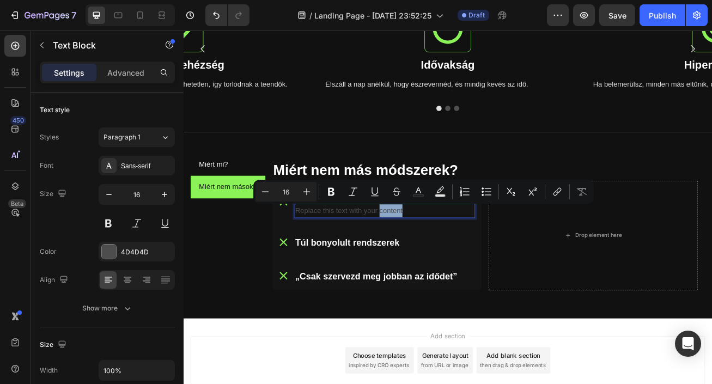
click at [452, 254] on p "Replace this text with your content" at bounding box center [432, 254] width 221 height 16
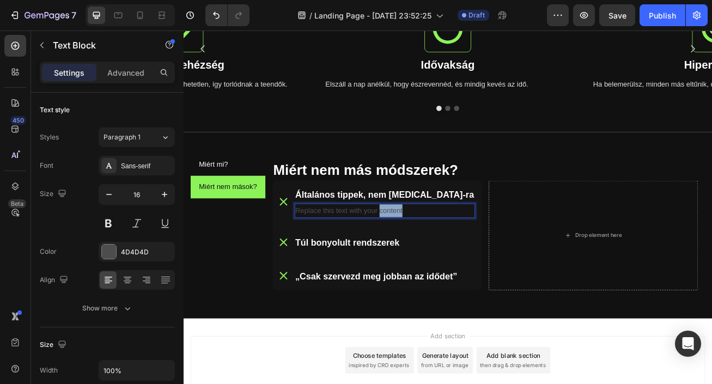
click at [452, 254] on p "Replace this text with your content" at bounding box center [432, 254] width 221 height 16
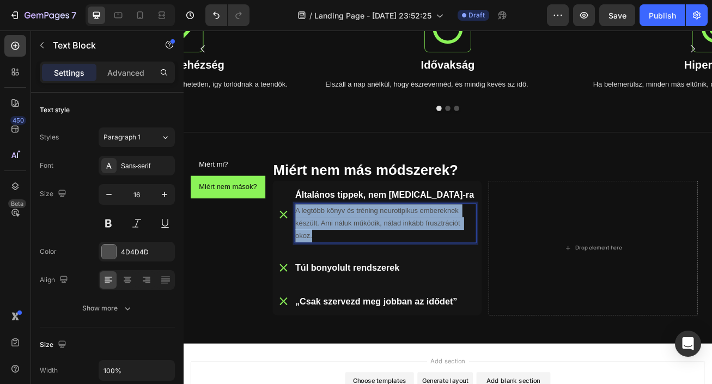
drag, startPoint x: 357, startPoint y: 285, endPoint x: 324, endPoint y: 256, distance: 43.6
click at [324, 256] on p "A legtöbb könyv és tréning neurotipikus embereknek készült. Ami náluk működik, …" at bounding box center [433, 269] width 223 height 47
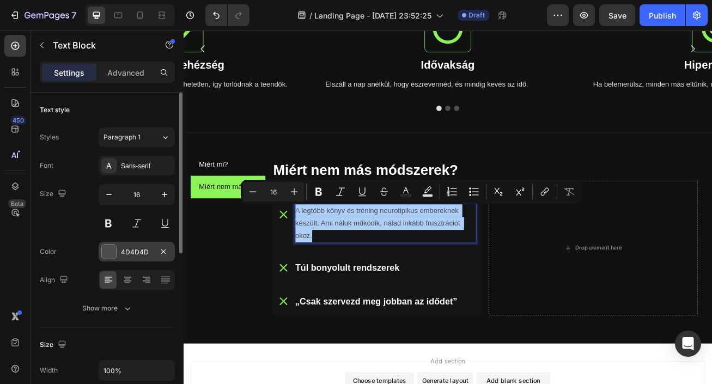
click at [149, 247] on div "4D4D4D" at bounding box center [137, 252] width 32 height 10
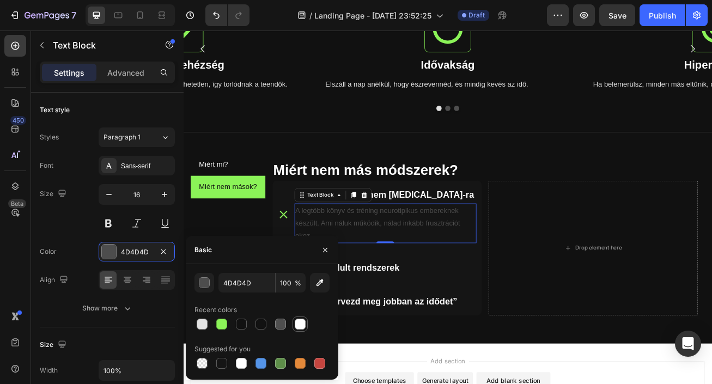
click at [302, 323] on div at bounding box center [300, 324] width 11 height 11
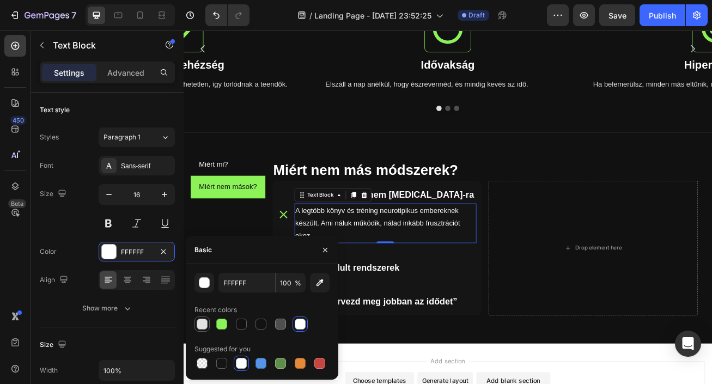
click at [202, 326] on div at bounding box center [202, 324] width 11 height 11
type input "E2E2E2"
click at [309, 258] on icon at bounding box center [307, 258] width 14 height 14
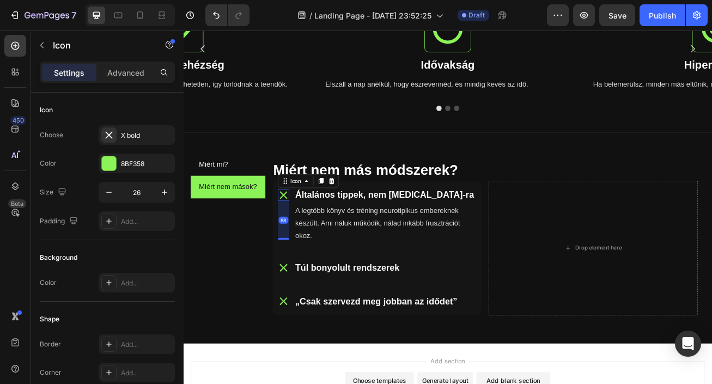
drag, startPoint x: 306, startPoint y: 265, endPoint x: 309, endPoint y: 312, distance: 47.5
click at [309, 312] on ul "Icon 88 Általános tippek, nem ADHD-ra Text Block A legtöbb könyv és tréning neu…" at bounding box center [423, 299] width 259 height 167
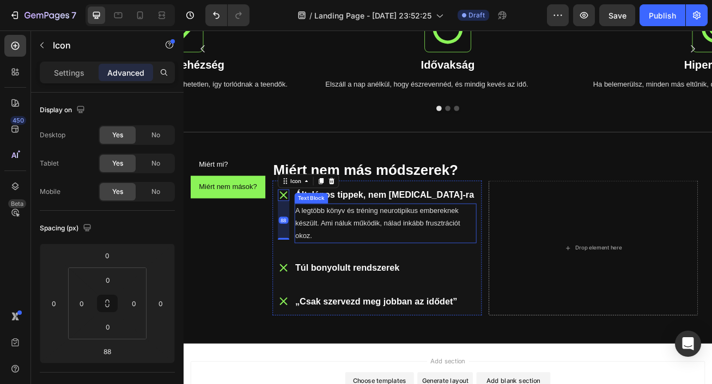
click at [408, 292] on p "A legtöbb könyv és tréning neurotipikus embereknek készült. Ami náluk működik, …" at bounding box center [433, 269] width 223 height 47
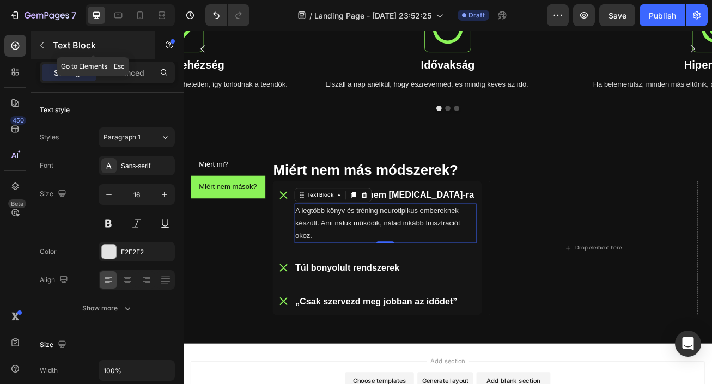
click at [47, 43] on button "button" at bounding box center [41, 45] width 17 height 17
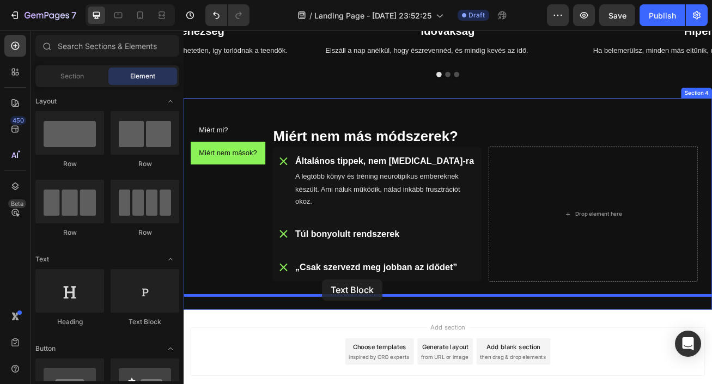
scroll to position [489, 0]
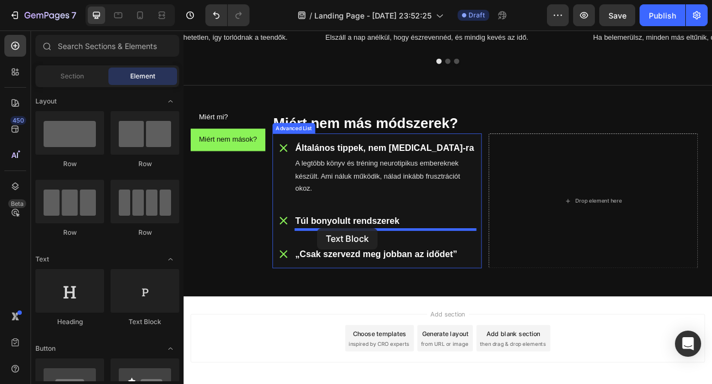
drag, startPoint x: 325, startPoint y: 222, endPoint x: 349, endPoint y: 275, distance: 58.1
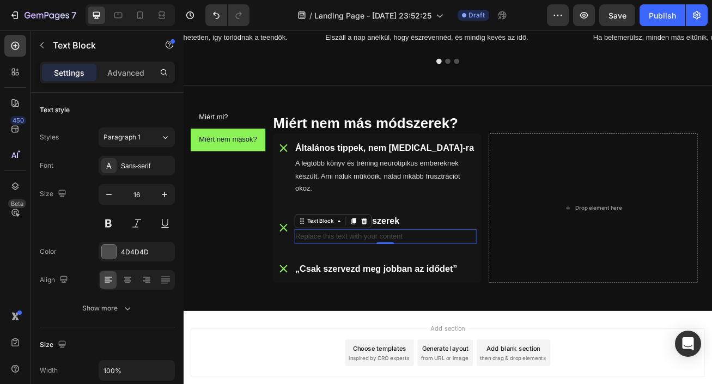
click at [447, 282] on div "Replace this text with your content" at bounding box center [433, 286] width 225 height 18
click at [447, 282] on p "Replace this text with your content" at bounding box center [433, 286] width 223 height 16
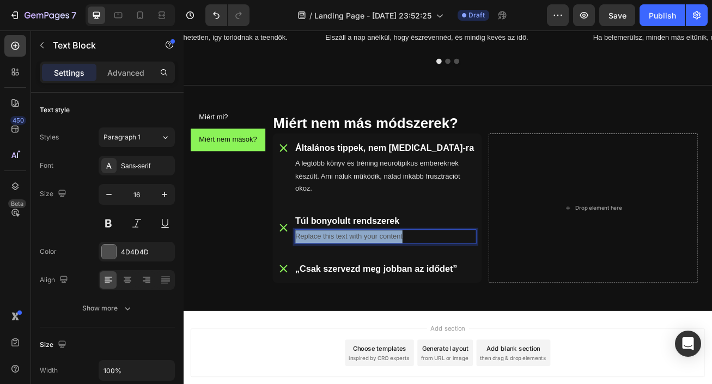
click at [447, 282] on p "Replace this text with your content" at bounding box center [433, 286] width 223 height 16
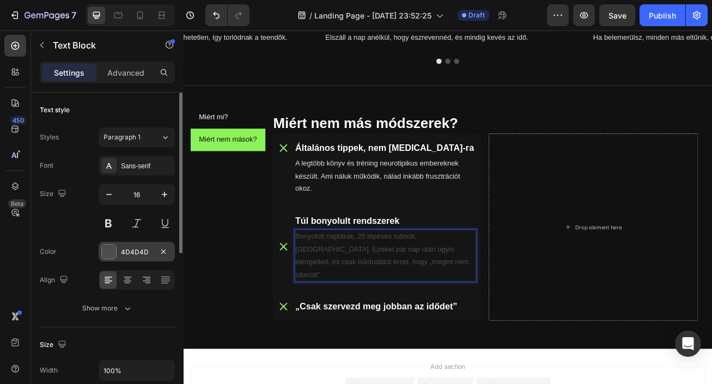
click at [132, 250] on div "4D4D4D" at bounding box center [137, 252] width 32 height 10
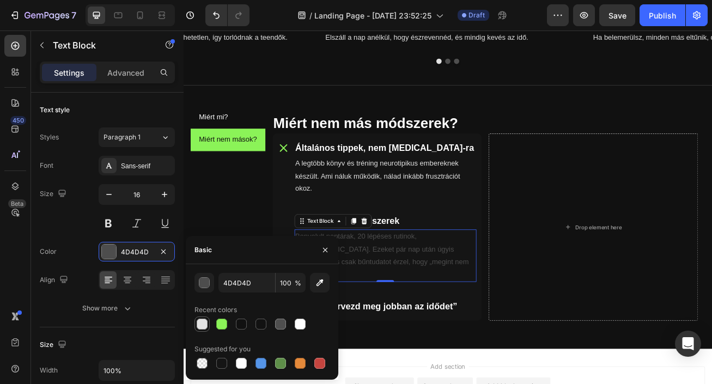
click at [204, 325] on div at bounding box center [202, 324] width 11 height 11
type input "E2E2E2"
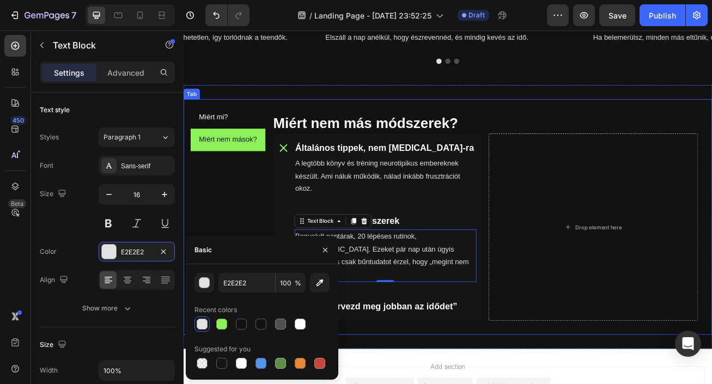
click at [493, 382] on div "Miért mi? Heading Icon Kifejezetten [MEDICAL_DATA]-ra tervezve Text Block Nem e…" at bounding box center [557, 261] width 544 height 274
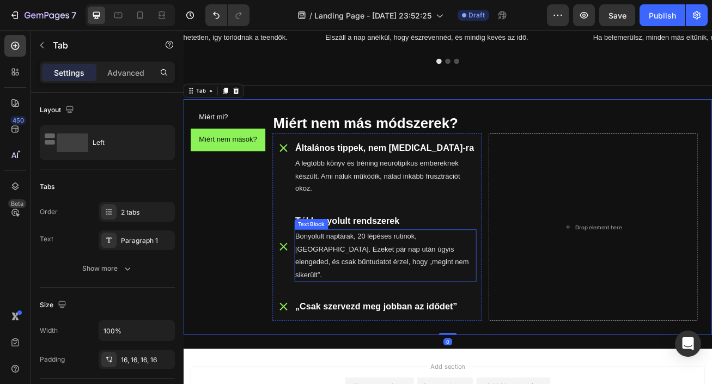
click at [309, 294] on icon at bounding box center [307, 298] width 9 height 9
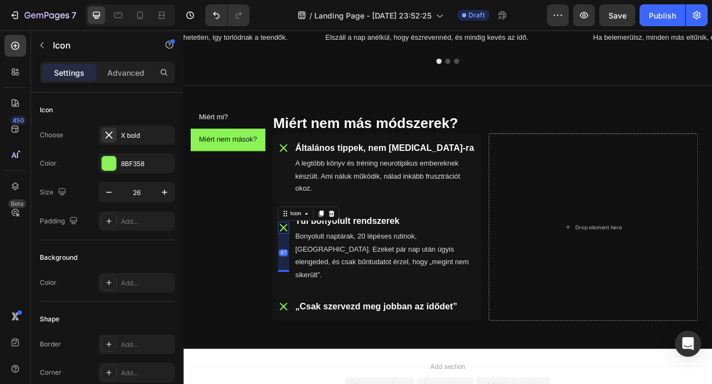
drag, startPoint x: 309, startPoint y: 298, endPoint x: 313, endPoint y: 344, distance: 47.1
click at [313, 344] on ul "Icon Általános tippek, nem ADHD-ra Text Block A legtöbb könyv és tréning neurot…" at bounding box center [423, 274] width 259 height 232
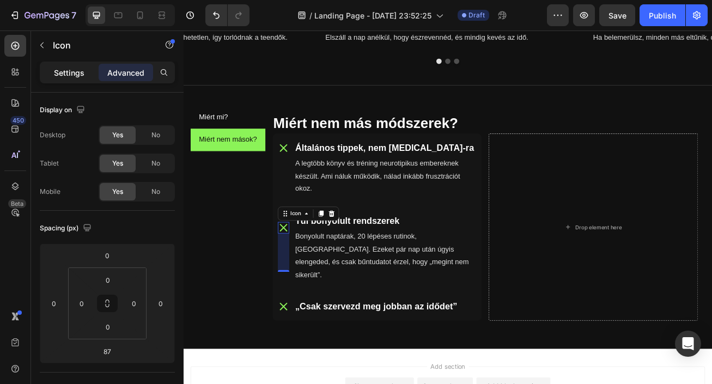
click at [72, 75] on p "Settings" at bounding box center [69, 72] width 31 height 11
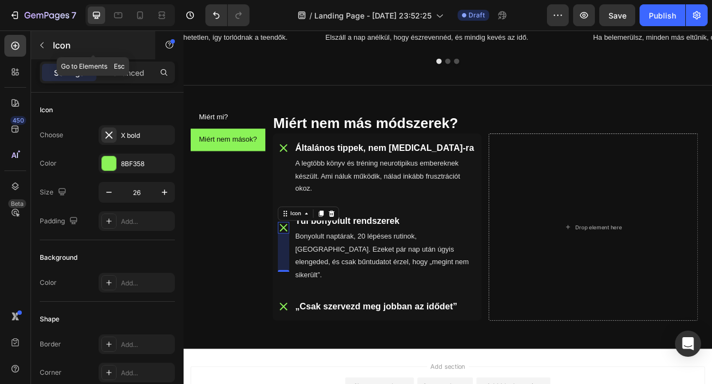
click at [44, 47] on icon "button" at bounding box center [42, 45] width 9 height 9
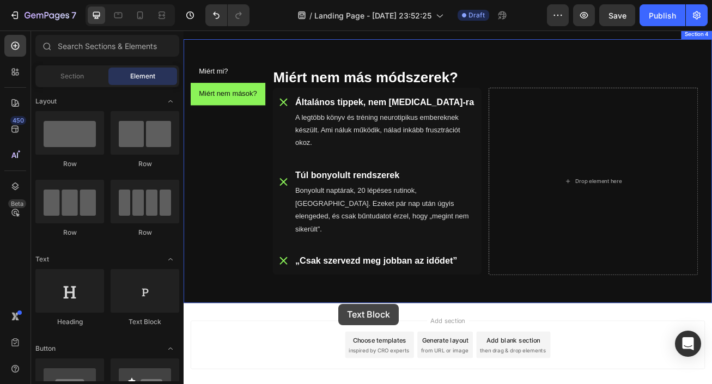
scroll to position [587, 0]
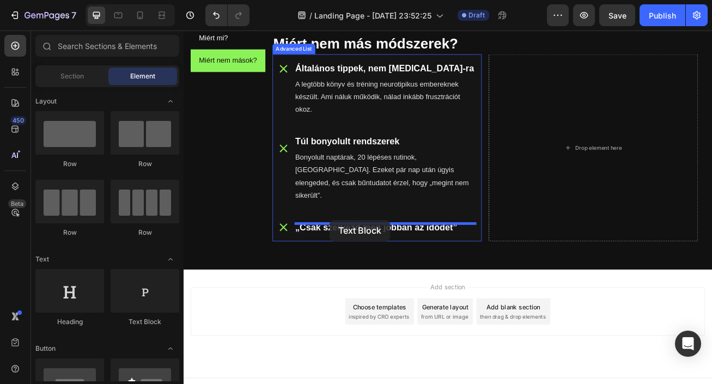
drag, startPoint x: 332, startPoint y: 223, endPoint x: 364, endPoint y: 265, distance: 53.3
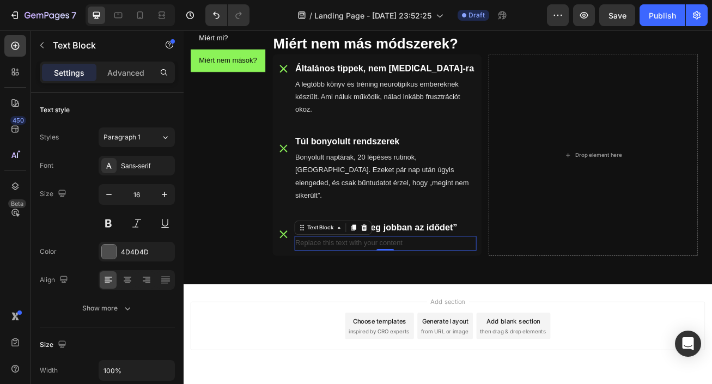
click at [457, 285] on div "Replace this text with your content" at bounding box center [433, 294] width 225 height 18
click at [457, 286] on p "Replace this text with your content" at bounding box center [433, 294] width 223 height 16
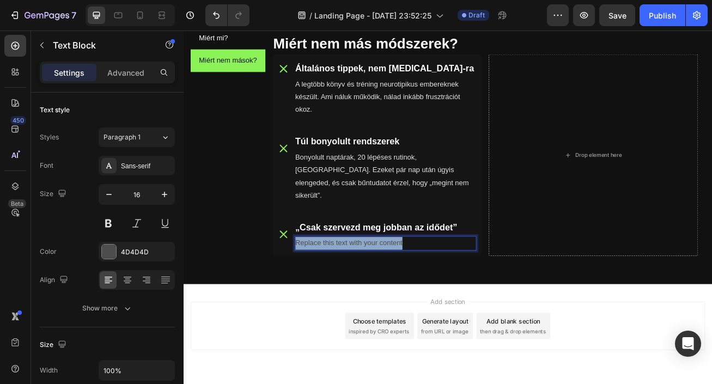
click at [457, 286] on p "Replace this text with your content" at bounding box center [433, 294] width 223 height 16
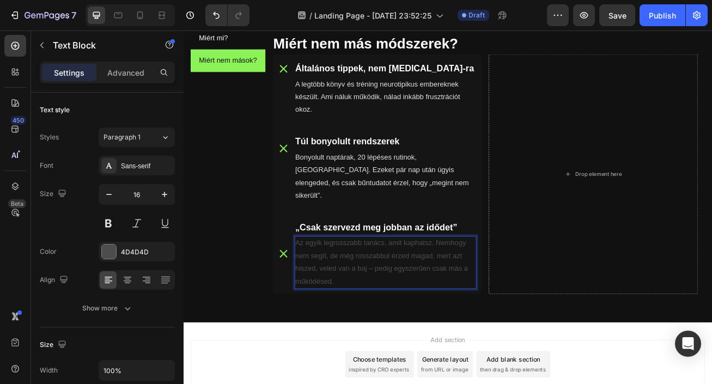
click at [421, 311] on p "Az egyik legrosszabb tanács, amit kaphatsz. Nemhogy nem segít, de még rosszabbu…" at bounding box center [433, 317] width 223 height 63
click at [123, 256] on div "4D4D4D" at bounding box center [137, 252] width 32 height 10
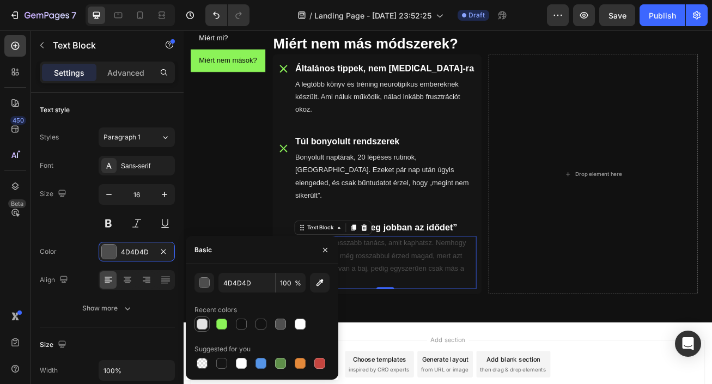
click at [203, 328] on div at bounding box center [202, 324] width 11 height 11
type input "E2E2E2"
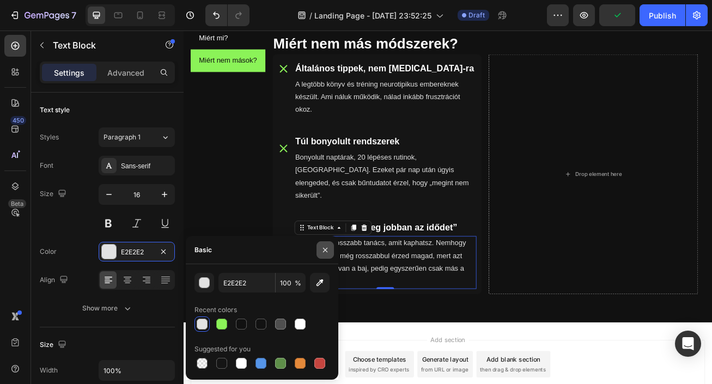
click at [326, 255] on button "button" at bounding box center [325, 249] width 17 height 17
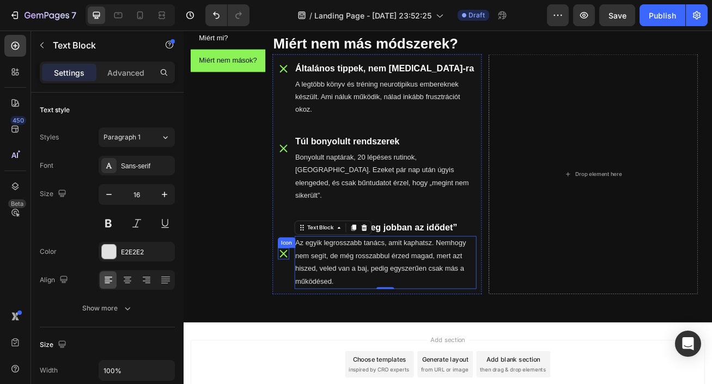
click at [304, 300] on icon at bounding box center [307, 307] width 14 height 14
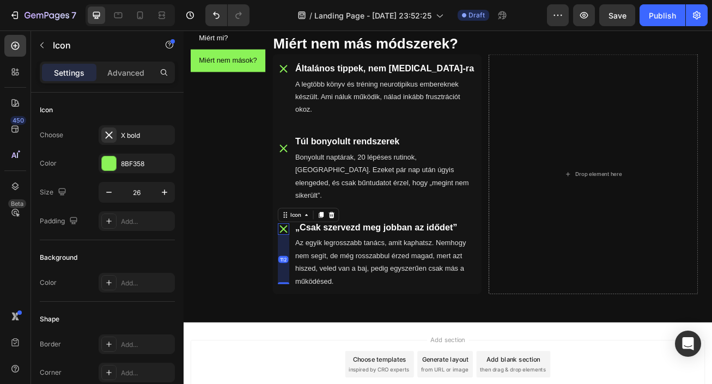
drag, startPoint x: 308, startPoint y: 297, endPoint x: 310, endPoint y: 358, distance: 60.5
click at [310, 358] on div "Miért mi? Miért nem mások? Miért mi? Heading Icon Kifejezetten ADHD-ra tervezve…" at bounding box center [511, 195] width 654 height 356
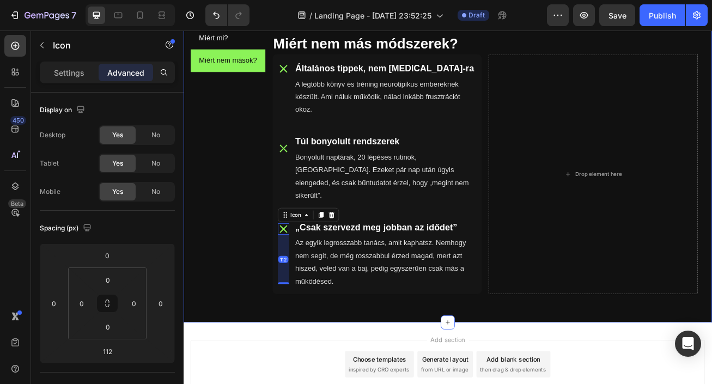
click at [360, 369] on div "Miért mi? Miért nem mások? Miért mi? Heading Icon Kifejezetten ADHD-ra tervezve…" at bounding box center [511, 195] width 654 height 391
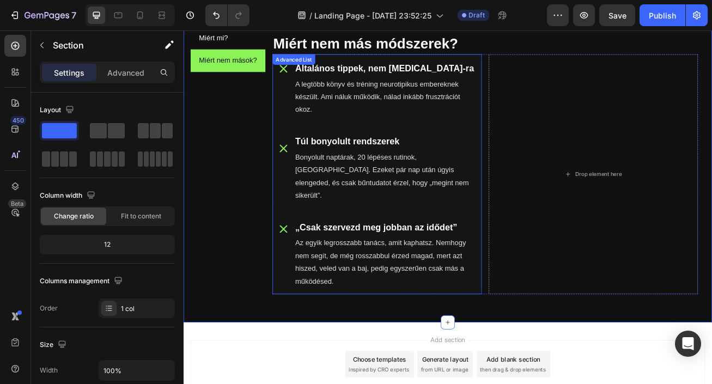
click at [310, 269] on icon at bounding box center [307, 276] width 14 height 14
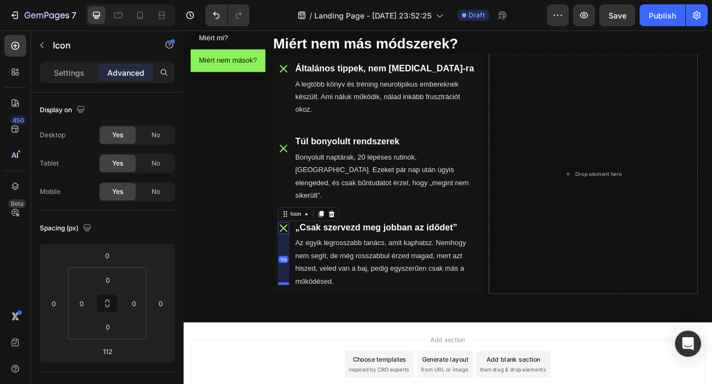
click at [310, 342] on div at bounding box center [307, 343] width 14 height 3
type input "116"
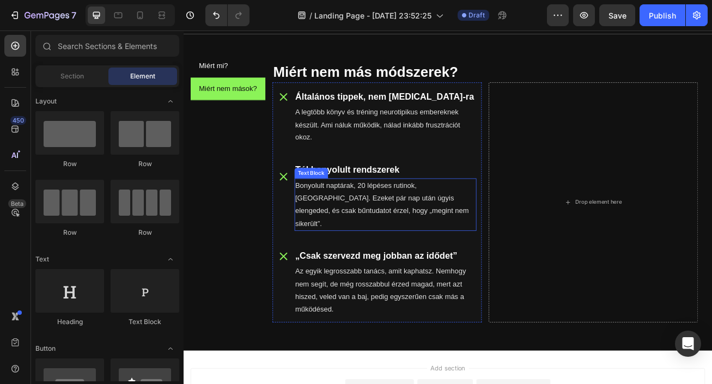
scroll to position [537, 0]
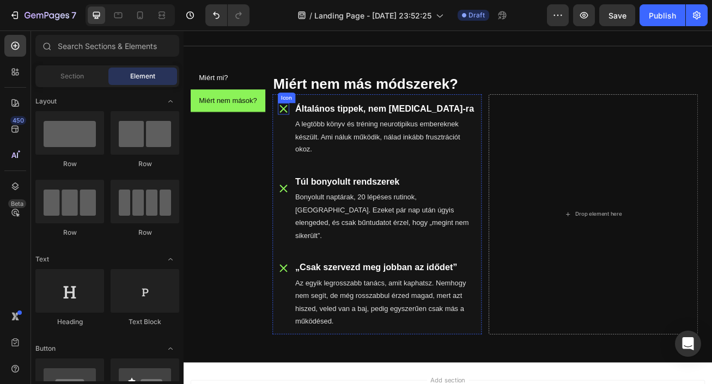
click at [308, 128] on icon at bounding box center [307, 127] width 9 height 9
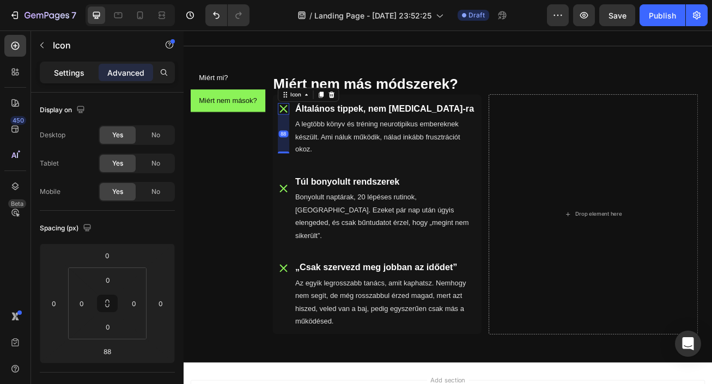
click at [72, 70] on p "Settings" at bounding box center [69, 72] width 31 height 11
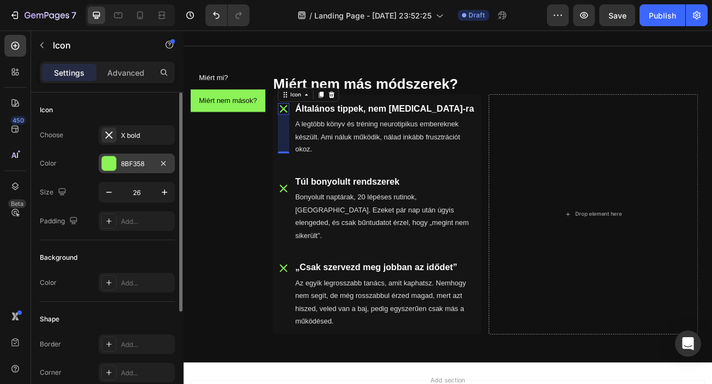
click at [140, 168] on div "8BF358" at bounding box center [137, 164] width 32 height 10
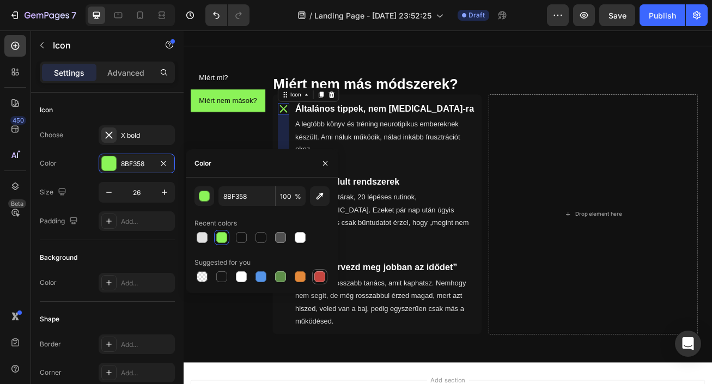
click at [320, 274] on div at bounding box center [320, 276] width 11 height 11
type input "C5453F"
click at [324, 161] on icon "button" at bounding box center [325, 163] width 9 height 9
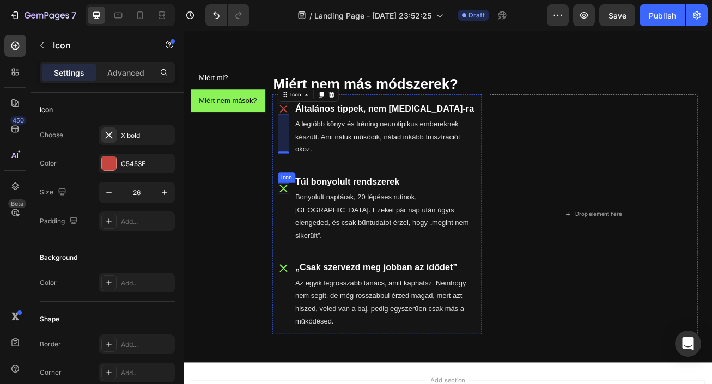
click at [307, 221] on icon at bounding box center [307, 226] width 14 height 14
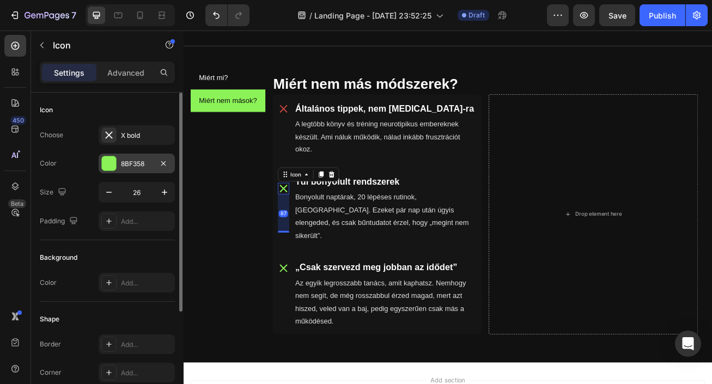
click at [138, 161] on div "8BF358" at bounding box center [137, 164] width 32 height 10
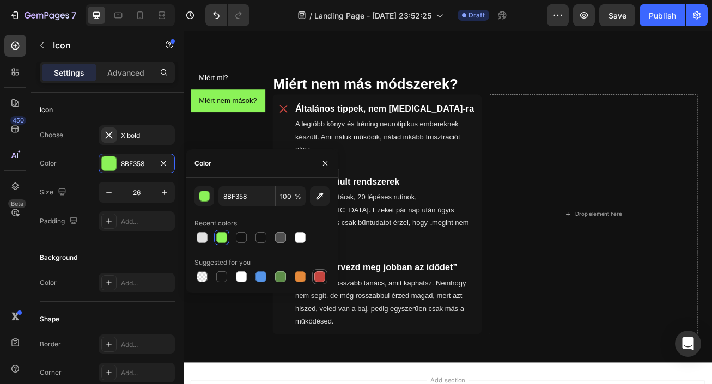
click at [317, 279] on div at bounding box center [320, 276] width 11 height 11
type input "C5453F"
click at [324, 162] on icon "button" at bounding box center [325, 163] width 9 height 9
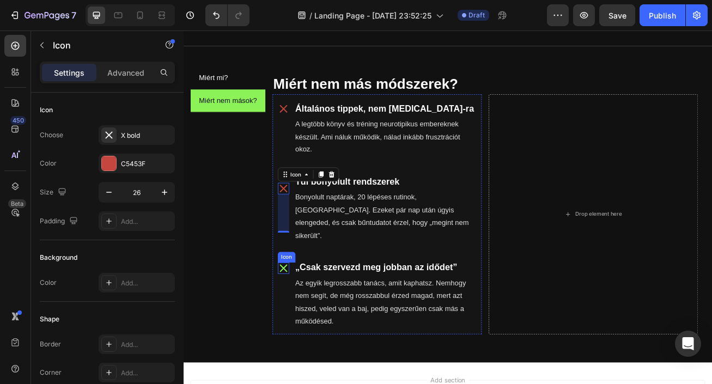
click at [306, 320] on icon at bounding box center [307, 324] width 9 height 9
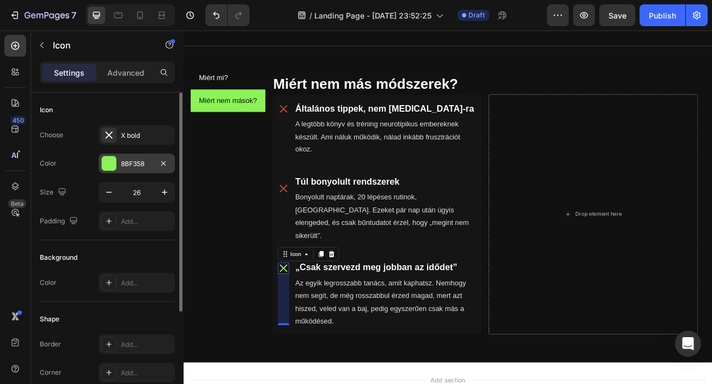
click at [138, 163] on div "8BF358" at bounding box center [137, 164] width 32 height 10
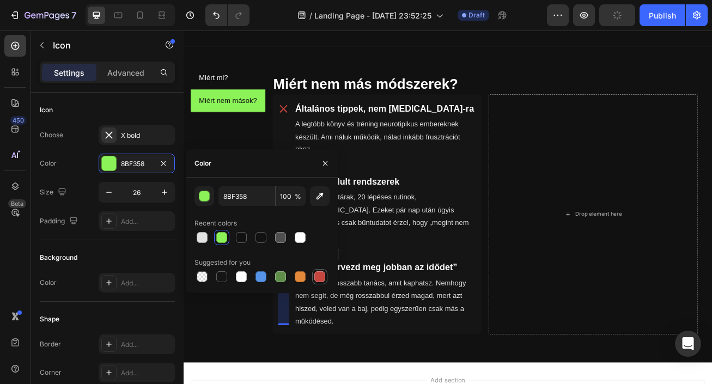
click at [319, 272] on div at bounding box center [320, 276] width 11 height 11
type input "C5453F"
click at [322, 166] on icon "button" at bounding box center [325, 163] width 9 height 9
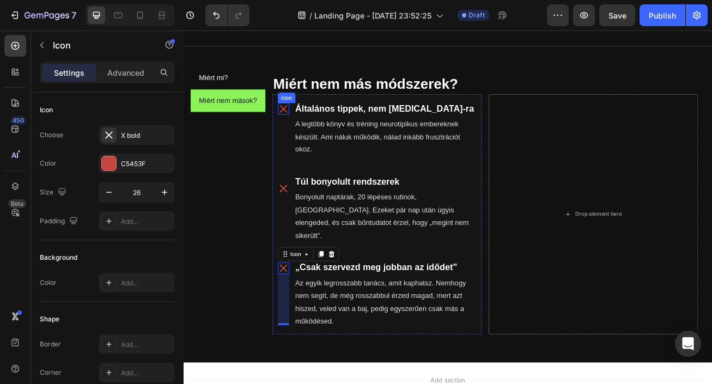
click at [304, 124] on icon at bounding box center [307, 127] width 9 height 9
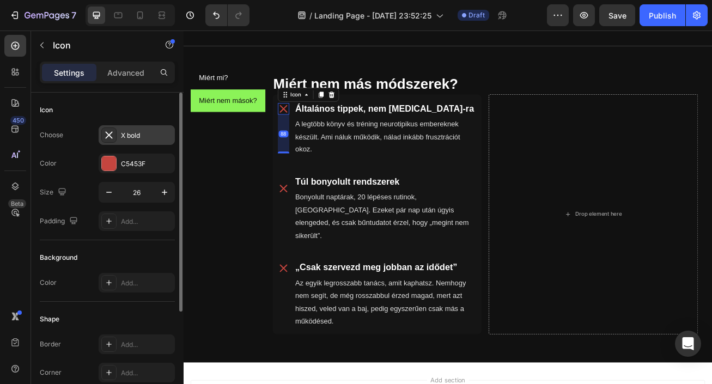
click at [121, 135] on div "X bold" at bounding box center [146, 136] width 51 height 10
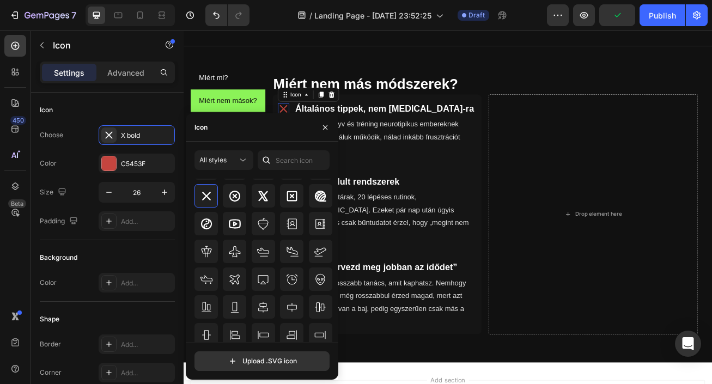
scroll to position [7026, 0]
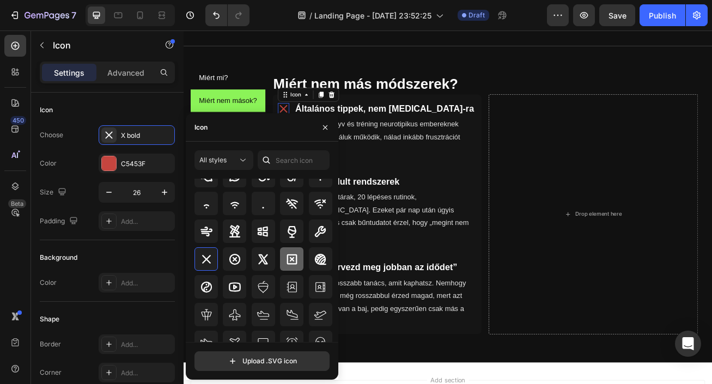
click at [293, 263] on icon at bounding box center [292, 259] width 10 height 10
click at [328, 129] on icon "button" at bounding box center [325, 127] width 9 height 9
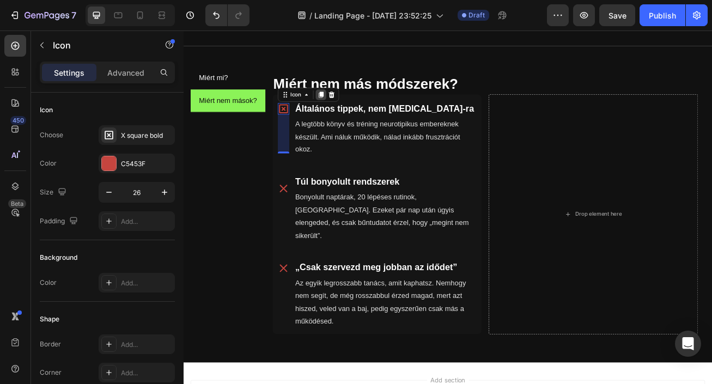
click at [355, 109] on icon at bounding box center [353, 110] width 6 height 8
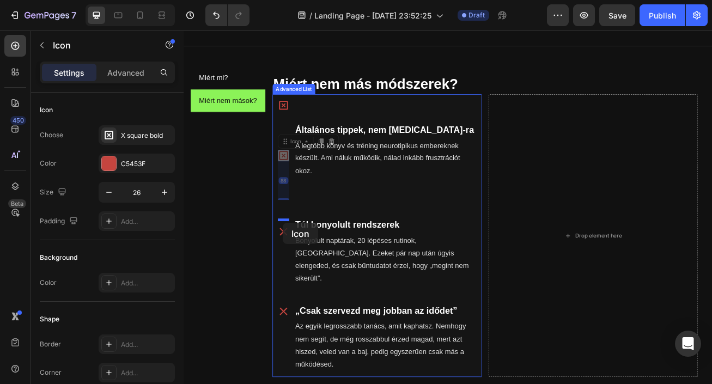
drag, startPoint x: 308, startPoint y: 180, endPoint x: 306, endPoint y: 269, distance: 88.3
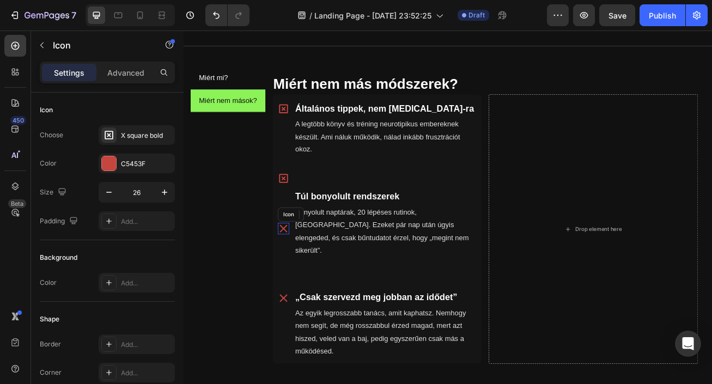
click at [309, 276] on icon at bounding box center [307, 275] width 9 height 9
click at [367, 257] on icon at bounding box center [366, 259] width 7 height 8
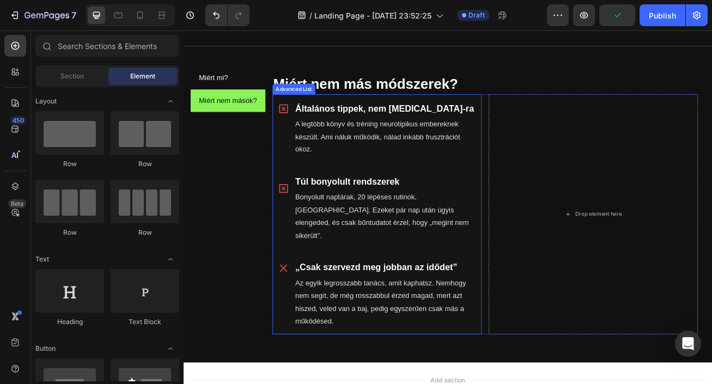
click at [303, 318] on icon at bounding box center [307, 325] width 14 height 14
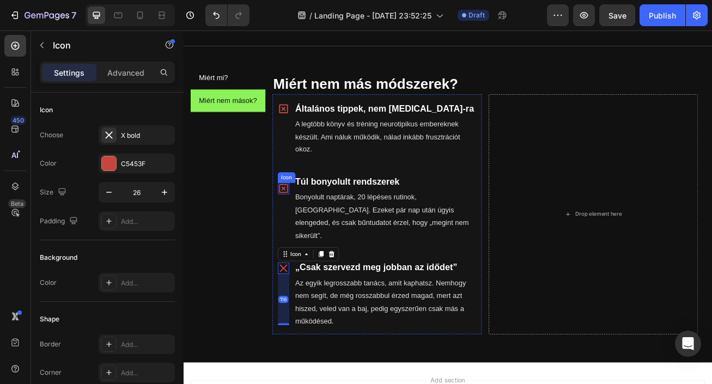
click at [307, 219] on icon at bounding box center [307, 226] width 14 height 14
click at [355, 205] on icon at bounding box center [353, 209] width 6 height 8
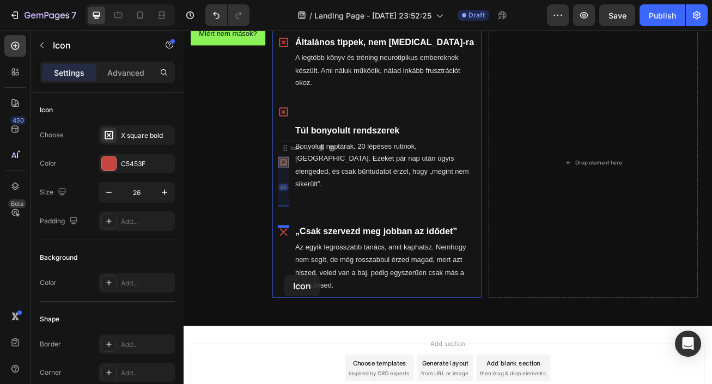
scroll to position [625, 0]
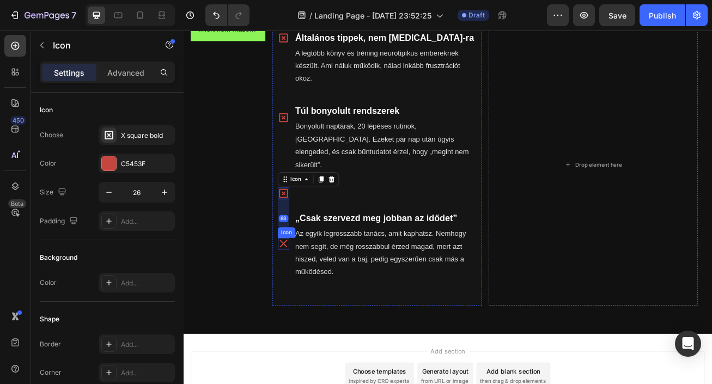
click at [310, 287] on icon at bounding box center [307, 294] width 14 height 14
click at [367, 273] on icon at bounding box center [366, 277] width 9 height 9
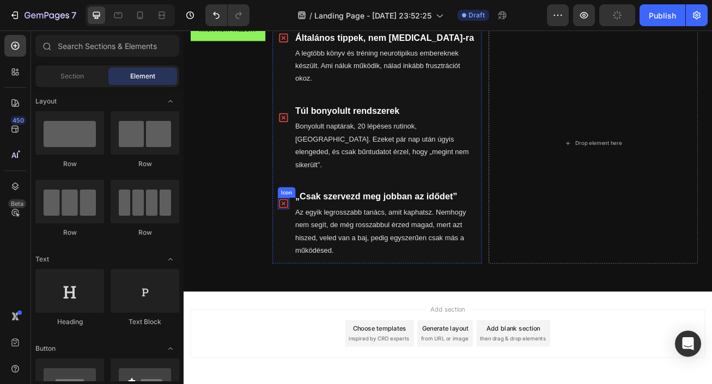
click at [305, 238] on icon at bounding box center [307, 245] width 14 height 14
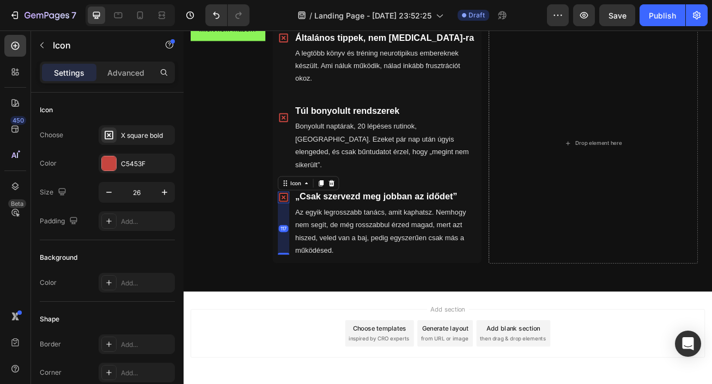
drag, startPoint x: 310, startPoint y: 281, endPoint x: 310, endPoint y: 297, distance: 15.8
click at [310, 297] on li "Icon 117 „Csak szervezd meg jobban az idődet” Text Block Az egyik legrosszabb t…" at bounding box center [423, 269] width 259 height 100
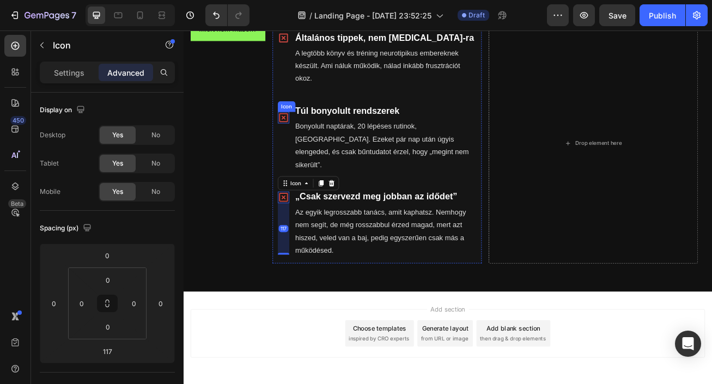
click at [306, 135] on icon at bounding box center [306, 138] width 11 height 11
click at [310, 187] on li "Icon 93 Túl bonyolult rendszerek Text Block Bonyolult naptárak, 20 lépéses ruti…" at bounding box center [423, 162] width 259 height 100
type input "93"
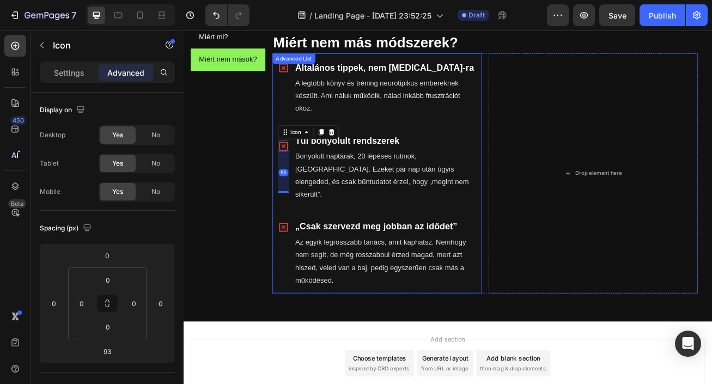
scroll to position [586, 0]
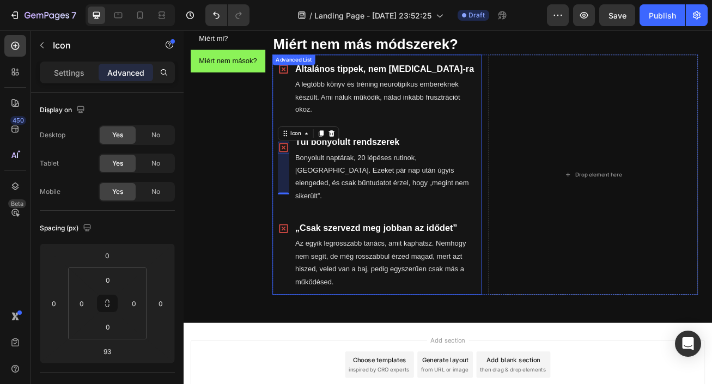
click at [533, 143] on li "Icon Általános tippek, nem ADHD-ra Text Block A legtöbb könyv és tréning neurot…" at bounding box center [423, 103] width 259 height 84
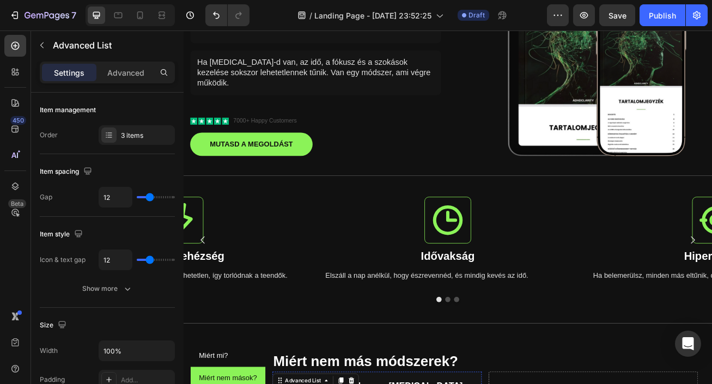
scroll to position [193, 0]
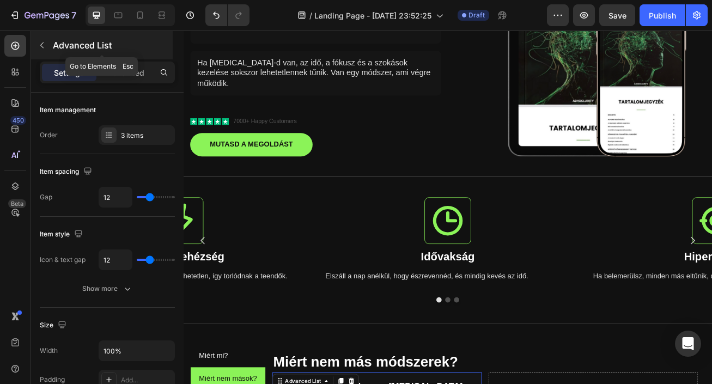
click at [43, 46] on icon "button" at bounding box center [42, 45] width 9 height 9
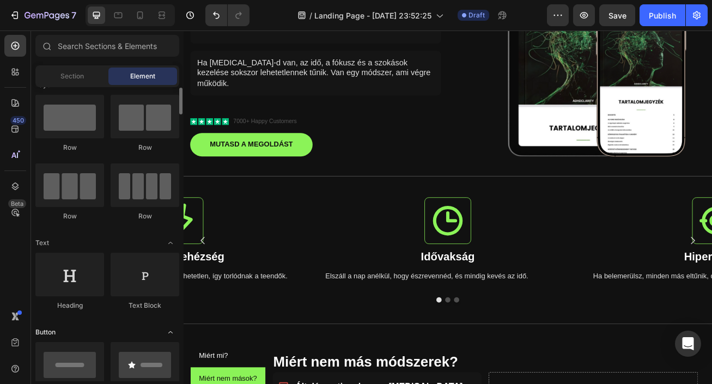
scroll to position [16, 0]
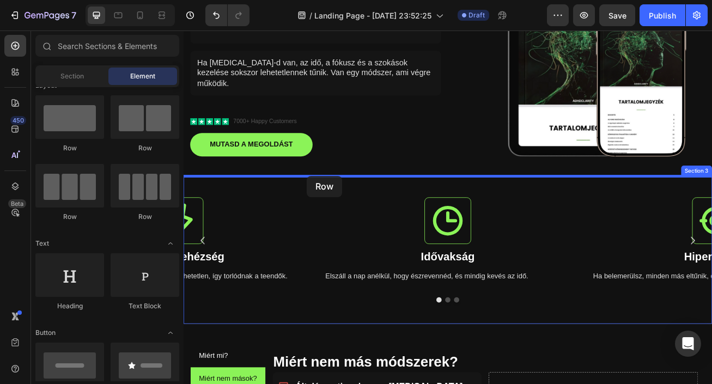
drag, startPoint x: 262, startPoint y: 223, endPoint x: 336, endPoint y: 210, distance: 75.8
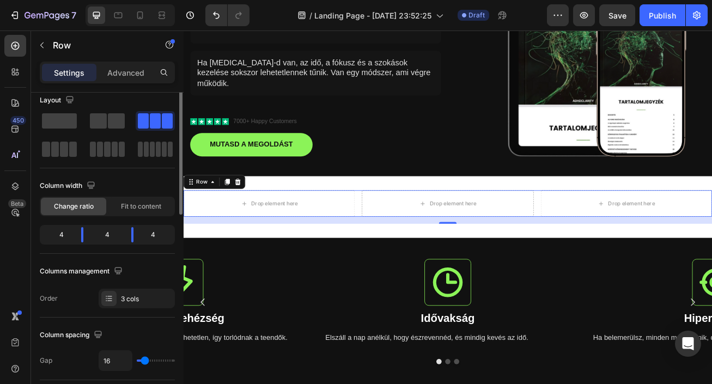
scroll to position [0, 0]
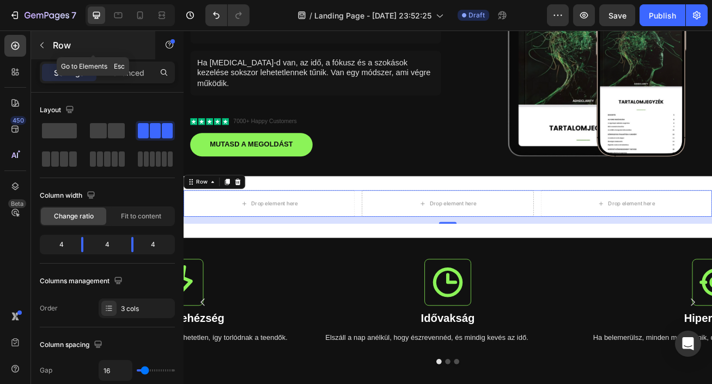
click at [43, 44] on icon "button" at bounding box center [42, 45] width 9 height 9
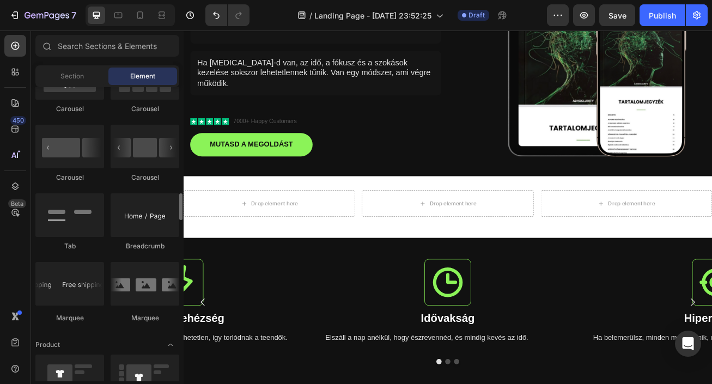
scroll to position [1146, 0]
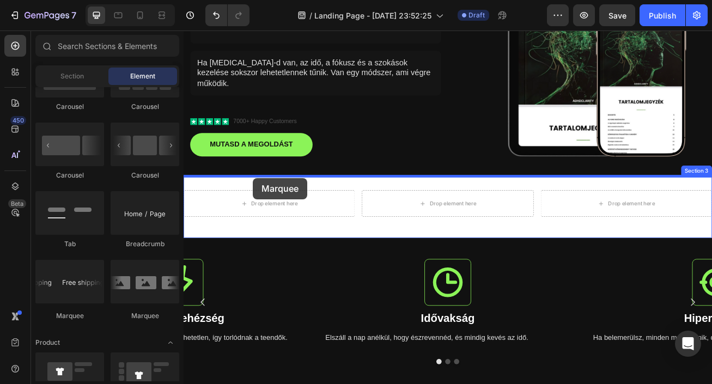
drag, startPoint x: 321, startPoint y: 316, endPoint x: 269, endPoint y: 213, distance: 114.8
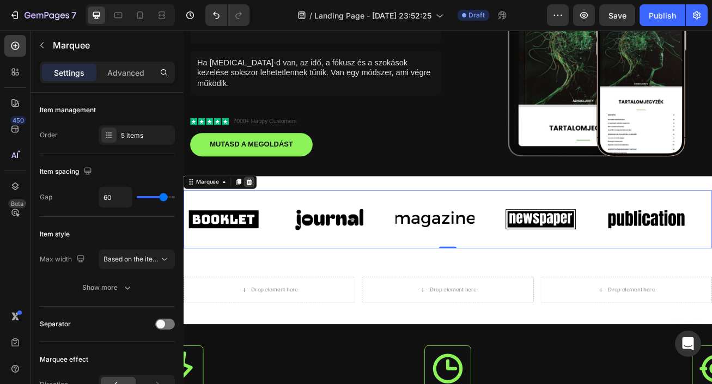
click at [265, 217] on icon at bounding box center [265, 218] width 7 height 8
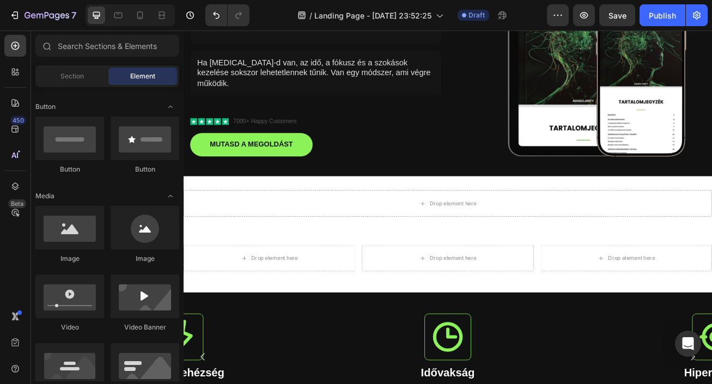
scroll to position [0, 0]
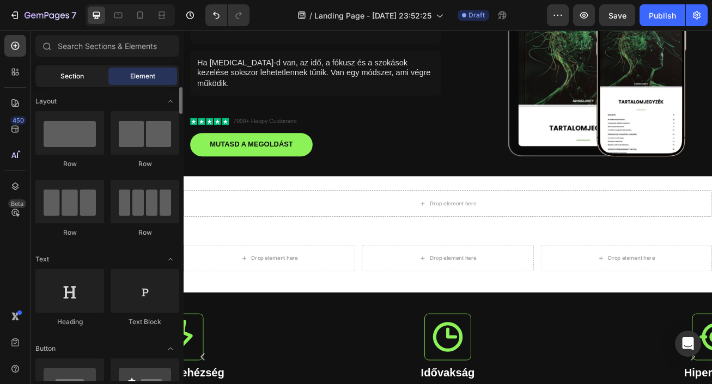
click at [63, 71] on span "Section" at bounding box center [72, 76] width 23 height 10
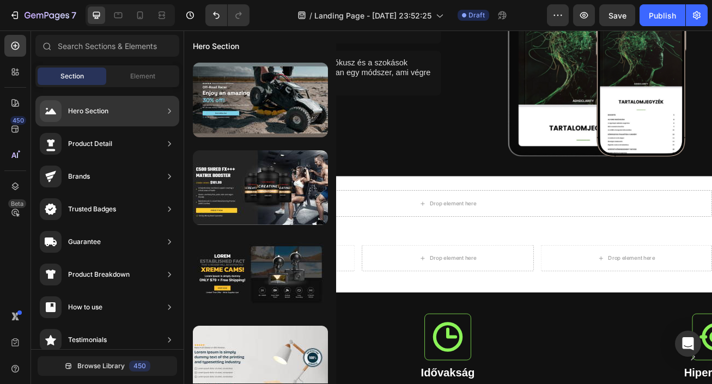
click at [170, 145] on icon at bounding box center [169, 143] width 3 height 5
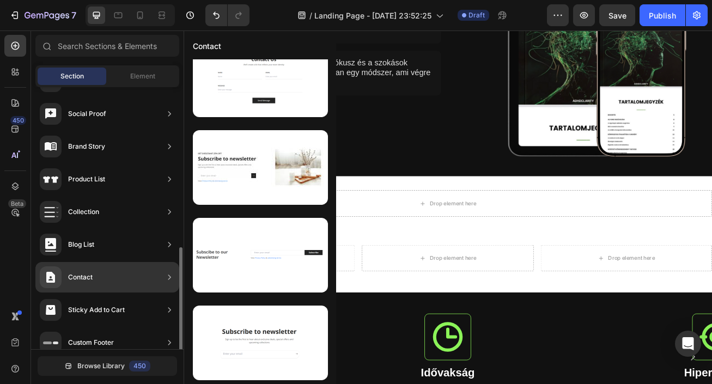
scroll to position [370, 0]
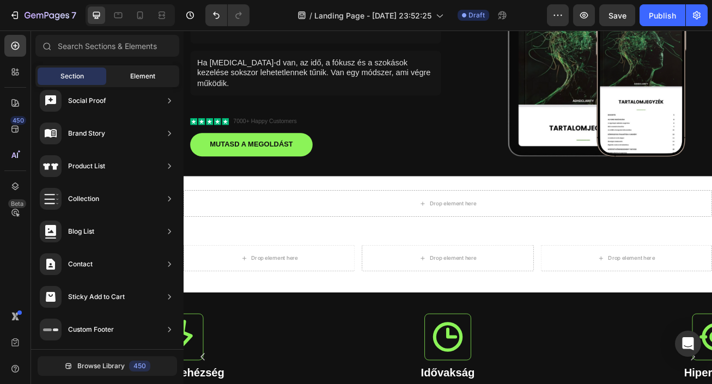
click at [142, 81] on span "Element" at bounding box center [142, 76] width 25 height 10
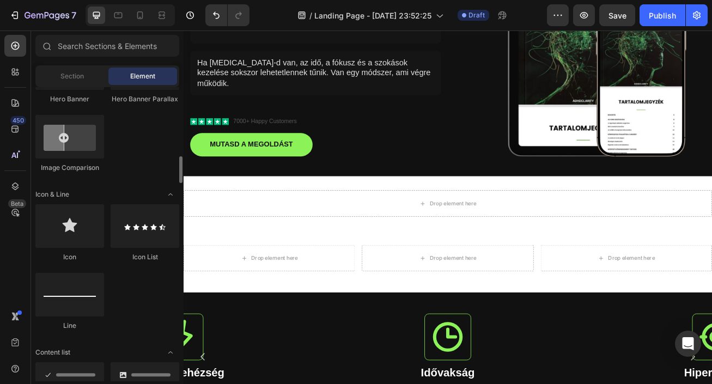
scroll to position [621, 0]
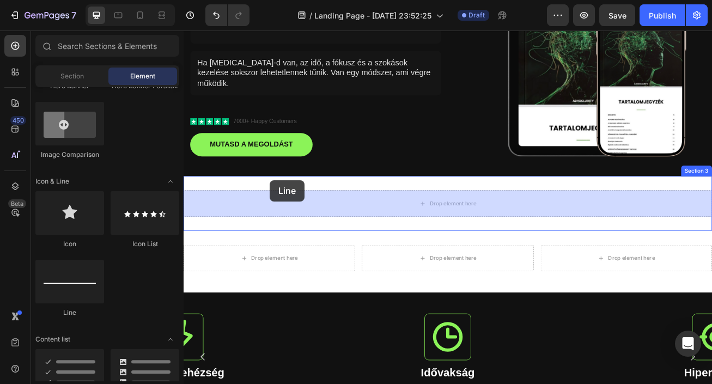
drag, startPoint x: 269, startPoint y: 322, endPoint x: 290, endPoint y: 216, distance: 108.3
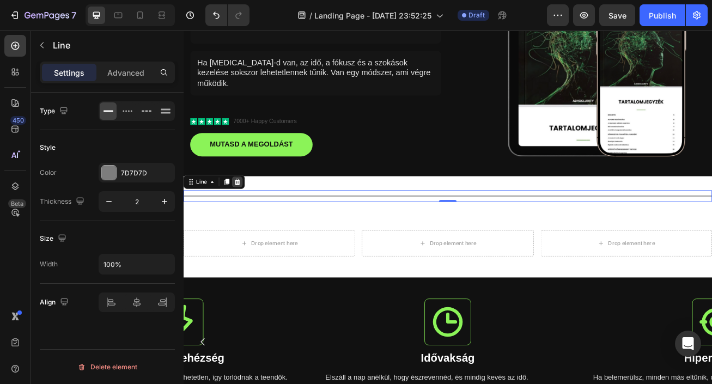
click at [250, 219] on icon at bounding box center [250, 218] width 7 height 8
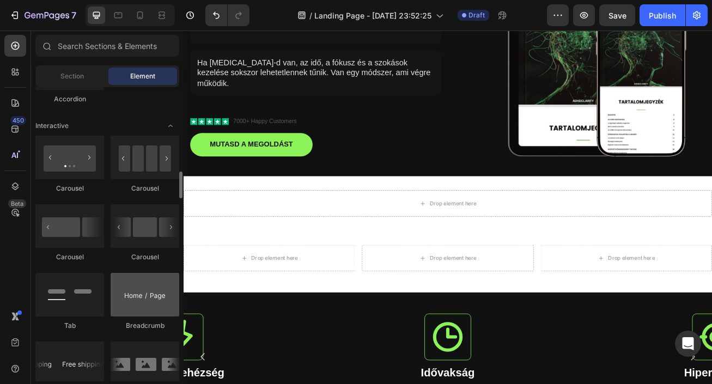
scroll to position [1039, 0]
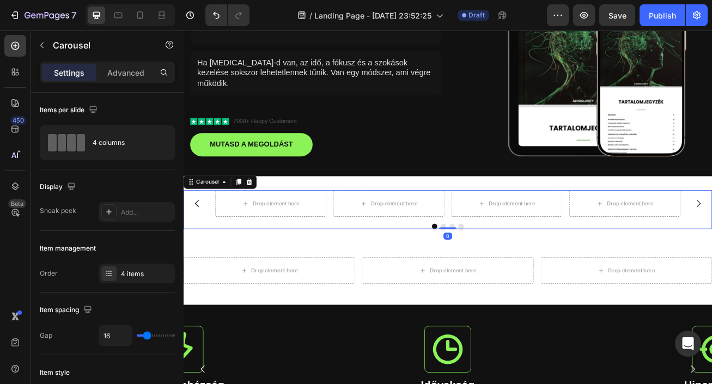
click at [200, 244] on icon "Carousel Back Arrow" at bounding box center [200, 244] width 13 height 13
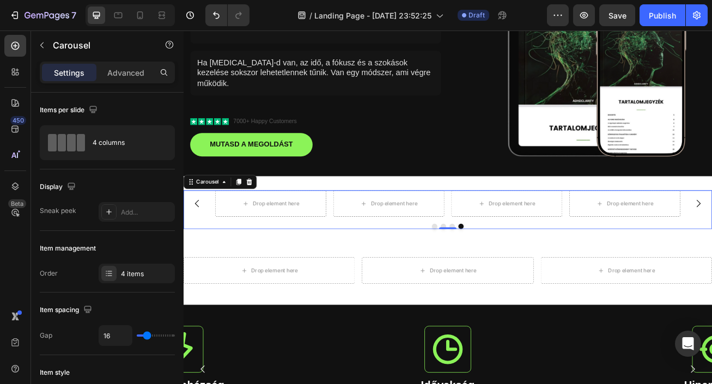
click at [200, 244] on icon "Carousel Back Arrow" at bounding box center [200, 244] width 13 height 13
click at [263, 215] on icon at bounding box center [265, 218] width 7 height 8
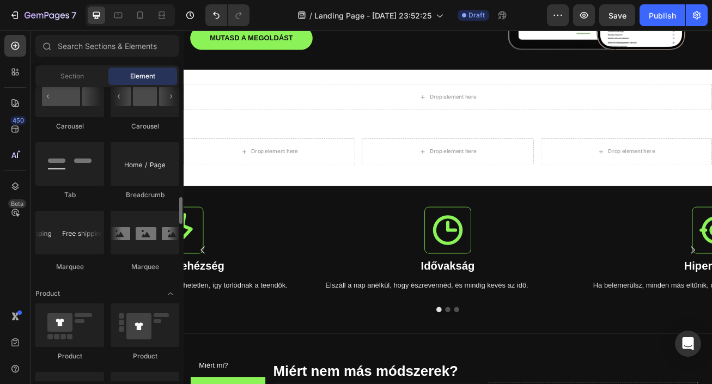
scroll to position [1196, 0]
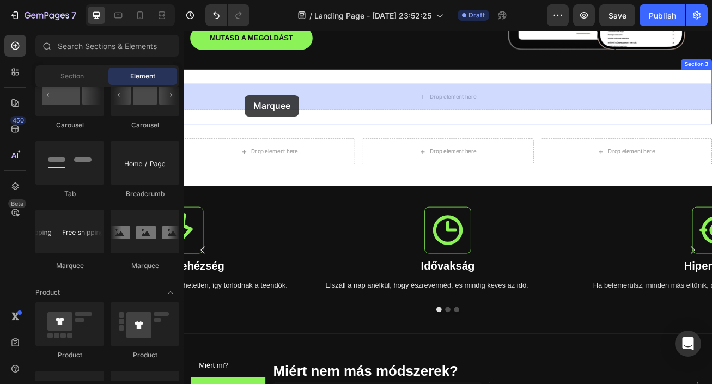
drag, startPoint x: 254, startPoint y: 275, endPoint x: 259, endPoint y: 110, distance: 165.2
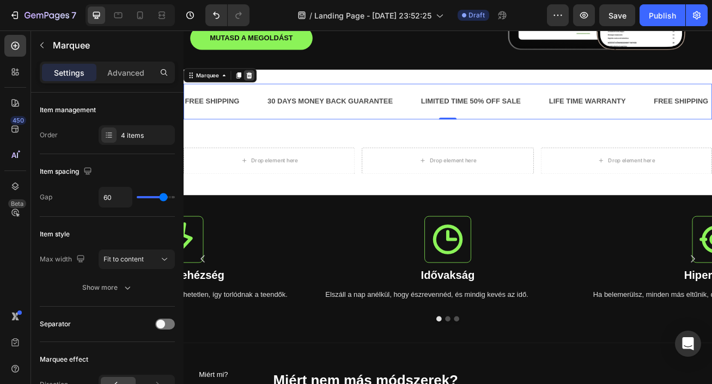
click at [267, 83] on icon at bounding box center [265, 86] width 9 height 9
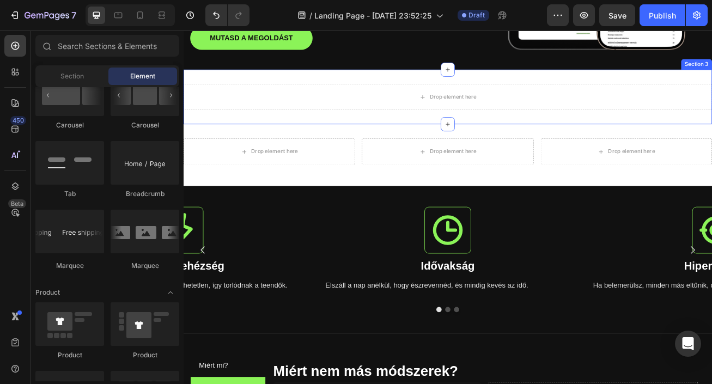
click at [411, 88] on div "Drop element here Section 3" at bounding box center [511, 113] width 654 height 68
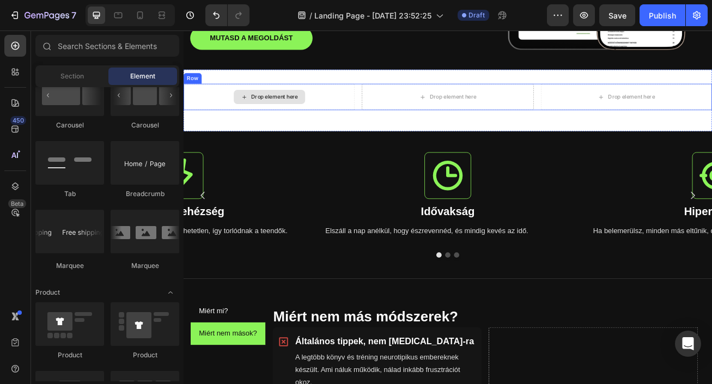
click at [343, 117] on div "Drop element here" at bounding box center [290, 112] width 212 height 33
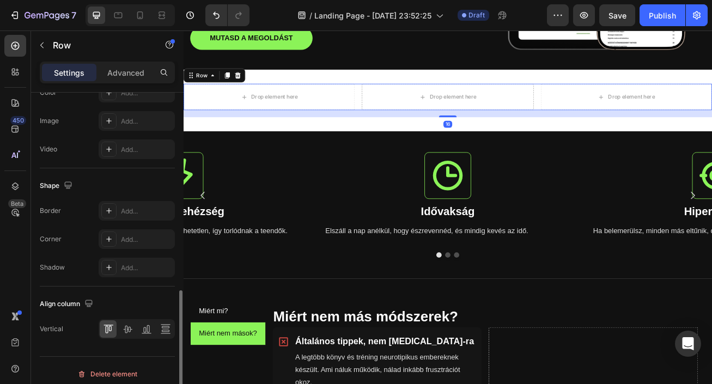
scroll to position [467, 0]
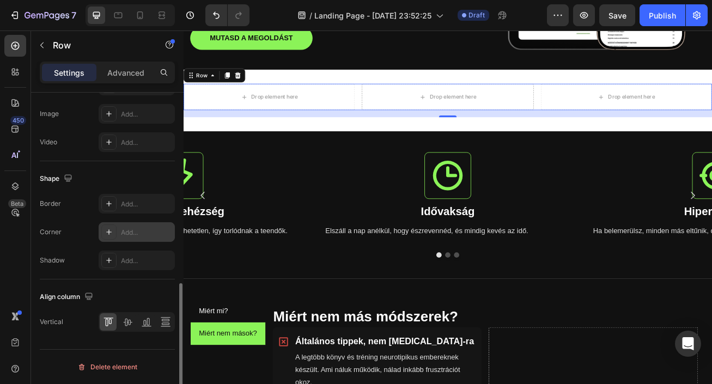
click at [132, 228] on div "Add..." at bounding box center [146, 233] width 51 height 10
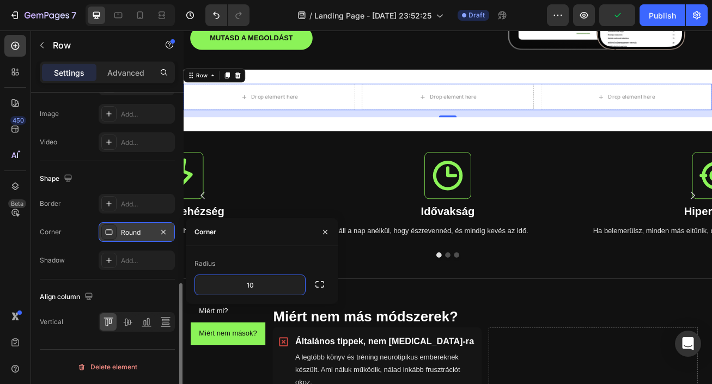
type input "10"
click at [347, 112] on div "Drop element here" at bounding box center [290, 112] width 212 height 33
click at [397, 107] on div "Drop element here Drop element here Drop element here Row 16" at bounding box center [511, 112] width 654 height 33
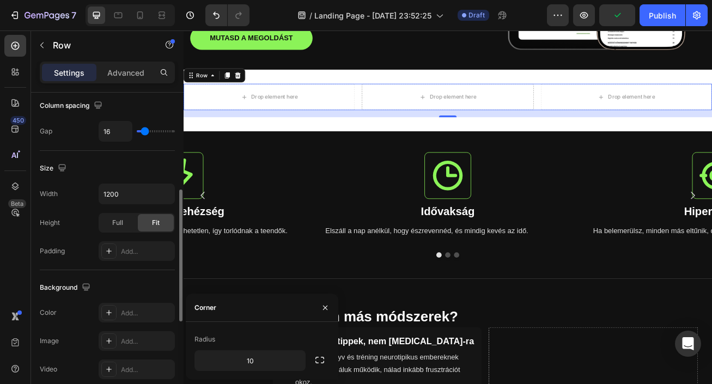
scroll to position [239, 0]
click at [132, 309] on div "Add..." at bounding box center [146, 314] width 51 height 10
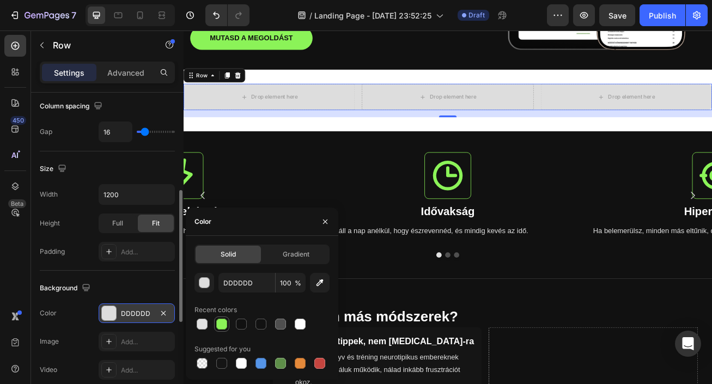
click at [220, 322] on div at bounding box center [221, 324] width 11 height 11
type input "8BF358"
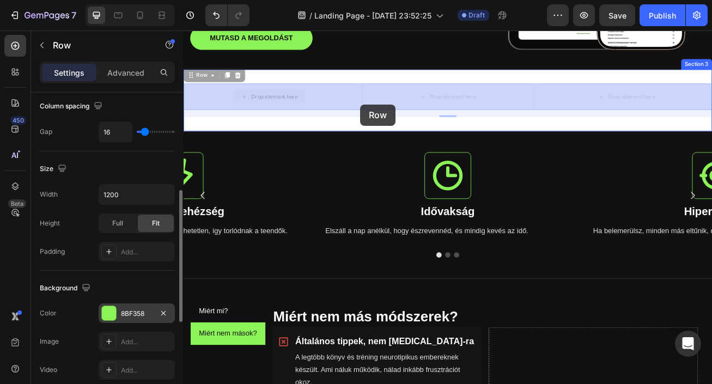
drag, startPoint x: 394, startPoint y: 105, endPoint x: 399, endPoint y: 122, distance: 18.1
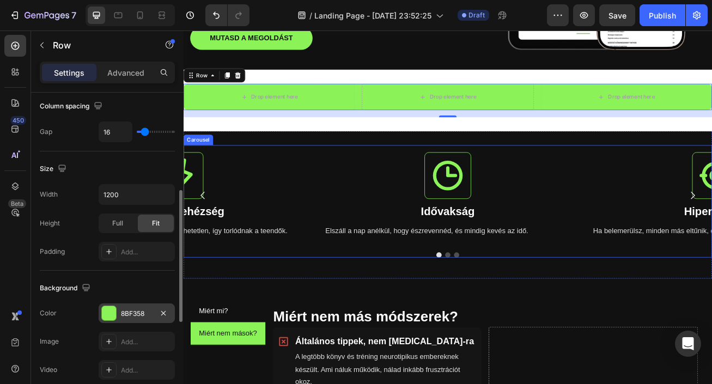
click at [355, 245] on div "Icon Idővakság Heading Elszáll a nap anélkül, hogy észrevennéd, és mindig kevés…" at bounding box center [510, 235] width 323 height 124
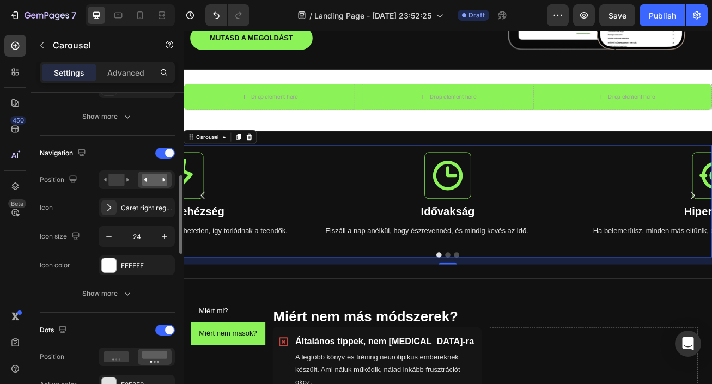
scroll to position [338, 0]
click at [122, 181] on rect at bounding box center [116, 179] width 16 height 12
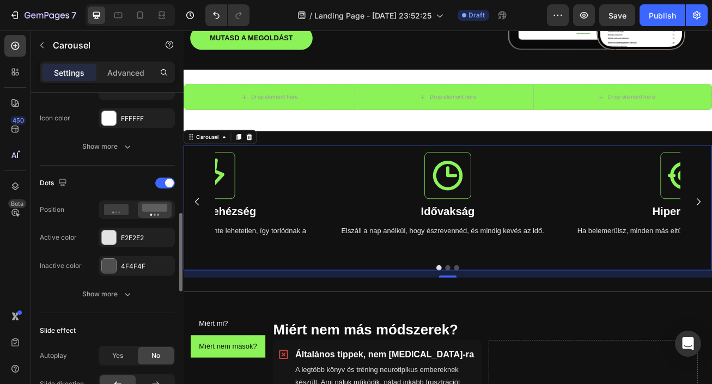
scroll to position [487, 0]
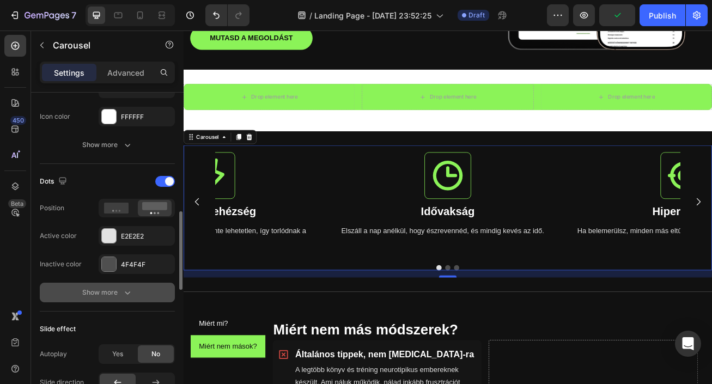
click at [130, 288] on icon "button" at bounding box center [127, 292] width 11 height 11
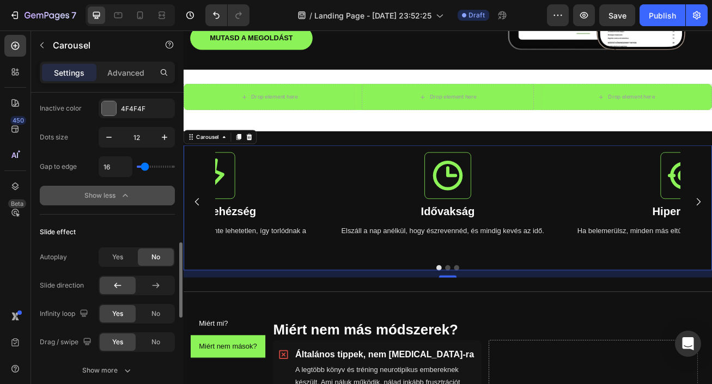
scroll to position [643, 0]
type input "27"
type input "67"
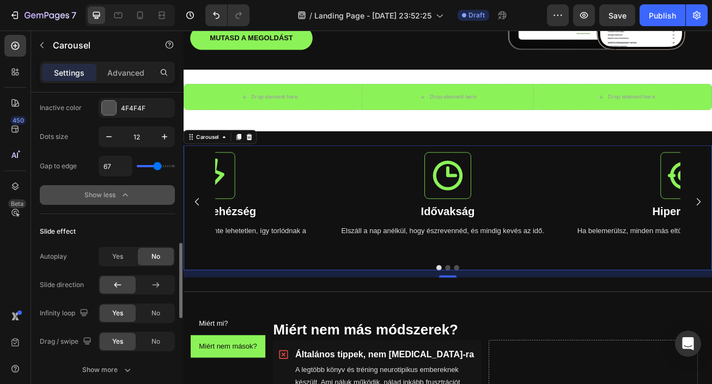
type input "83"
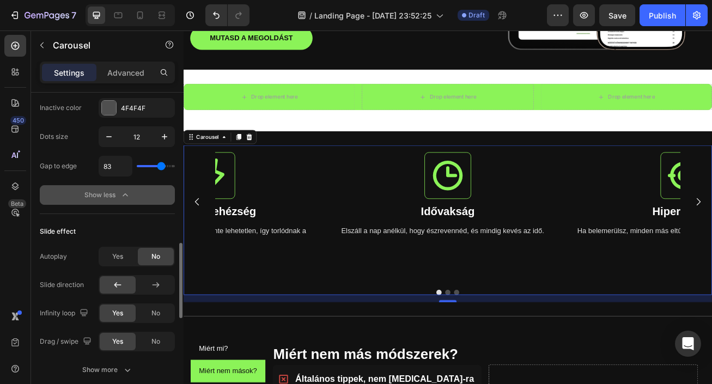
type input "50"
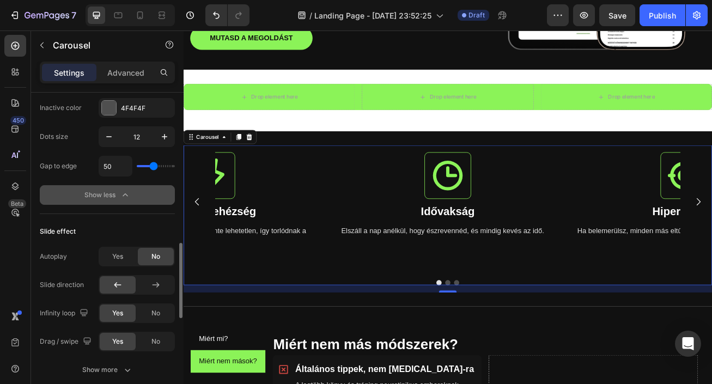
type input "47"
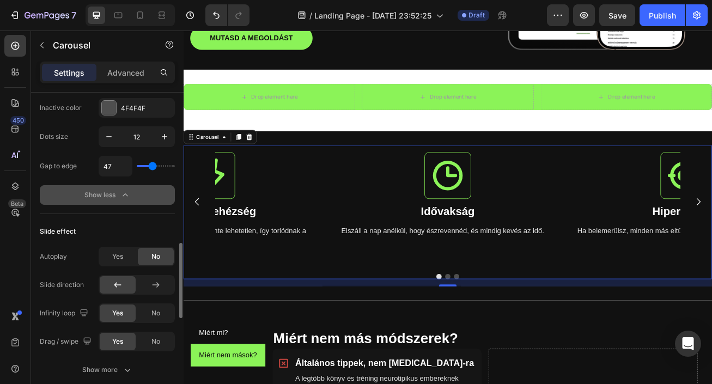
type input "36"
type input "31"
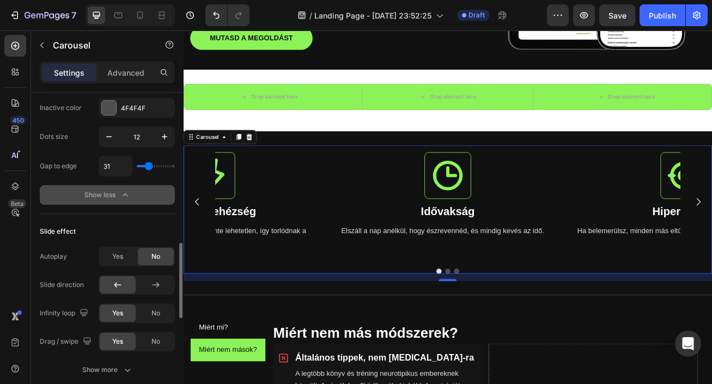
type input "24"
type input "21"
type input "20"
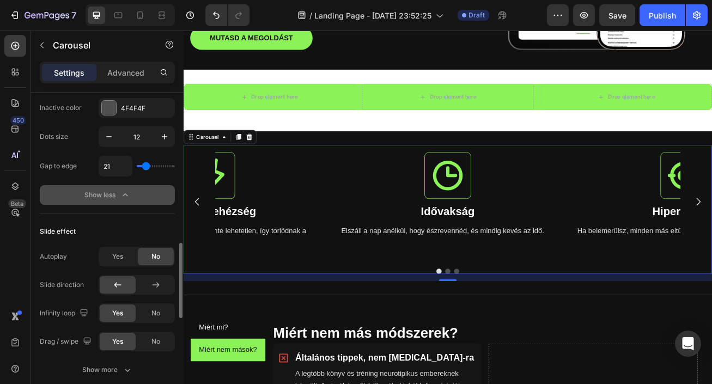
type input "20"
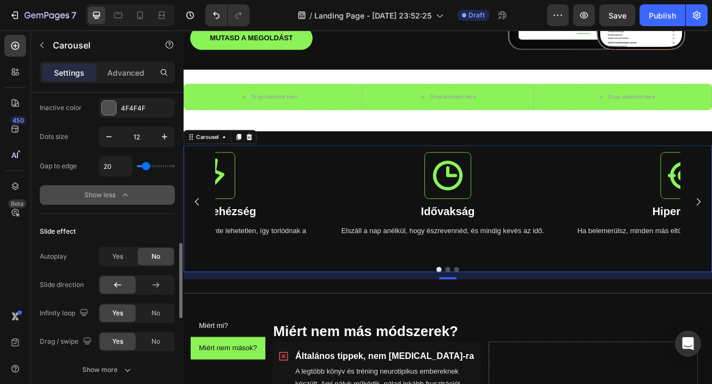
type input "31"
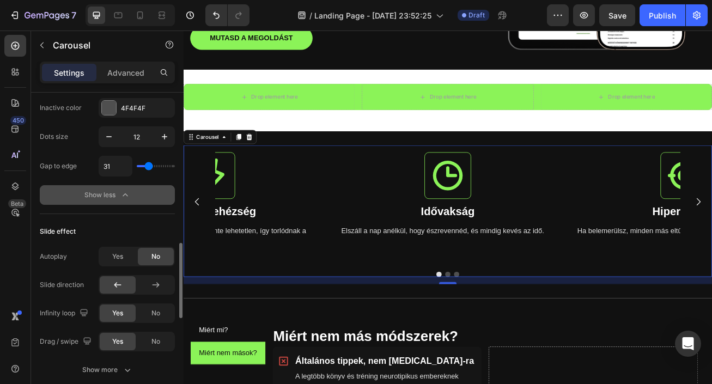
type input "26"
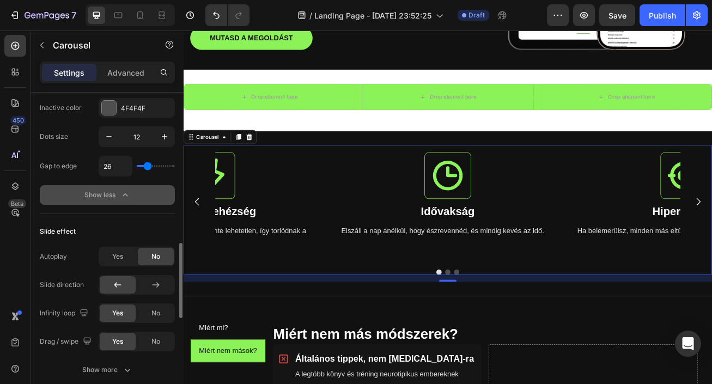
type input "25"
click at [147, 167] on input "range" at bounding box center [156, 166] width 38 height 2
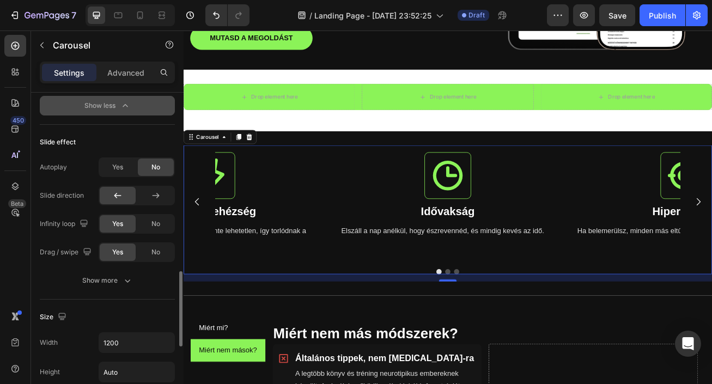
scroll to position [751, 0]
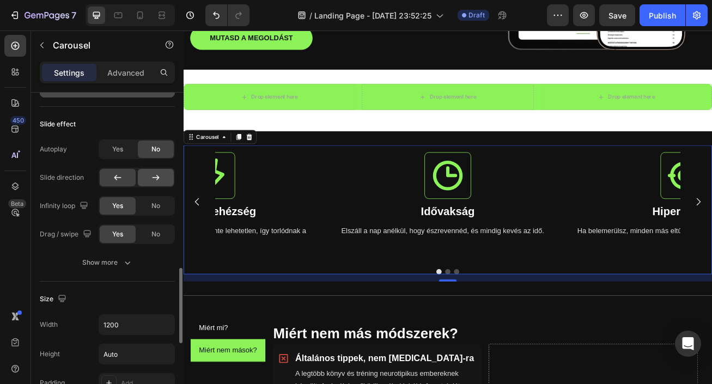
click at [159, 183] on icon at bounding box center [155, 177] width 11 height 11
click at [126, 179] on div at bounding box center [118, 177] width 36 height 17
click at [159, 210] on span "No" at bounding box center [156, 206] width 9 height 10
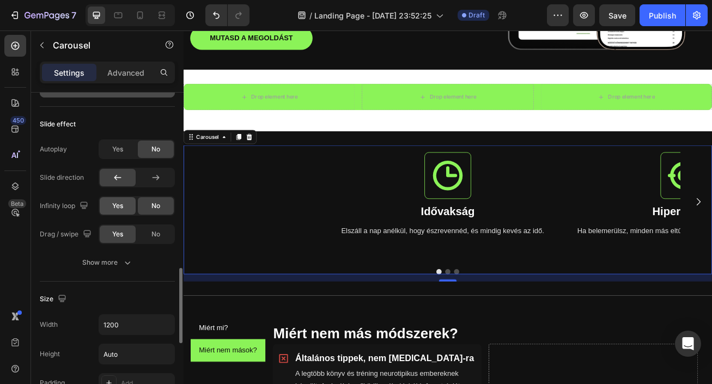
click at [126, 207] on div "Yes" at bounding box center [118, 205] width 36 height 17
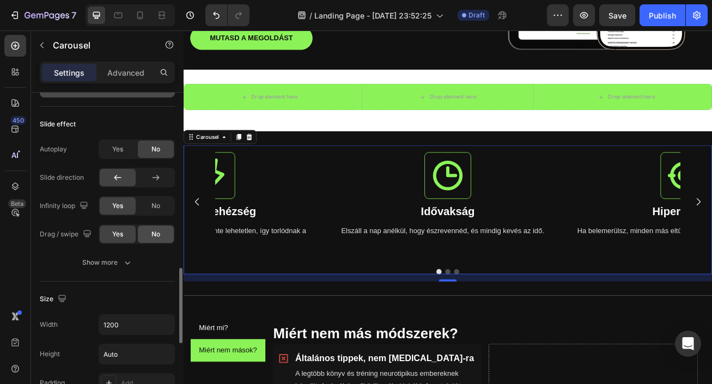
click at [149, 239] on div "No" at bounding box center [156, 234] width 36 height 17
click at [128, 235] on div "Yes" at bounding box center [118, 234] width 36 height 17
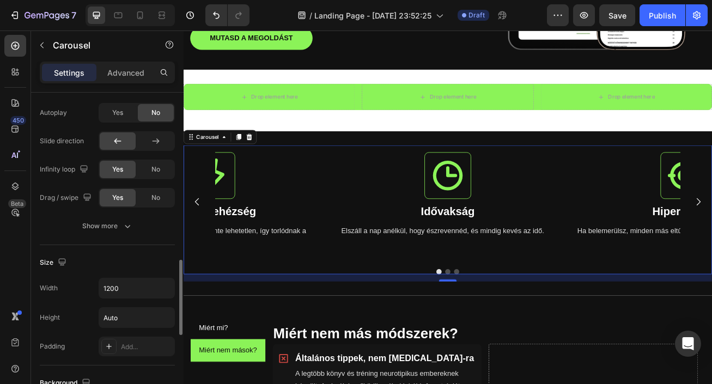
scroll to position [789, 0]
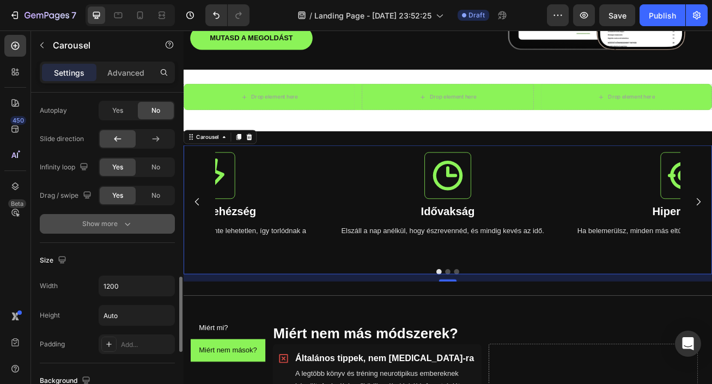
click at [132, 227] on icon "button" at bounding box center [127, 224] width 11 height 11
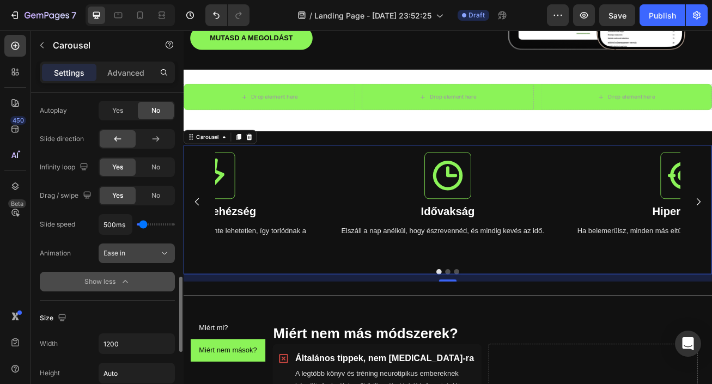
click at [154, 258] on div "Ease in" at bounding box center [132, 254] width 56 height 10
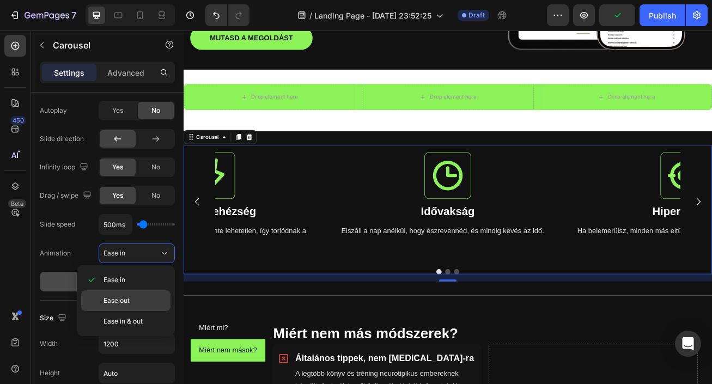
click at [133, 298] on p "Ease out" at bounding box center [135, 301] width 62 height 10
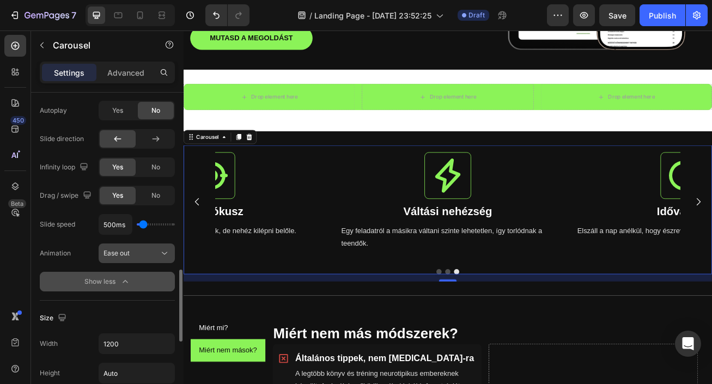
click at [145, 258] on div "Ease out" at bounding box center [132, 254] width 56 height 10
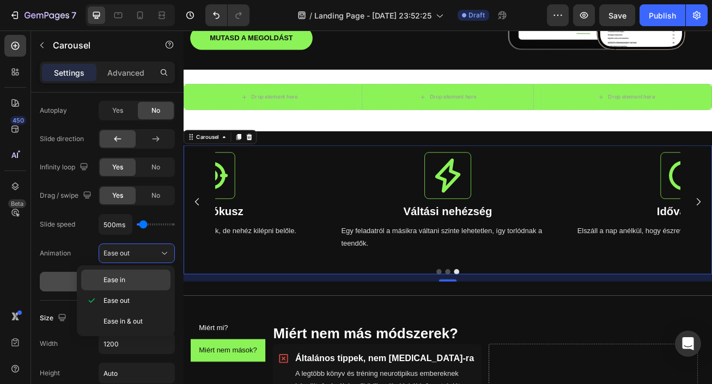
click at [141, 279] on p "Ease in" at bounding box center [135, 280] width 62 height 10
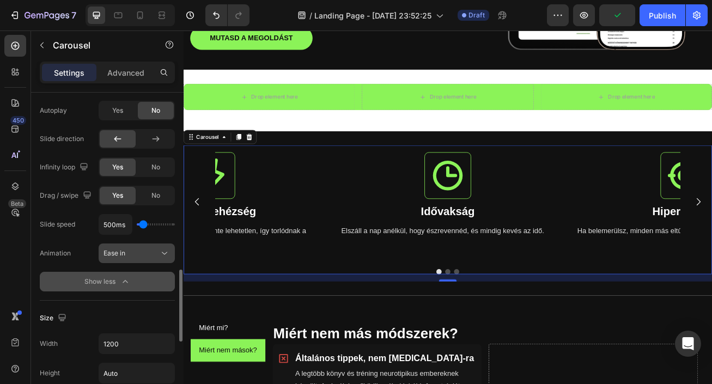
click at [160, 254] on icon at bounding box center [164, 253] width 11 height 11
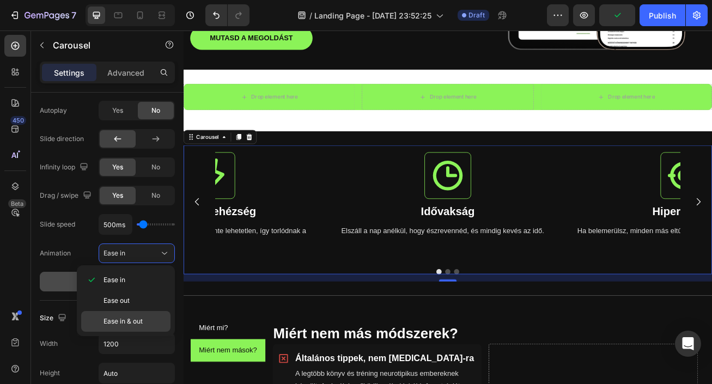
click at [140, 325] on span "Ease in & out" at bounding box center [123, 322] width 39 height 10
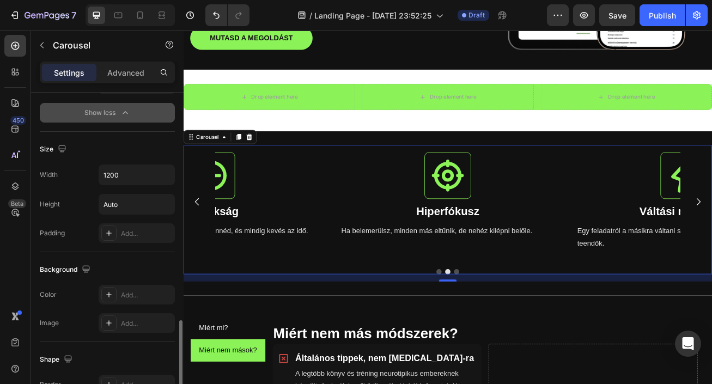
scroll to position [969, 0]
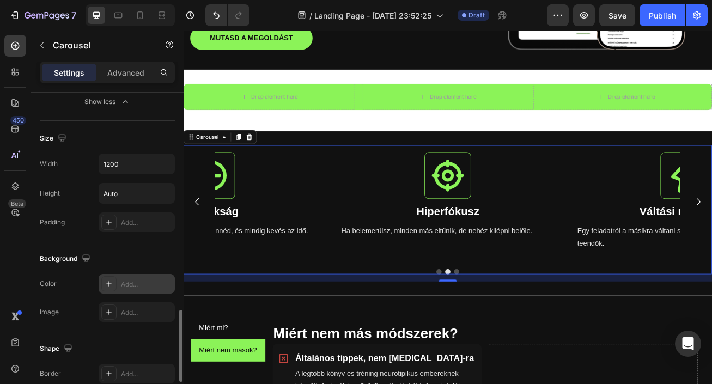
click at [144, 285] on div "Add..." at bounding box center [146, 285] width 51 height 10
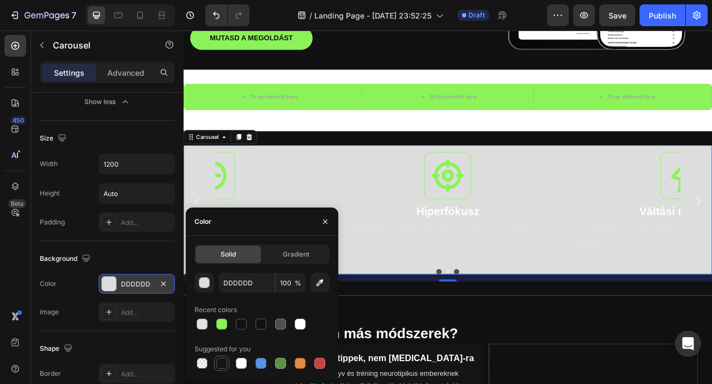
click at [224, 362] on div at bounding box center [221, 363] width 11 height 11
type input "151515"
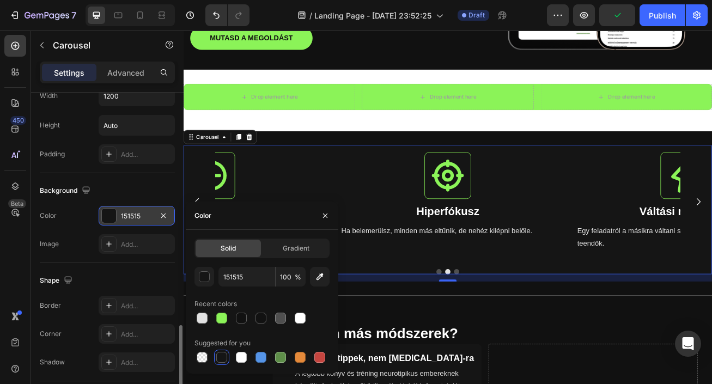
scroll to position [1037, 0]
click at [131, 335] on div "Add..." at bounding box center [146, 335] width 51 height 10
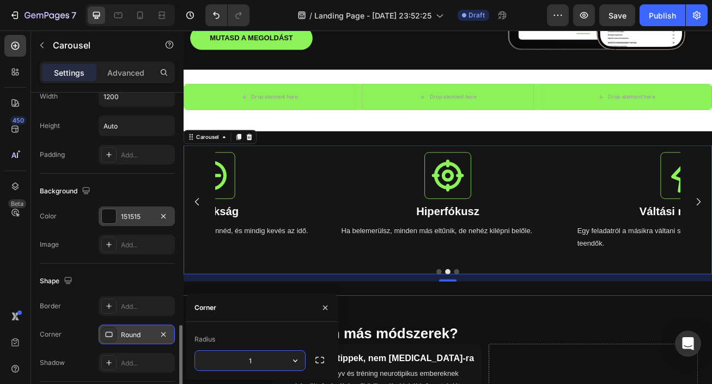
type input "10"
click at [363, 335] on div "16" at bounding box center [511, 336] width 654 height 9
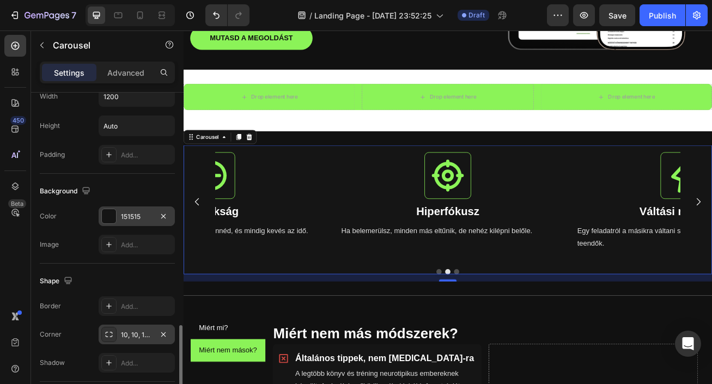
click at [207, 295] on div "Icon Idővakság Heading Elszáll a nap anélkül, hogy észrevennéd, és mindig kevés…" at bounding box center [511, 243] width 654 height 140
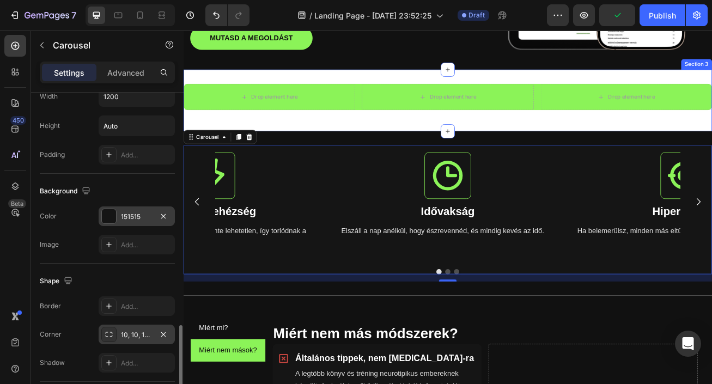
click at [608, 134] on div "Drop element here Drop element here Drop element here Row" at bounding box center [511, 116] width 654 height 41
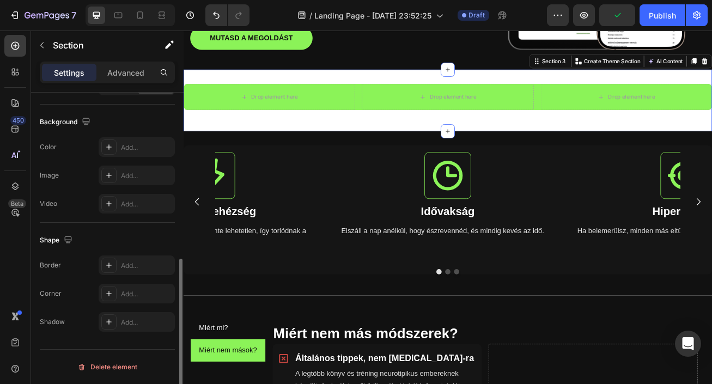
scroll to position [0, 0]
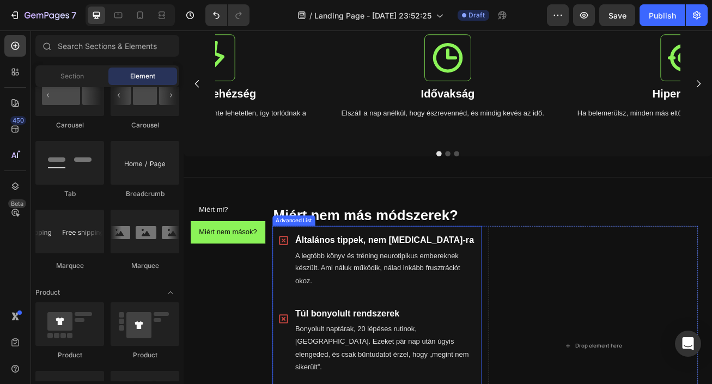
scroll to position [419, 0]
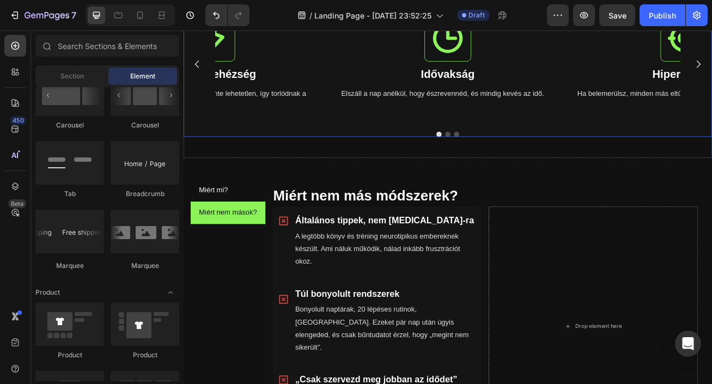
click at [567, 149] on div "Icon Idővakság Heading Elszáll a nap anélkül, hogy észrevennéd, és mindig kevés…" at bounding box center [511, 83] width 654 height 160
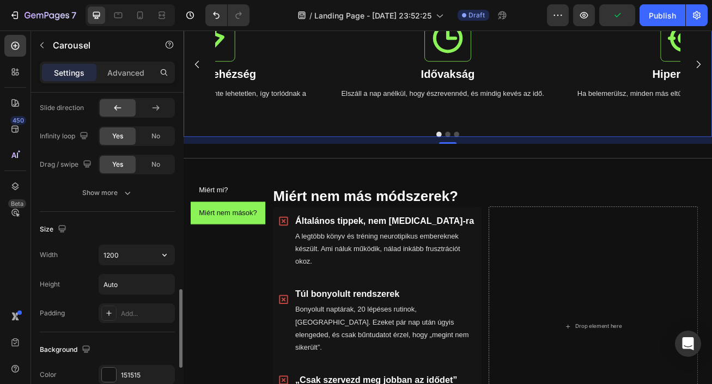
scroll to position [759, 0]
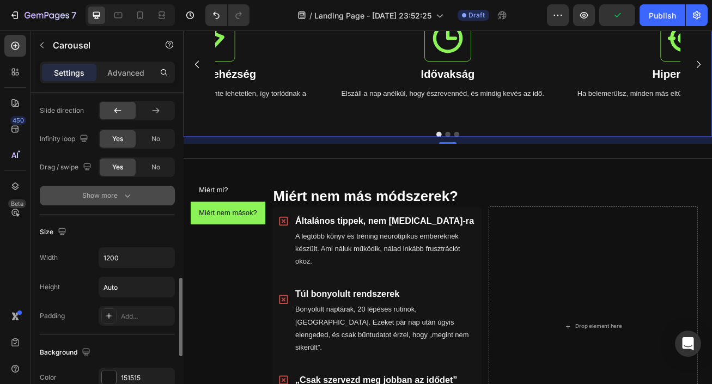
click at [128, 201] on icon "button" at bounding box center [127, 195] width 11 height 11
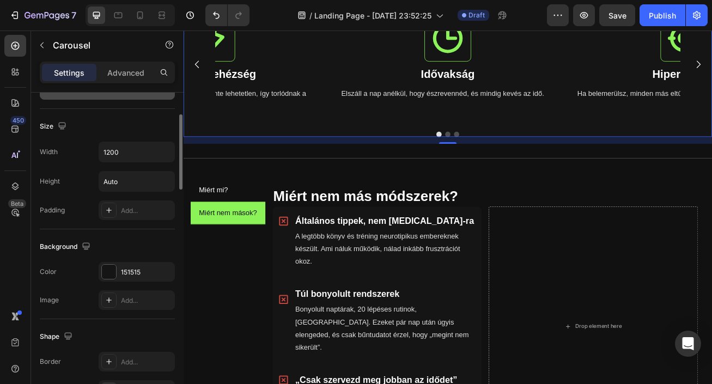
scroll to position [1056, 0]
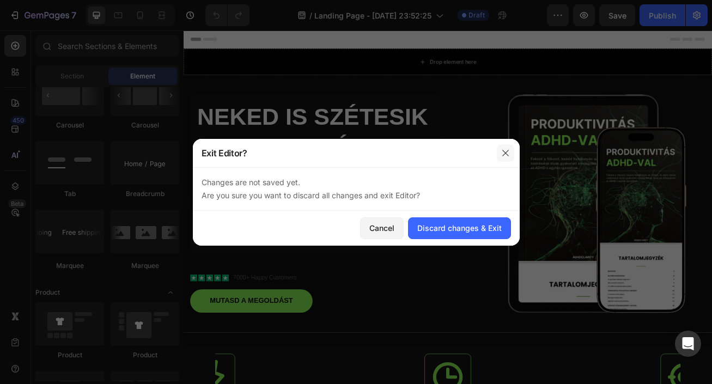
click at [505, 149] on icon "button" at bounding box center [505, 153] width 9 height 9
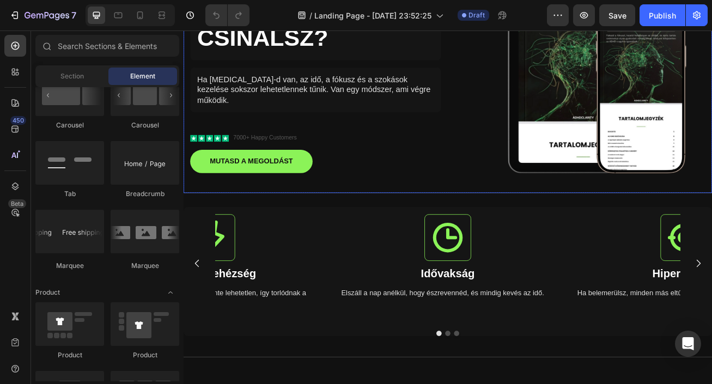
scroll to position [177, 0]
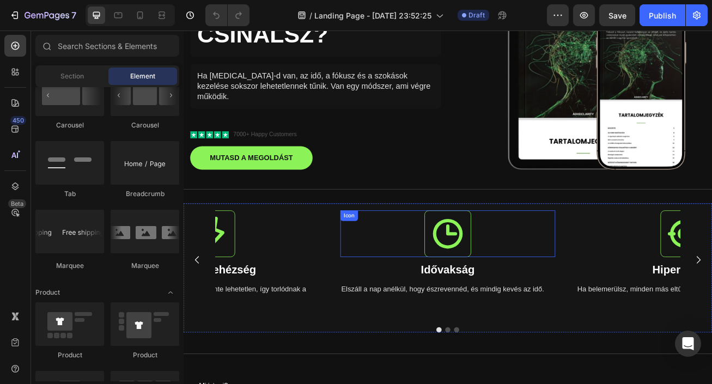
click at [399, 265] on div "Icon" at bounding box center [511, 282] width 266 height 58
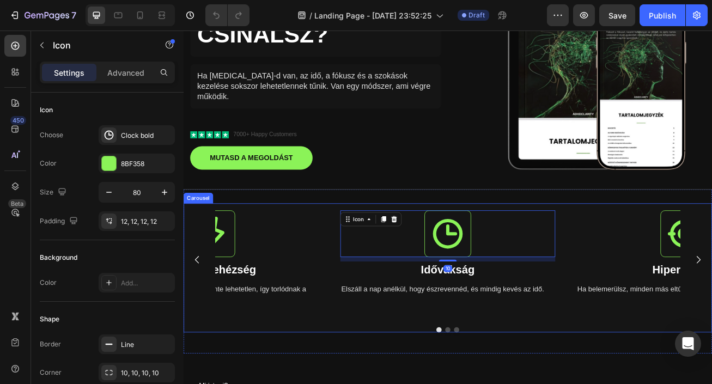
click at [343, 276] on div "Icon" at bounding box center [219, 282] width 266 height 58
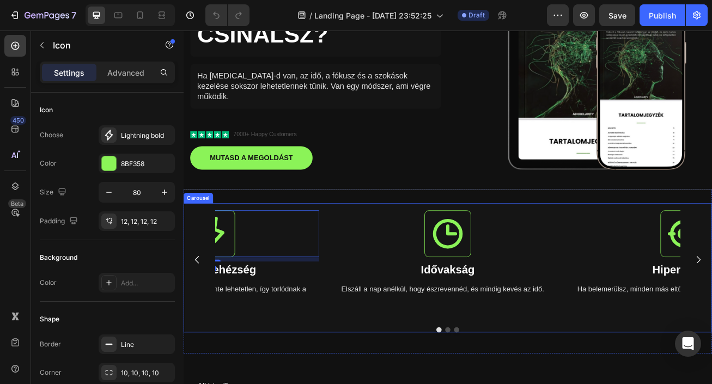
click at [367, 251] on div "Icon Idővakság Heading Elszáll a nap anélkül, hogy észrevennéd, és mindig kevés…" at bounding box center [511, 315] width 576 height 140
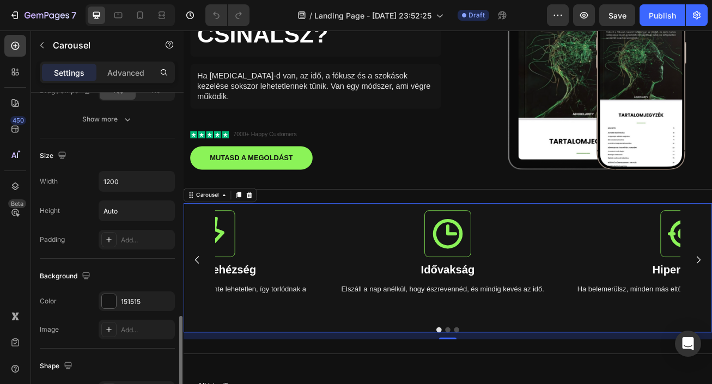
scroll to position [866, 0]
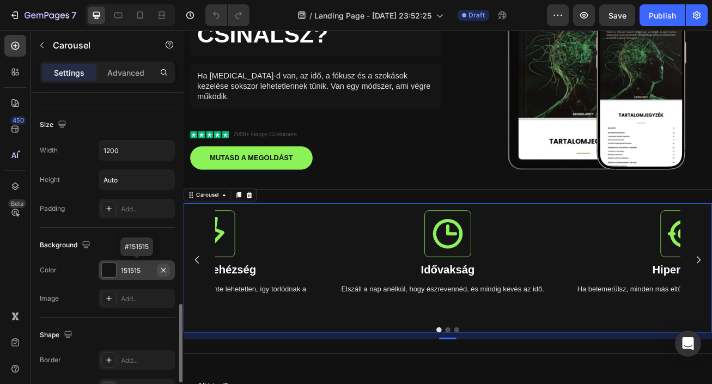
click at [169, 269] on button "button" at bounding box center [163, 270] width 13 height 13
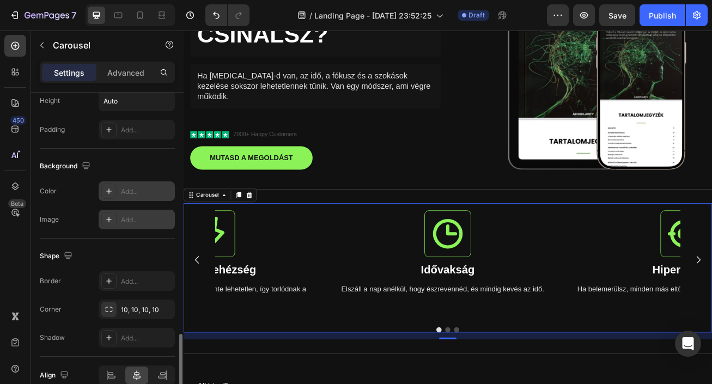
scroll to position [954, 0]
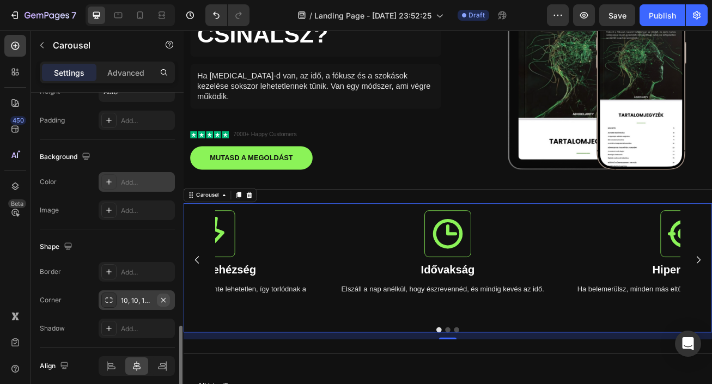
click at [165, 299] on icon "button" at bounding box center [163, 300] width 4 height 4
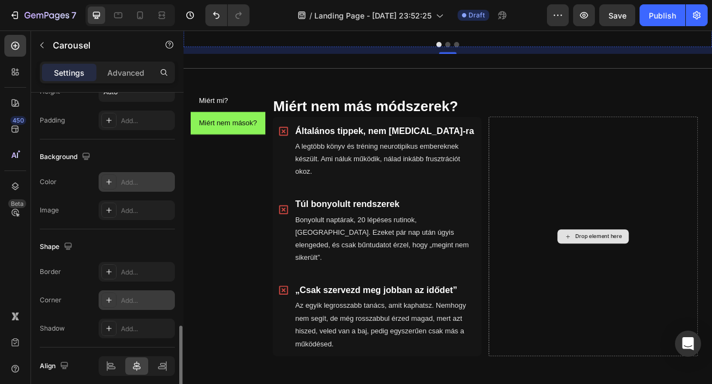
scroll to position [560, 0]
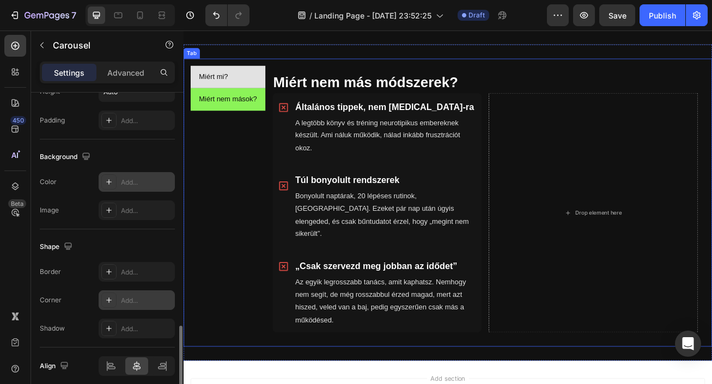
click at [254, 87] on li "Miért mi?" at bounding box center [238, 88] width 93 height 28
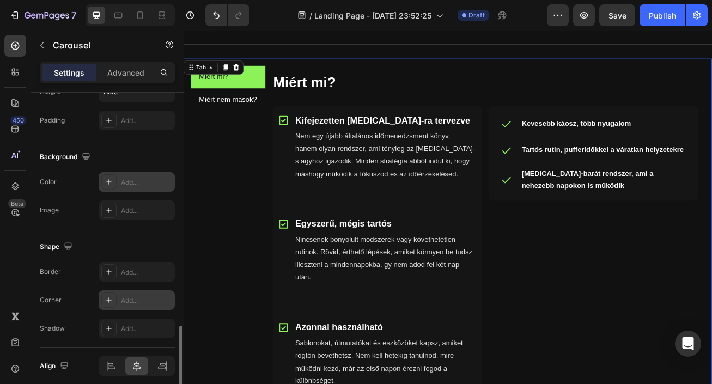
scroll to position [0, 0]
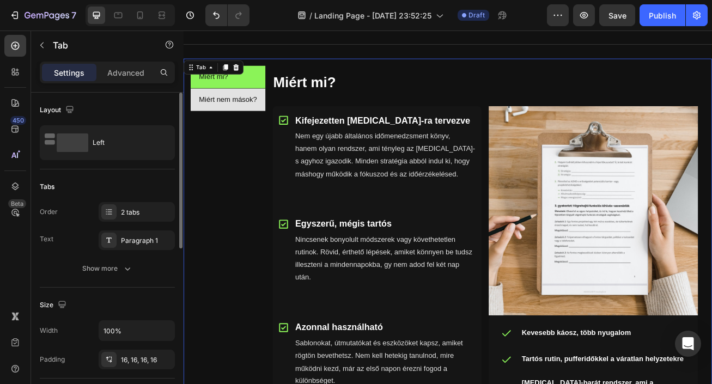
click at [278, 119] on li "Miért nem mások?" at bounding box center [238, 116] width 93 height 28
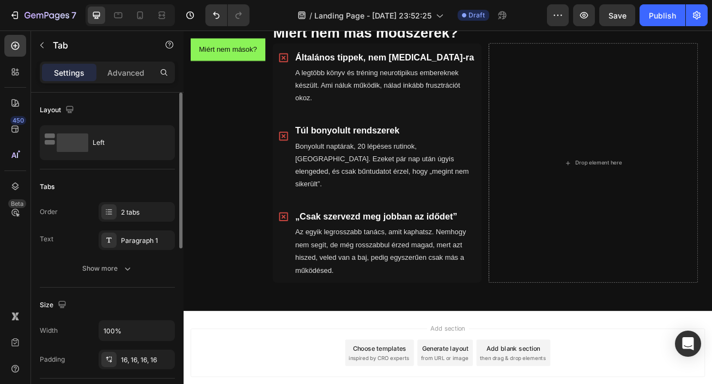
scroll to position [673, 0]
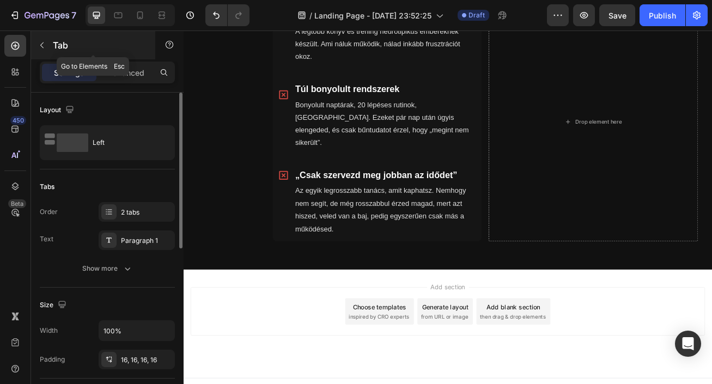
click at [44, 43] on icon "button" at bounding box center [42, 45] width 9 height 9
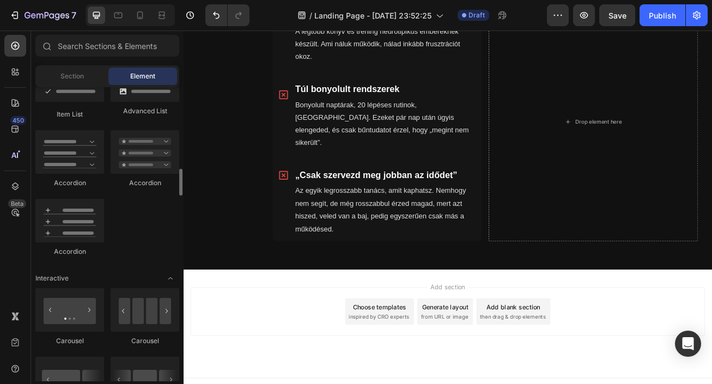
scroll to position [915, 0]
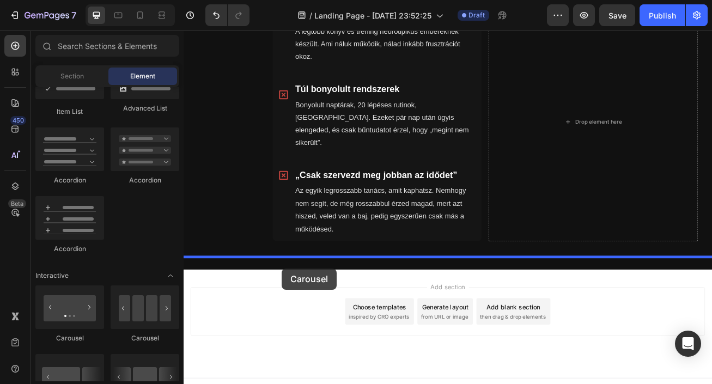
drag, startPoint x: 325, startPoint y: 342, endPoint x: 305, endPoint y: 325, distance: 26.7
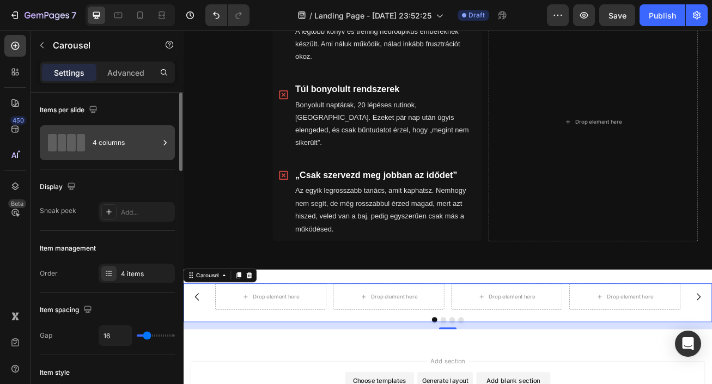
click at [166, 146] on icon at bounding box center [165, 142] width 11 height 11
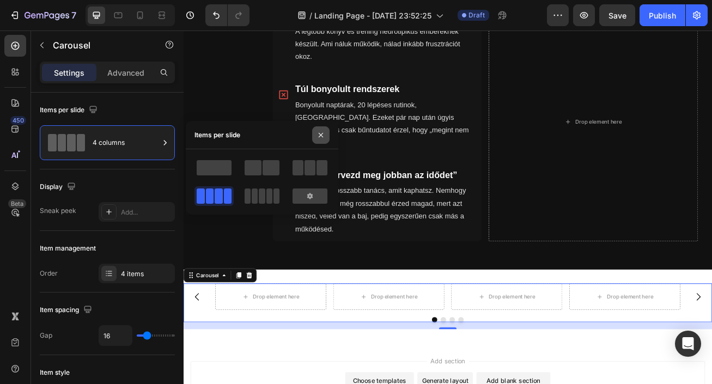
click at [323, 135] on icon "button" at bounding box center [321, 135] width 9 height 9
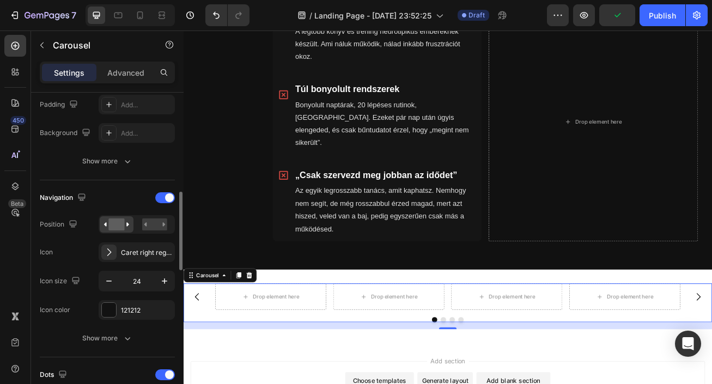
scroll to position [316, 0]
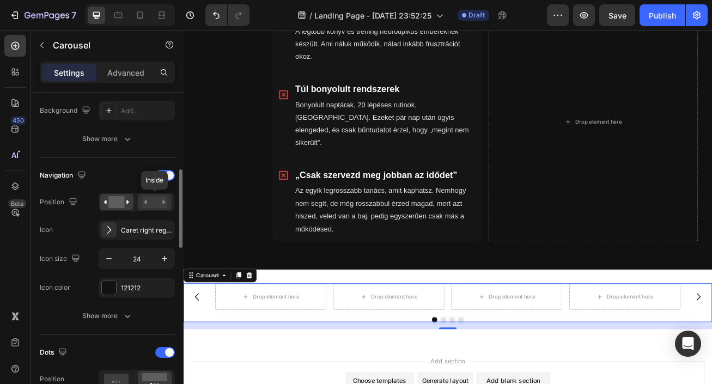
click at [145, 203] on icon at bounding box center [145, 202] width 3 height 4
click at [117, 202] on rect at bounding box center [116, 202] width 16 height 12
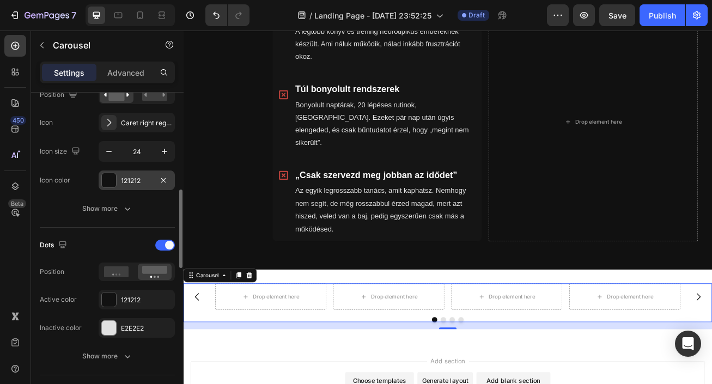
scroll to position [425, 0]
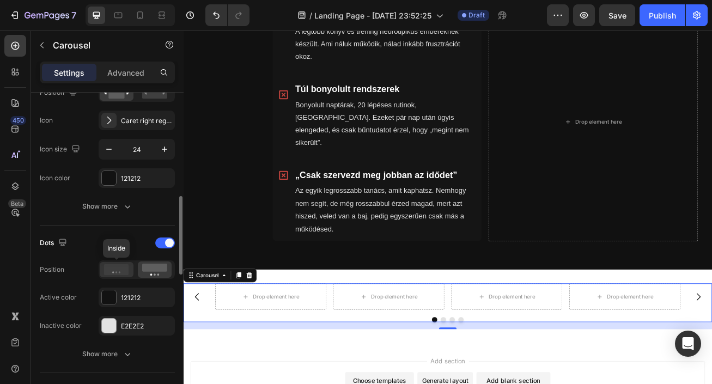
click at [125, 271] on icon at bounding box center [116, 269] width 25 height 11
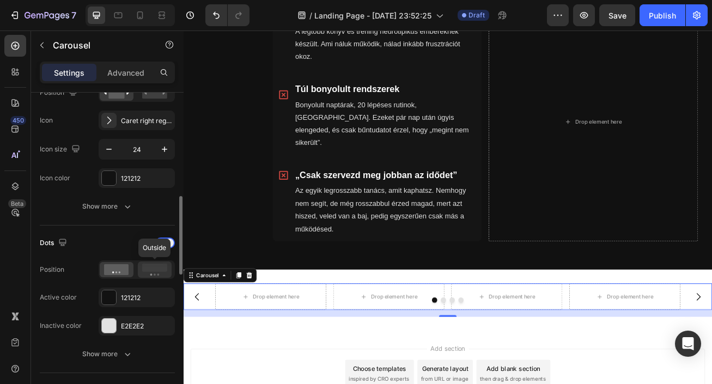
click at [152, 264] on icon at bounding box center [154, 270] width 25 height 12
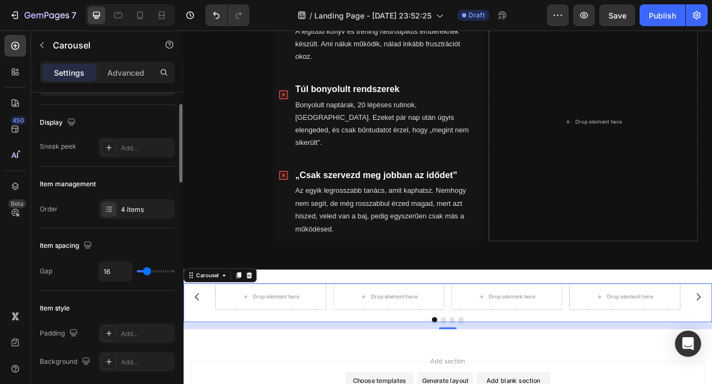
scroll to position [61, 0]
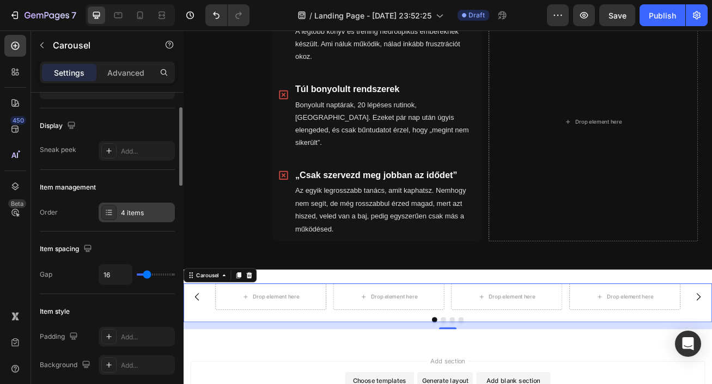
click at [150, 217] on div "4 items" at bounding box center [146, 213] width 51 height 10
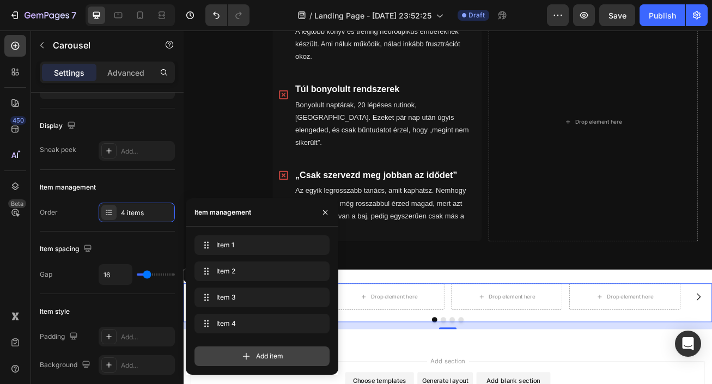
click at [277, 353] on span "Add item" at bounding box center [269, 357] width 27 height 10
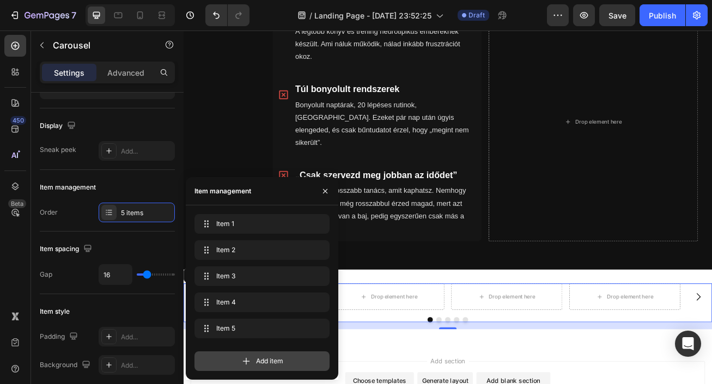
click at [274, 362] on span "Add item" at bounding box center [269, 361] width 27 height 10
click at [283, 358] on span "Add item" at bounding box center [269, 361] width 27 height 10
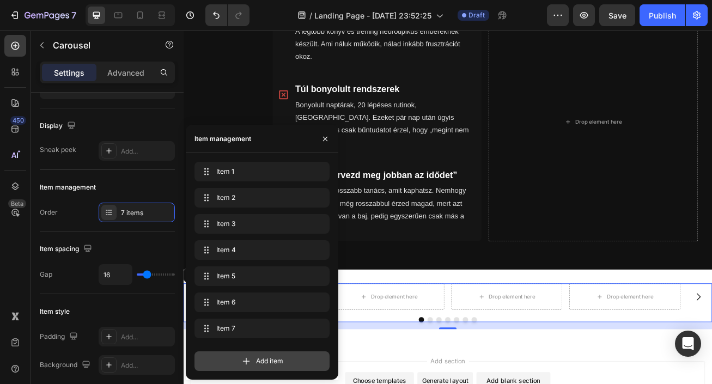
click at [283, 358] on span "Add item" at bounding box center [269, 361] width 27 height 10
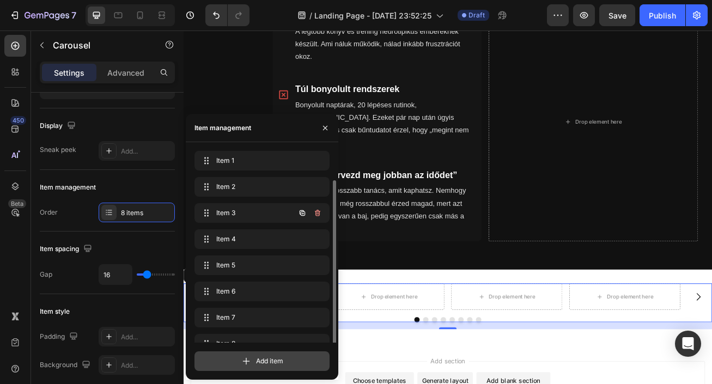
scroll to position [15, 0]
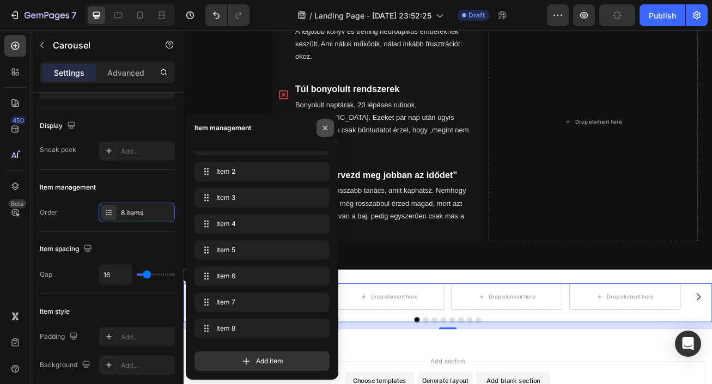
click at [326, 130] on icon "button" at bounding box center [325, 128] width 9 height 9
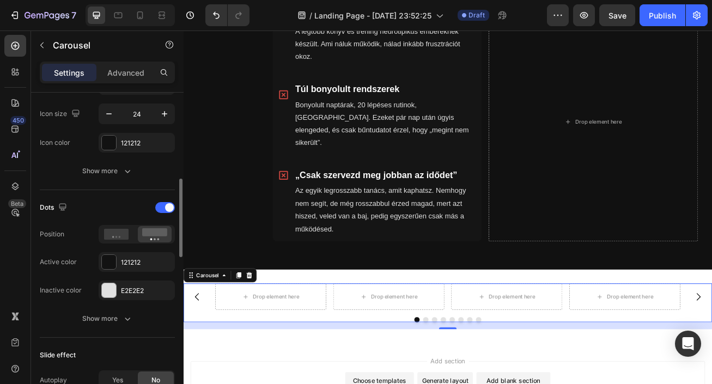
scroll to position [461, 0]
click at [170, 207] on span at bounding box center [169, 207] width 9 height 9
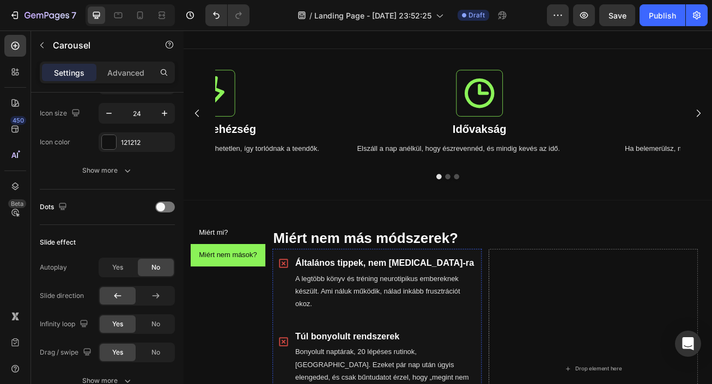
scroll to position [271, 0]
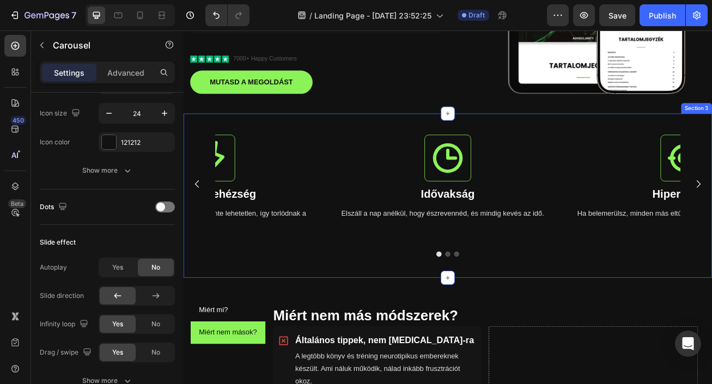
click at [339, 145] on div "Icon Idővakság Heading Elszáll a nap anélkül, hogy észrevennéd, és mindig kevés…" at bounding box center [511, 235] width 654 height 203
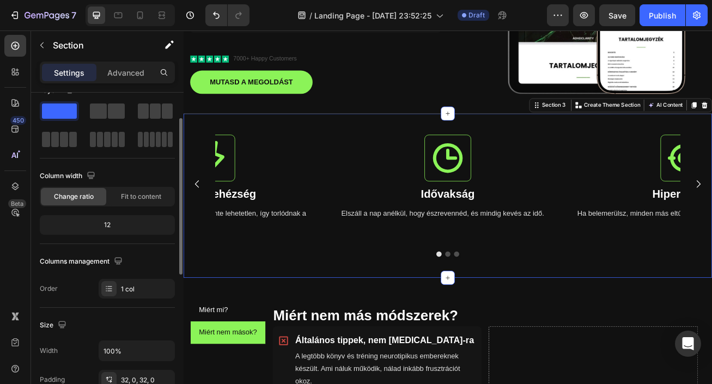
scroll to position [0, 0]
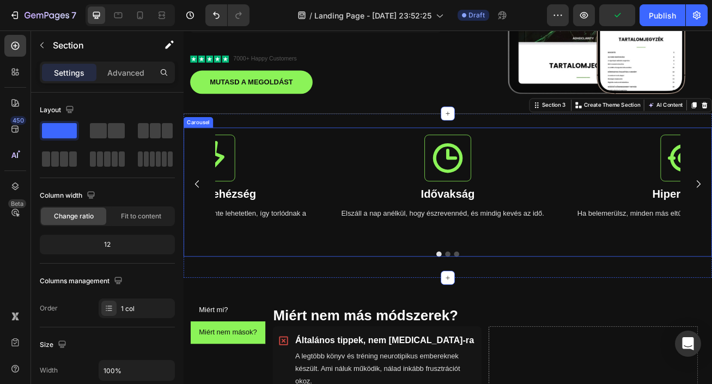
click at [303, 156] on div "Icon Váltási nehézség Heading Egy feladatról a másikra váltani szinte lehetetle…" at bounding box center [218, 221] width 283 height 140
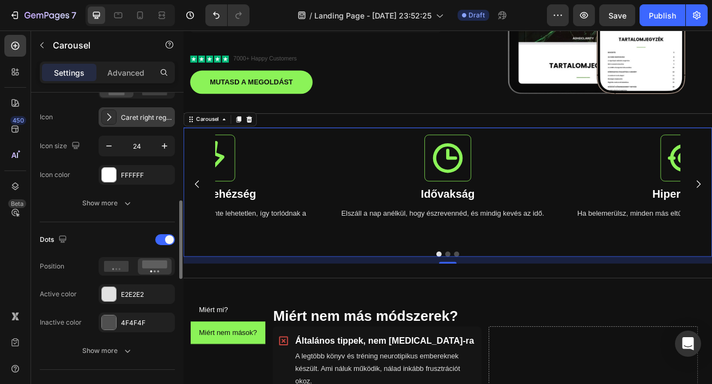
scroll to position [431, 0]
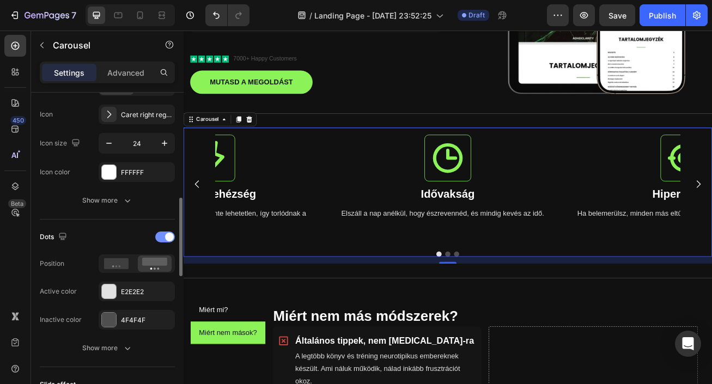
click at [165, 236] on span at bounding box center [169, 237] width 9 height 9
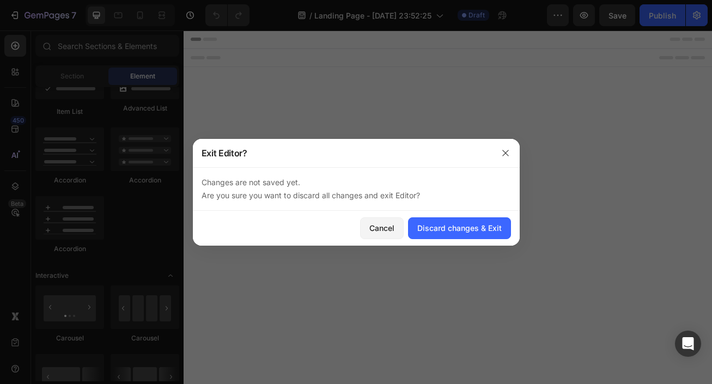
scroll to position [0, 0]
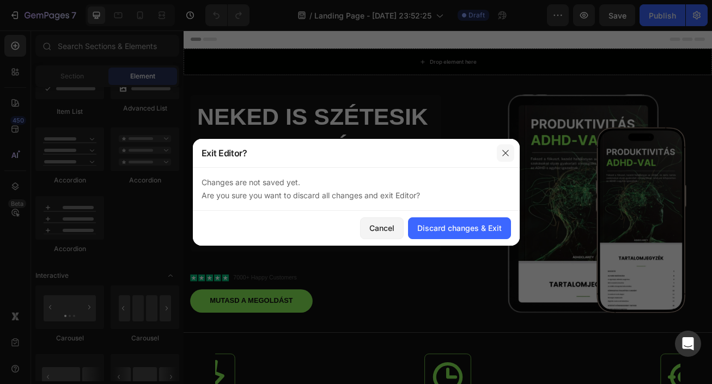
click at [509, 152] on icon "button" at bounding box center [505, 153] width 9 height 9
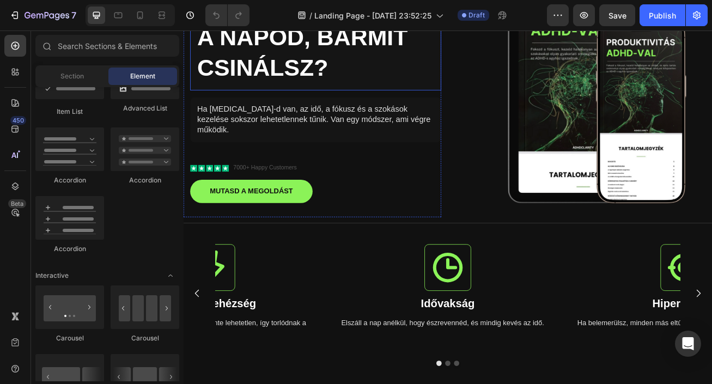
scroll to position [170, 0]
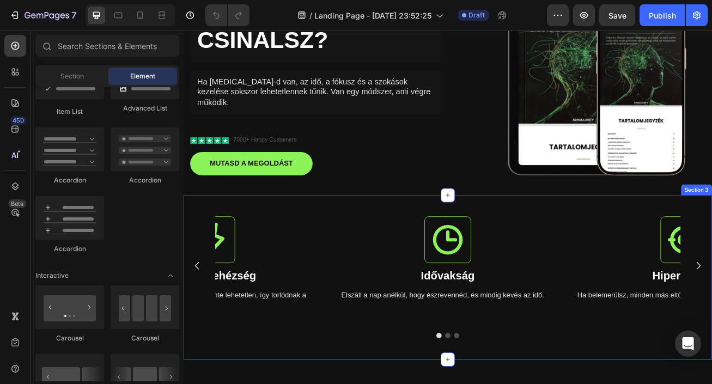
click at [329, 250] on div "Icon Idővakság Heading Elszáll a nap anélkül, hogy észrevennéd, és mindig kevés…" at bounding box center [511, 335] width 654 height 203
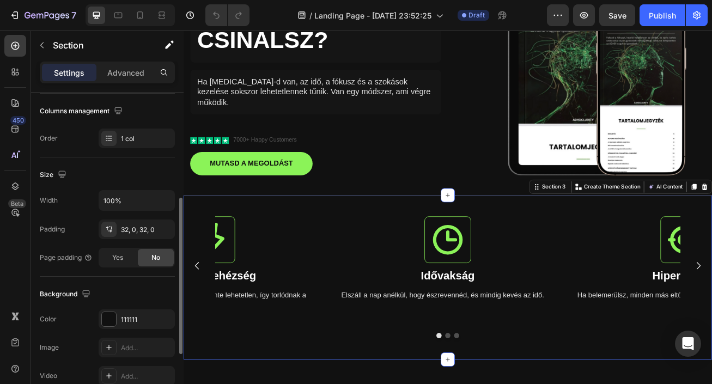
scroll to position [188, 0]
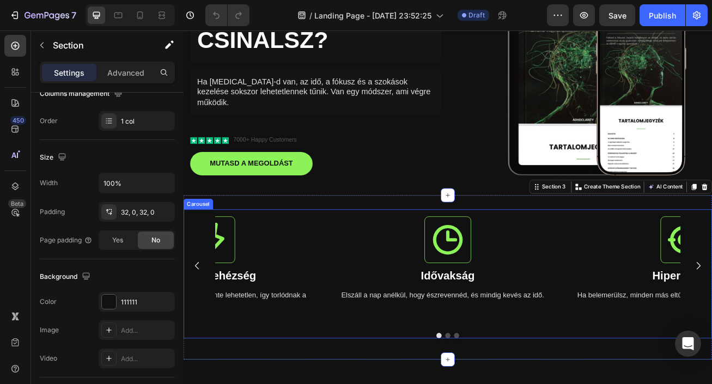
click at [279, 256] on div "Icon Váltási nehézség Heading Egy feladatról a másikra váltani szinte lehetetle…" at bounding box center [218, 322] width 283 height 140
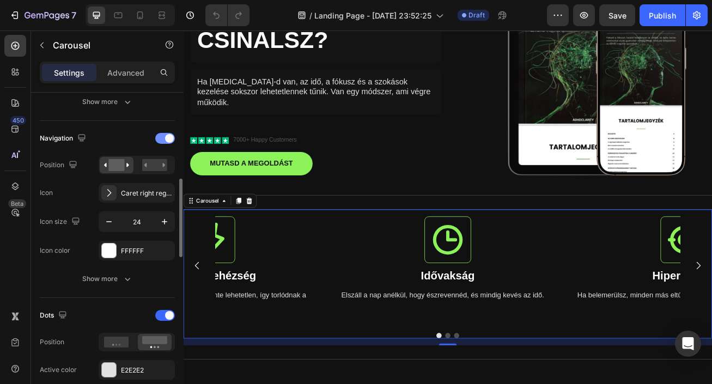
scroll to position [383, 0]
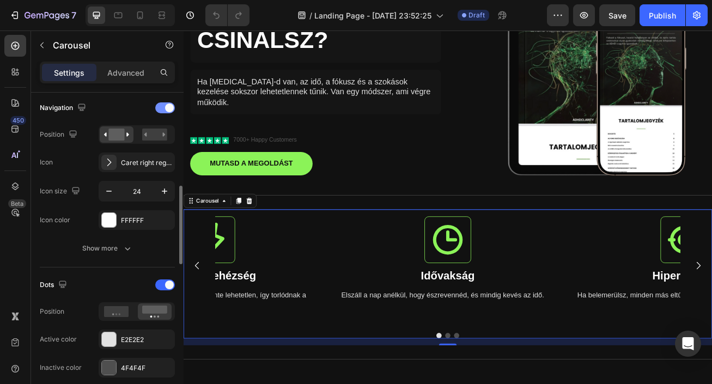
click at [164, 285] on div at bounding box center [165, 285] width 20 height 11
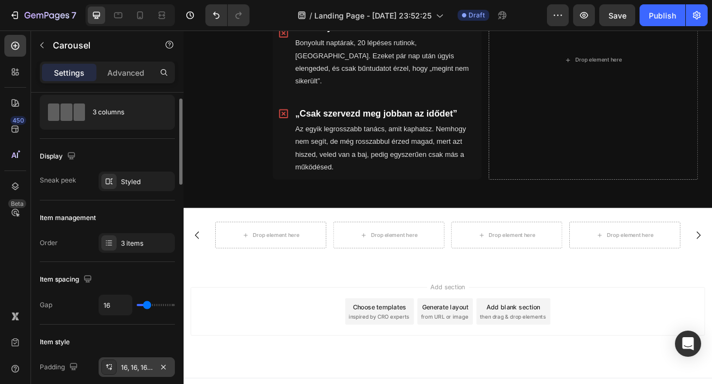
scroll to position [29, 0]
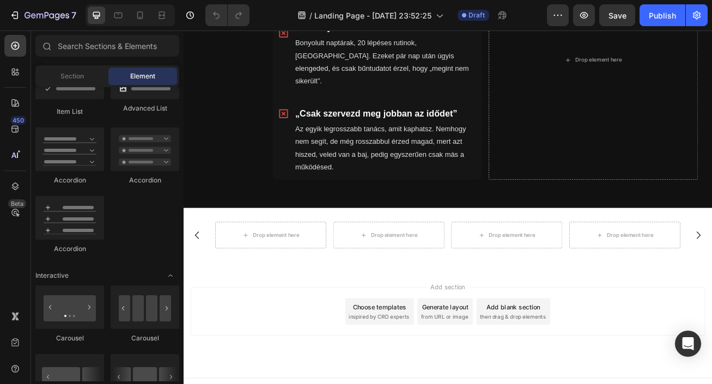
scroll to position [728, 0]
click at [86, 74] on div "Section" at bounding box center [72, 76] width 69 height 17
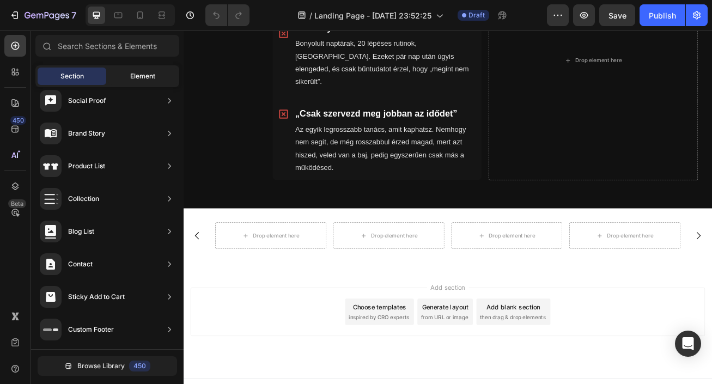
click at [142, 81] on span "Element" at bounding box center [142, 76] width 25 height 10
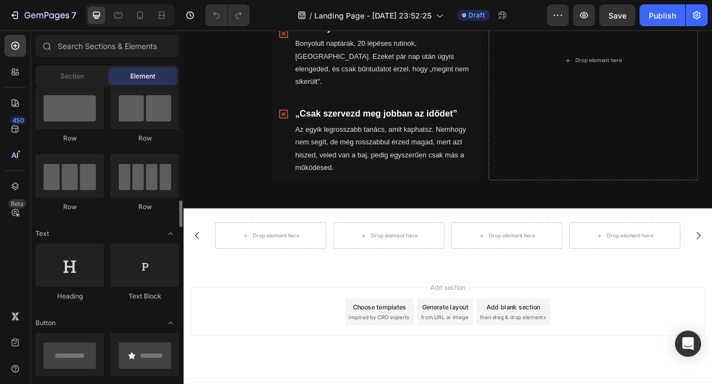
scroll to position [0, 0]
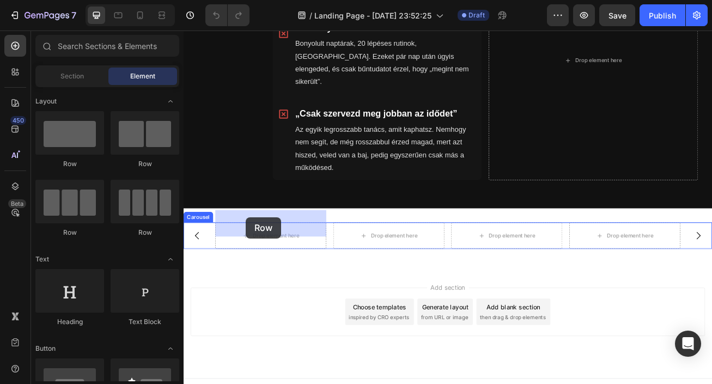
drag, startPoint x: 246, startPoint y: 181, endPoint x: 261, endPoint y: 262, distance: 82.5
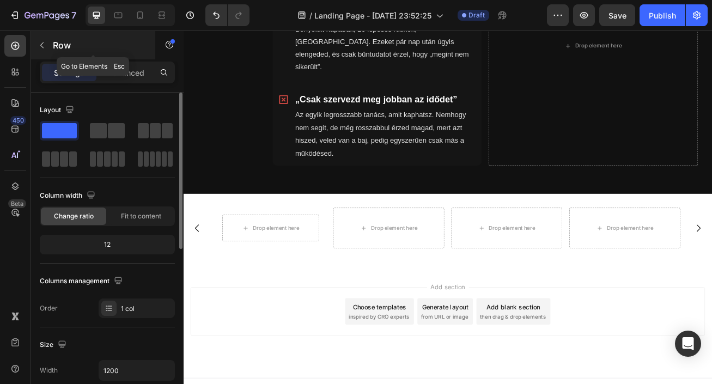
click at [40, 44] on icon "button" at bounding box center [42, 45] width 9 height 9
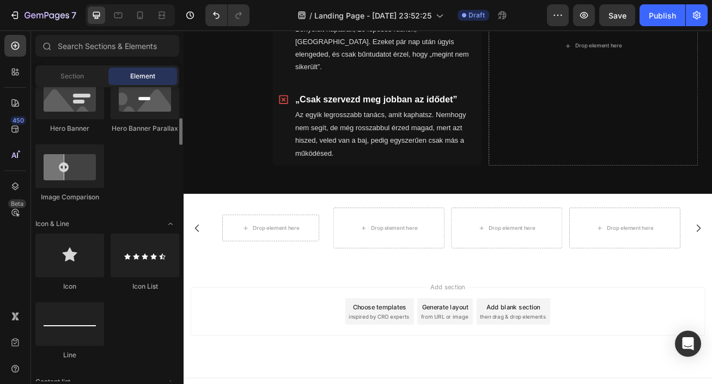
scroll to position [597, 0]
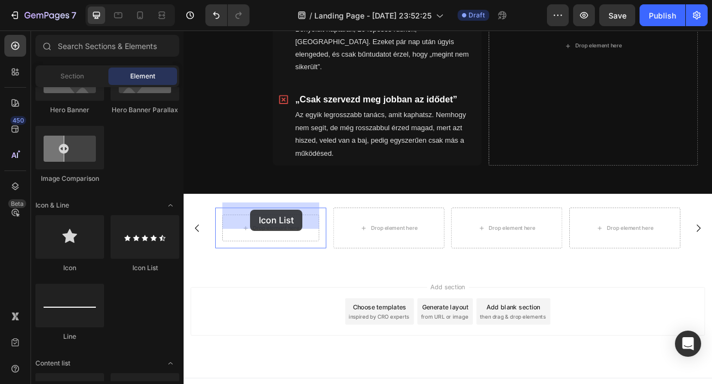
drag, startPoint x: 332, startPoint y: 270, endPoint x: 266, endPoint y: 252, distance: 68.2
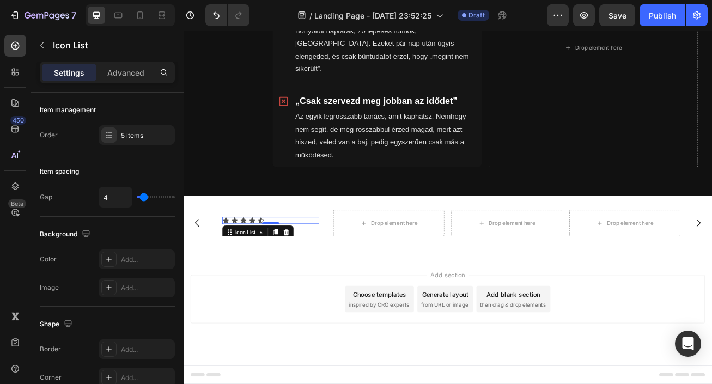
scroll to position [729, 0]
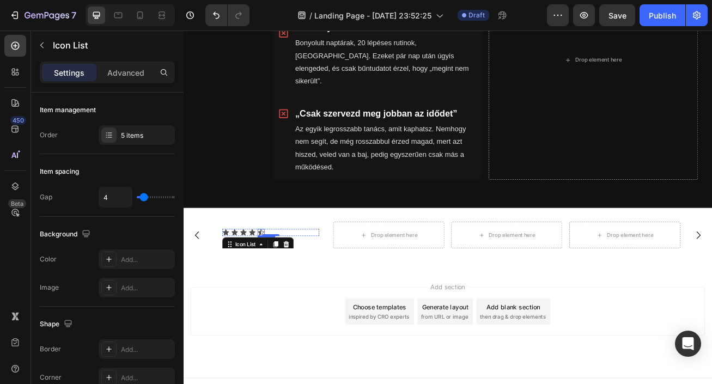
click at [280, 276] on div "Icon" at bounding box center [279, 280] width 9 height 9
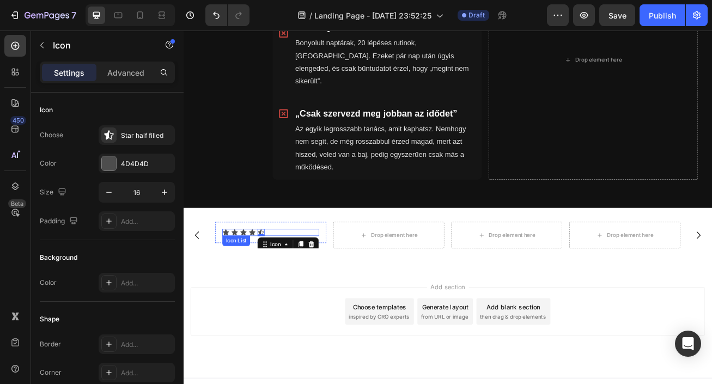
click at [299, 276] on div "Icon Icon Icon Icon Icon 0" at bounding box center [292, 280] width 120 height 9
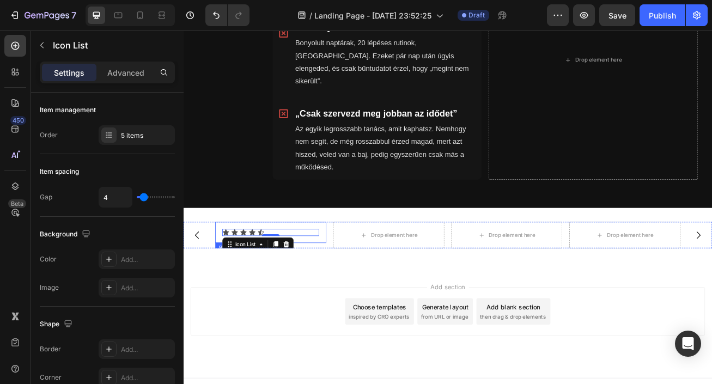
click at [327, 274] on div "Icon Icon Icon Icon Icon Icon List 0 Row" at bounding box center [291, 281] width 137 height 26
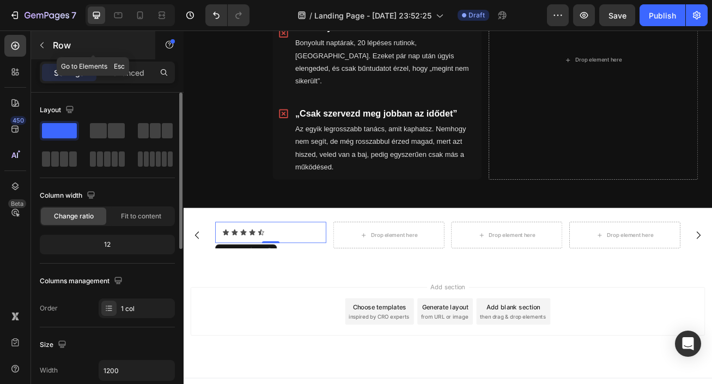
click at [41, 48] on icon "button" at bounding box center [42, 45] width 9 height 9
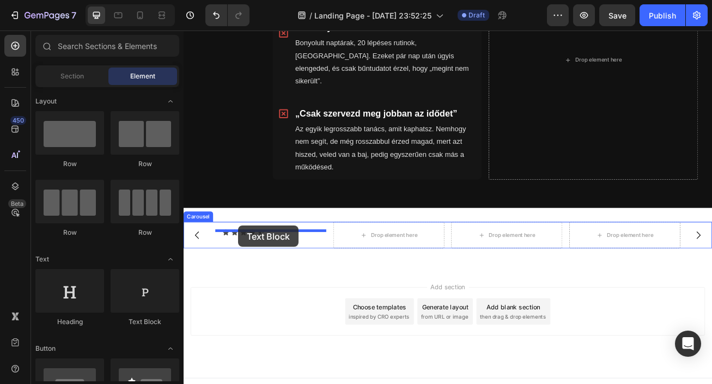
drag, startPoint x: 325, startPoint y: 323, endPoint x: 251, endPoint y: 272, distance: 89.4
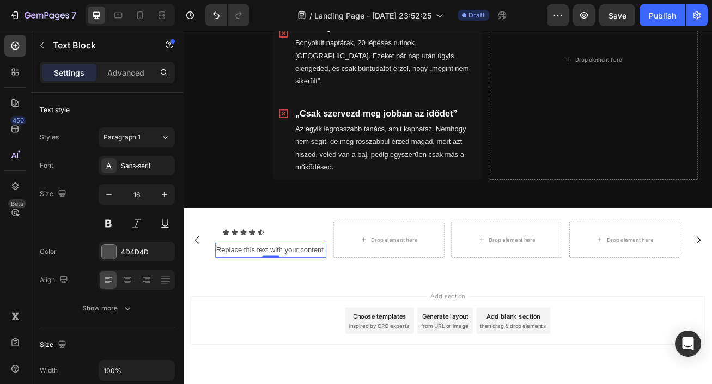
scroll to position [740, 0]
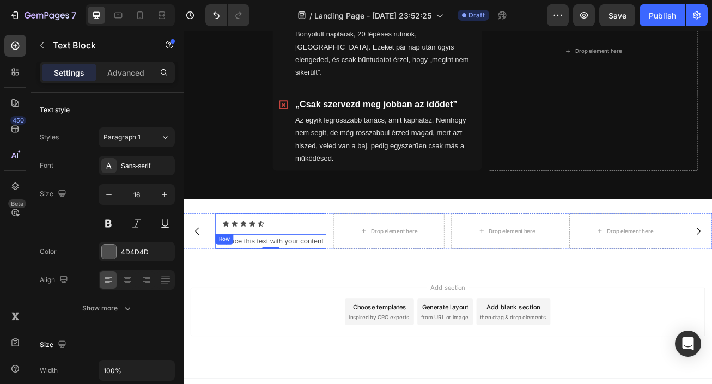
click at [354, 257] on div "Icon Icon Icon Icon Icon Icon List Row" at bounding box center [291, 270] width 137 height 26
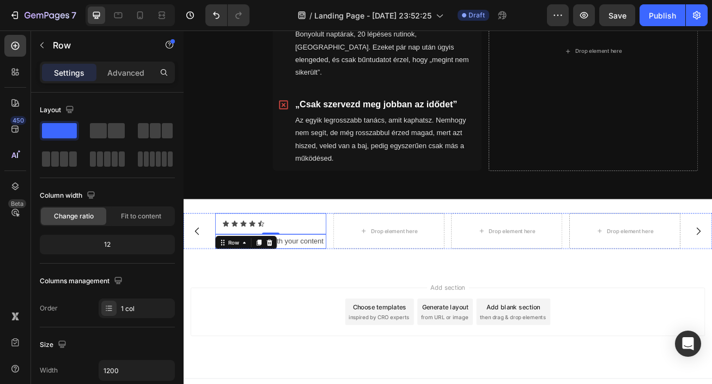
click at [355, 283] on div "Replace this text with your content" at bounding box center [291, 292] width 137 height 18
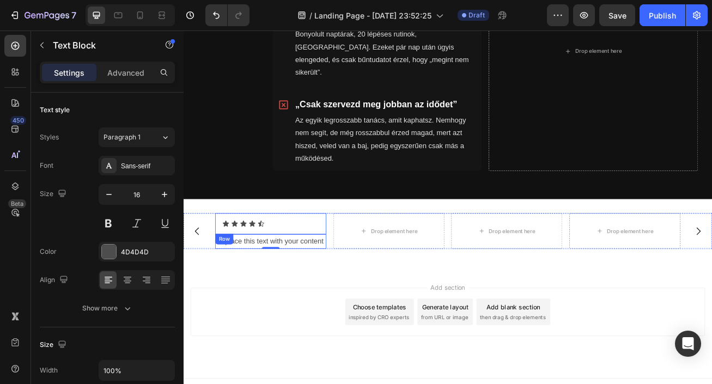
click at [291, 261] on div "Icon Icon Icon Icon Icon Icon List Row" at bounding box center [291, 270] width 137 height 26
drag, startPoint x: 318, startPoint y: 276, endPoint x: 274, endPoint y: 274, distance: 43.7
click at [226, 257] on div "Icon Icon Icon Icon Icon Icon List Row 0" at bounding box center [291, 270] width 137 height 26
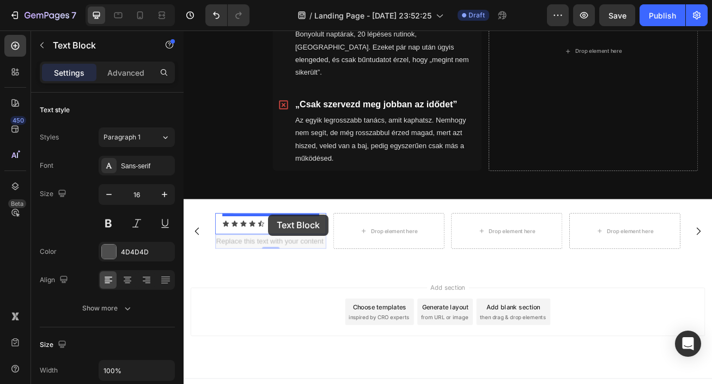
drag, startPoint x: 331, startPoint y: 275, endPoint x: 288, endPoint y: 258, distance: 45.7
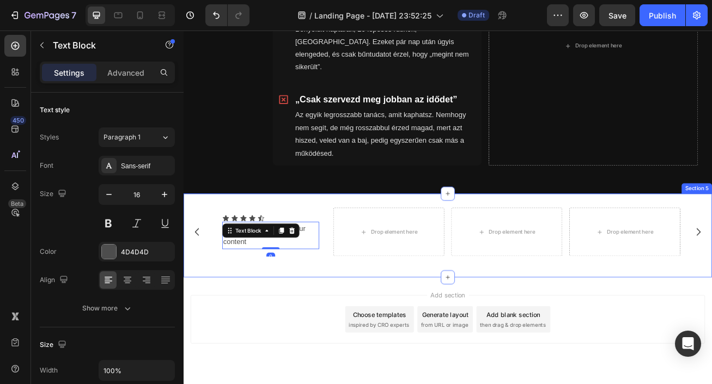
click at [325, 305] on div "Icon Icon Icon Icon Icon Icon List Replace this text with your content Text Blo…" at bounding box center [511, 285] width 654 height 104
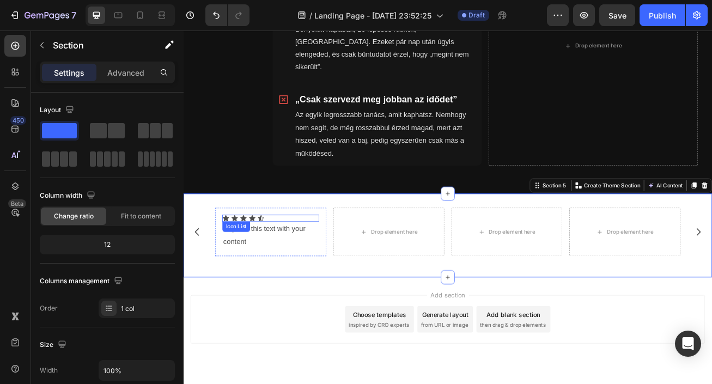
click at [296, 259] on div "Icon Icon Icon Icon Icon" at bounding box center [292, 263] width 120 height 9
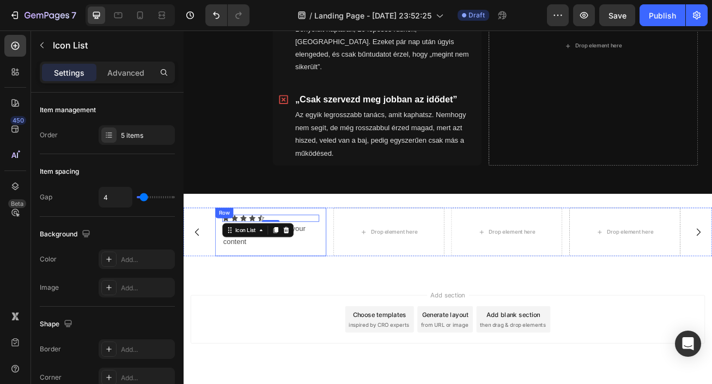
click at [329, 250] on div "Icon Icon Icon Icon Icon Icon List 0 Replace this text with your content Text B…" at bounding box center [291, 280] width 137 height 60
